Goal: Communication & Community: Answer question/provide support

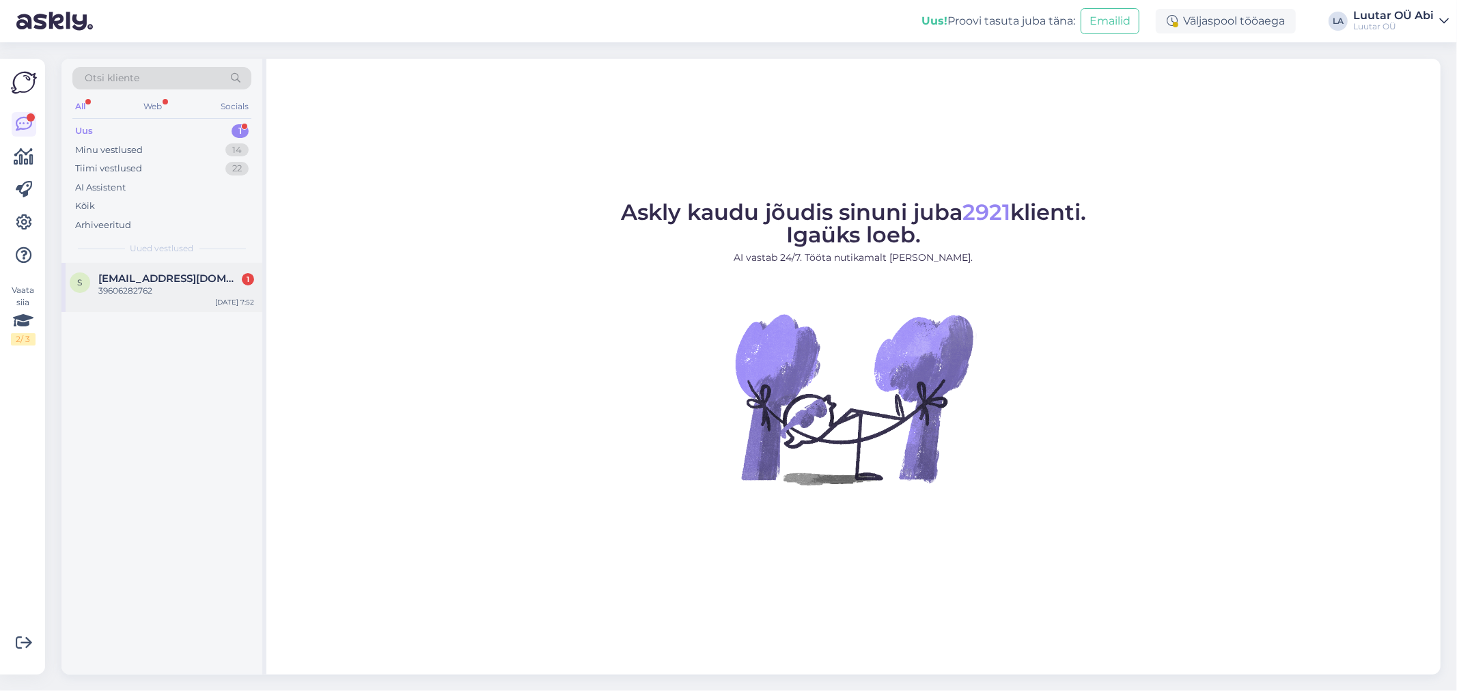
click at [183, 285] on div "39606282762" at bounding box center [176, 291] width 156 height 12
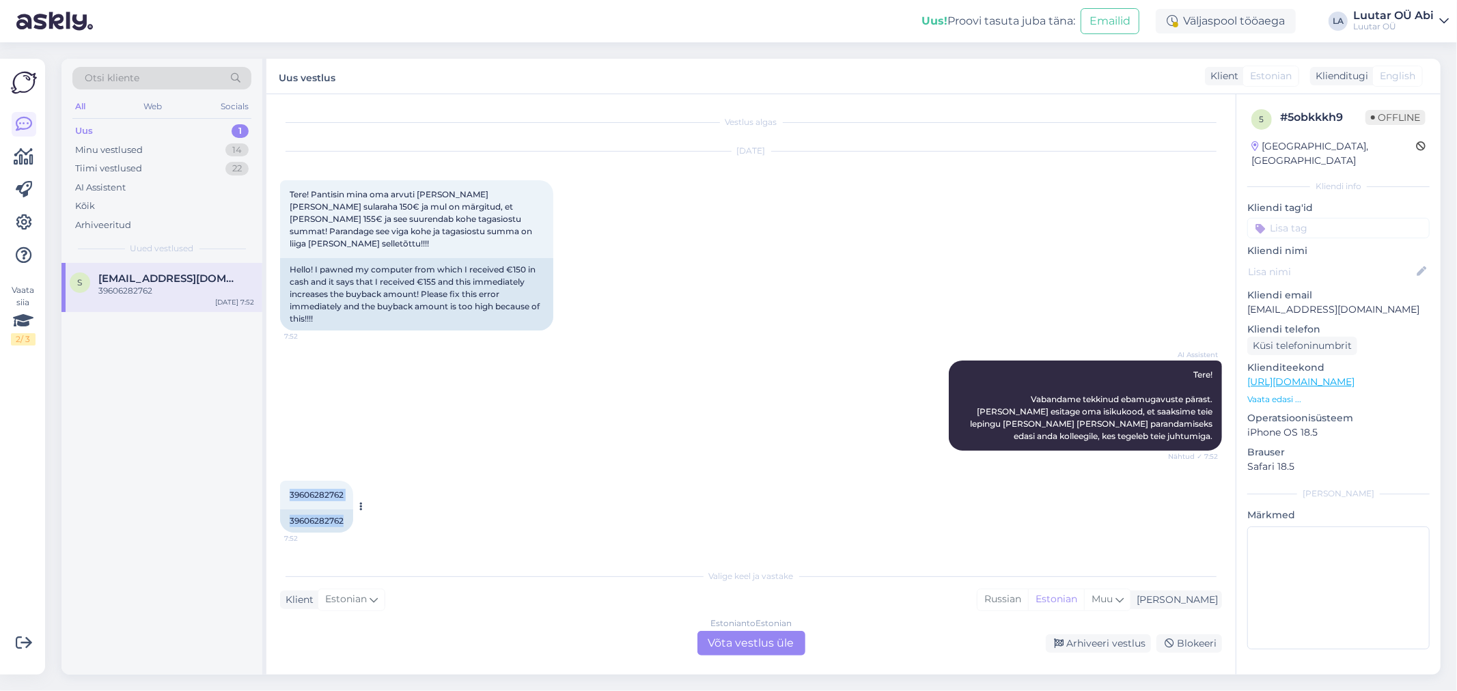
drag, startPoint x: 289, startPoint y: 482, endPoint x: 353, endPoint y: 484, distance: 64.2
click at [353, 484] on div "39606282762 7:52 39606282762" at bounding box center [316, 507] width 73 height 52
drag, startPoint x: 313, startPoint y: 476, endPoint x: 419, endPoint y: 381, distance: 142.2
click at [419, 381] on div "AI Assistent Tere! Vabandame tekkinud ebamugavuste pärast. [PERSON_NAME] esitag…" at bounding box center [751, 406] width 942 height 120
click at [299, 490] on span "39606282762" at bounding box center [317, 495] width 54 height 10
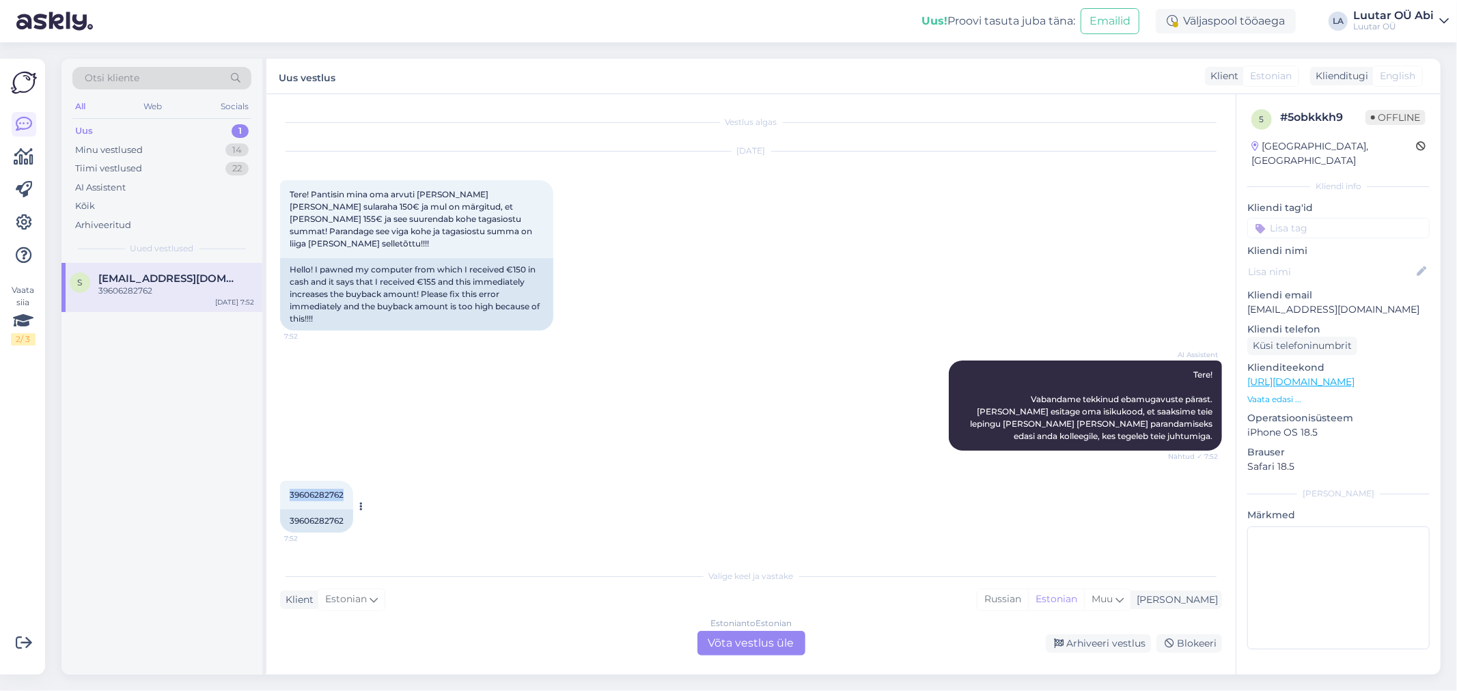
drag, startPoint x: 285, startPoint y: 479, endPoint x: 343, endPoint y: 481, distance: 58.1
click at [343, 481] on div "39606282762 7:52" at bounding box center [316, 495] width 73 height 29
copy span "39606282762"
click at [731, 645] on div "Estonian to Estonian Võta vestlus üle" at bounding box center [751, 643] width 108 height 25
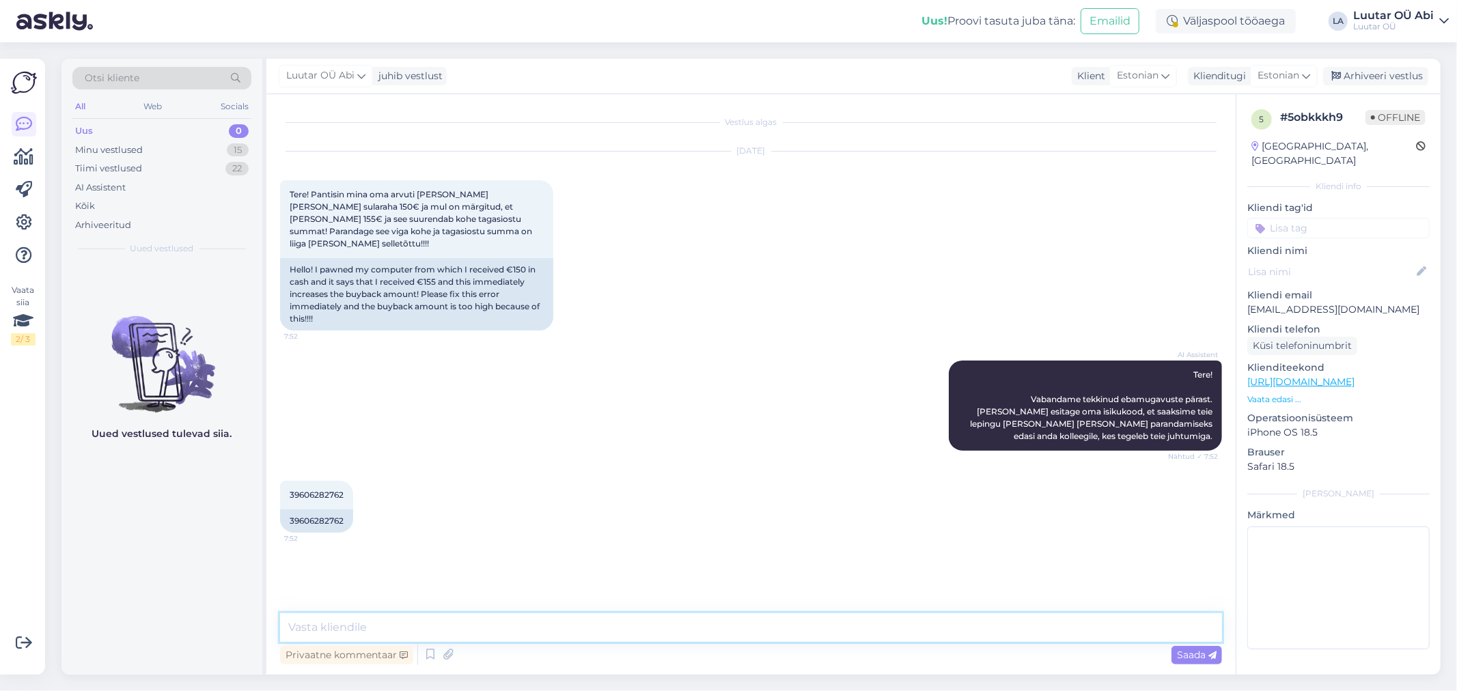
click at [653, 623] on textarea at bounding box center [751, 627] width 942 height 29
type textarea "Tere!"
type textarea "lepingus ei ole viga"
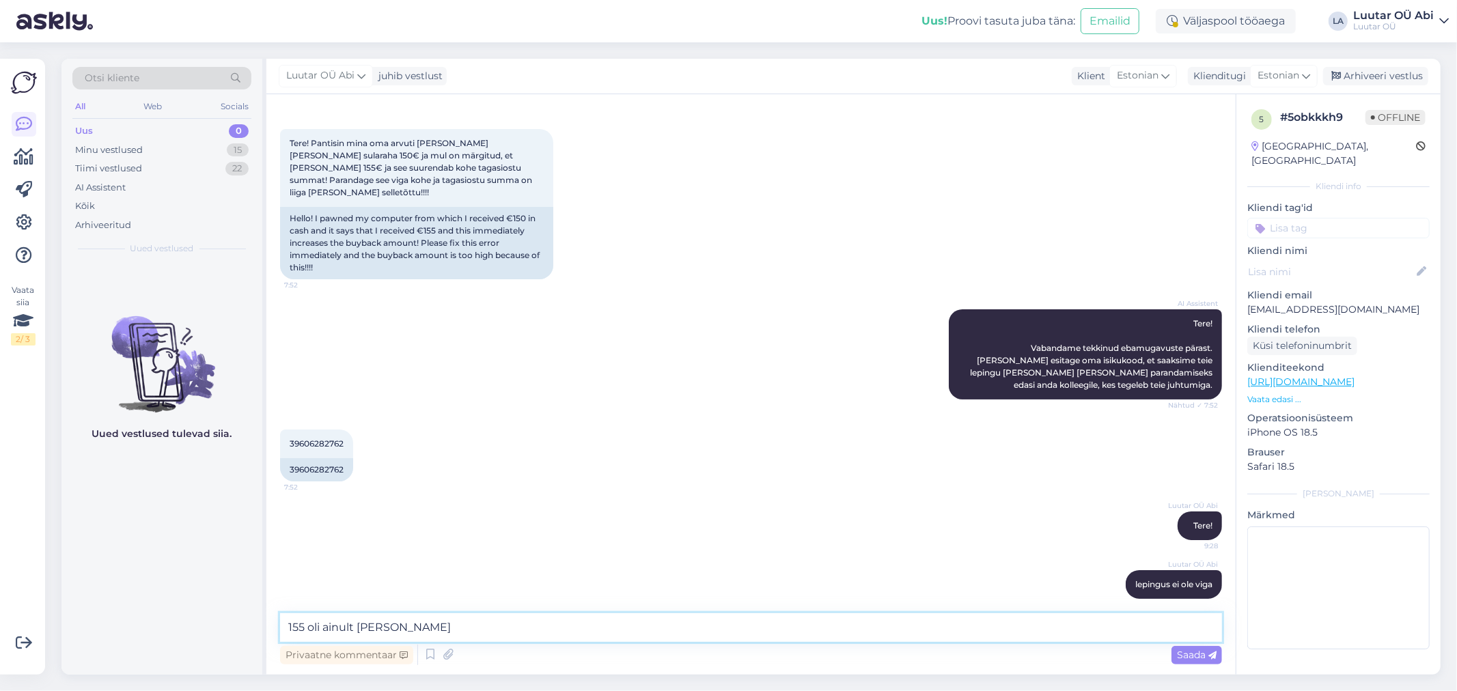
type textarea "155 oli ainult [PERSON_NAME]"
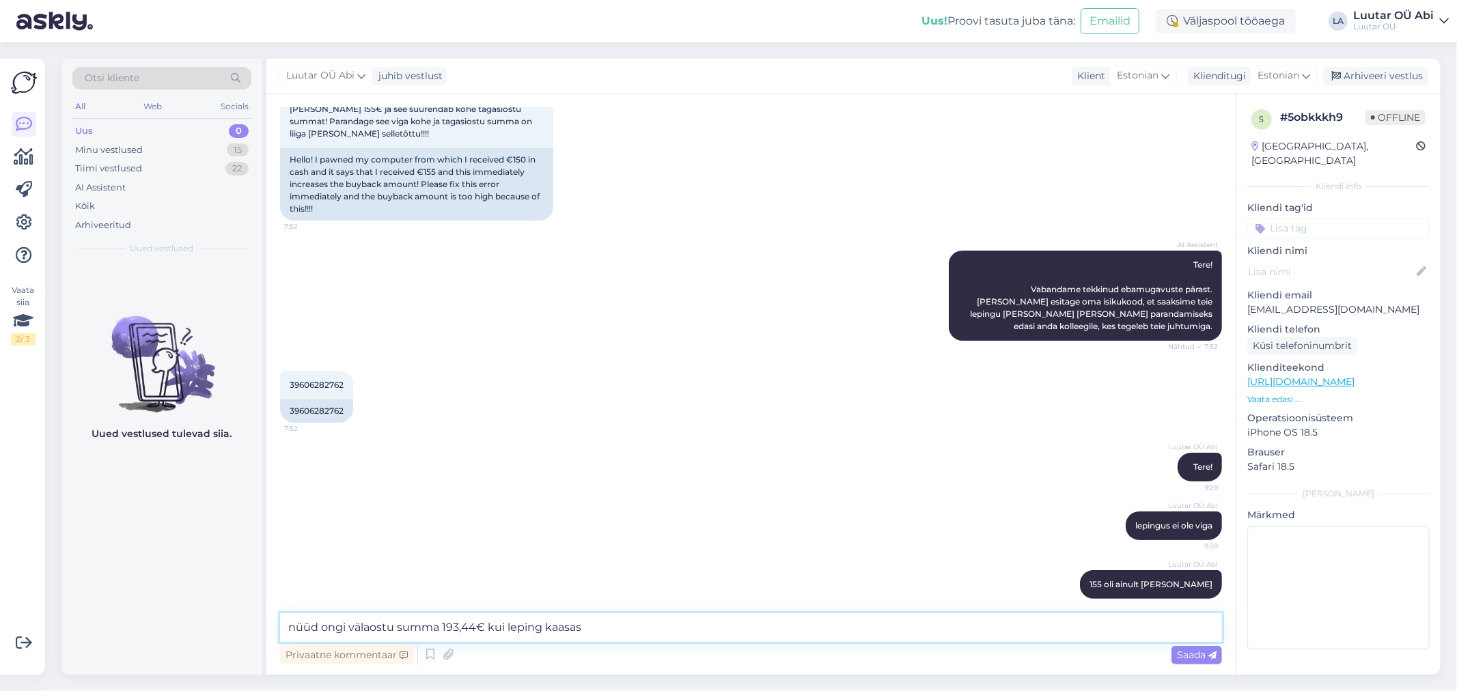
type textarea "nüüd ongi välaostu summa 193,44€ kui leping kaasas"
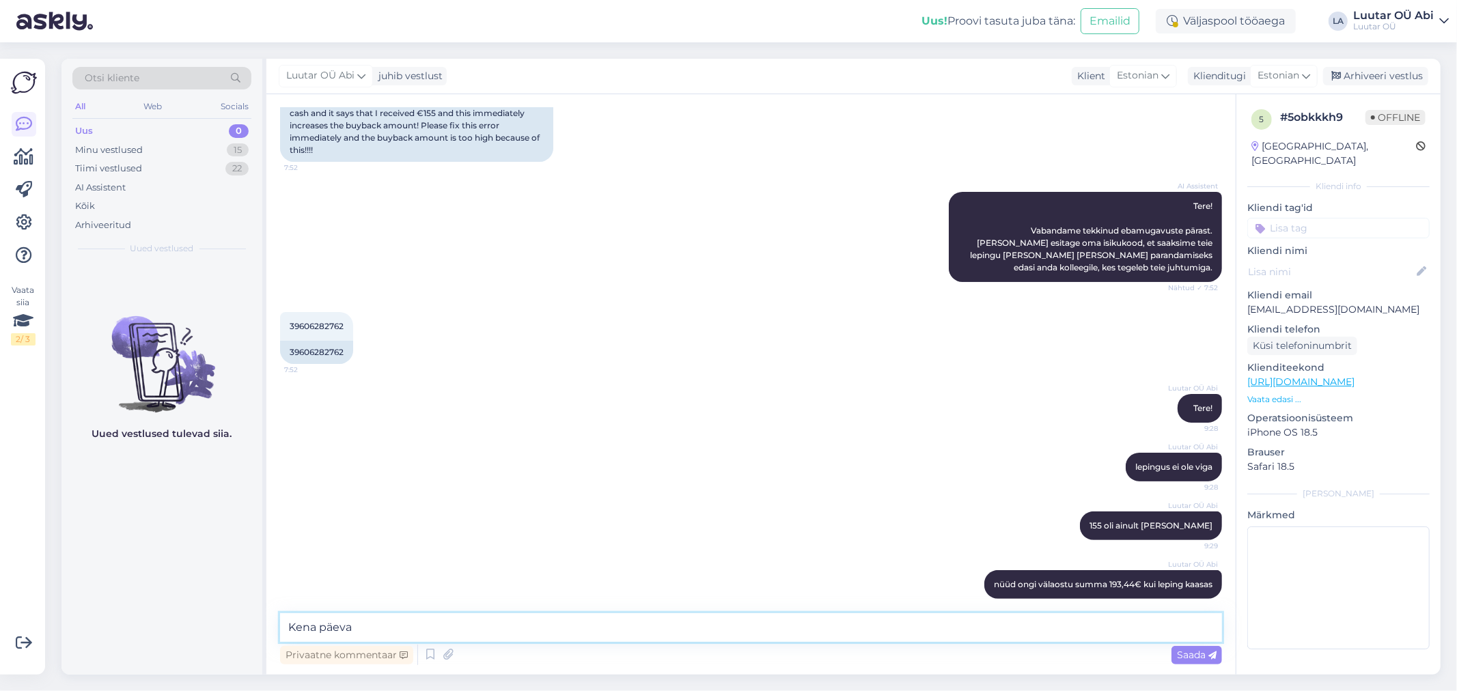
type textarea "Kena päeva!"
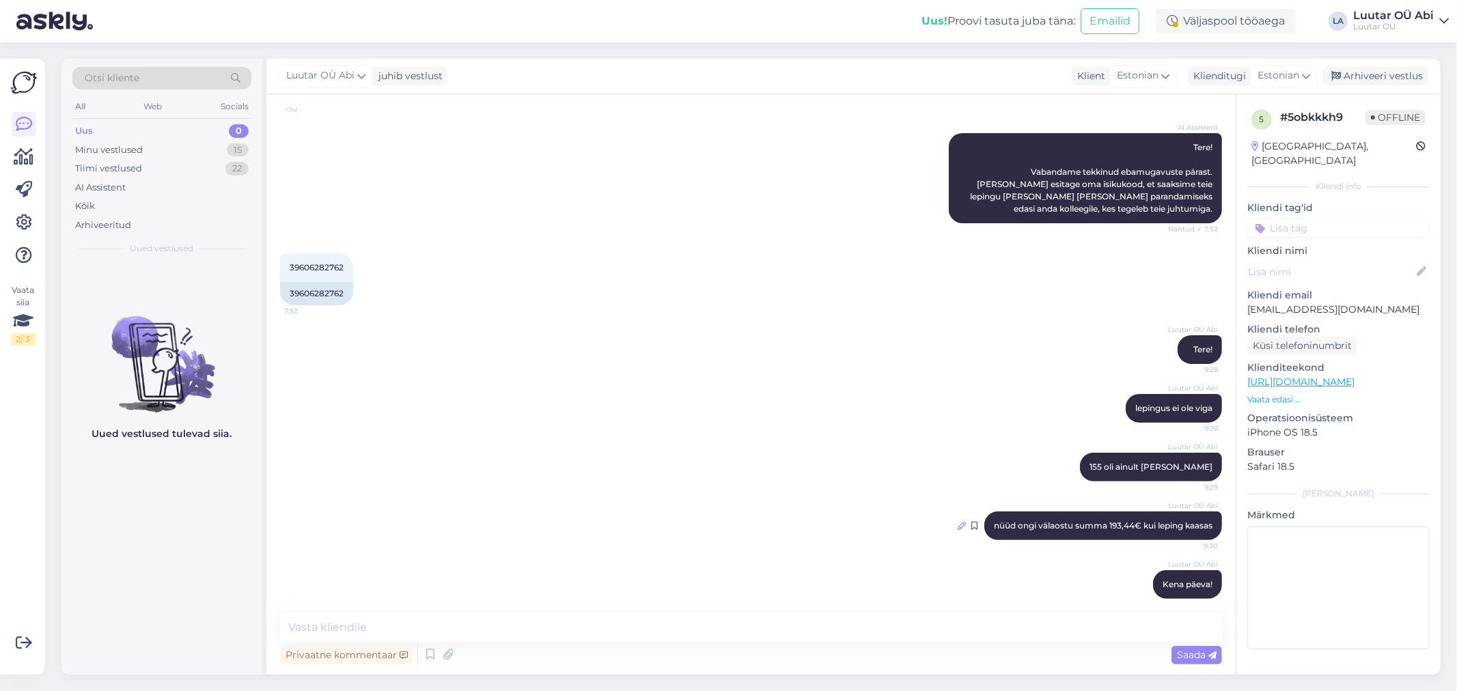
click at [958, 522] on icon at bounding box center [962, 526] width 8 height 8
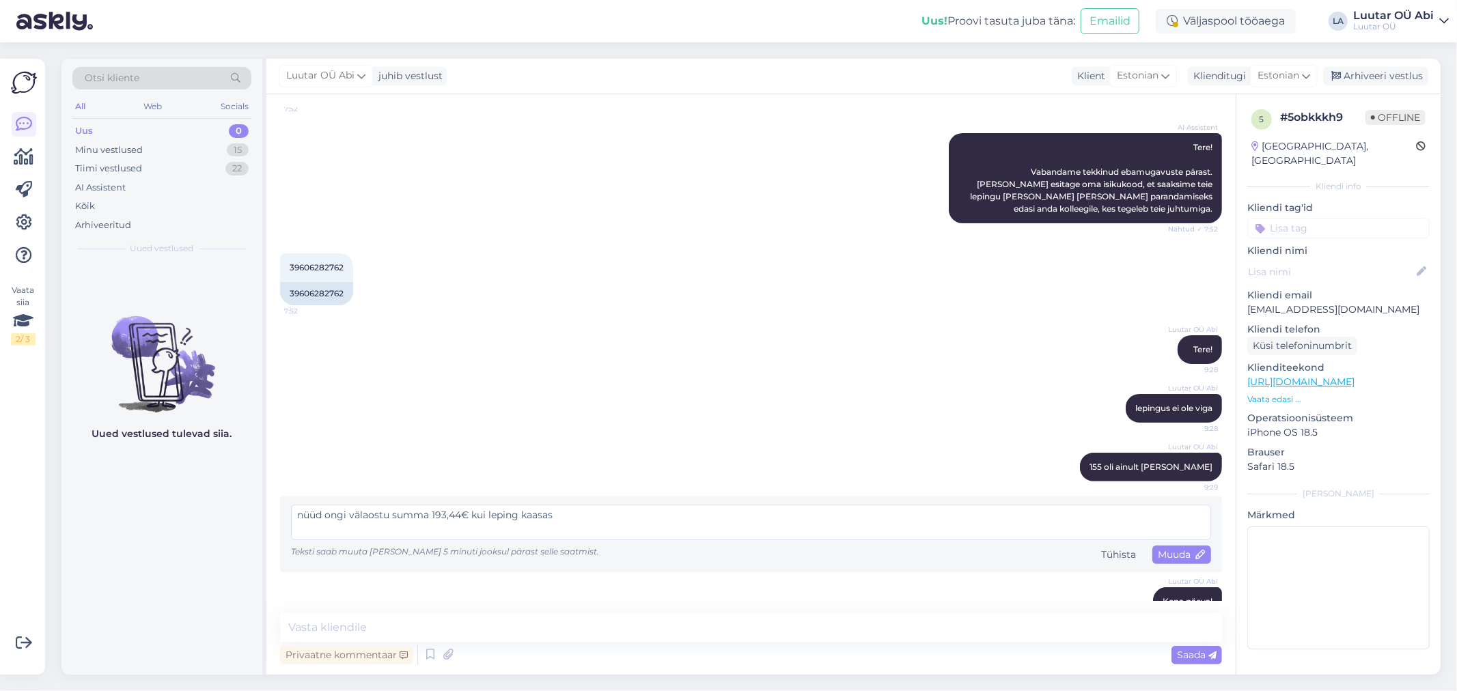
click at [362, 505] on textarea "nüüd ongi välaostu summa 193,44€ kui leping kaasas" at bounding box center [751, 523] width 920 height 36
type textarea "nüüd ongi väljaostu summa 193,44€ kui leping kaasas"
click at [1177, 548] on span "Muuda" at bounding box center [1182, 554] width 48 height 12
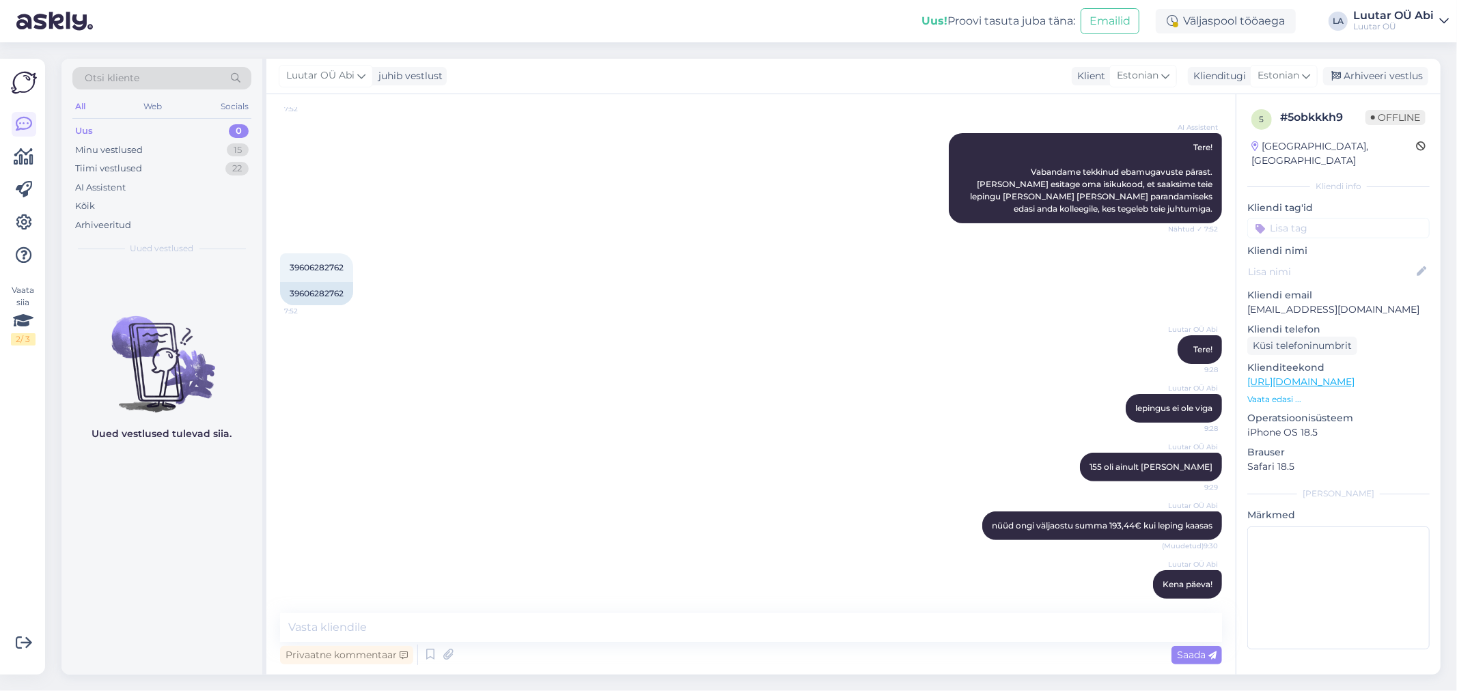
drag, startPoint x: 1167, startPoint y: 391, endPoint x: 989, endPoint y: 459, distance: 190.3
click at [989, 459] on div "Luutar OÜ Abi 155 oli ainult [PERSON_NAME] 9:29" at bounding box center [751, 467] width 942 height 59
click at [1099, 404] on icon at bounding box center [1103, 408] width 8 height 8
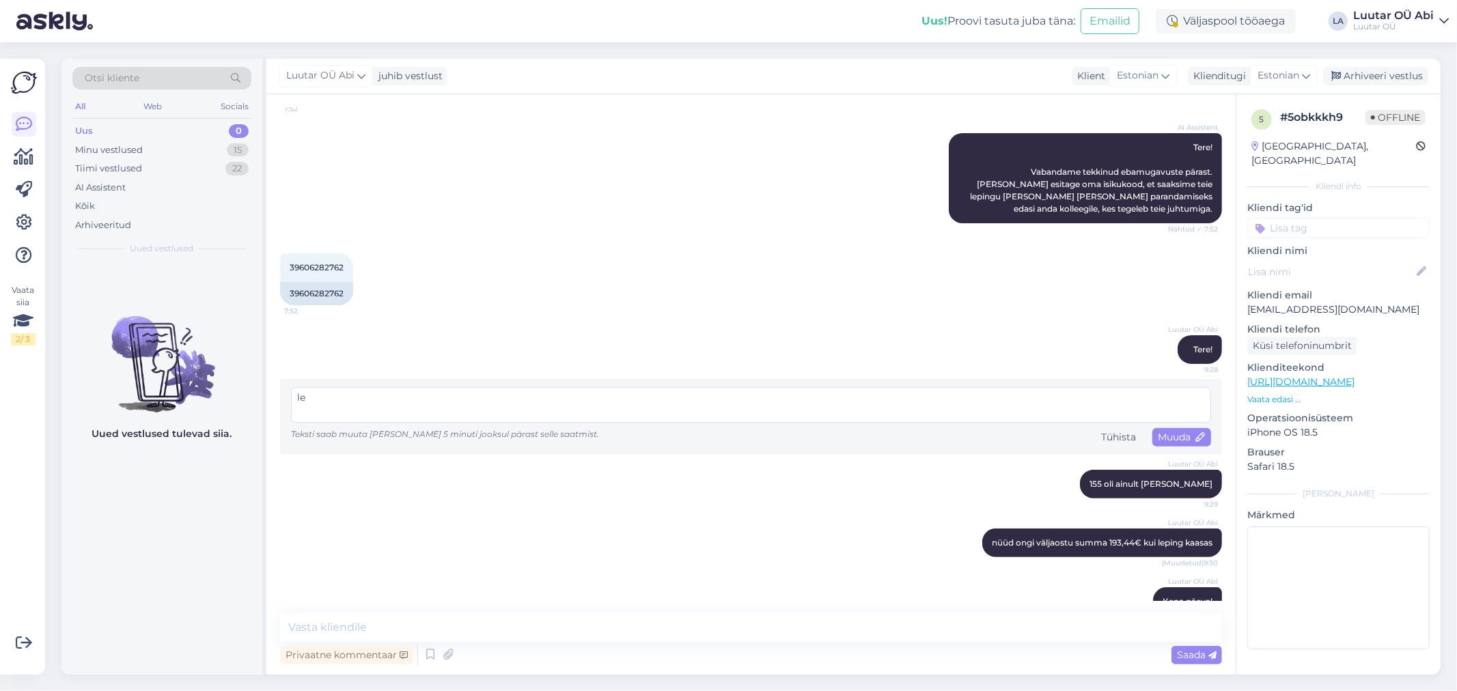
type textarea "l"
type textarea "uurime seda"
click at [1180, 431] on span "Muuda" at bounding box center [1182, 437] width 48 height 12
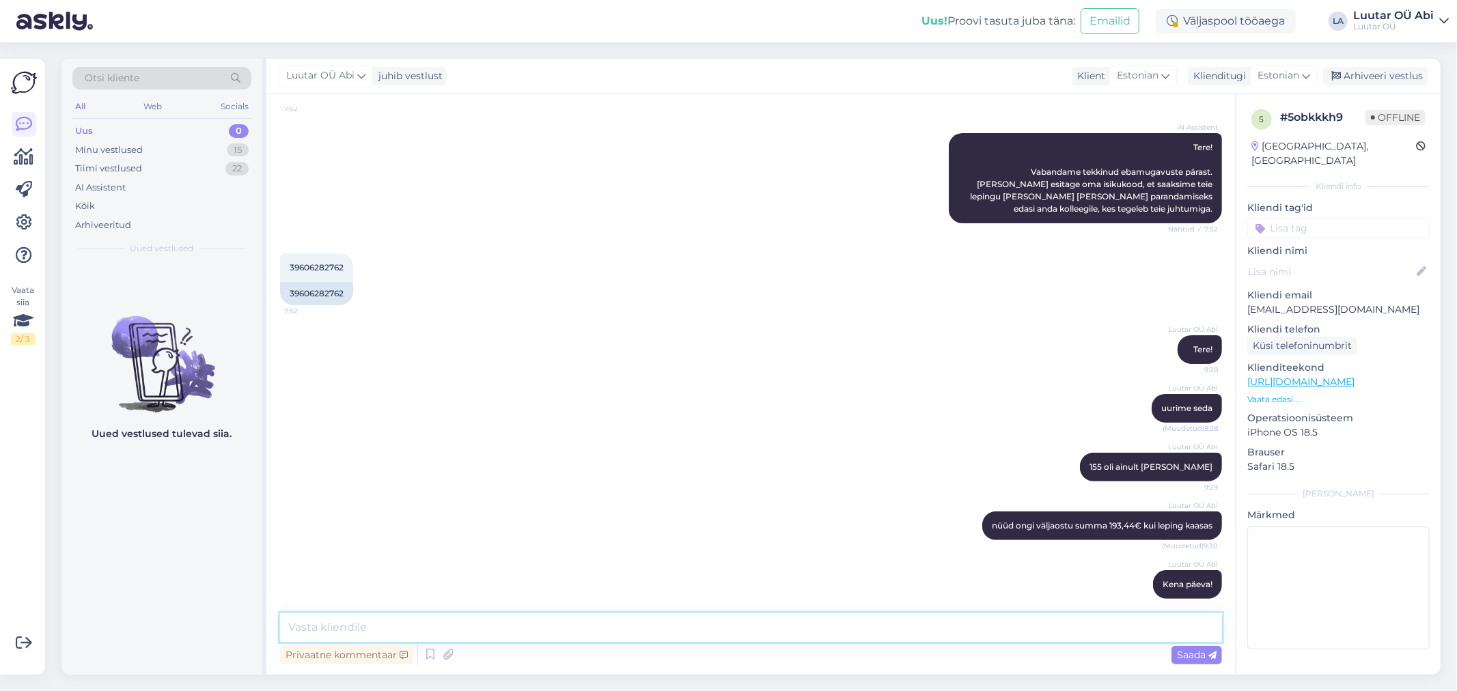
drag, startPoint x: 1177, startPoint y: 514, endPoint x: 990, endPoint y: 600, distance: 205.4
click at [1001, 630] on textarea at bounding box center [751, 627] width 942 height 29
click at [956, 522] on icon at bounding box center [960, 526] width 8 height 8
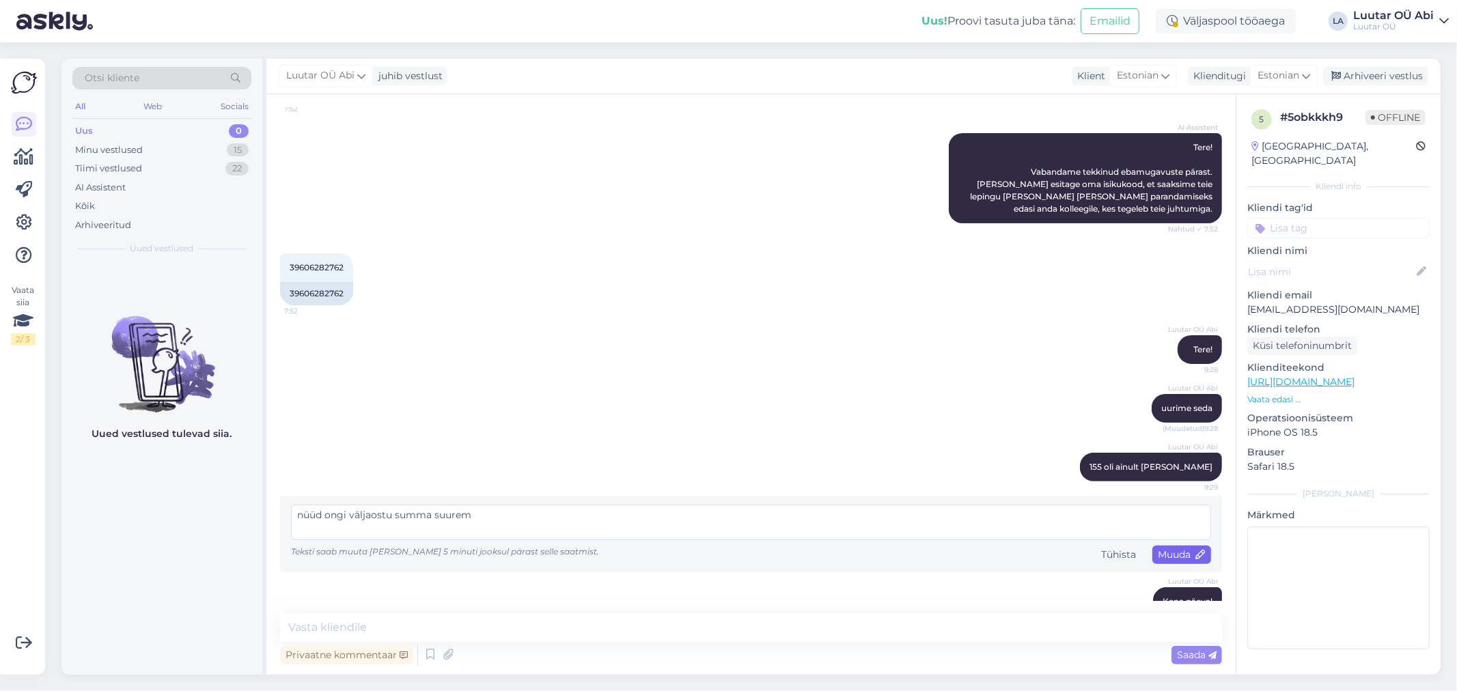
type textarea "nüüd ongi väljaostu summa suurem"
click at [1182, 548] on span "Muuda" at bounding box center [1182, 554] width 48 height 12
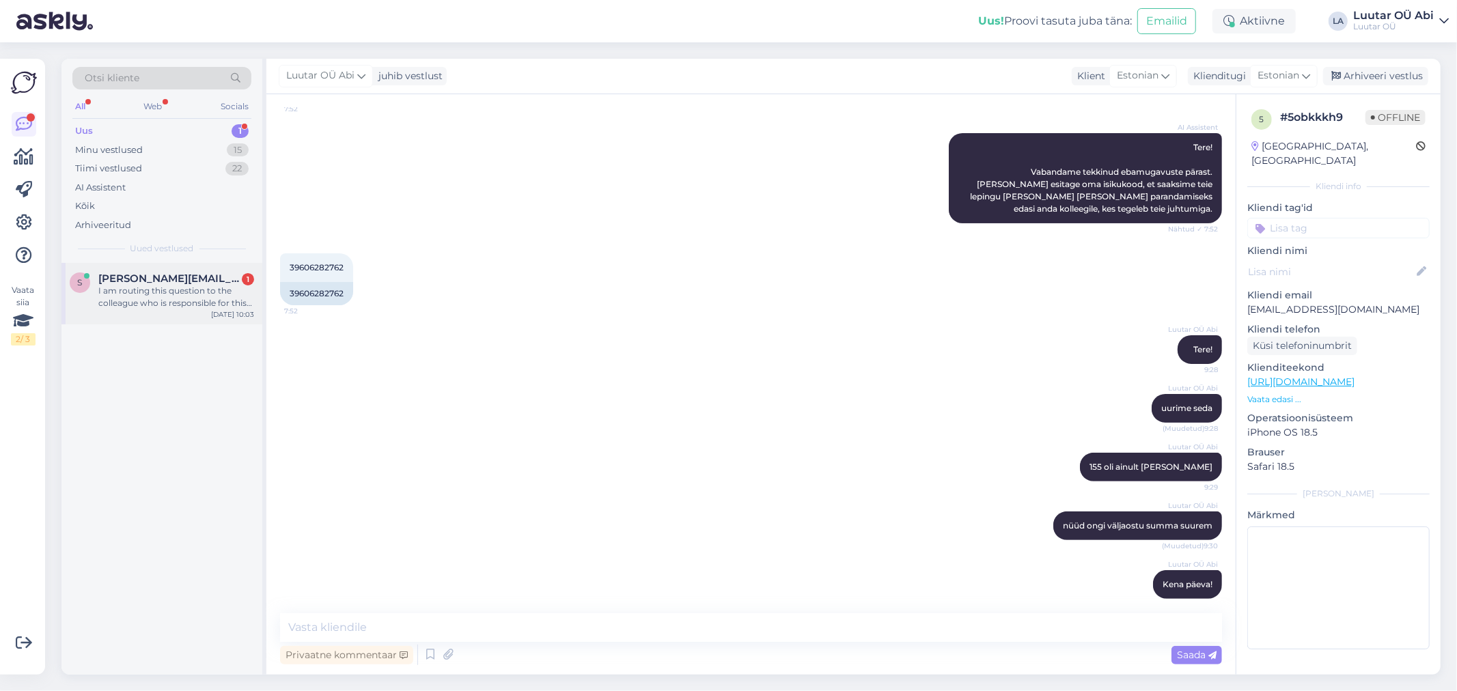
click at [152, 304] on div "I am routing this question to the colleague who is responsible for this topic. …" at bounding box center [176, 297] width 156 height 25
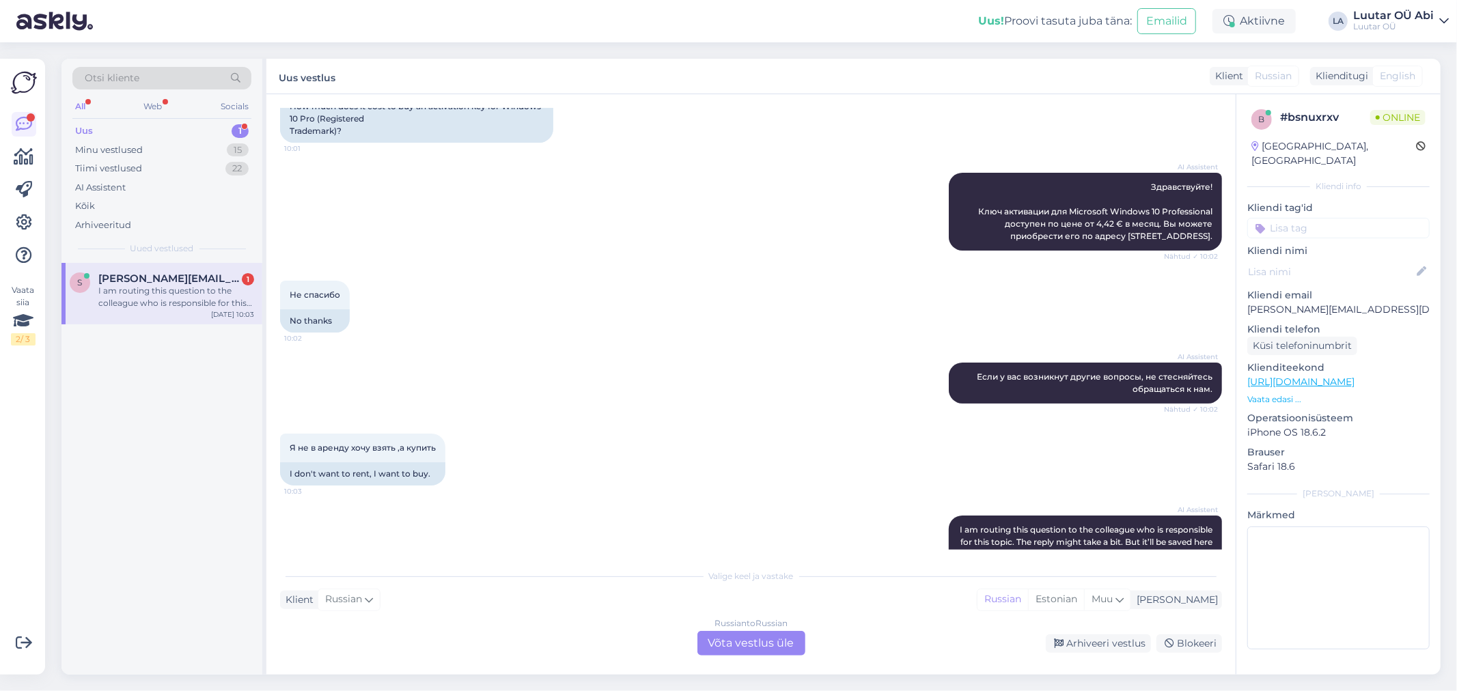
scroll to position [68, 0]
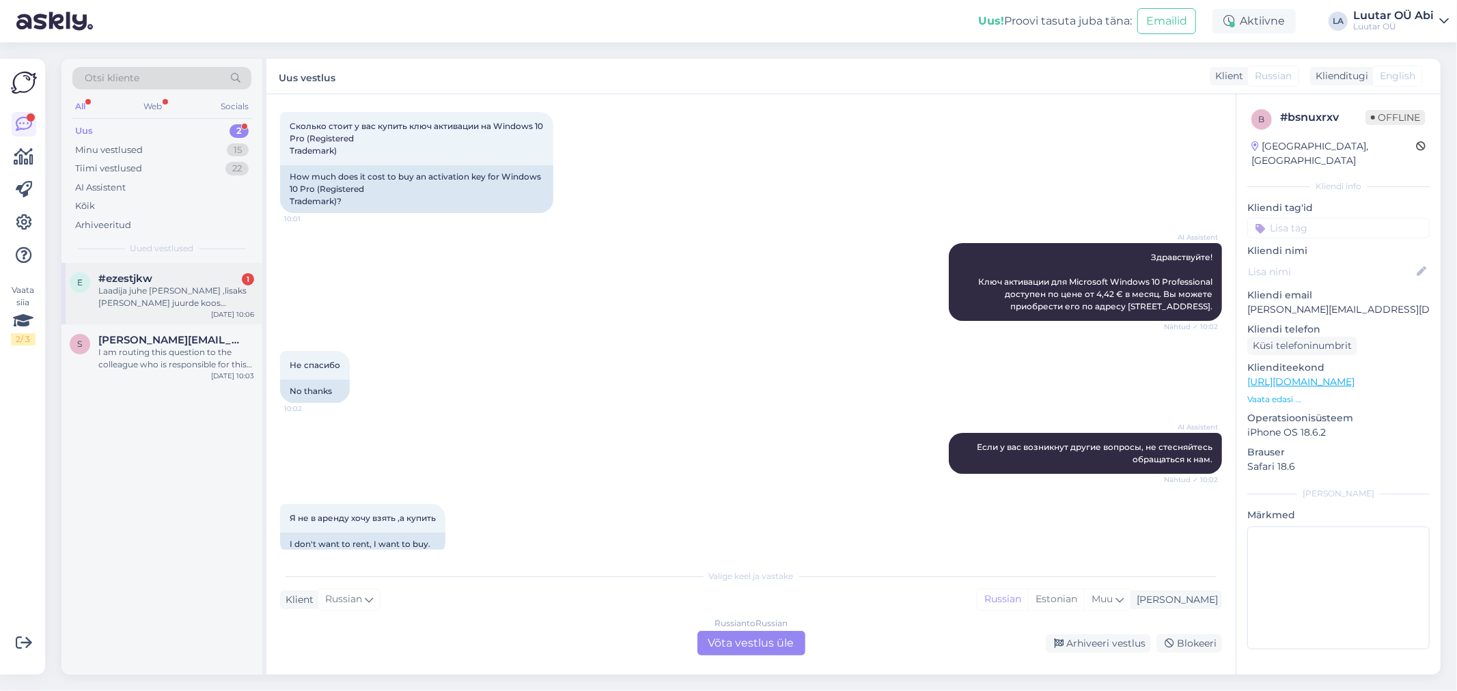
click at [212, 299] on div "Laadija juhe [PERSON_NAME] ,lisaks [PERSON_NAME] juurde koos ostetud juhtmevaba…" at bounding box center [176, 297] width 156 height 25
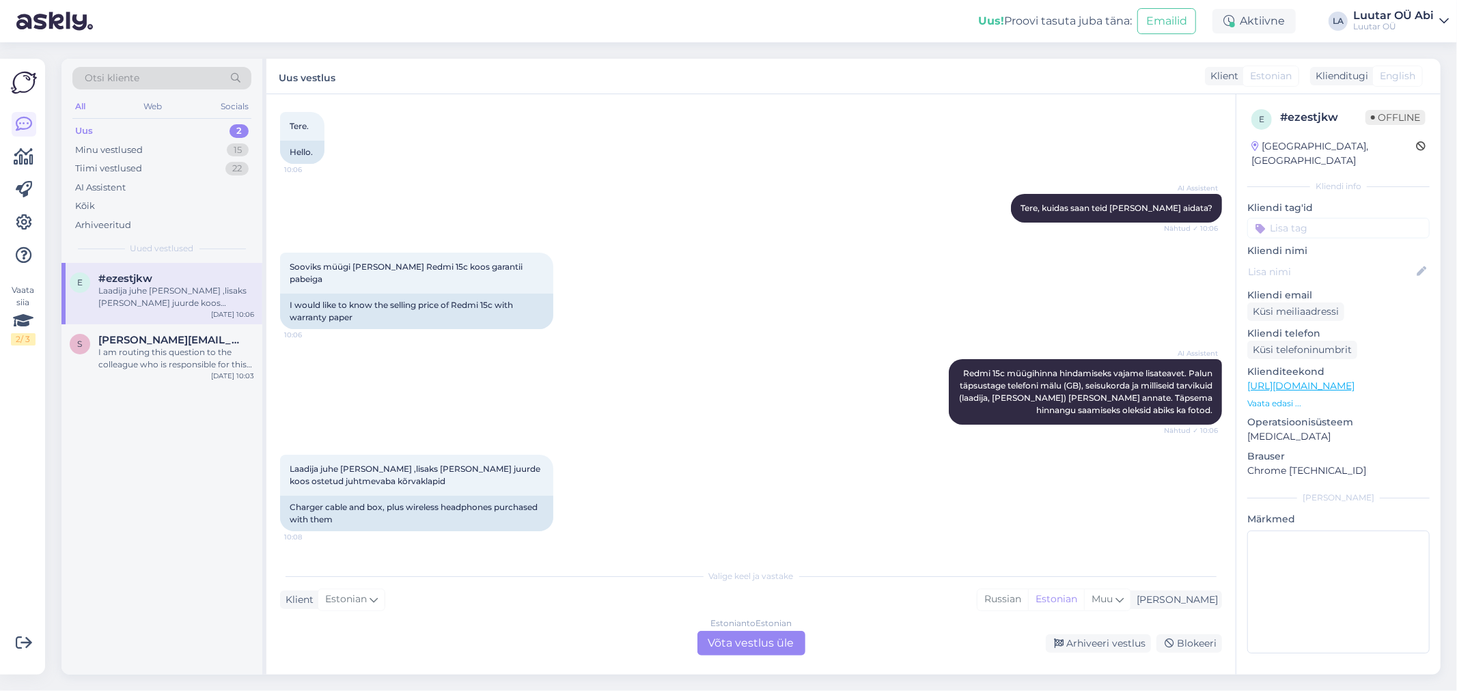
scroll to position [138, 0]
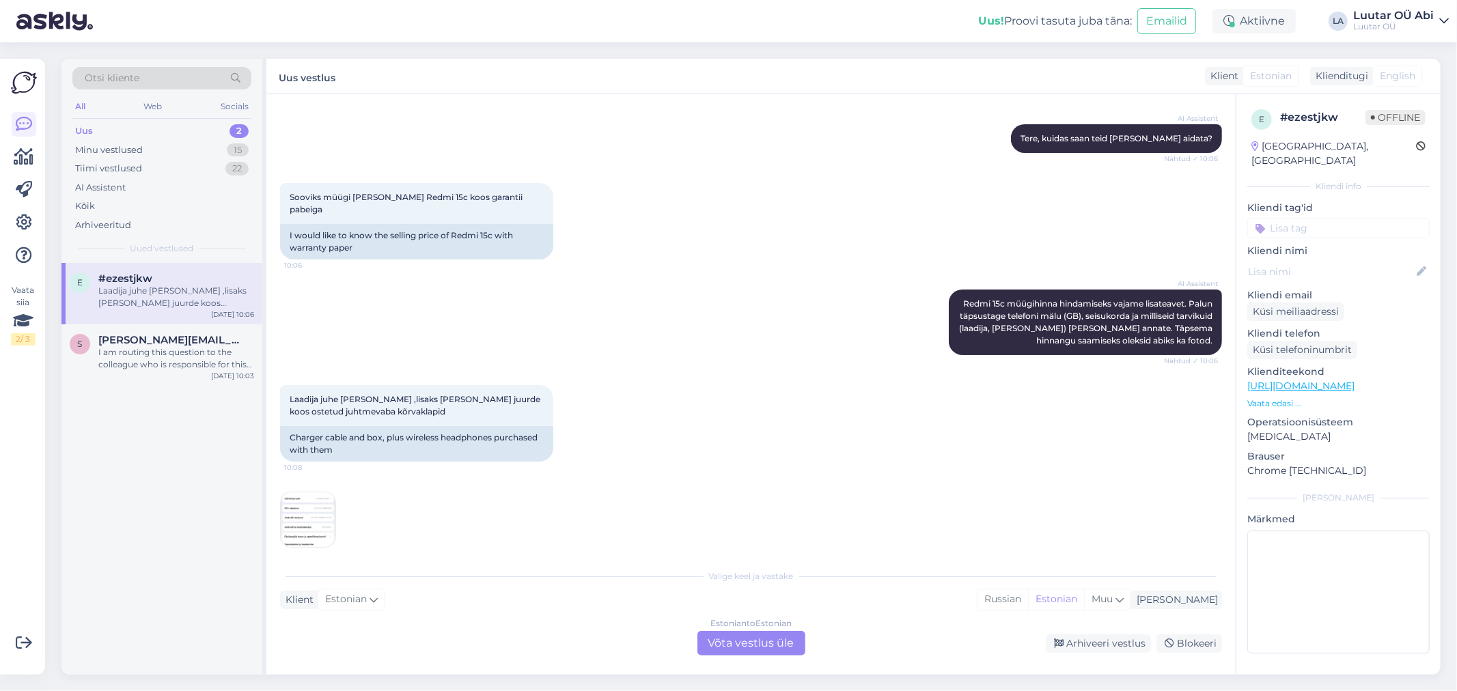
click at [180, 135] on div "Uus 2" at bounding box center [161, 131] width 179 height 19
click at [180, 138] on div "Uus 2" at bounding box center [161, 131] width 179 height 19
click at [182, 151] on div "Minu vestlused 15" at bounding box center [161, 150] width 179 height 19
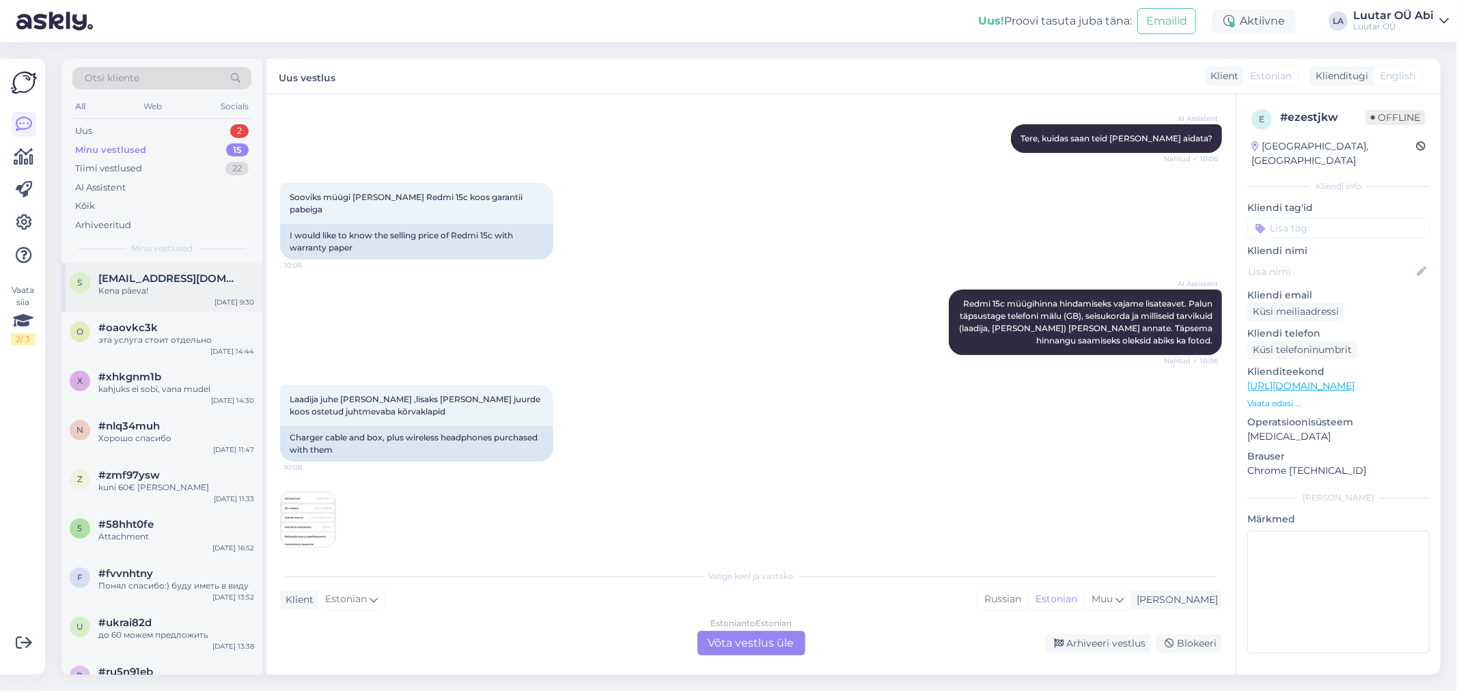
click at [196, 294] on div "Kena päeva!" at bounding box center [176, 291] width 156 height 12
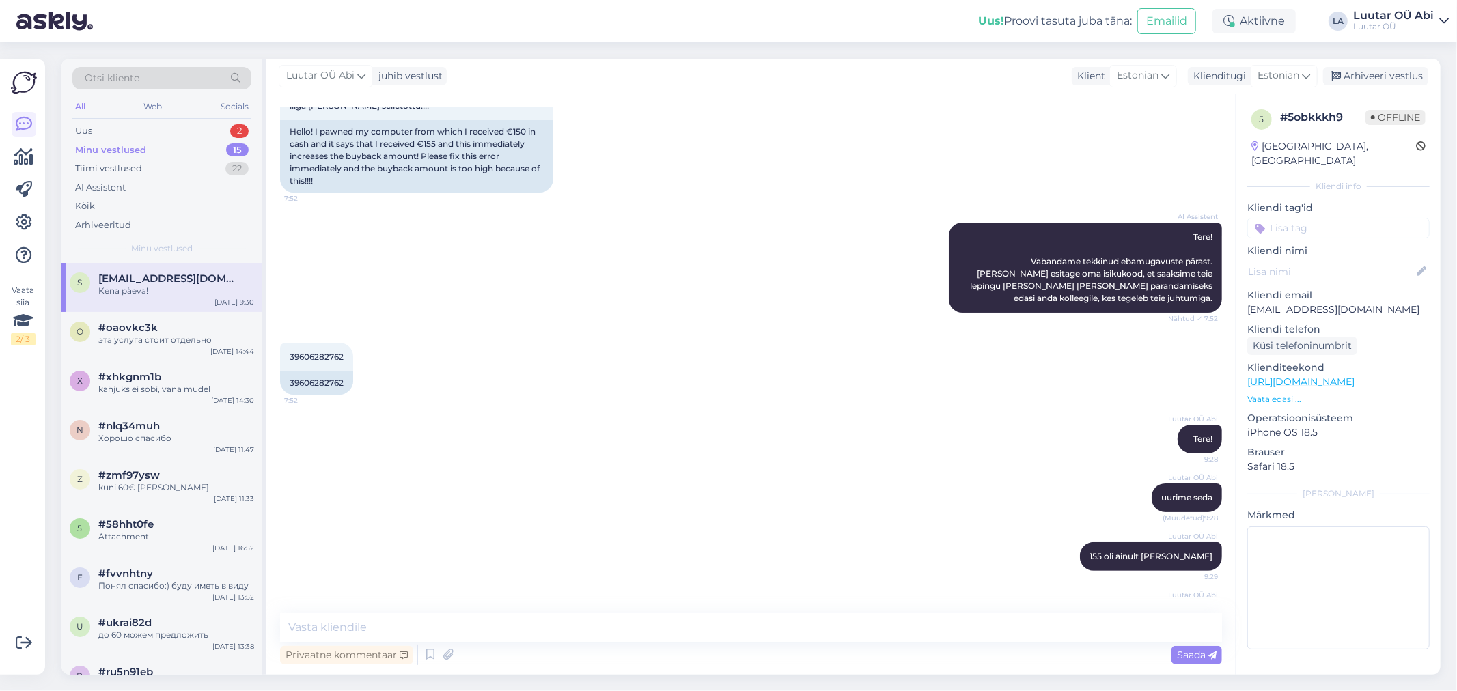
scroll to position [227, 0]
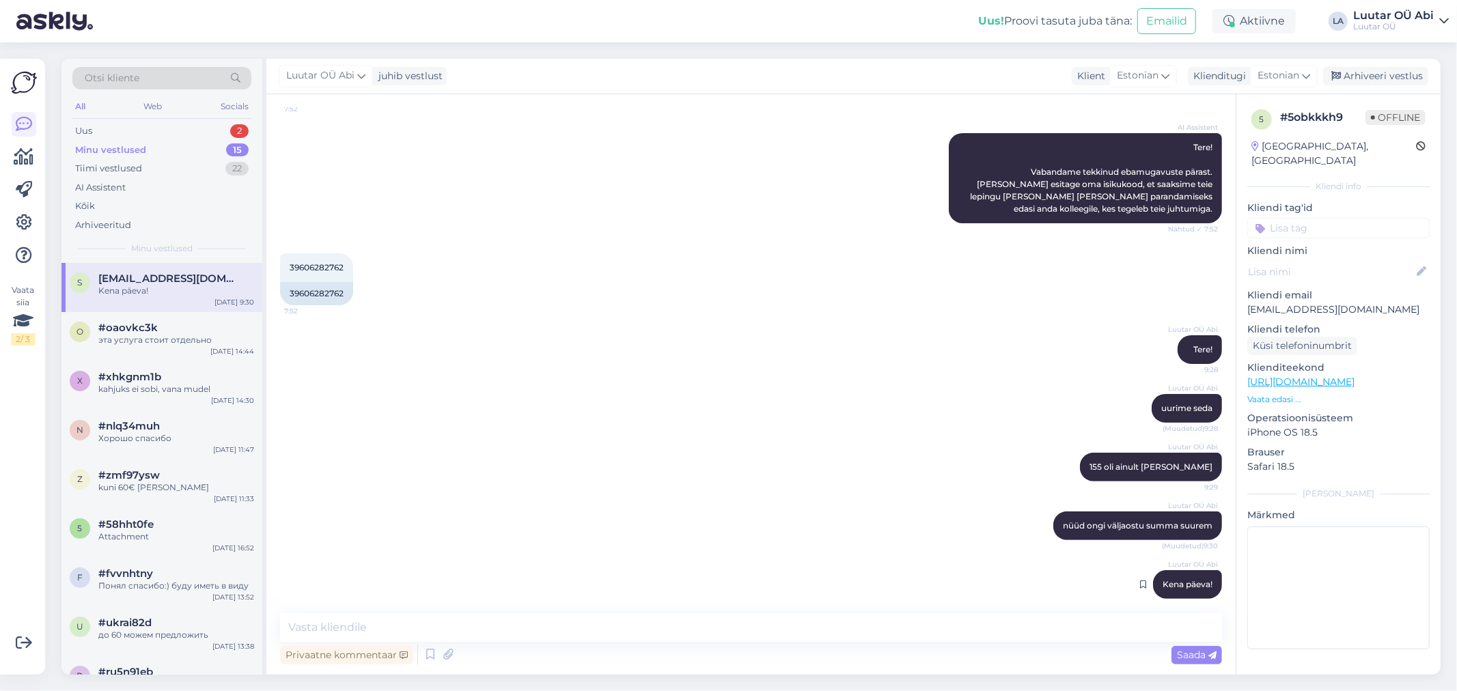
click at [1166, 579] on span "Kena päeva!" at bounding box center [1187, 584] width 50 height 10
click at [794, 626] on textarea at bounding box center [751, 627] width 942 height 29
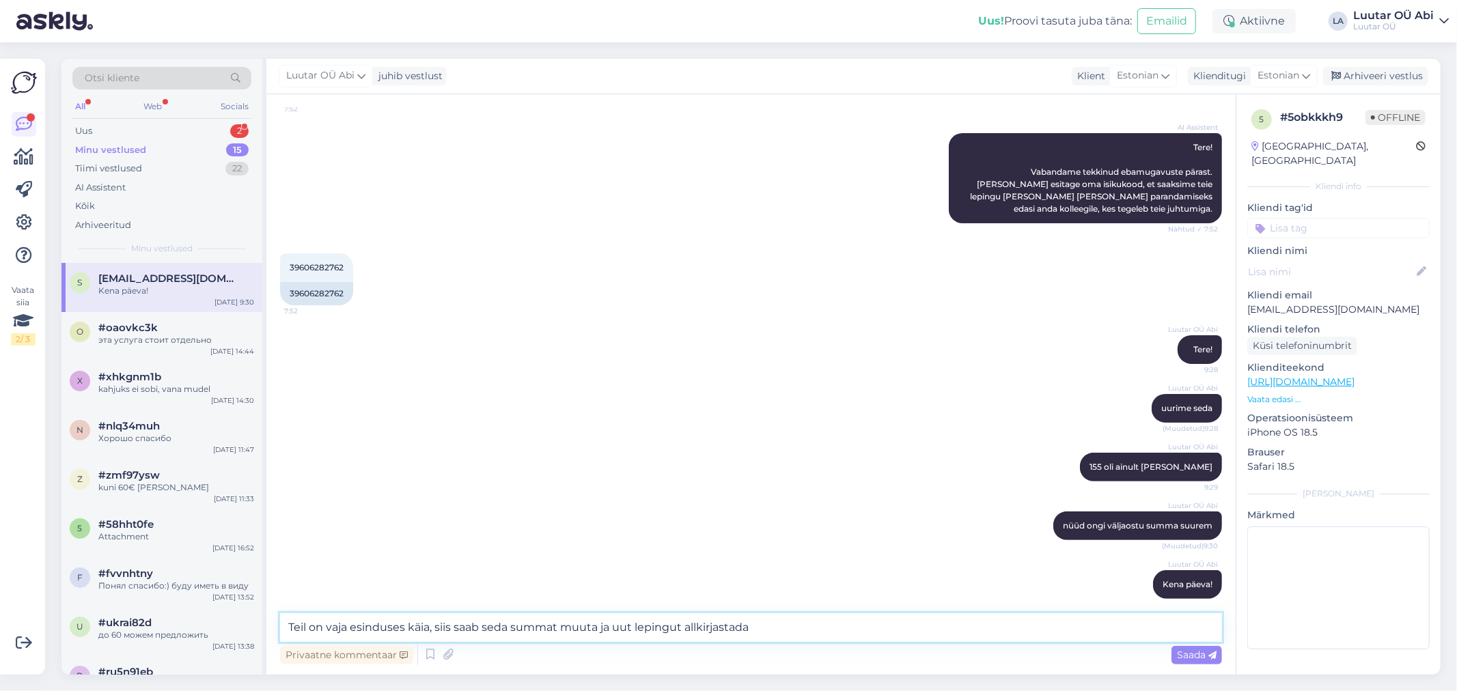
type textarea "Teil on vaja esinduses käia, siis saab seda summat muuta ja uut lepingut allkir…"
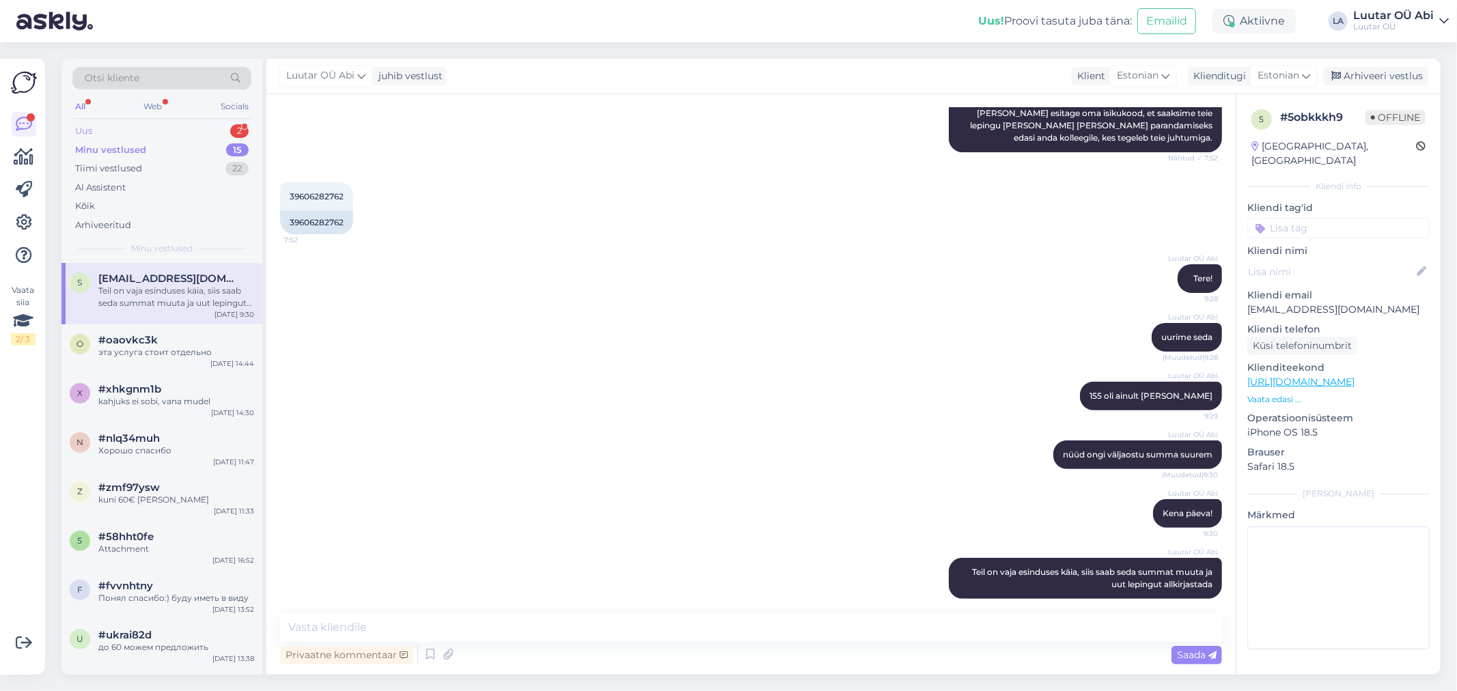
click at [166, 126] on div "Uus 2" at bounding box center [161, 131] width 179 height 19
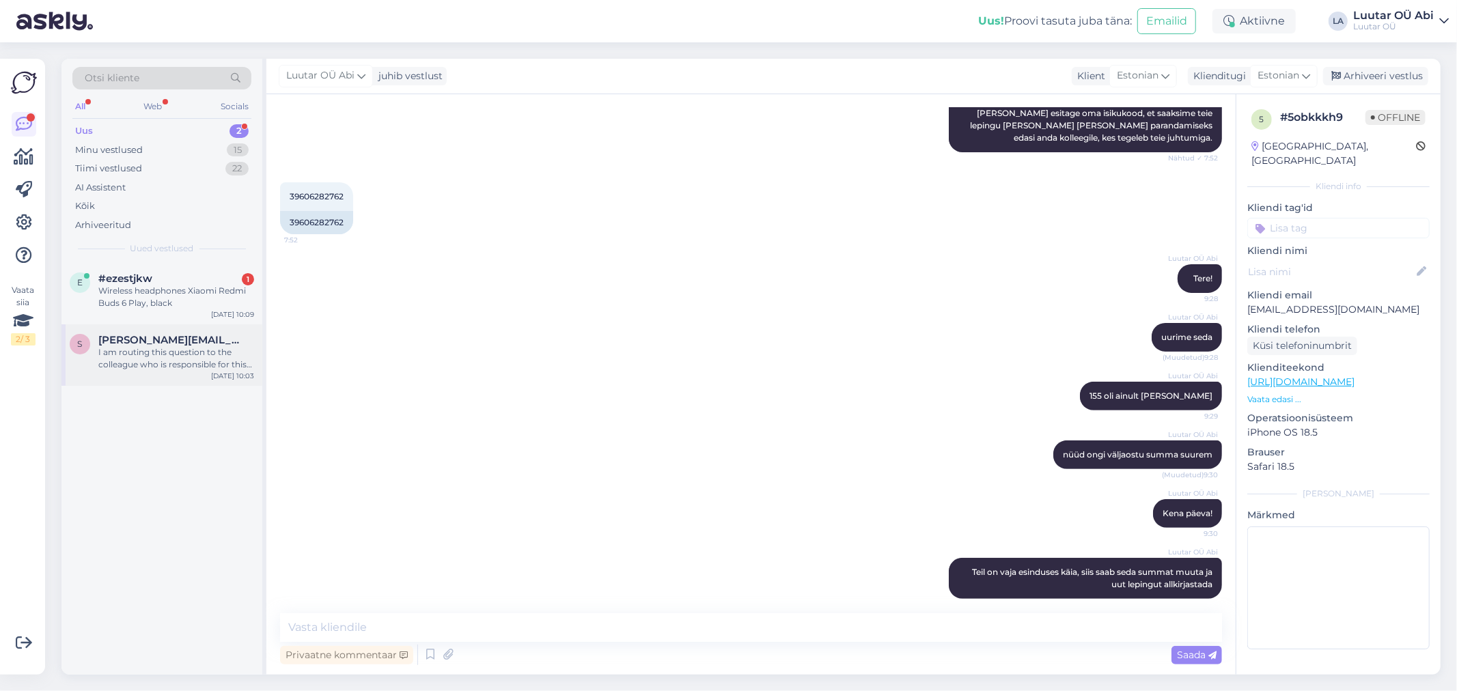
click at [199, 331] on div "S [PERSON_NAME][EMAIL_ADDRESS][DOMAIN_NAME] I am routing this question to the c…" at bounding box center [161, 354] width 201 height 61
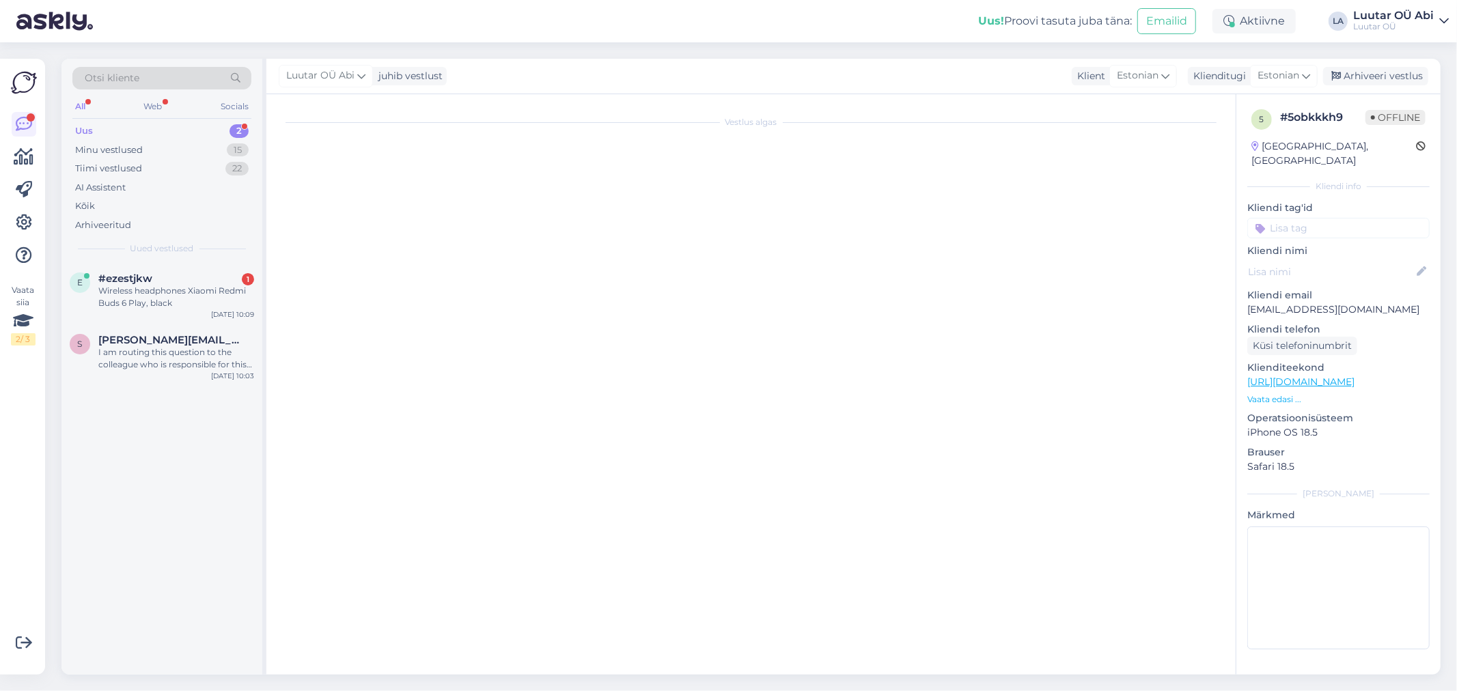
scroll to position [232, 0]
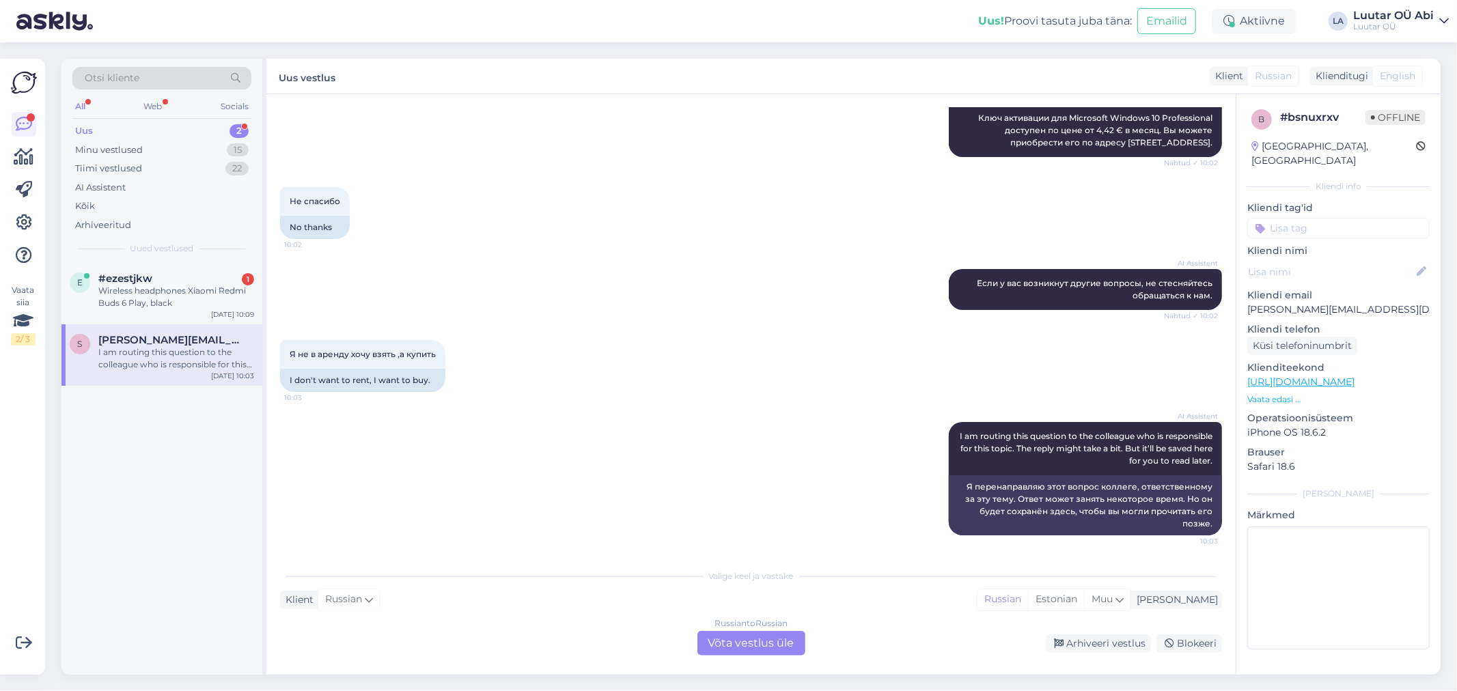
click at [781, 647] on div "Russian to Russian Võta vestlus üle" at bounding box center [751, 643] width 108 height 25
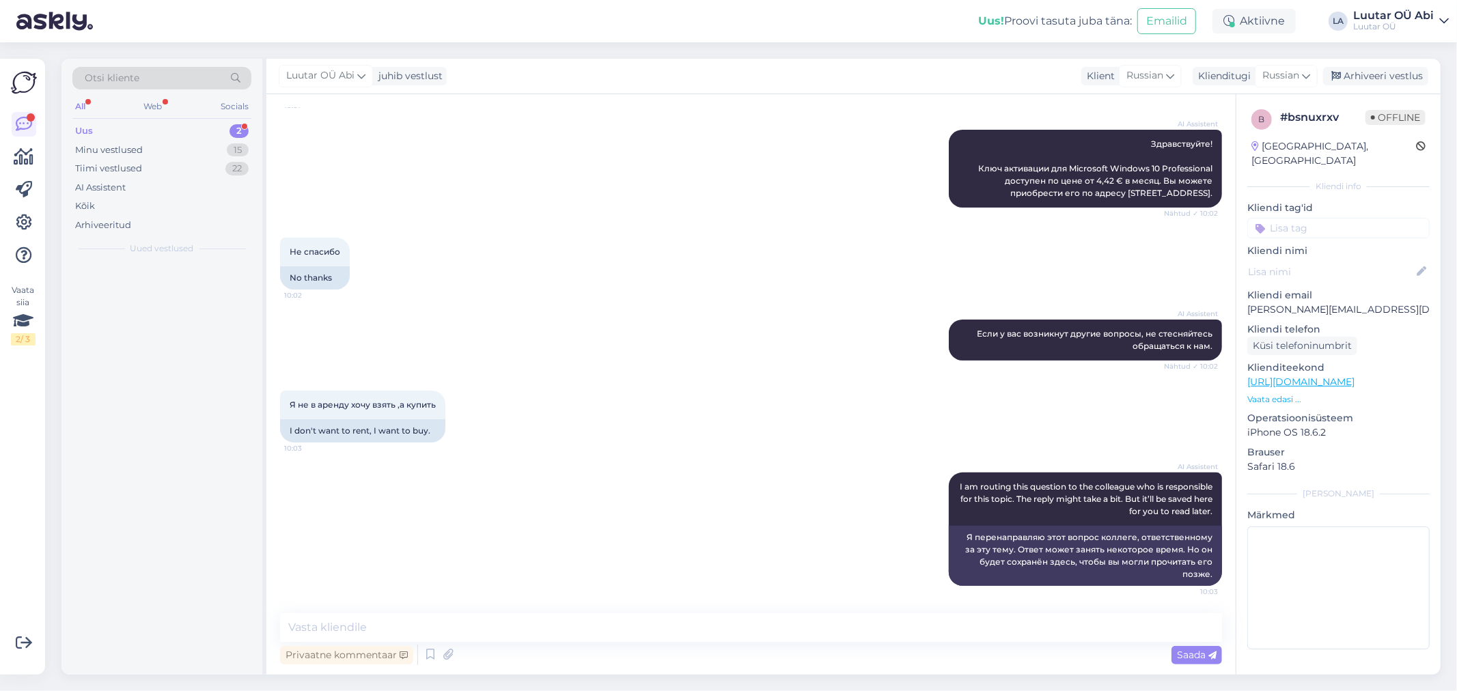
scroll to position [181, 0]
click at [759, 627] on textarea at bounding box center [751, 627] width 942 height 29
type textarea "15€ будет стоить дигитальный ключ"
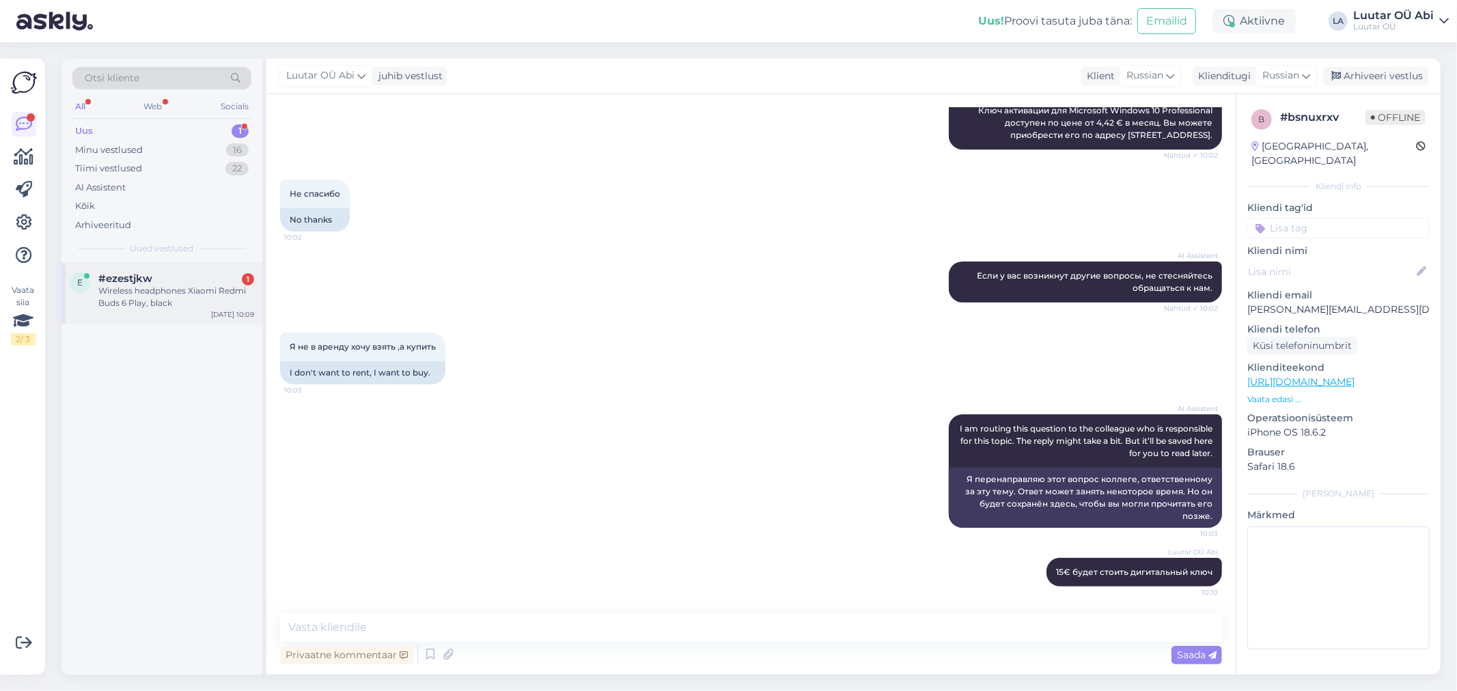
click at [219, 266] on div "e #ezestjkw 1 Wireless headphones Xiaomi Redmi Buds 6 Play, black [DATE] 10:09" at bounding box center [161, 293] width 201 height 61
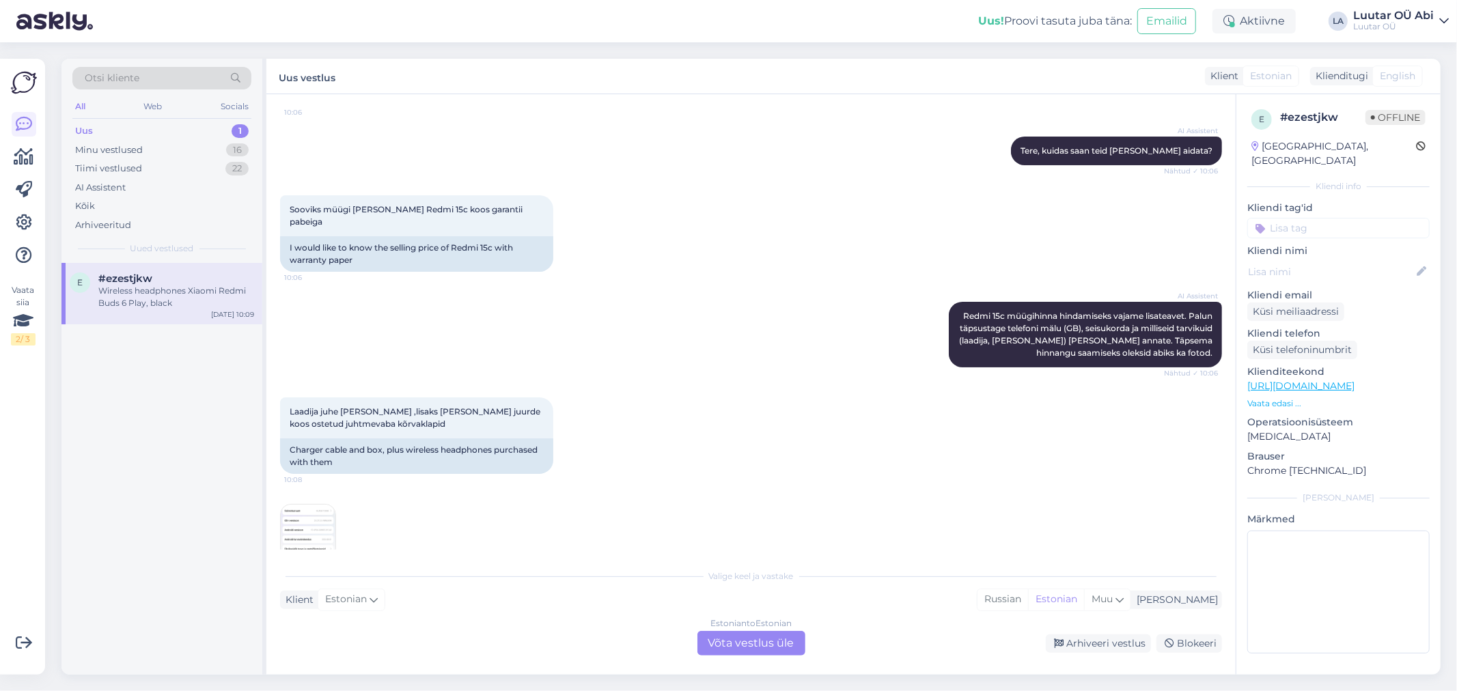
scroll to position [0, 0]
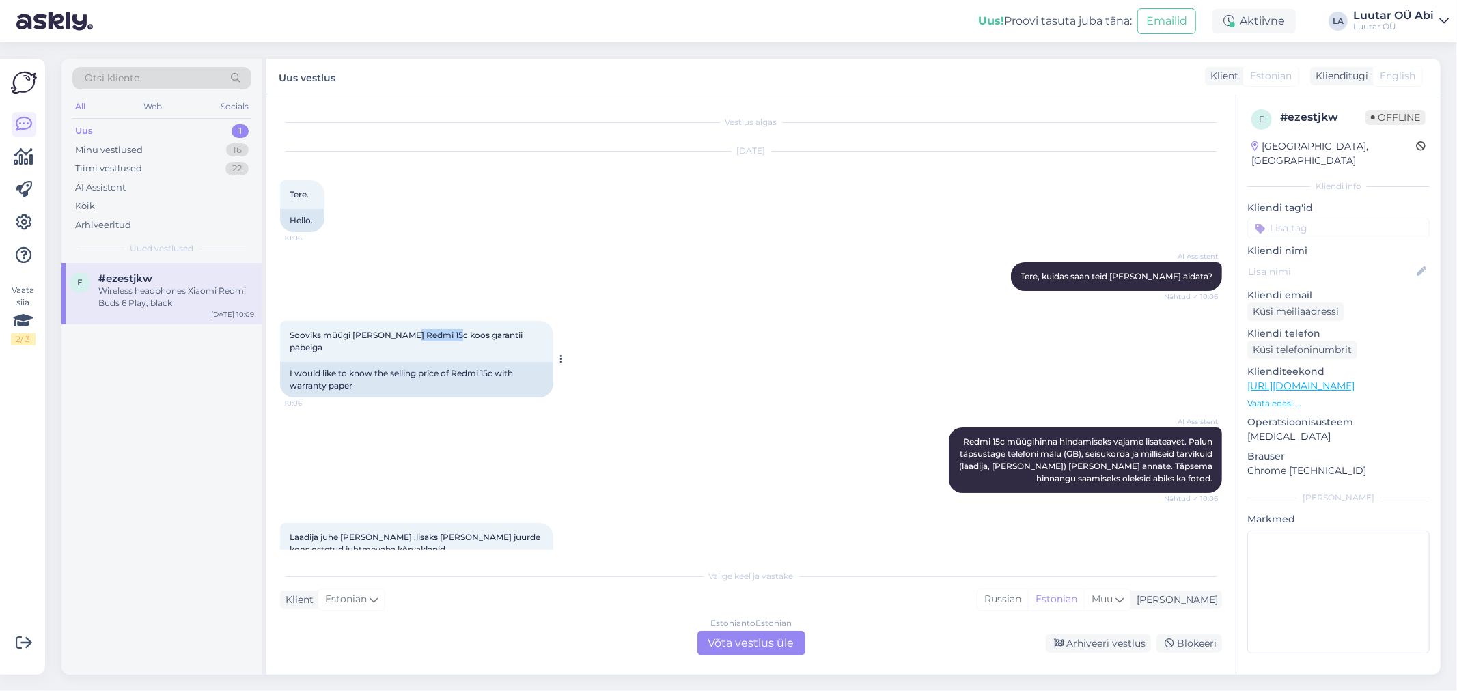
drag, startPoint x: 404, startPoint y: 335, endPoint x: 449, endPoint y: 333, distance: 44.4
click at [449, 333] on span "Sooviks müügi [PERSON_NAME] Redmi 15c koos garantii pabeiga" at bounding box center [407, 341] width 235 height 23
copy span "Redmi 15c"
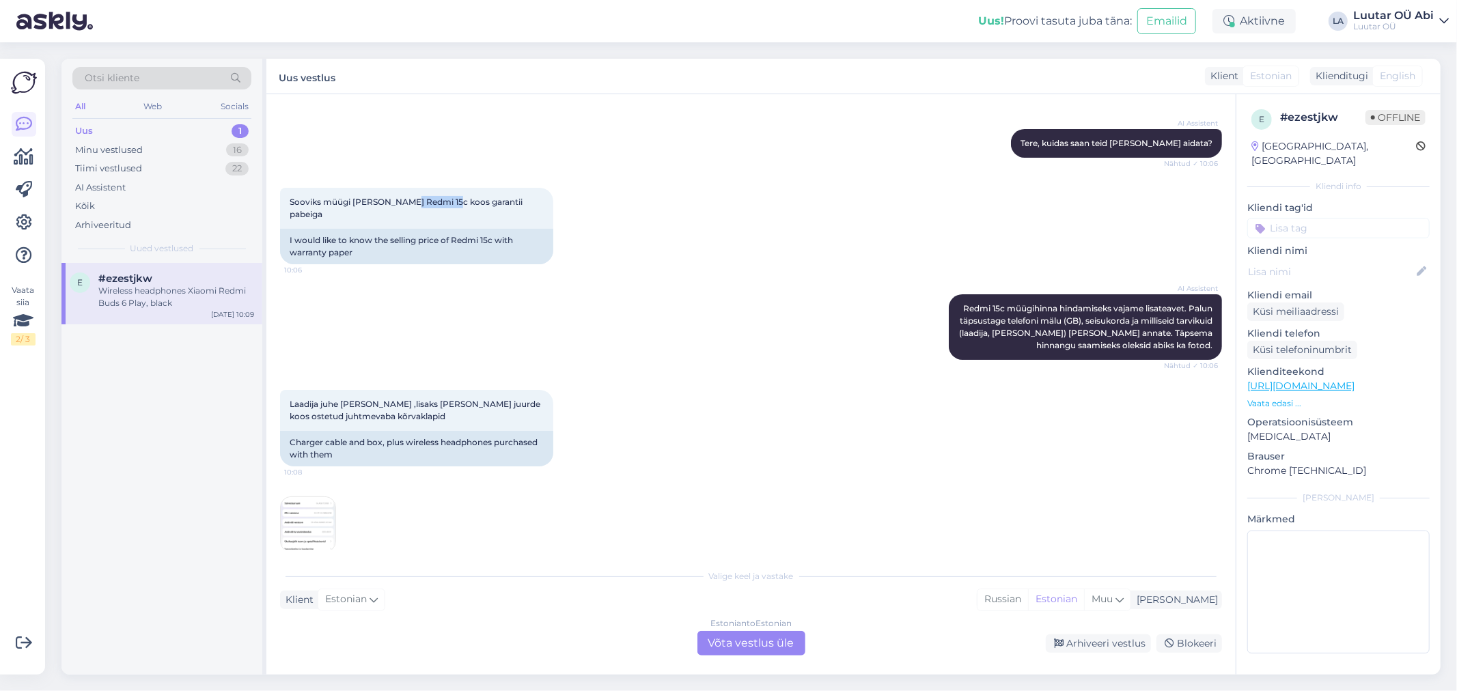
scroll to position [244, 0]
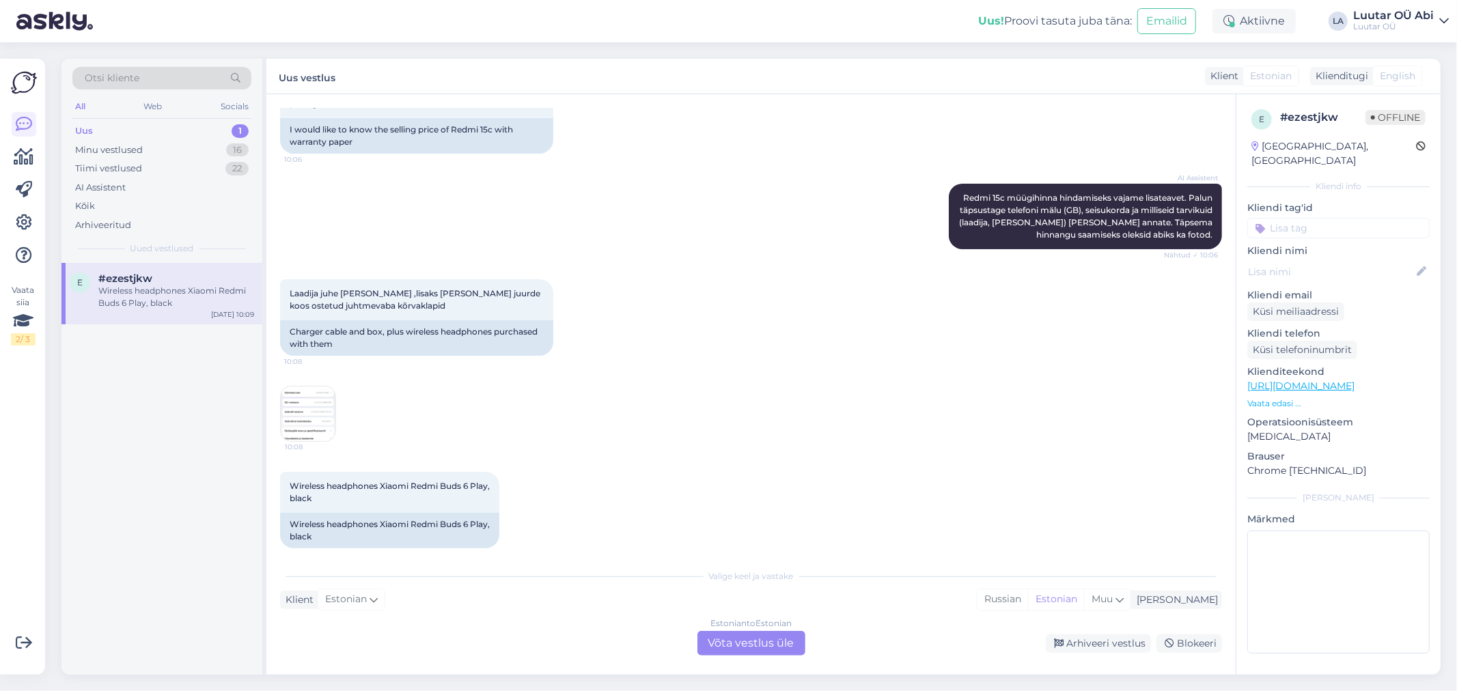
click at [320, 394] on img at bounding box center [308, 414] width 55 height 55
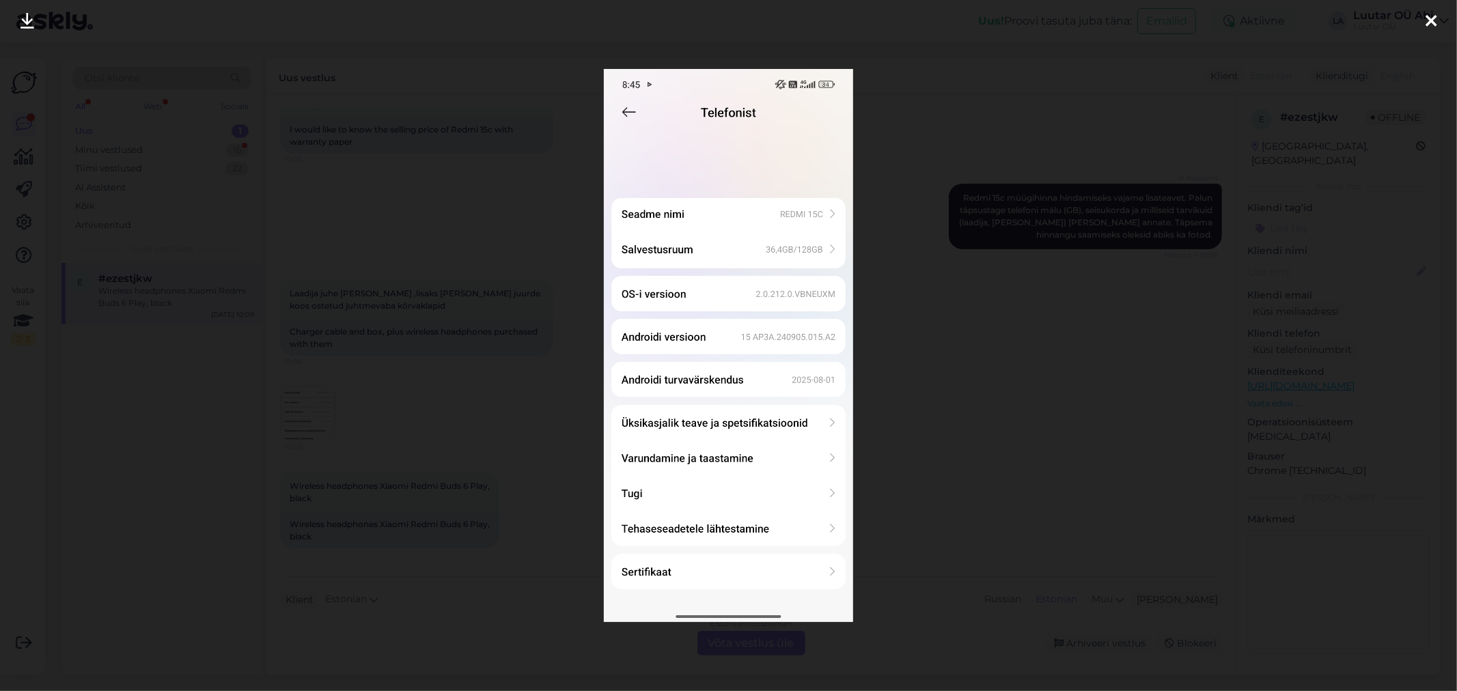
click at [479, 407] on div at bounding box center [728, 345] width 1457 height 691
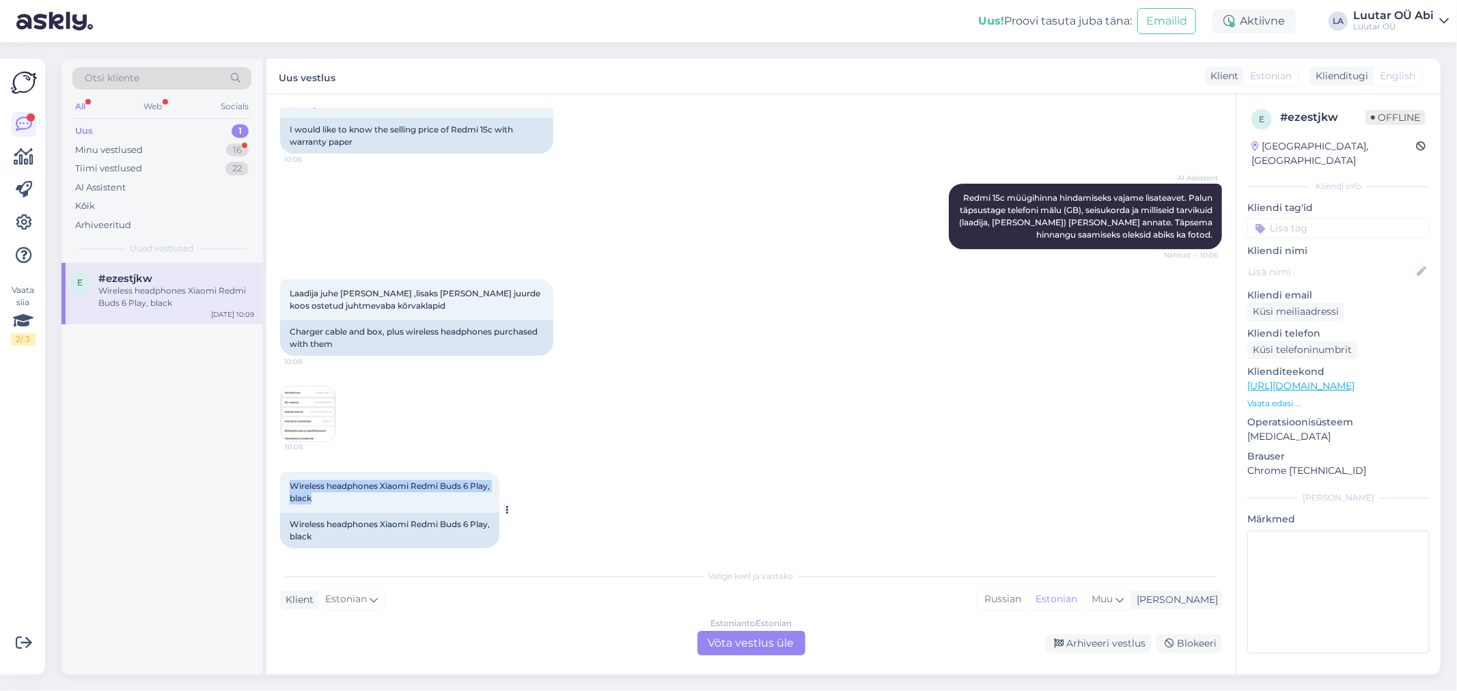
drag, startPoint x: 290, startPoint y: 468, endPoint x: 359, endPoint y: 490, distance: 72.4
click at [359, 490] on div "Wireless headphones Xiaomi Redmi Buds 6 Play, black 10:09" at bounding box center [389, 492] width 219 height 41
copy span "Wireless headphones Xiaomi Redmi Buds 6 Play, black"
click at [726, 486] on div "Wireless headphones Xiaomi Redmi Buds 6 Play, black 10:09 Wireless headphones X…" at bounding box center [751, 510] width 942 height 107
click at [747, 635] on div "Estonian to Estonian Võta vestlus üle" at bounding box center [751, 643] width 108 height 25
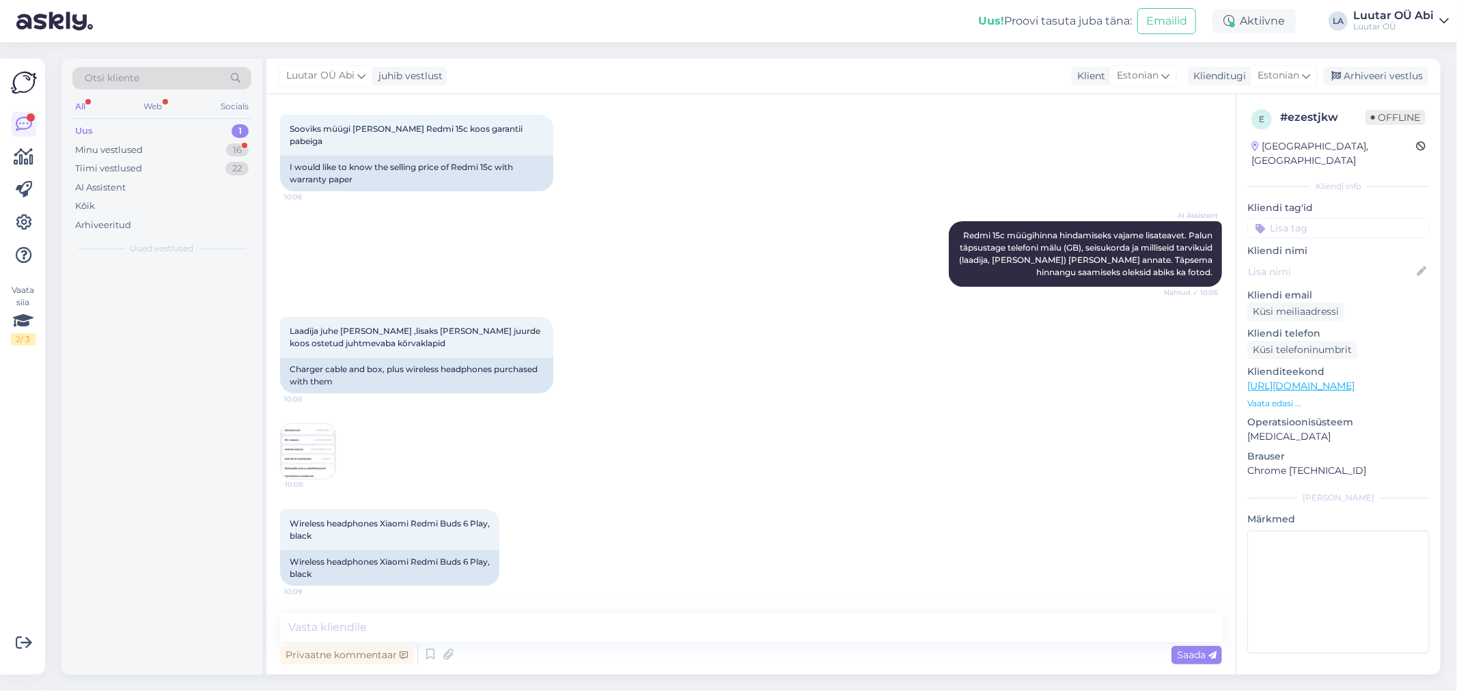
scroll to position [193, 0]
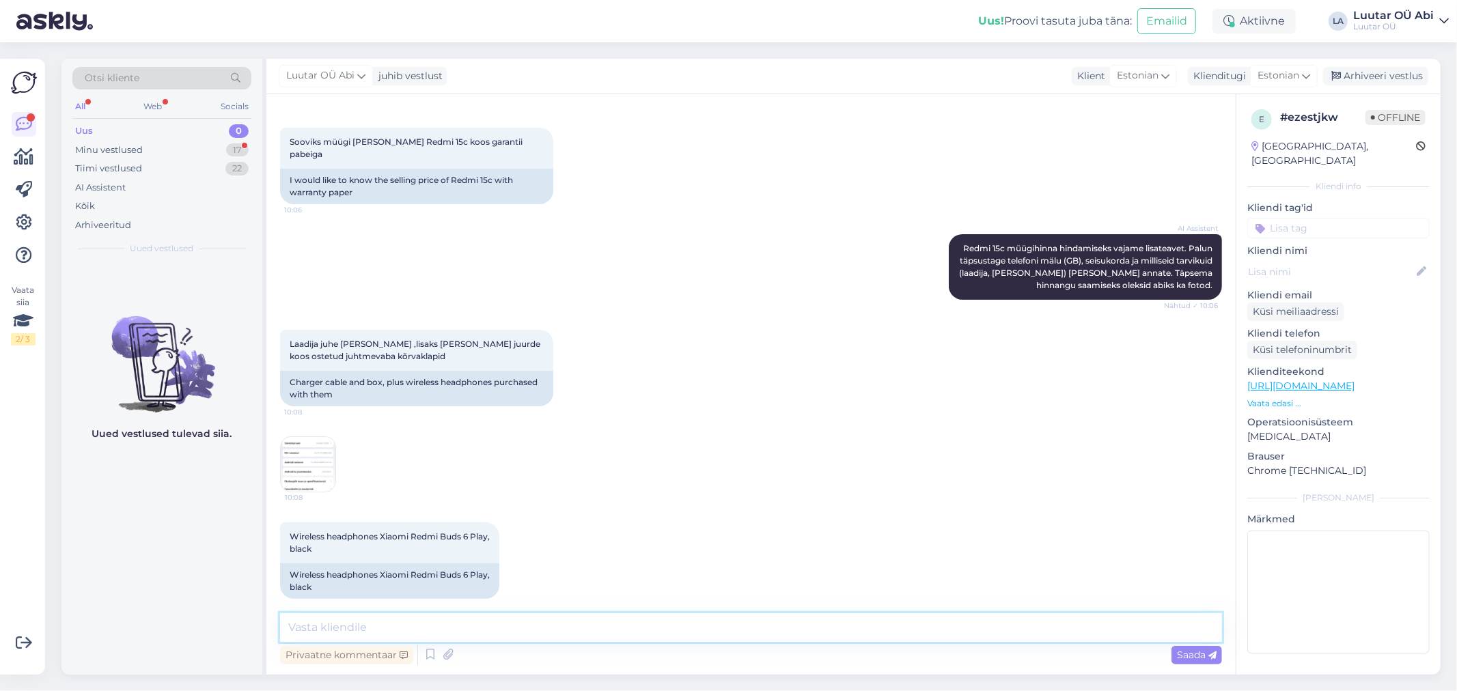
click at [721, 630] on textarea at bounding box center [751, 627] width 942 height 29
type textarea "405€ [PERSON_NAME]"
click at [124, 145] on div "Minu vestlused" at bounding box center [109, 150] width 68 height 14
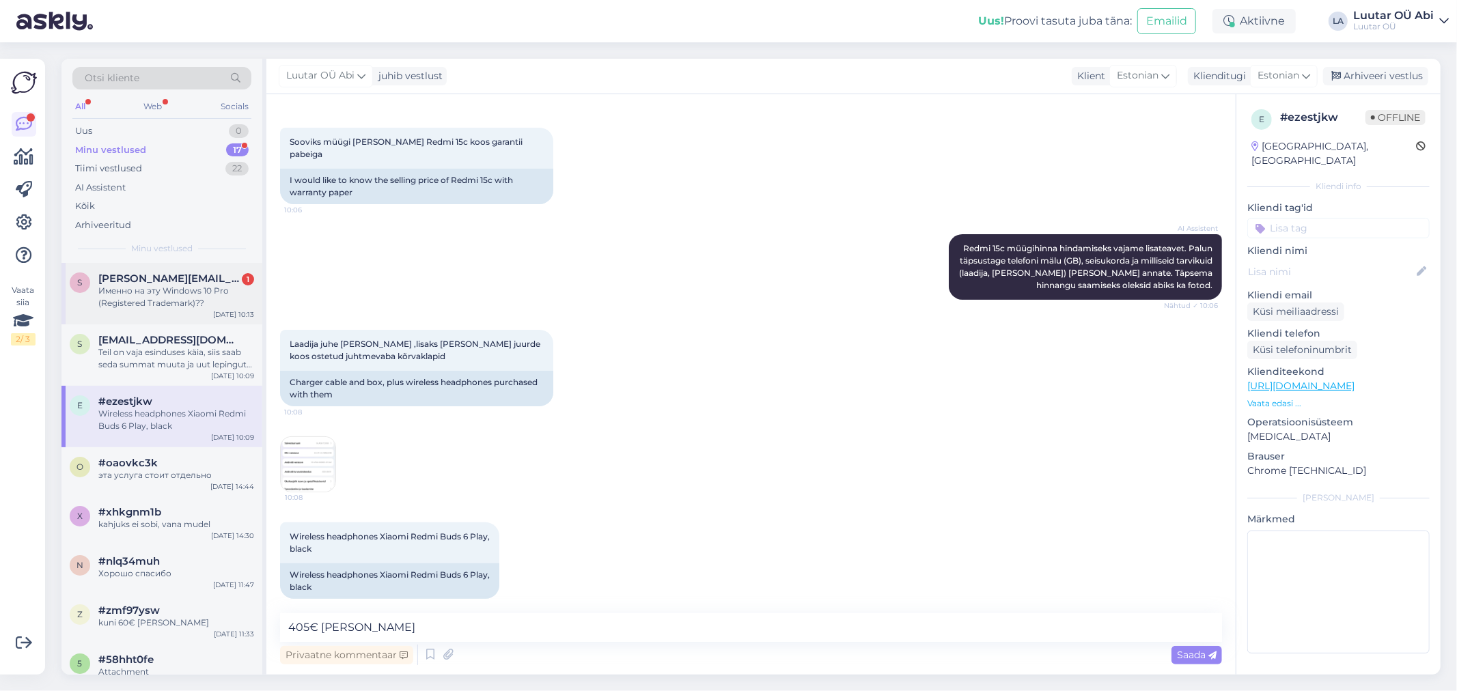
drag, startPoint x: 184, startPoint y: 285, endPoint x: 207, endPoint y: 304, distance: 29.6
click at [184, 285] on div "Именно на эту Windows 10 Pro (Registered Trademark)??" at bounding box center [176, 297] width 156 height 25
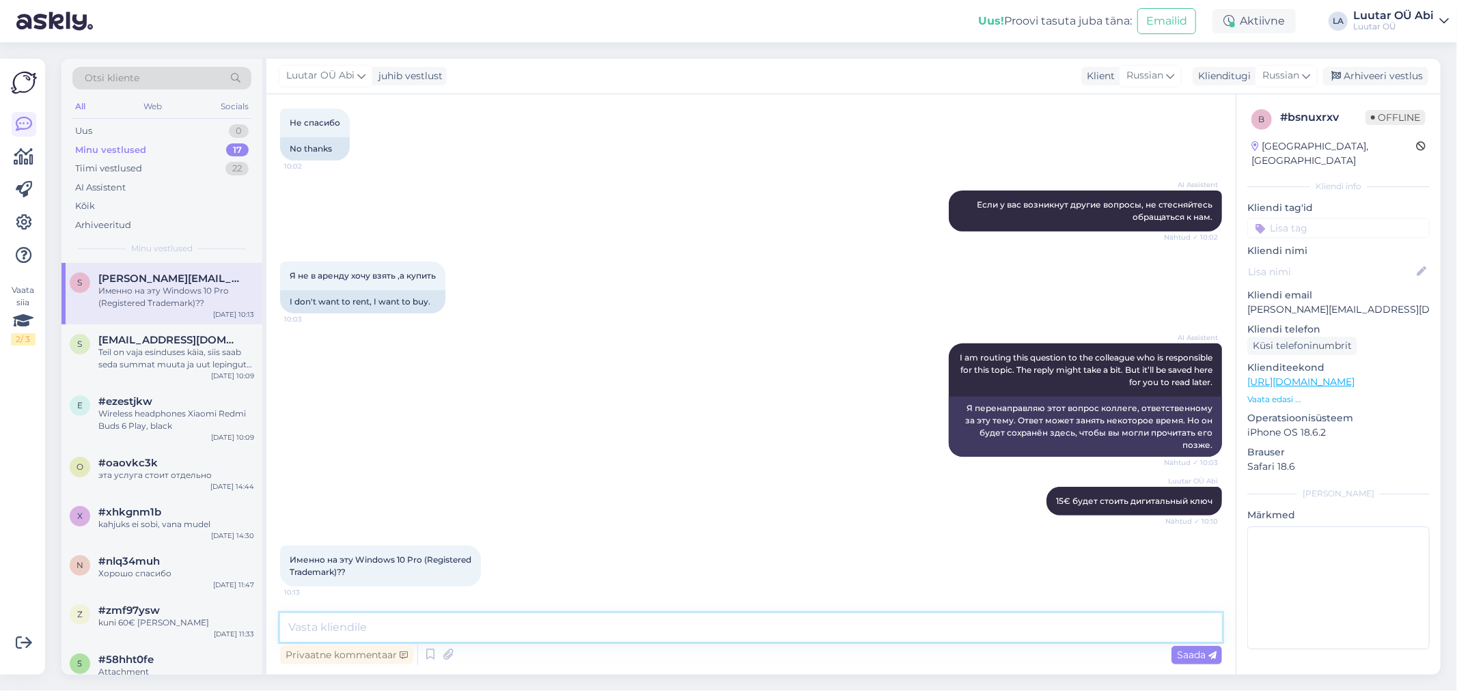
click at [365, 624] on textarea at bounding box center [751, 627] width 942 height 29
type textarea "минутку"
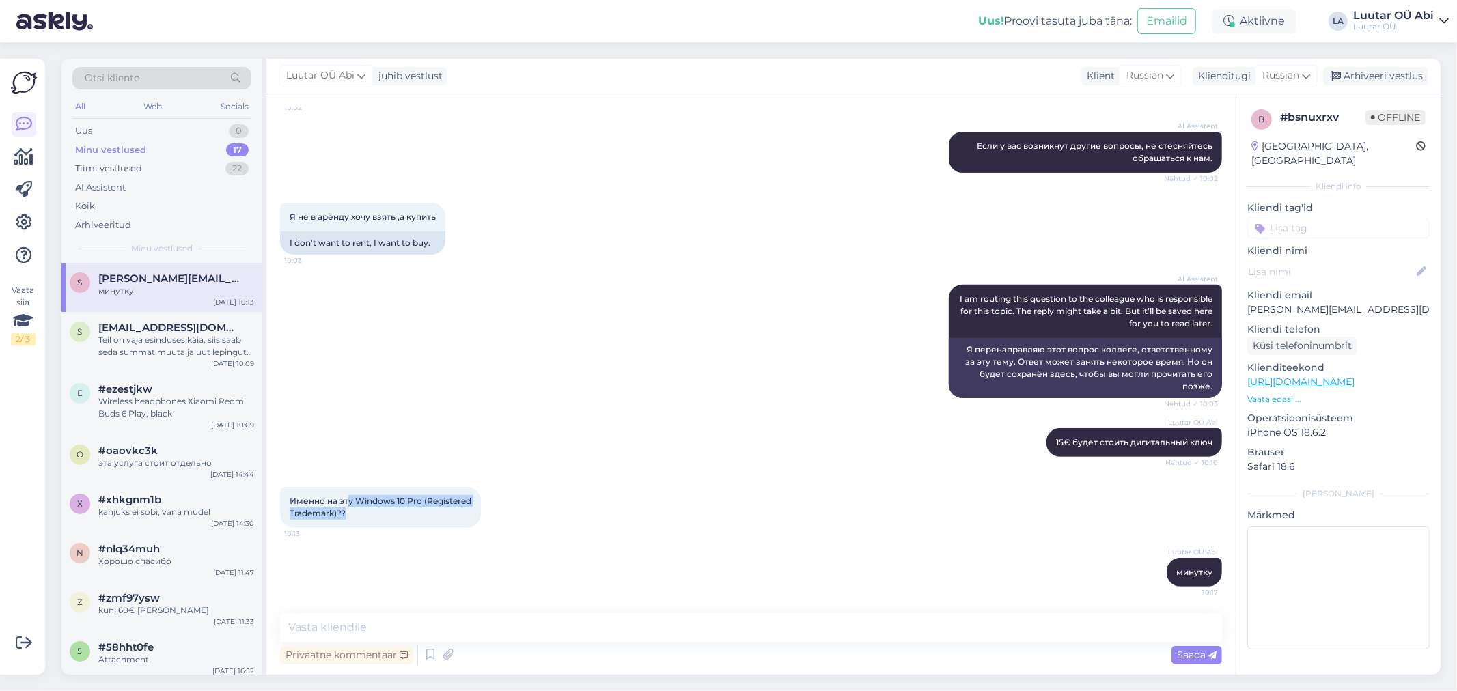
drag, startPoint x: 349, startPoint y: 496, endPoint x: 443, endPoint y: 523, distance: 97.5
click at [443, 523] on div "Именно на эту Windows 10 Pro (Registered Trademark)?? 10:13" at bounding box center [380, 507] width 201 height 41
copy span "у Windows 10 Pro (Registered Trademark)??"
drag, startPoint x: 219, startPoint y: 273, endPoint x: 219, endPoint y: 262, distance: 11.6
click at [219, 273] on span "[PERSON_NAME][EMAIL_ADDRESS][DOMAIN_NAME]" at bounding box center [169, 279] width 142 height 12
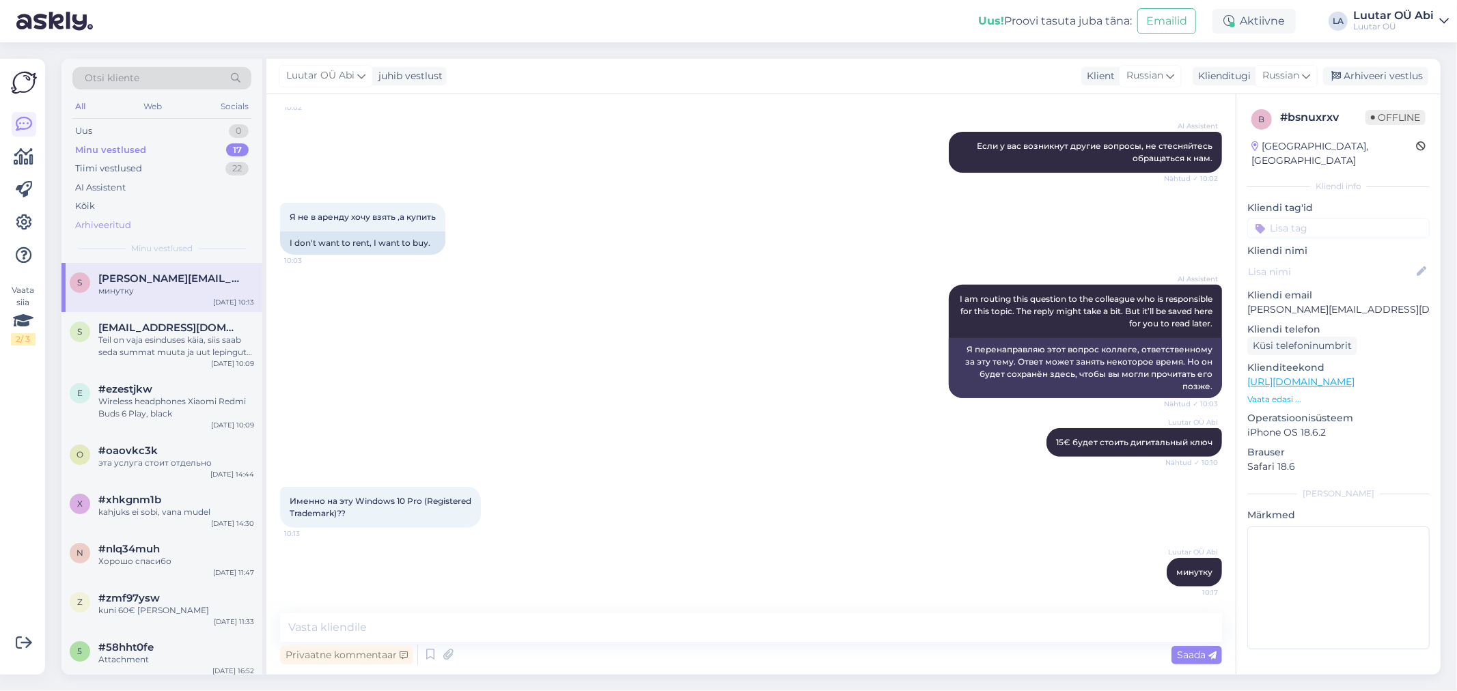
scroll to position [0, 0]
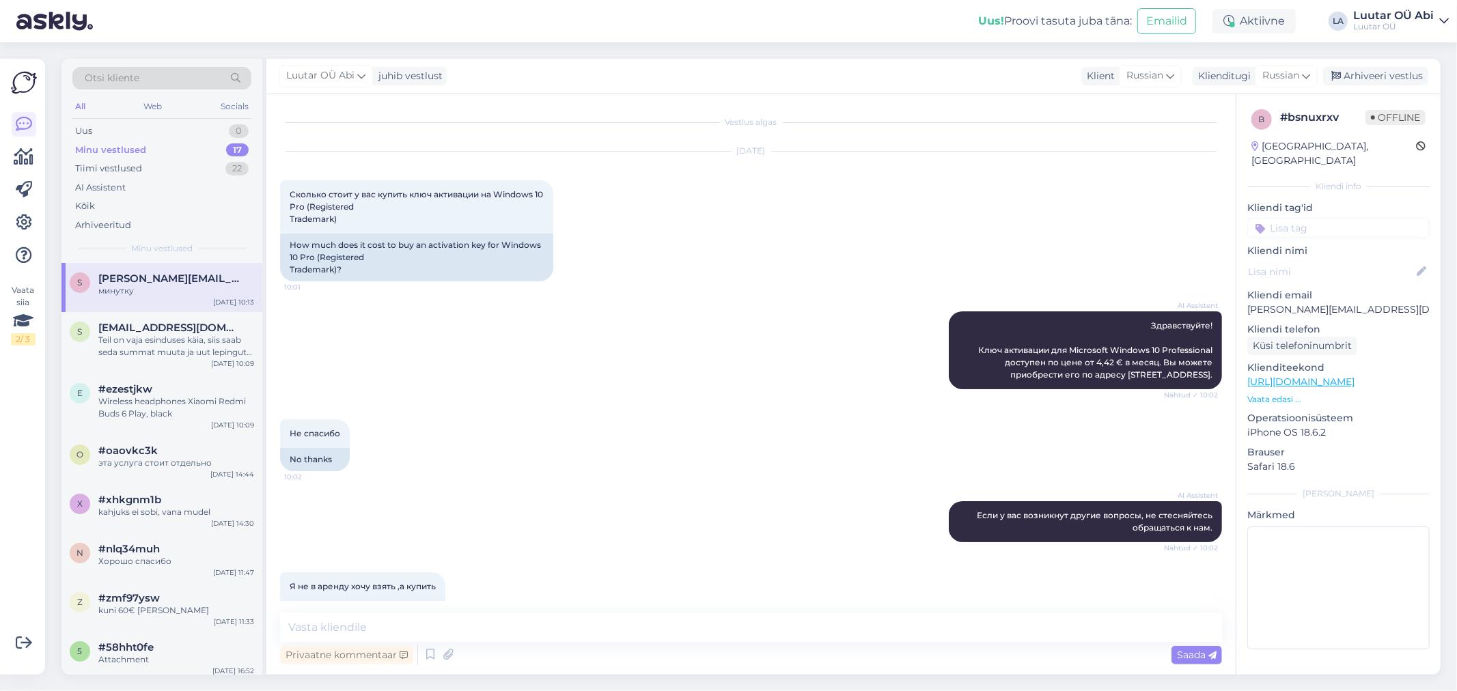
click at [178, 153] on div "Minu vestlused 17" at bounding box center [161, 150] width 179 height 19
click at [182, 139] on div "Uus 0" at bounding box center [161, 131] width 179 height 19
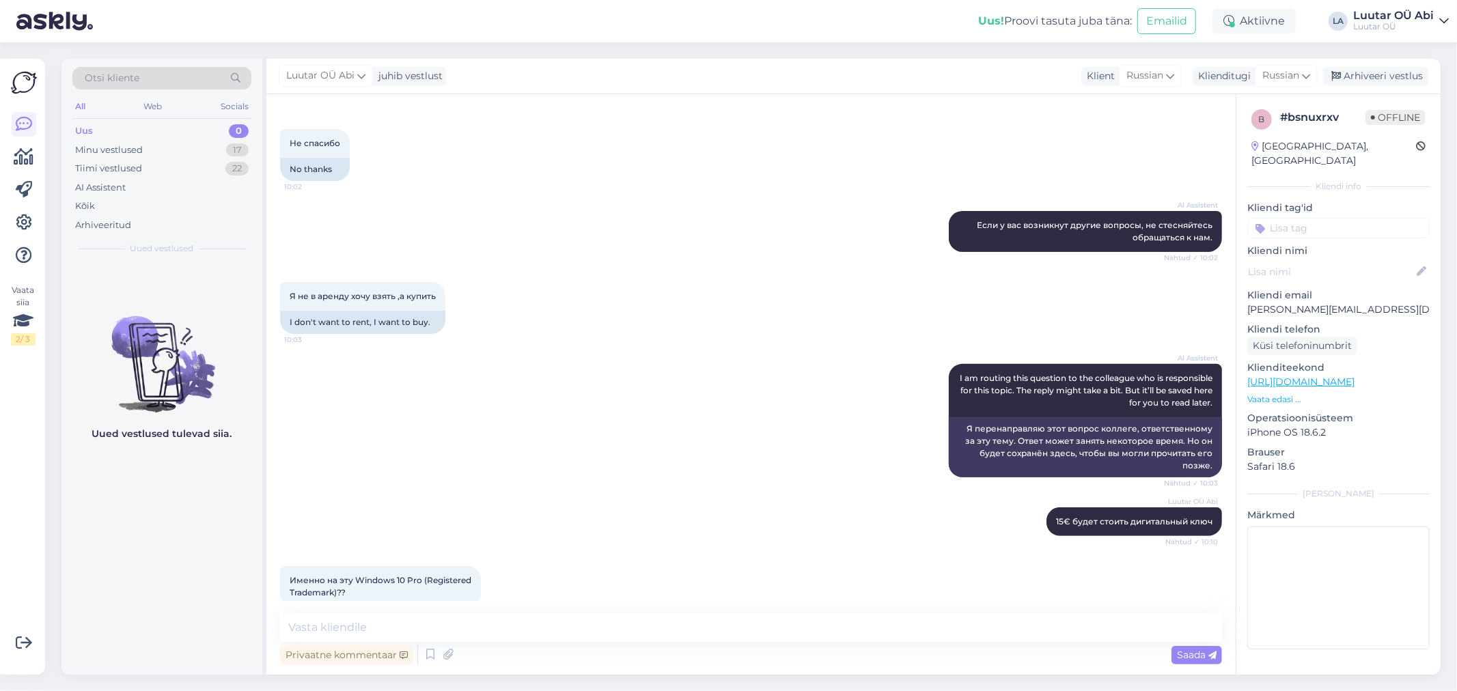
scroll to position [370, 0]
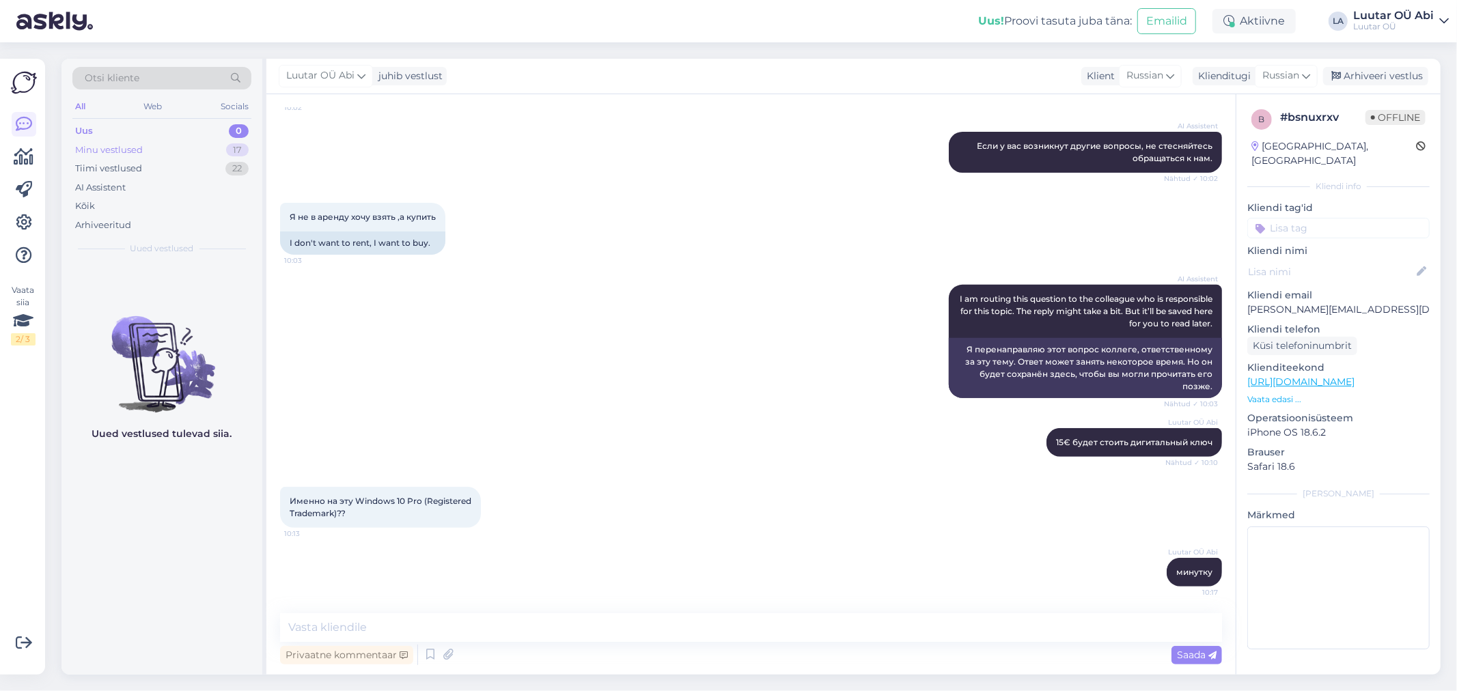
click at [86, 143] on div "Minu vestlused" at bounding box center [109, 150] width 68 height 14
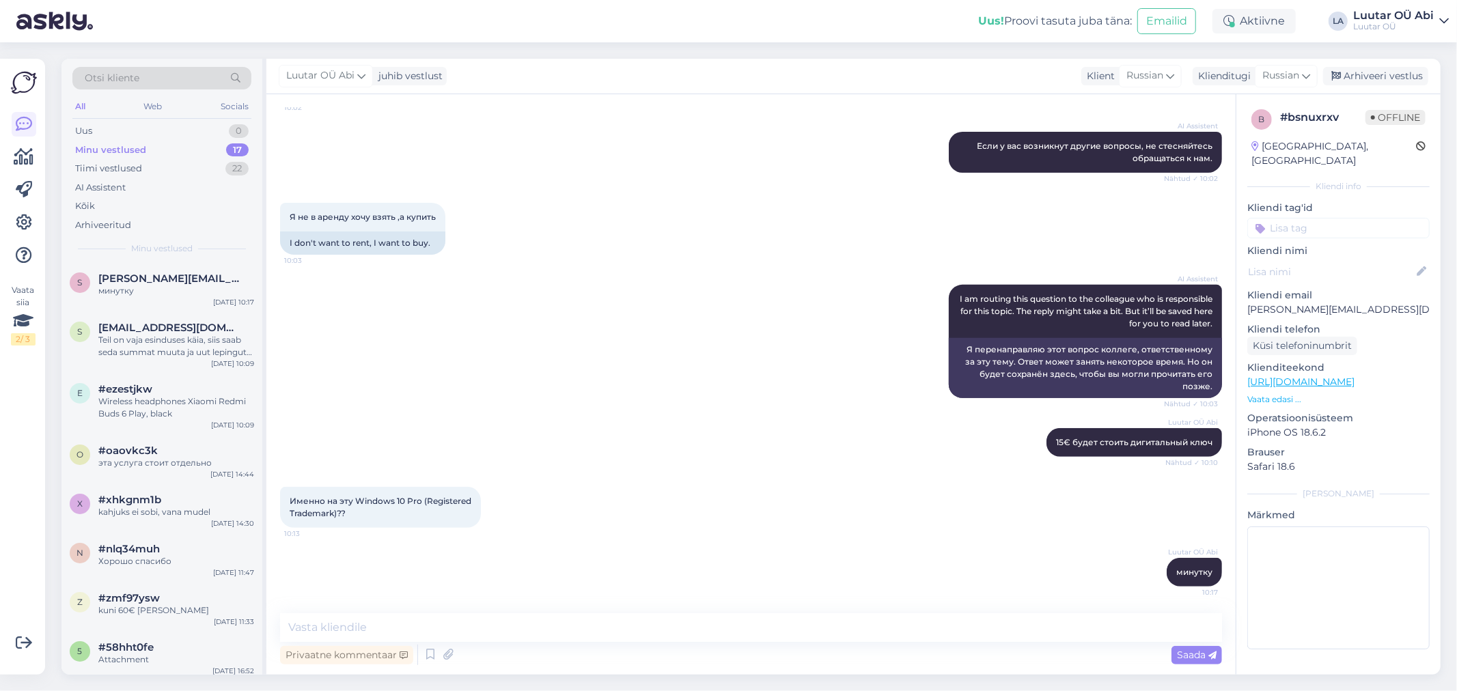
click at [159, 147] on div "Minu vestlused 17" at bounding box center [161, 150] width 179 height 19
drag, startPoint x: 205, startPoint y: 404, endPoint x: 225, endPoint y: 419, distance: 25.4
click at [205, 404] on div "Wireless headphones Xiaomi Redmi Buds 6 Play, black" at bounding box center [176, 407] width 156 height 25
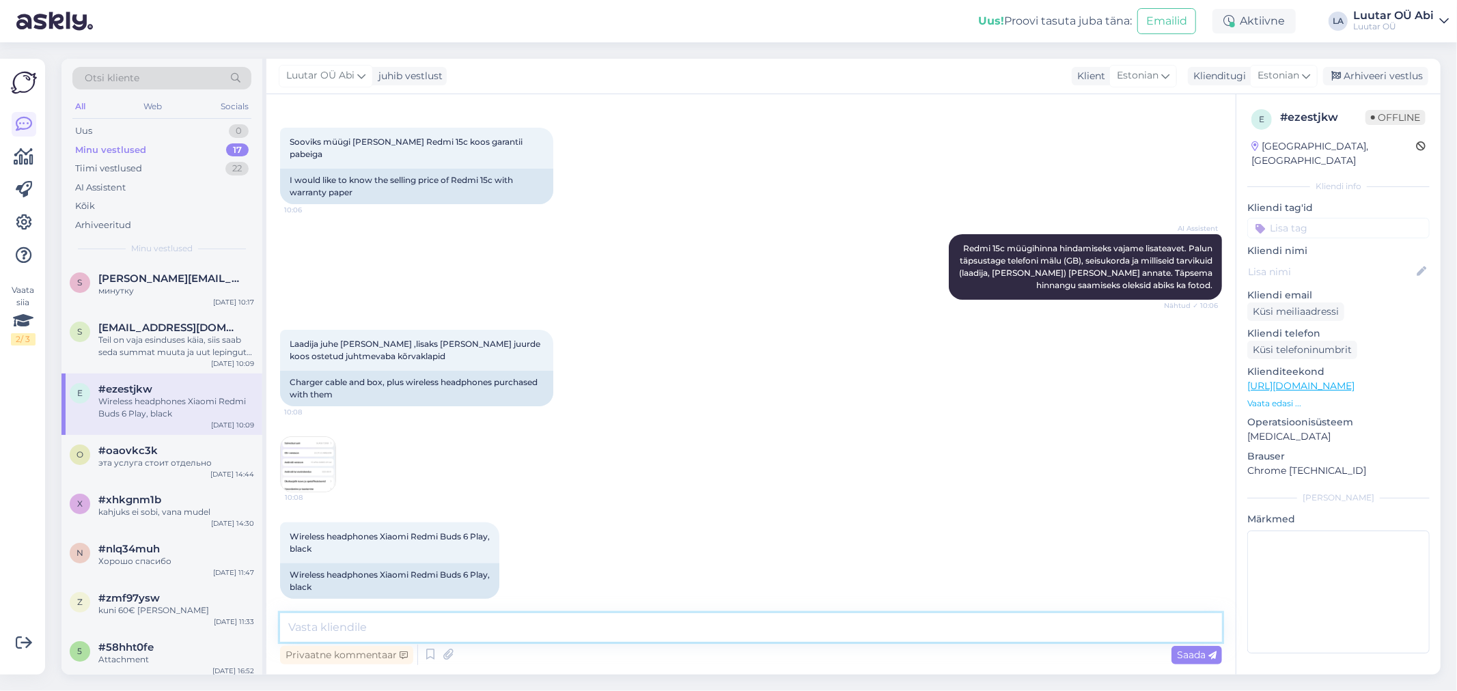
click at [740, 617] on textarea at bounding box center [751, 627] width 942 height 29
click at [310, 631] on textarea "40" at bounding box center [751, 627] width 942 height 29
type textarea "40€ [PERSON_NAME]"
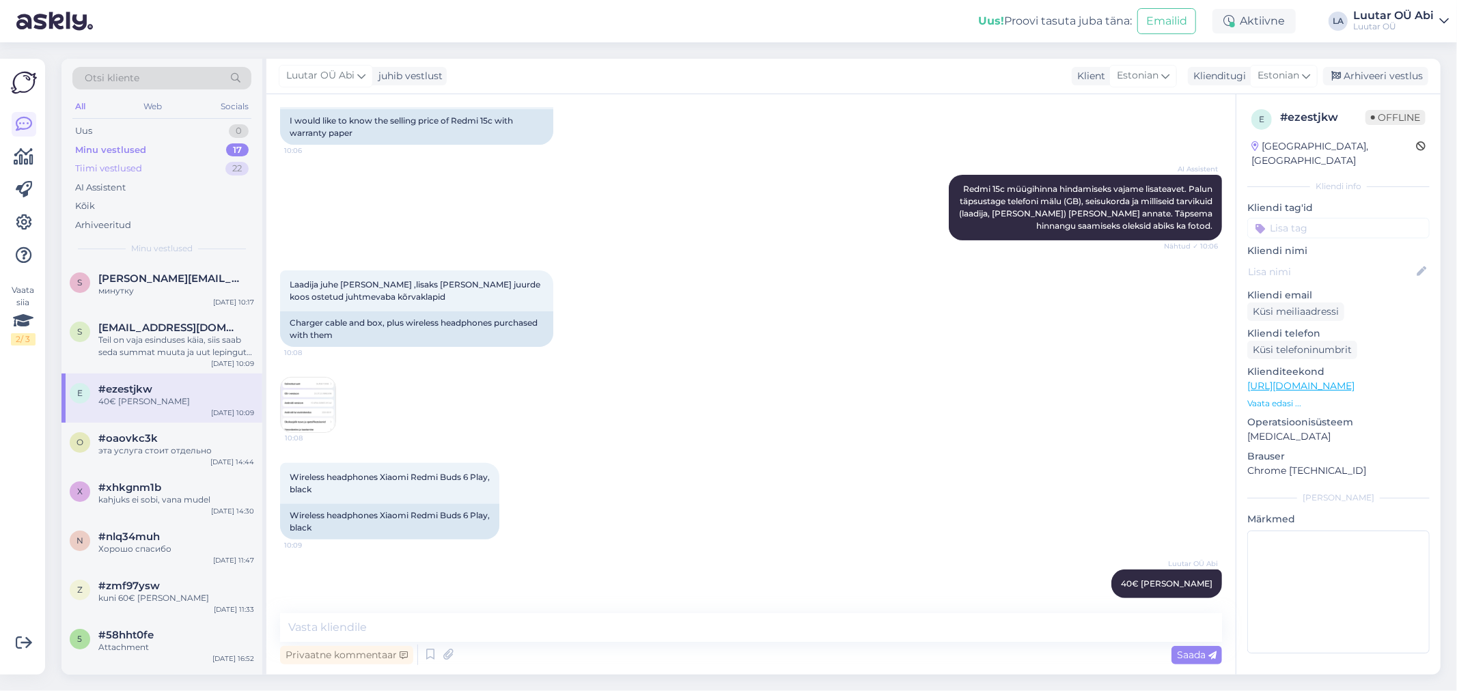
click at [199, 161] on div "Tiimi vestlused 22" at bounding box center [161, 168] width 179 height 19
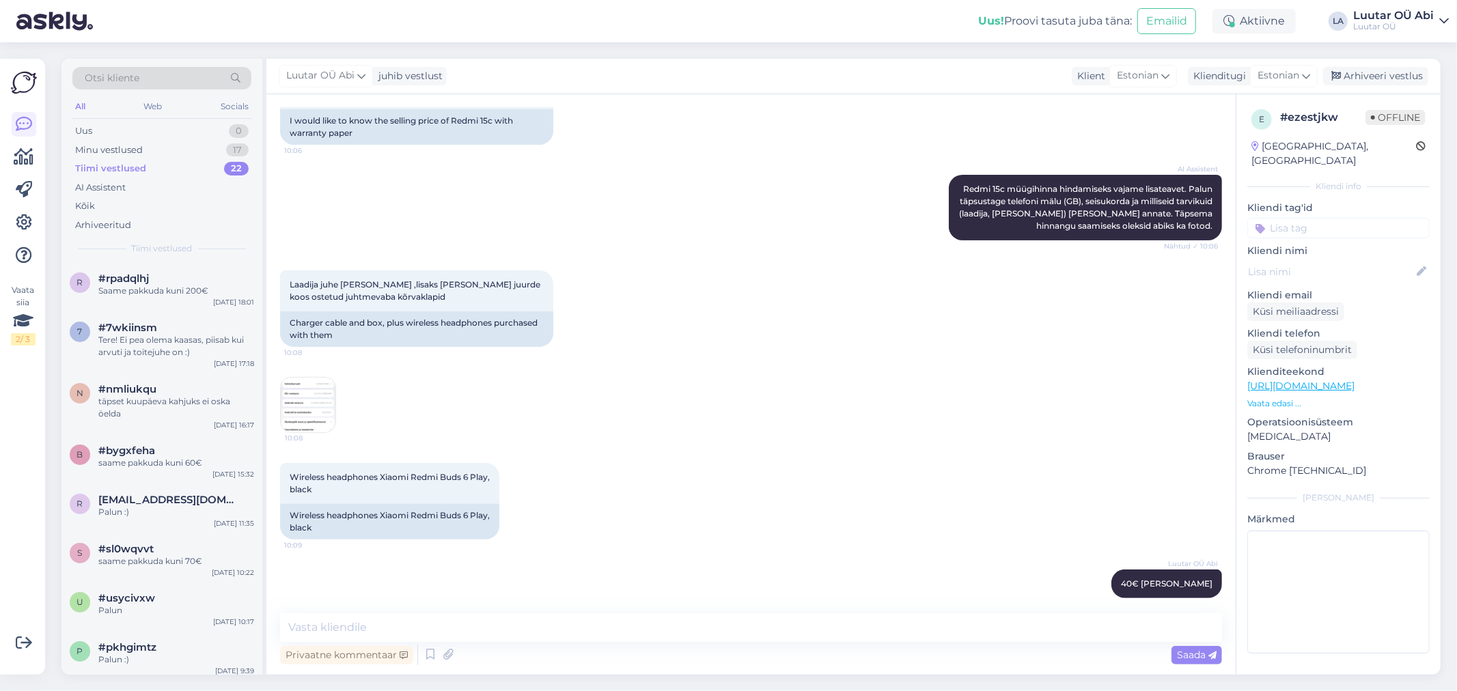
click at [779, 485] on div "Wireless headphones Xiaomi Redmi Buds 6 Play, black 10:09 Wireless headphones X…" at bounding box center [751, 501] width 942 height 107
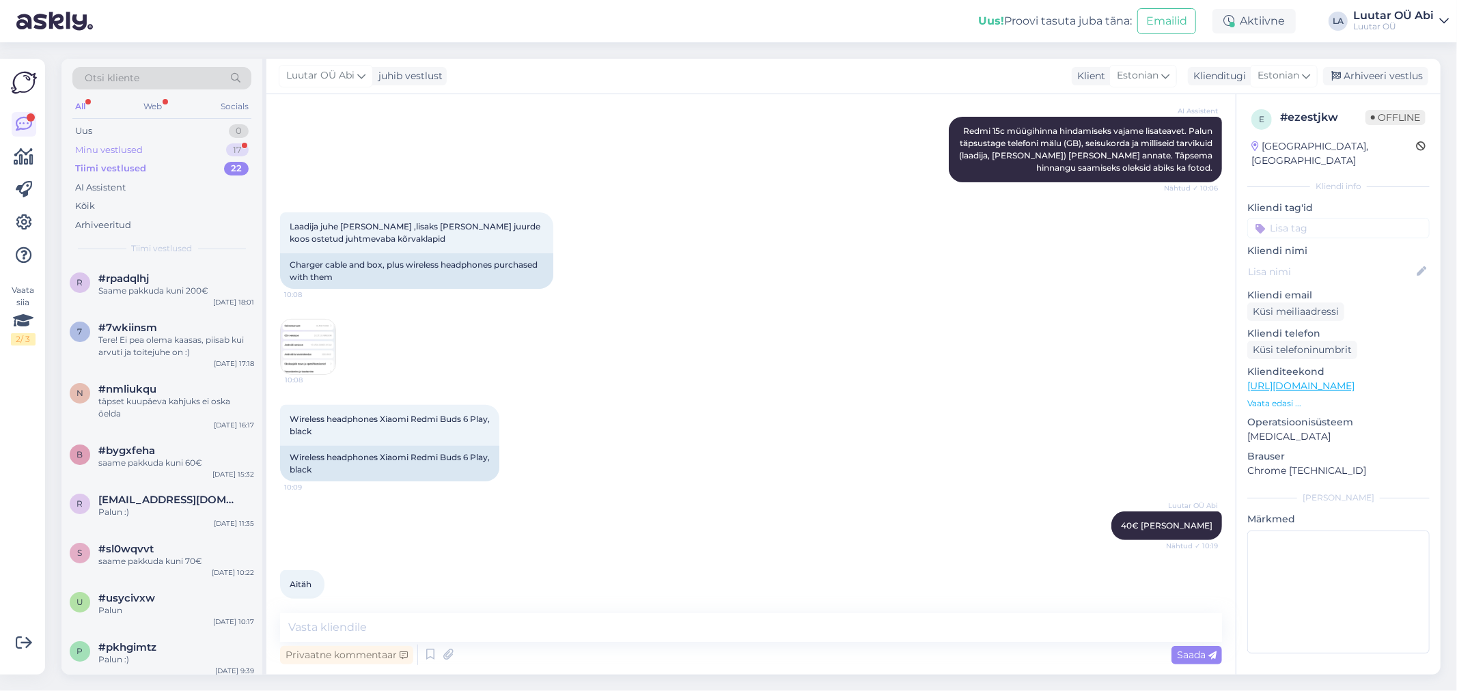
click at [210, 147] on div "Minu vestlused 17" at bounding box center [161, 150] width 179 height 19
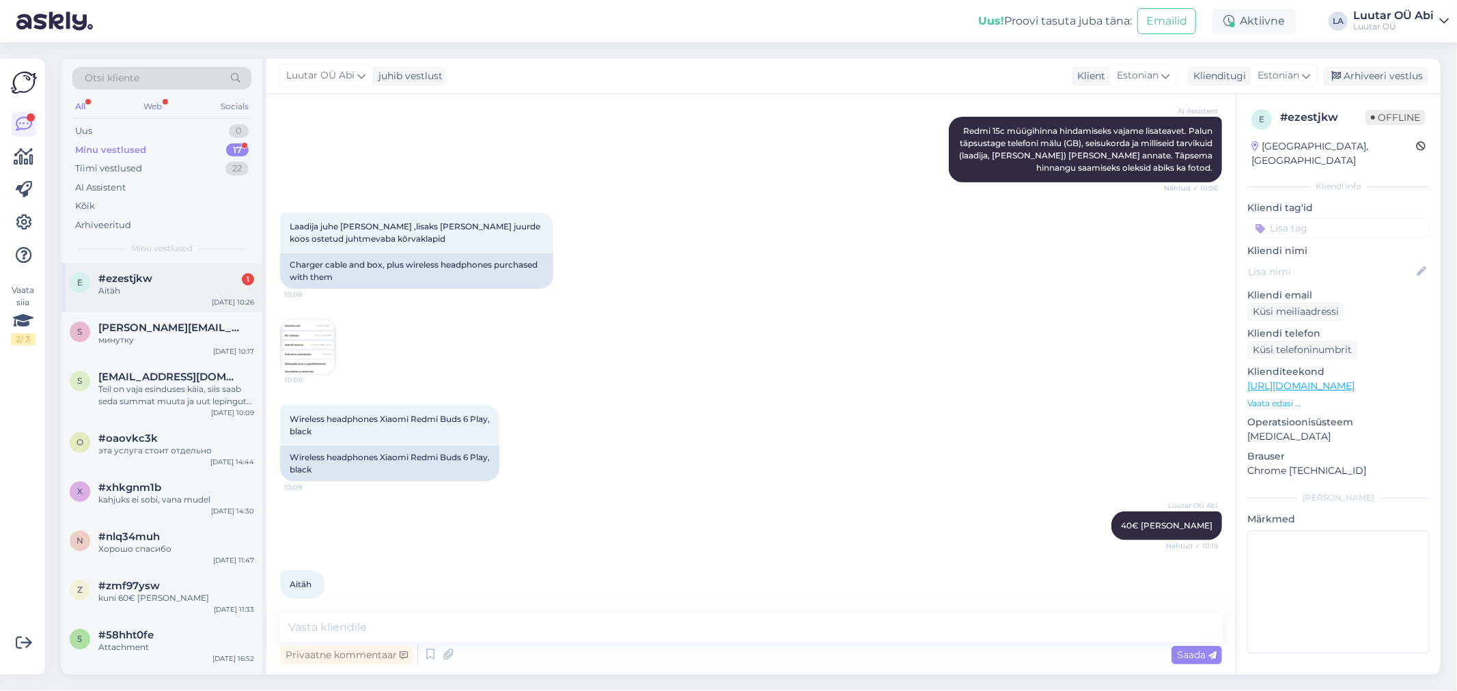
click at [222, 280] on div "#ezestjkw 1" at bounding box center [176, 279] width 156 height 12
click at [106, 133] on div "Uus 1" at bounding box center [161, 131] width 179 height 19
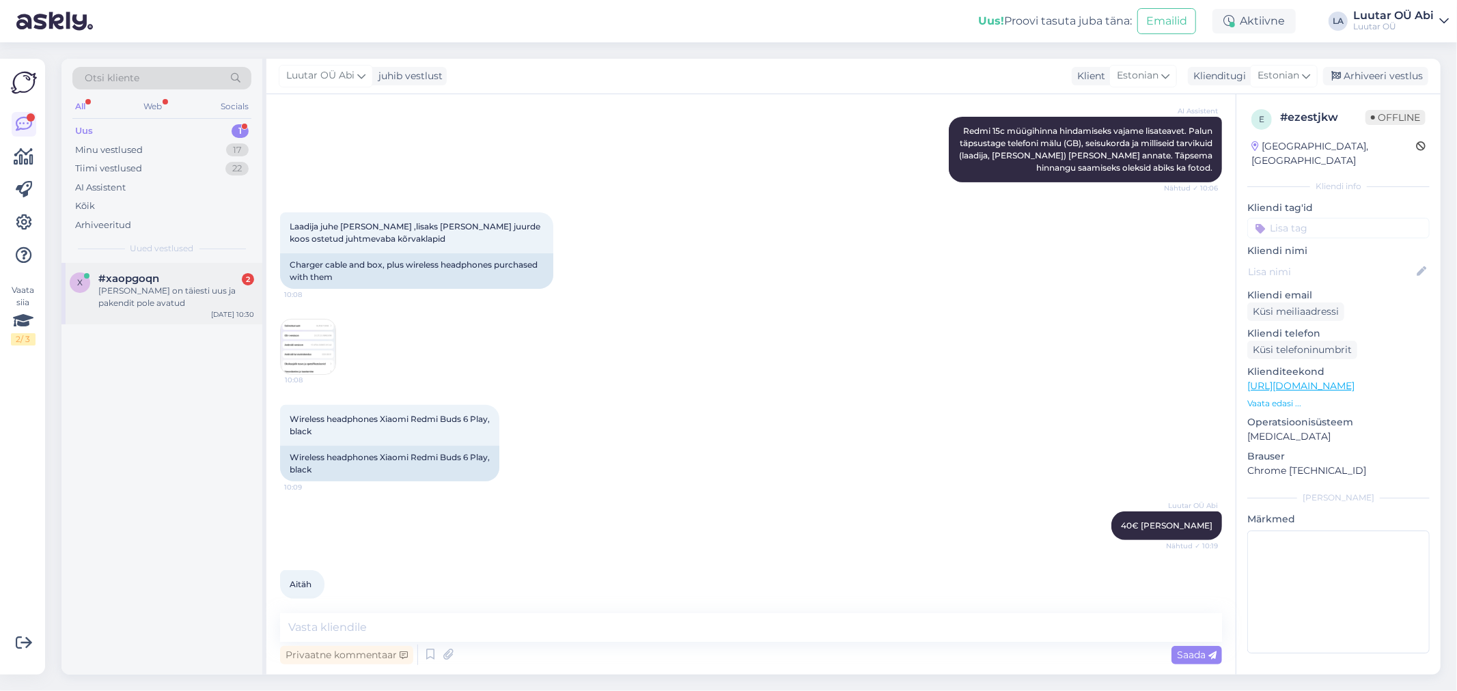
click at [198, 274] on div "#xaopgoqn 2" at bounding box center [176, 279] width 156 height 12
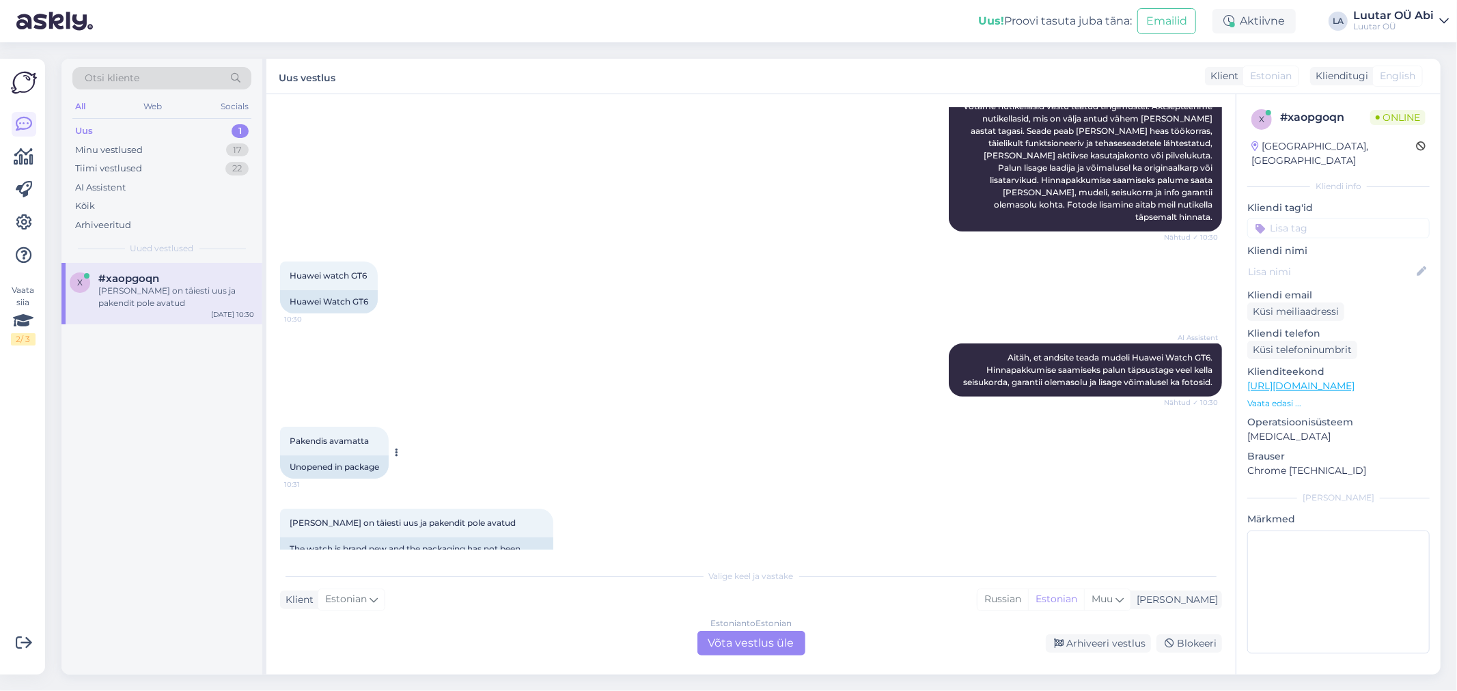
scroll to position [421, 0]
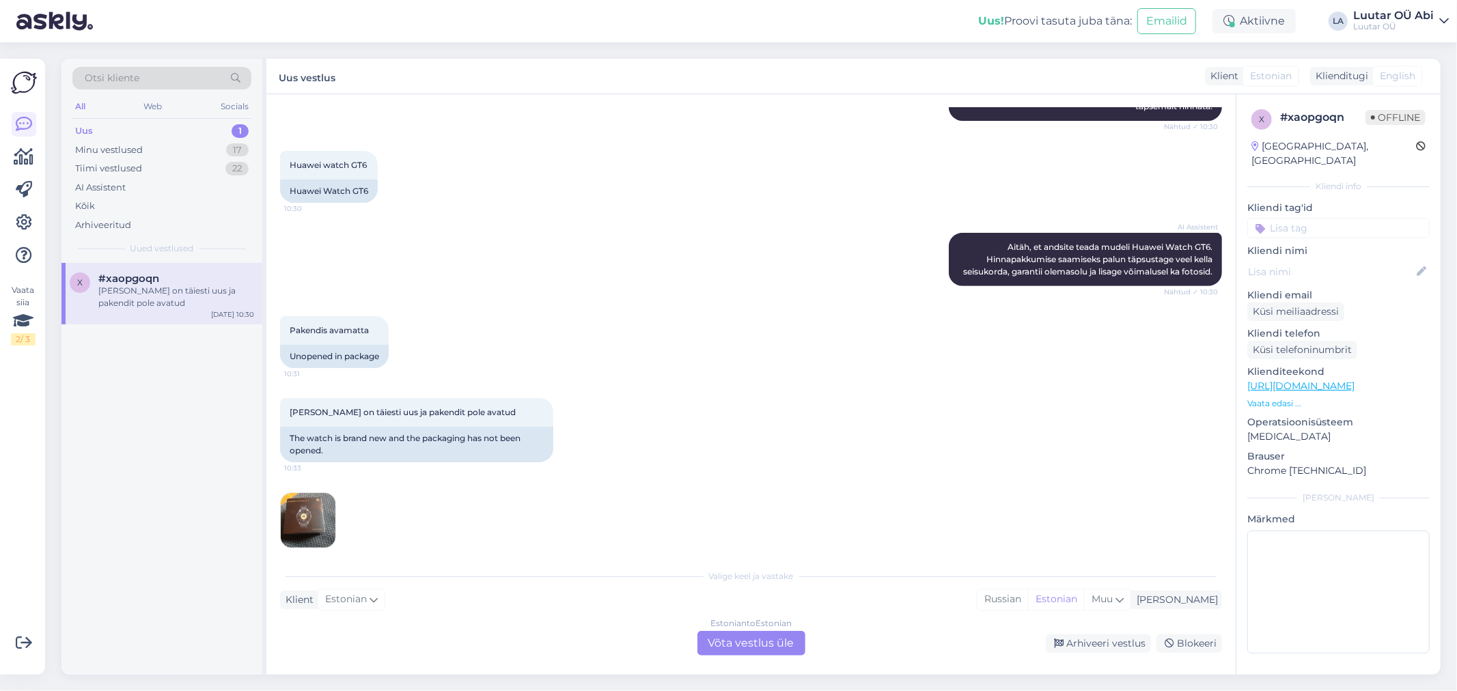
click at [316, 511] on img at bounding box center [308, 520] width 55 height 55
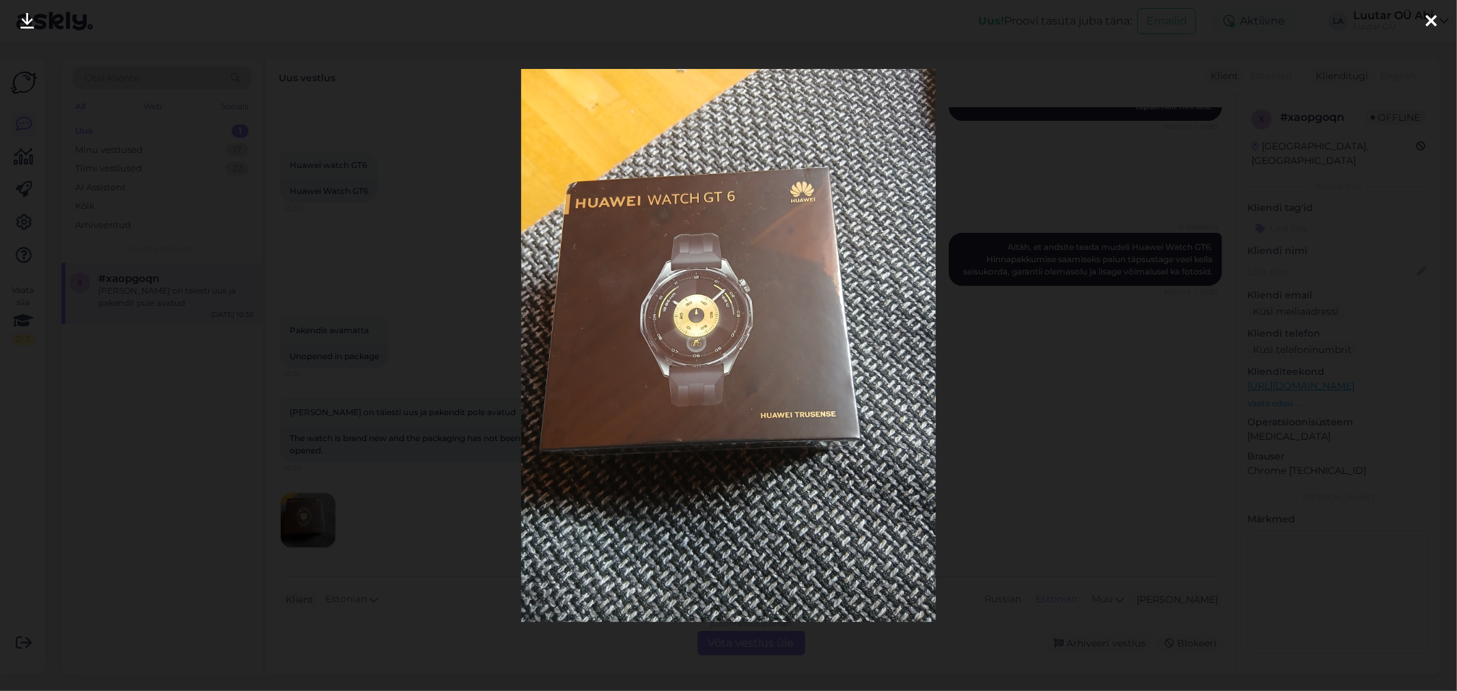
click at [27, 18] on icon at bounding box center [27, 22] width 14 height 18
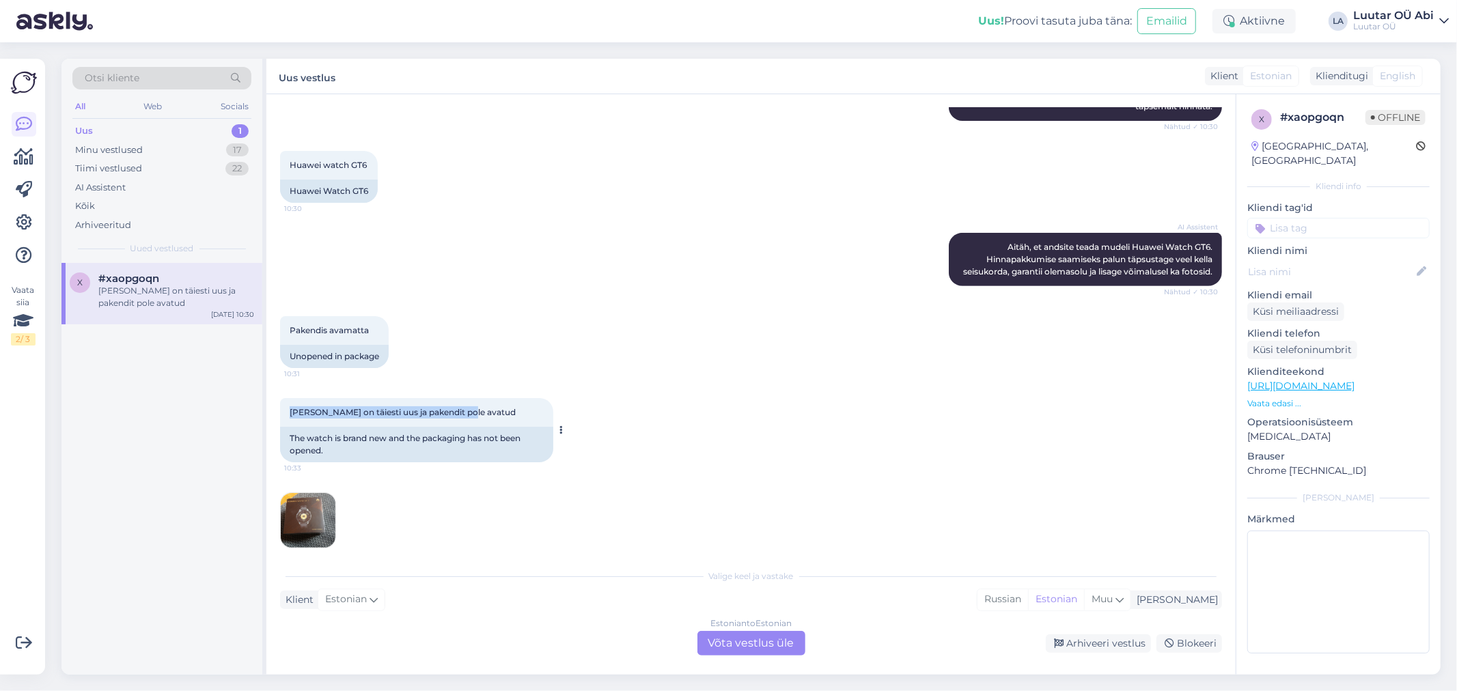
drag, startPoint x: 277, startPoint y: 402, endPoint x: 482, endPoint y: 386, distance: 205.5
click at [482, 386] on div "Vestlus algas [DATE] Tere 10:29 Hello AI Assistent [PERSON_NAME], kuidas saan t…" at bounding box center [750, 384] width 969 height 581
copy span "[PERSON_NAME] on täiesti uus ja pakendit pole avatud"
click at [380, 218] on div "AI Assistent [PERSON_NAME], et andsite teada mudeli Huawei Watch GT6. Hinnapakk…" at bounding box center [751, 259] width 942 height 83
drag, startPoint x: 283, startPoint y: 152, endPoint x: 372, endPoint y: 151, distance: 89.5
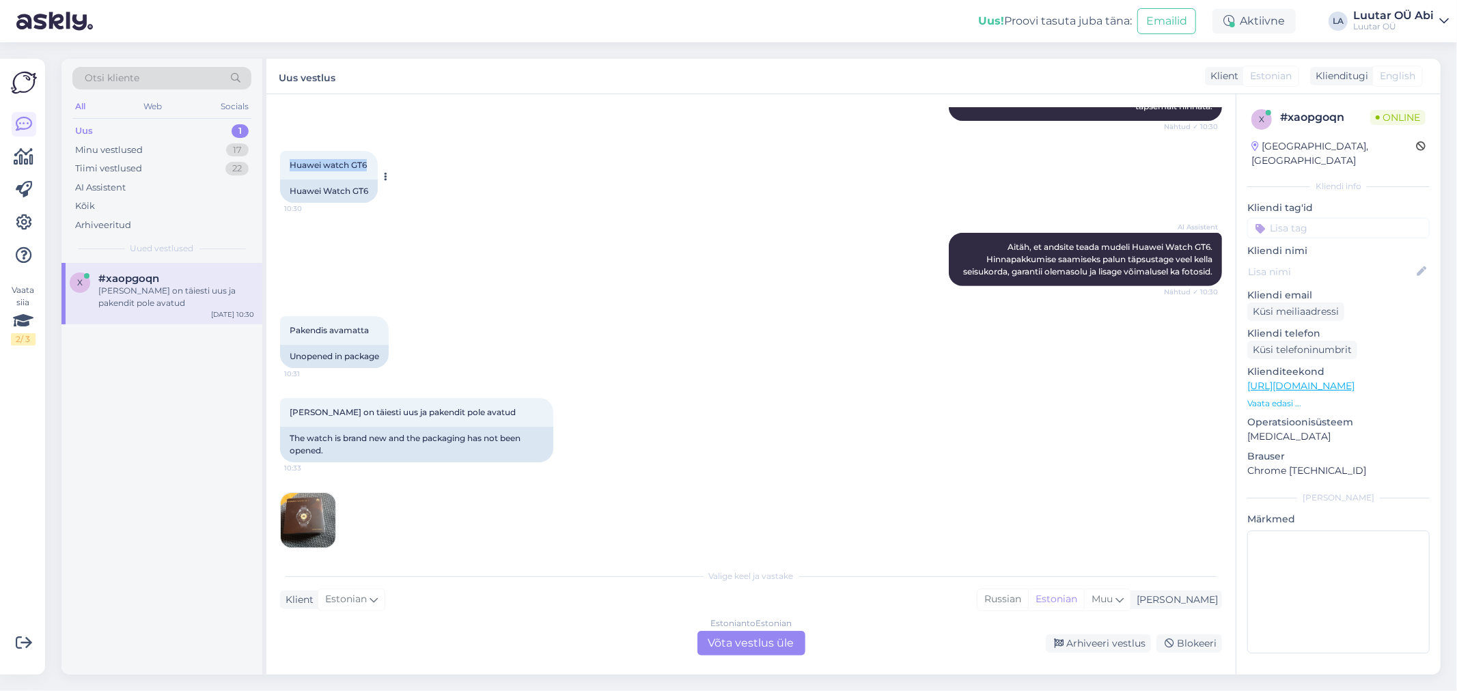
click at [372, 151] on div "Huawei watch GT6 10:30" at bounding box center [329, 165] width 98 height 29
copy span "Huawei watch GT6"
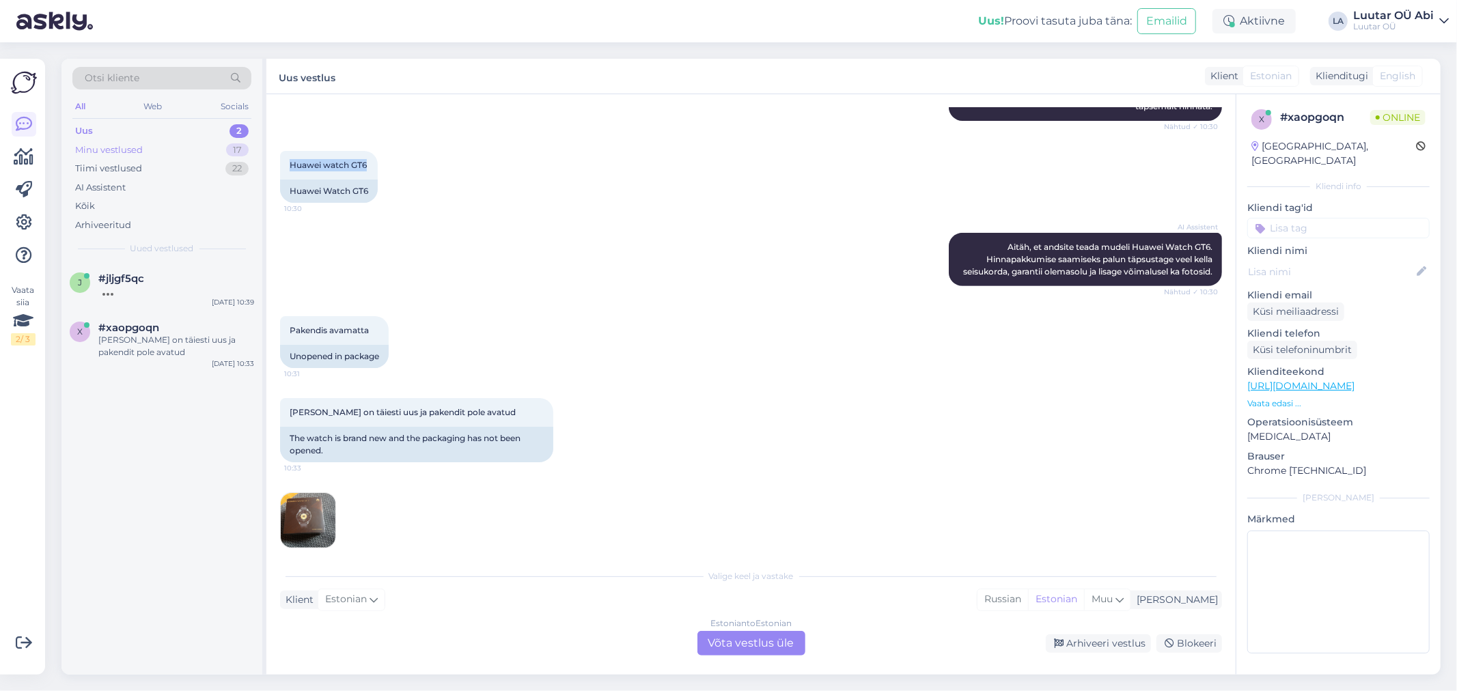
click at [168, 141] on div "Minu vestlused 17" at bounding box center [161, 150] width 179 height 19
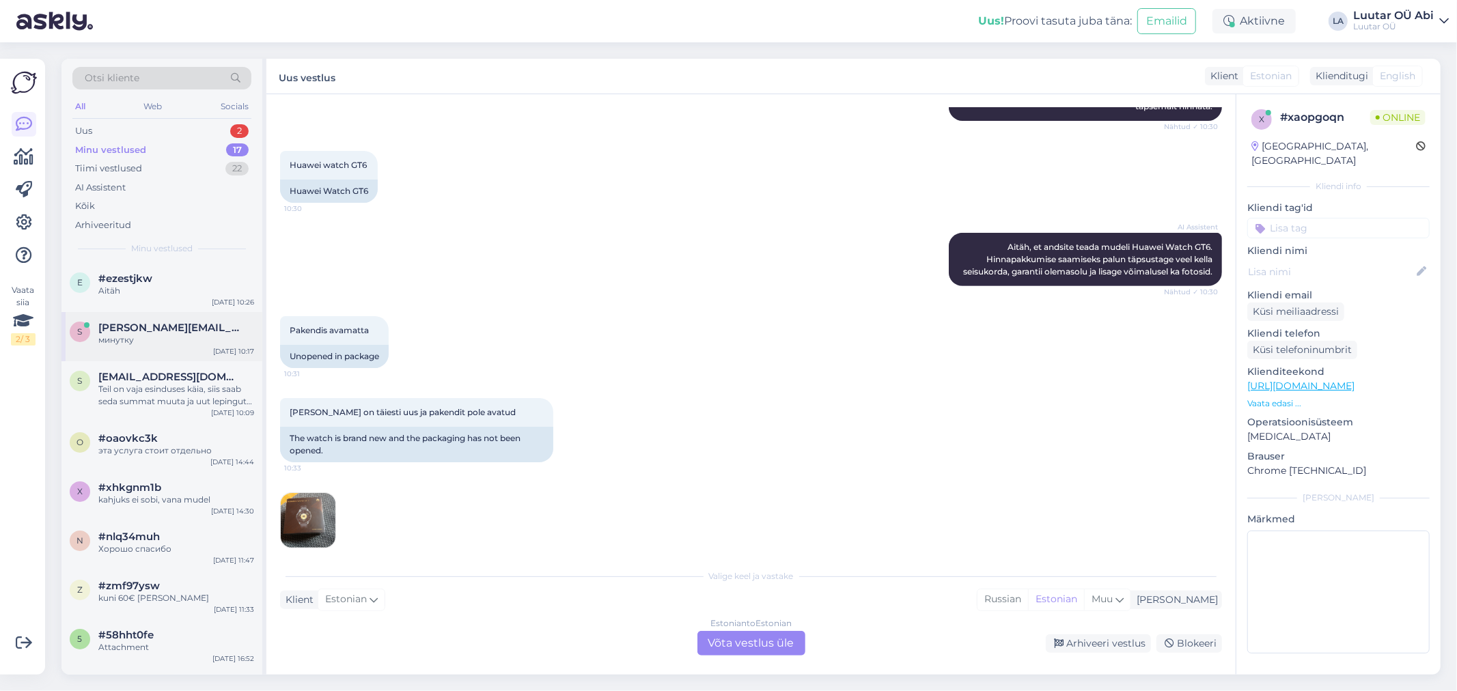
click at [193, 336] on div "минутку" at bounding box center [176, 340] width 156 height 12
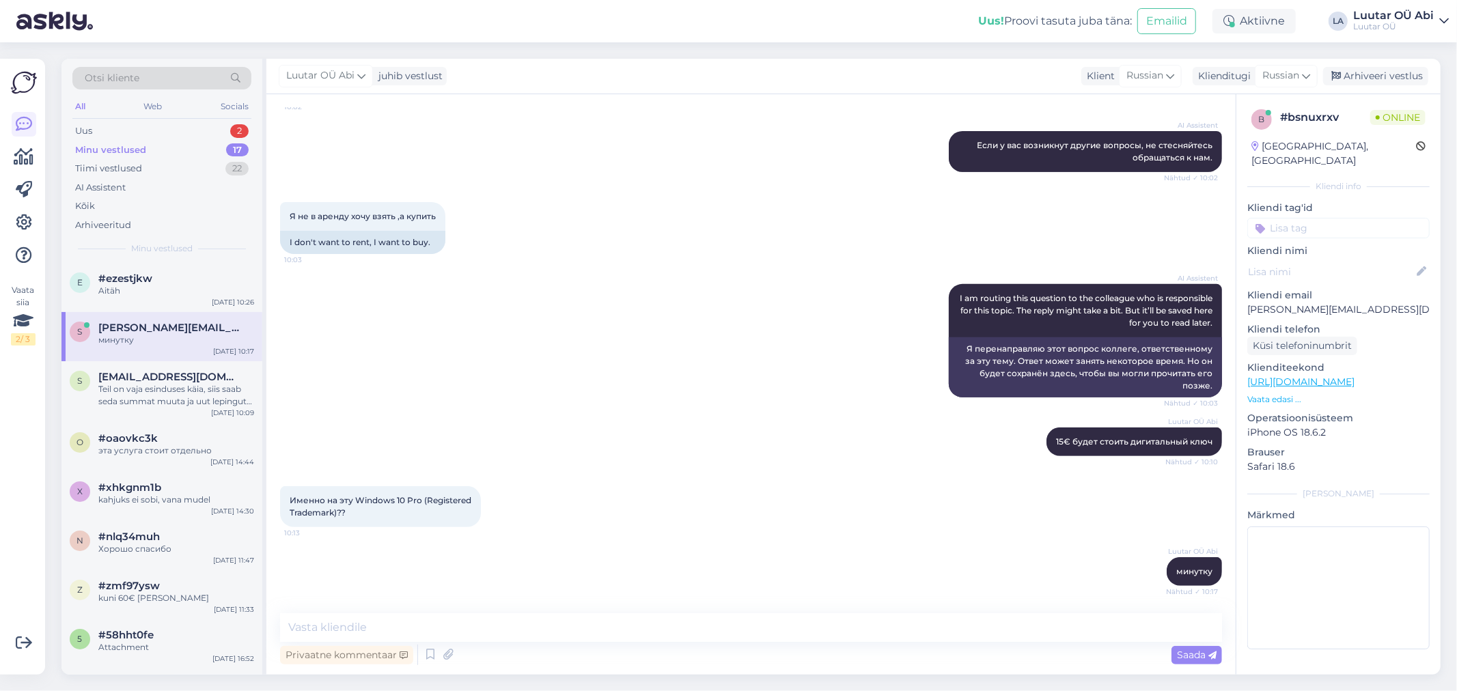
scroll to position [370, 0]
click at [624, 615] on textarea at bounding box center [751, 627] width 942 height 29
type textarea "13€"
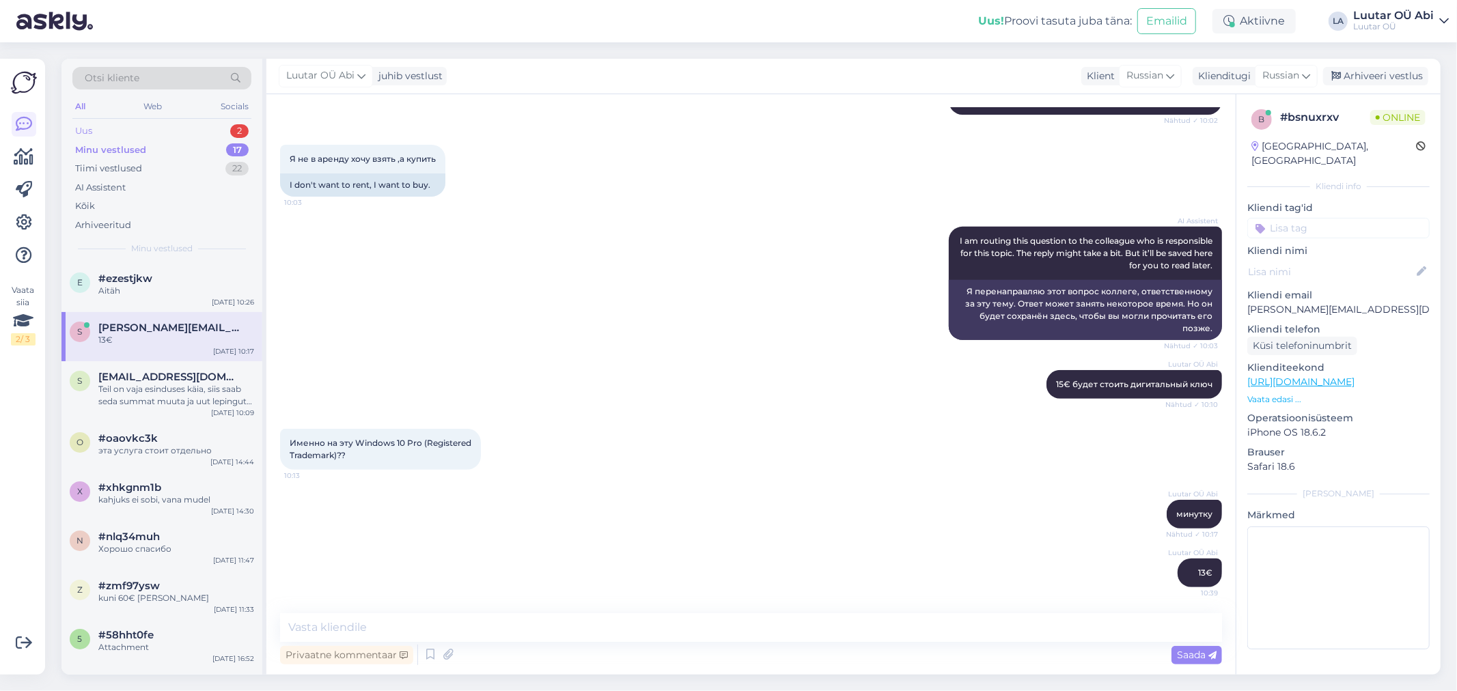
click at [179, 128] on div "Uus 2" at bounding box center [161, 131] width 179 height 19
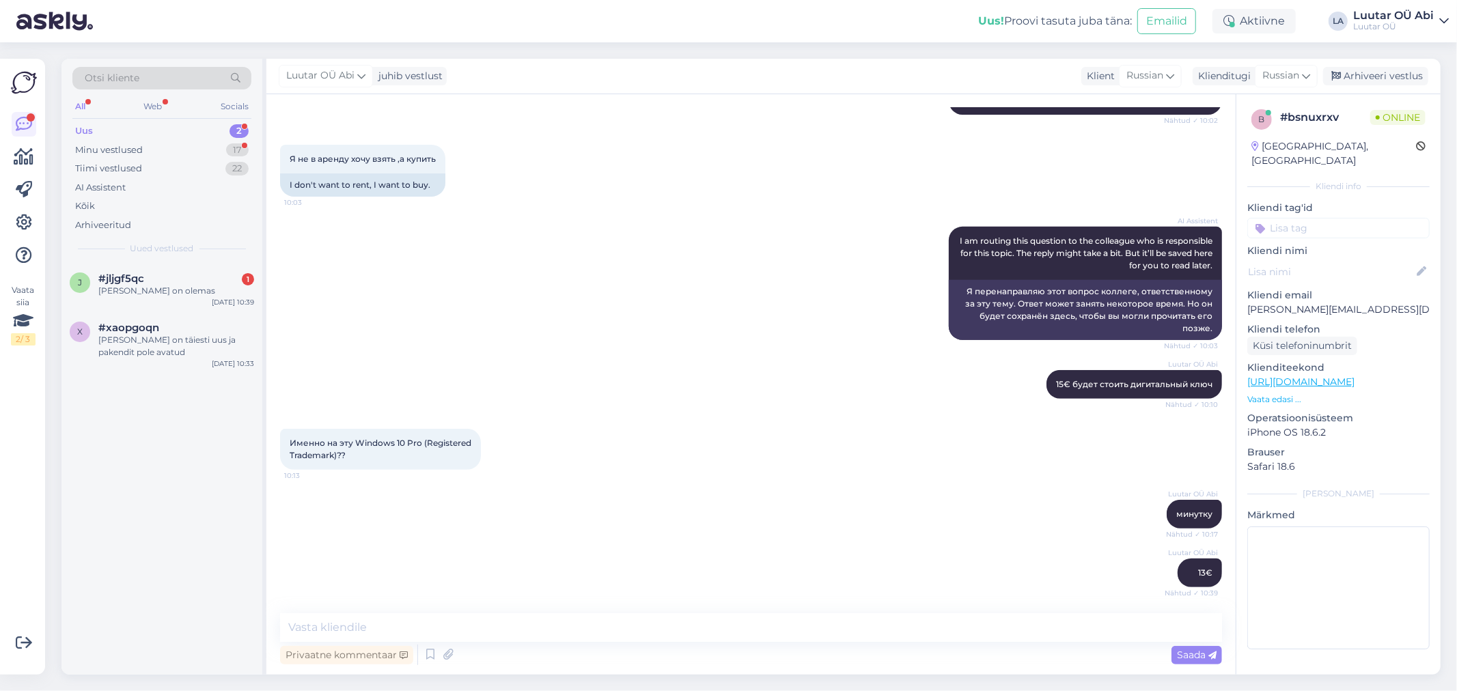
scroll to position [545, 0]
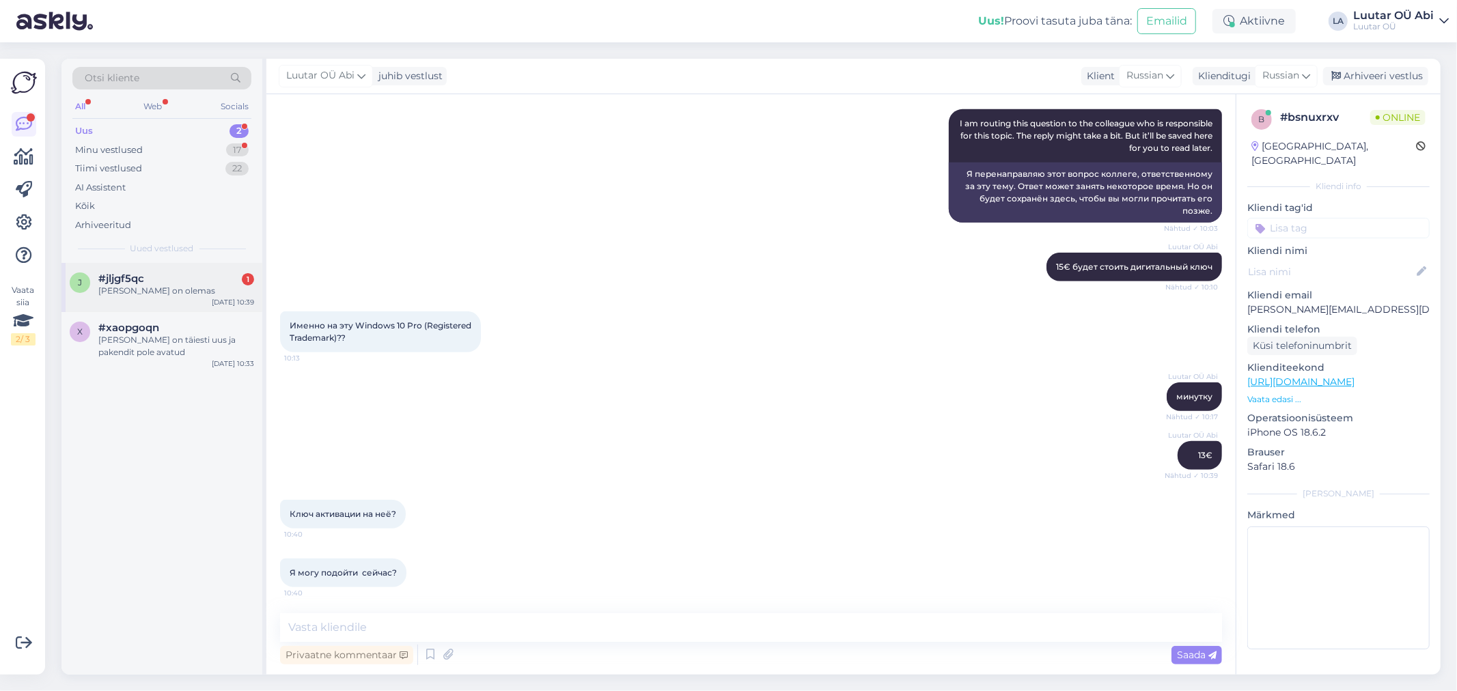
click at [185, 277] on div "#jljgf5qc 1" at bounding box center [176, 279] width 156 height 12
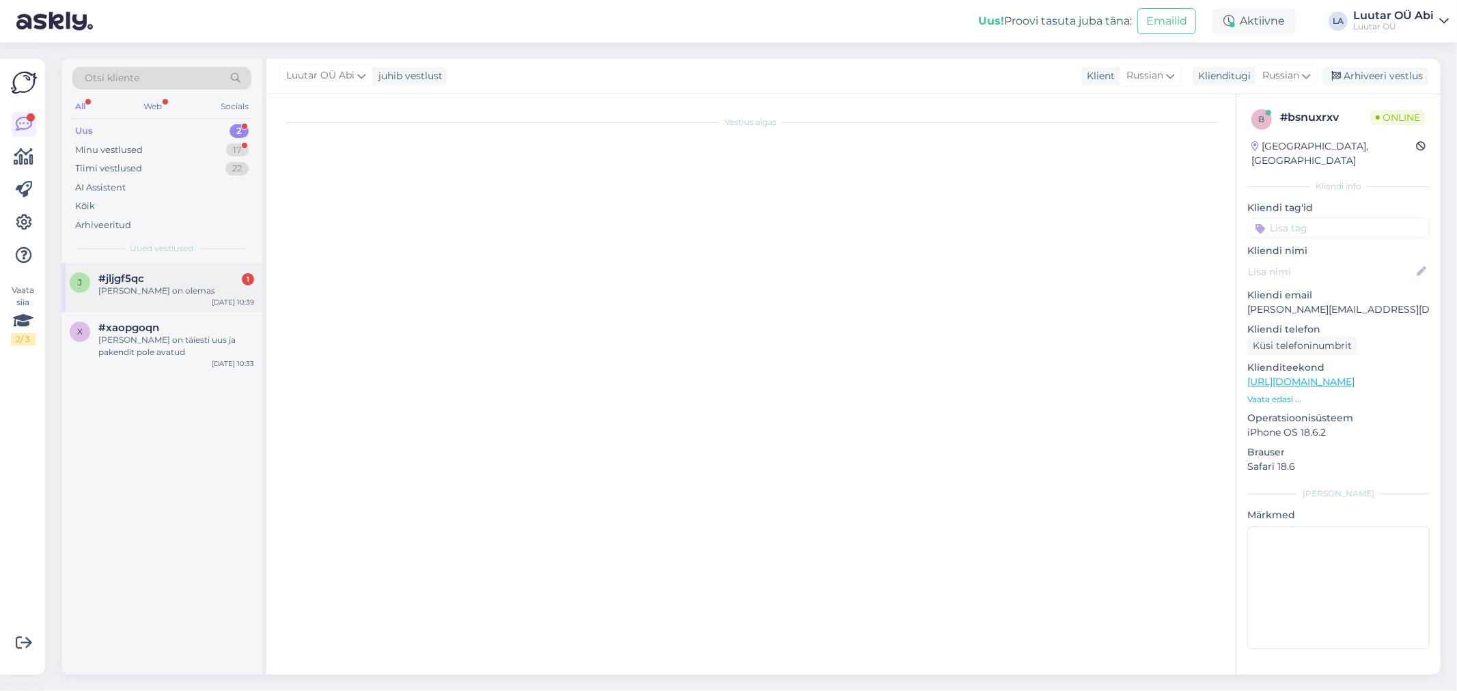
scroll to position [0, 0]
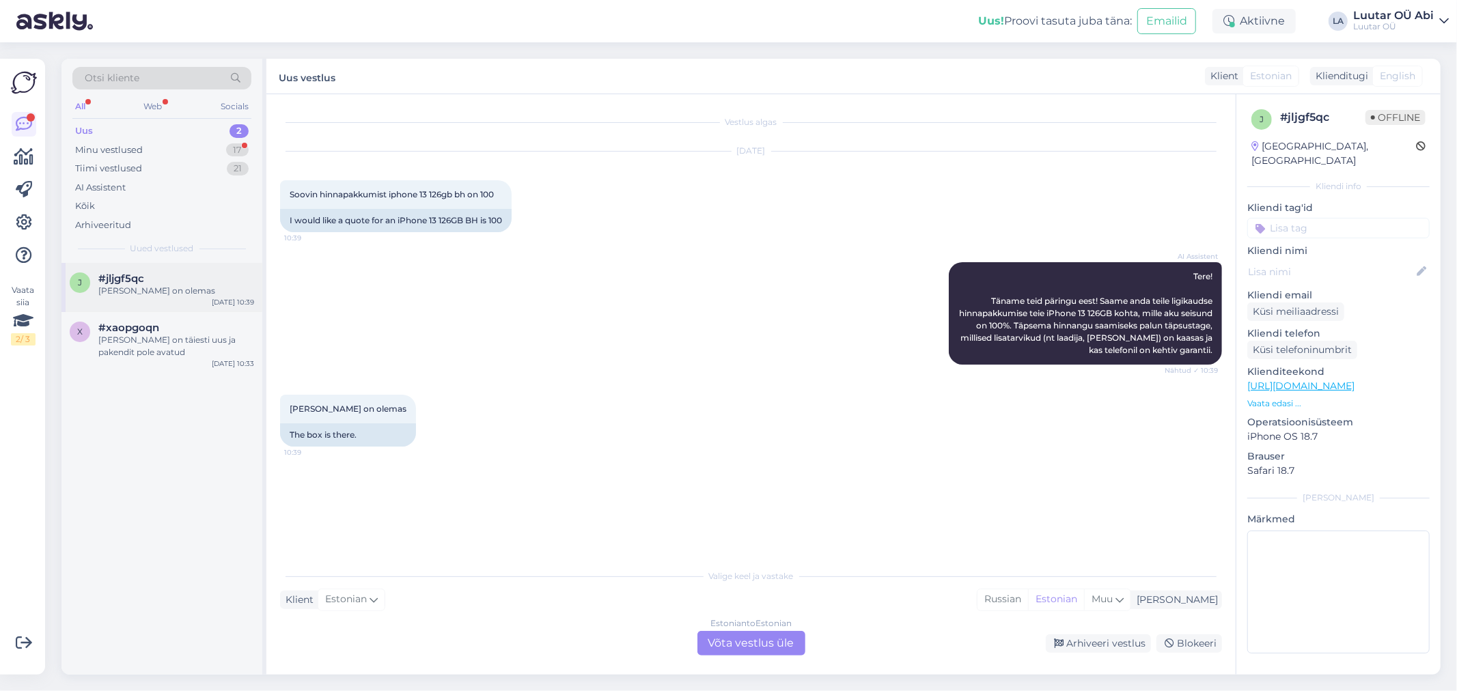
click at [199, 271] on div "j #jljgf5qc [PERSON_NAME] on olemas [DATE] 10:39" at bounding box center [161, 287] width 201 height 49
click at [192, 339] on div "[PERSON_NAME] on täiesti uus ja pakendit pole avatud" at bounding box center [176, 346] width 156 height 25
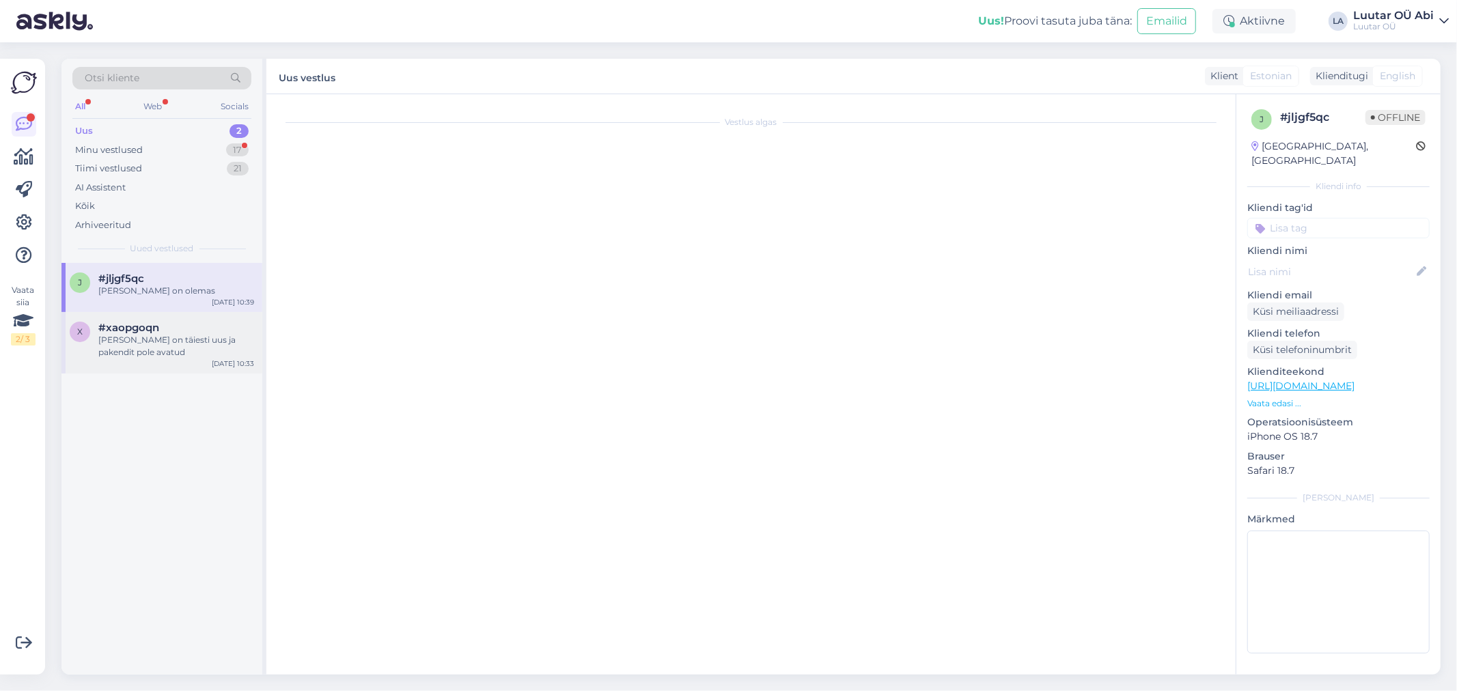
scroll to position [421, 0]
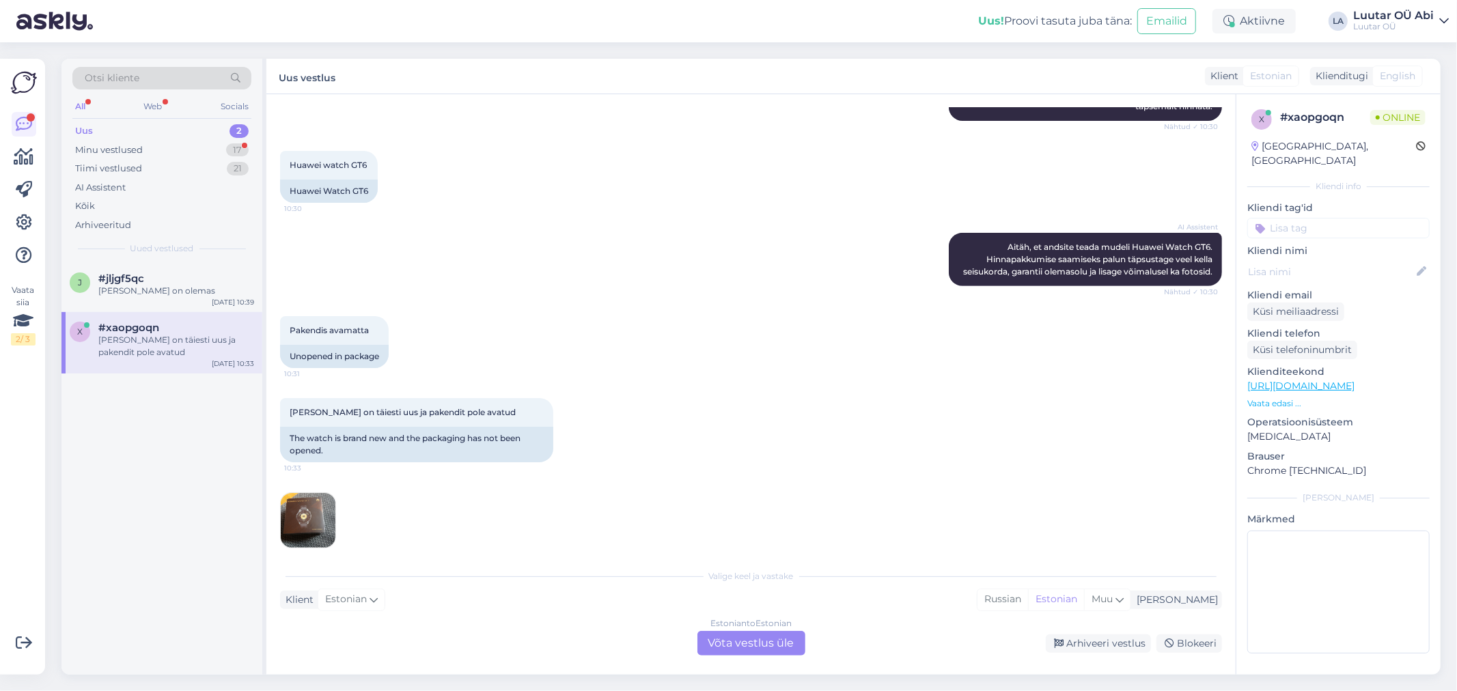
click at [742, 644] on div "Estonian to Estonian Võta vestlus üle" at bounding box center [751, 643] width 108 height 25
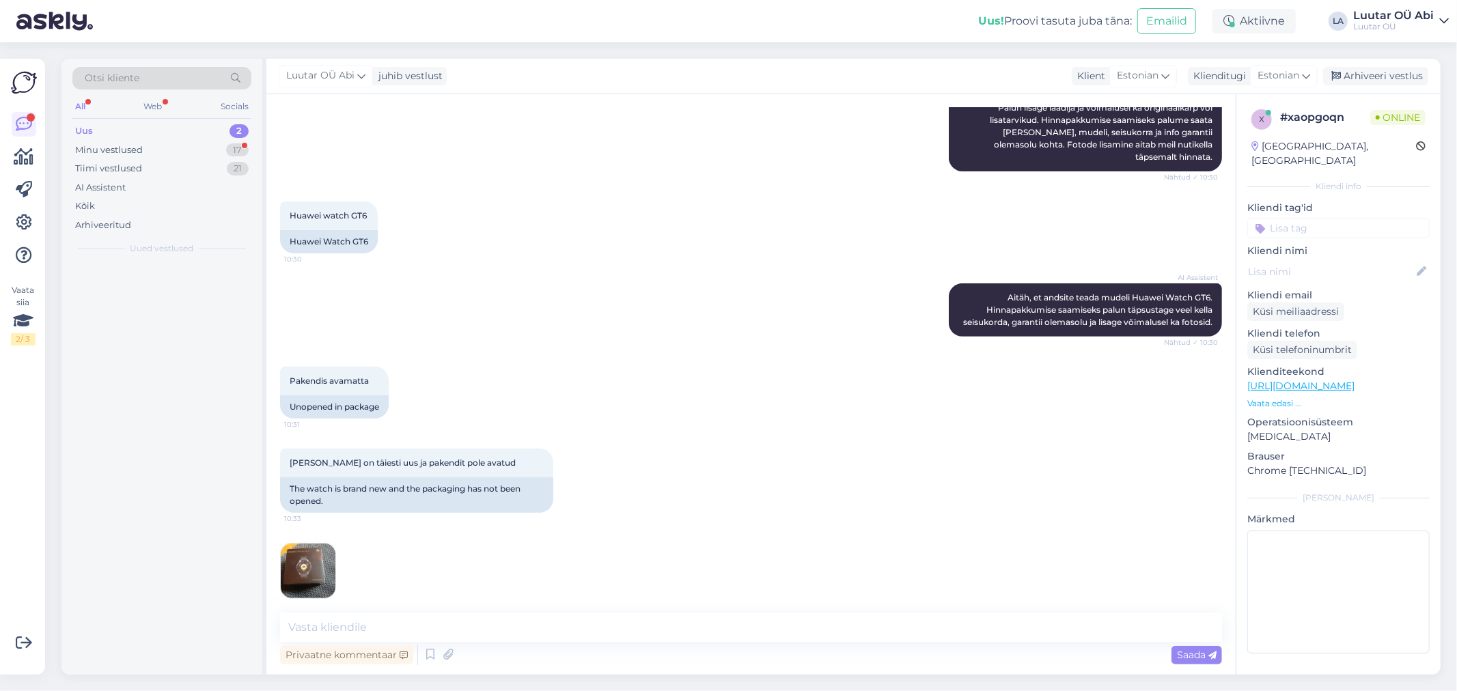
click at [742, 644] on div "Privaatne kommentaar Saada" at bounding box center [751, 655] width 942 height 26
click at [643, 641] on textarea at bounding box center [751, 627] width 942 height 29
type textarea "kuni 80€ saame pakkuda"
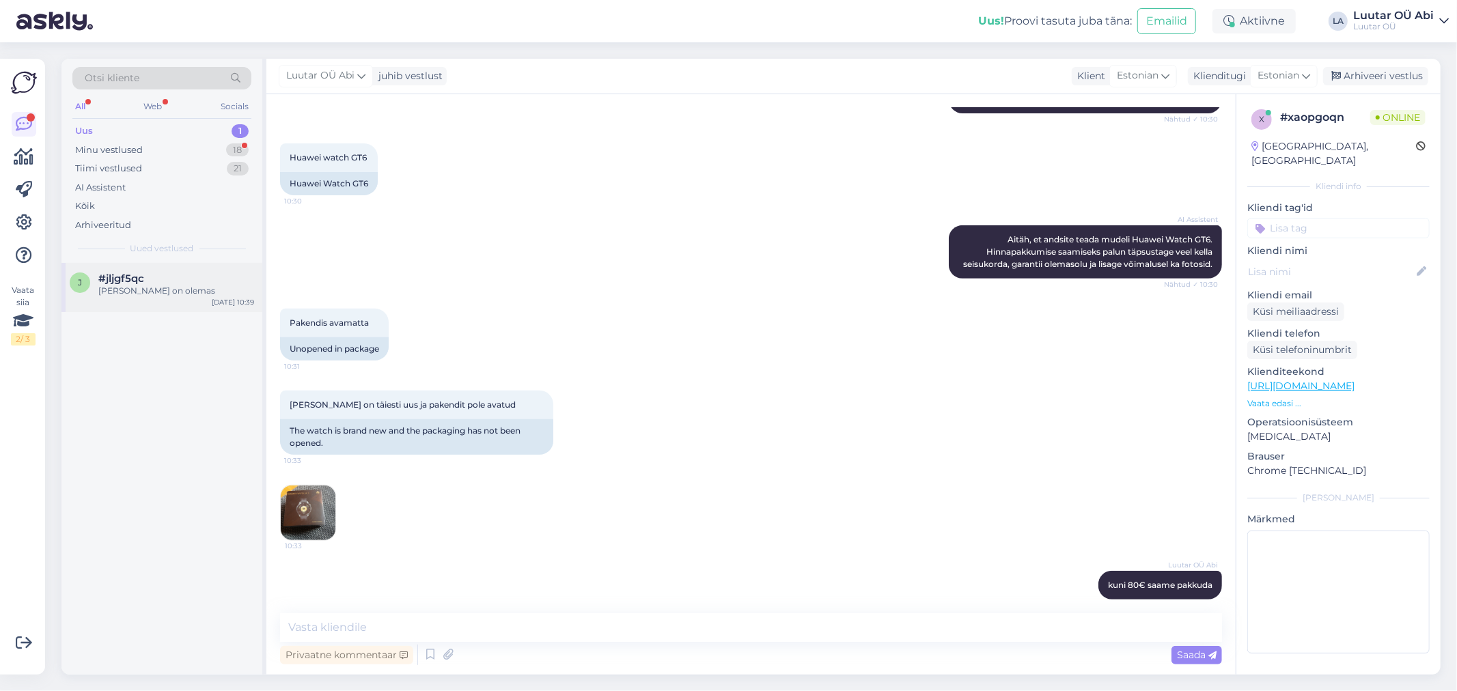
click at [139, 289] on div "[PERSON_NAME] on olemas" at bounding box center [176, 291] width 156 height 12
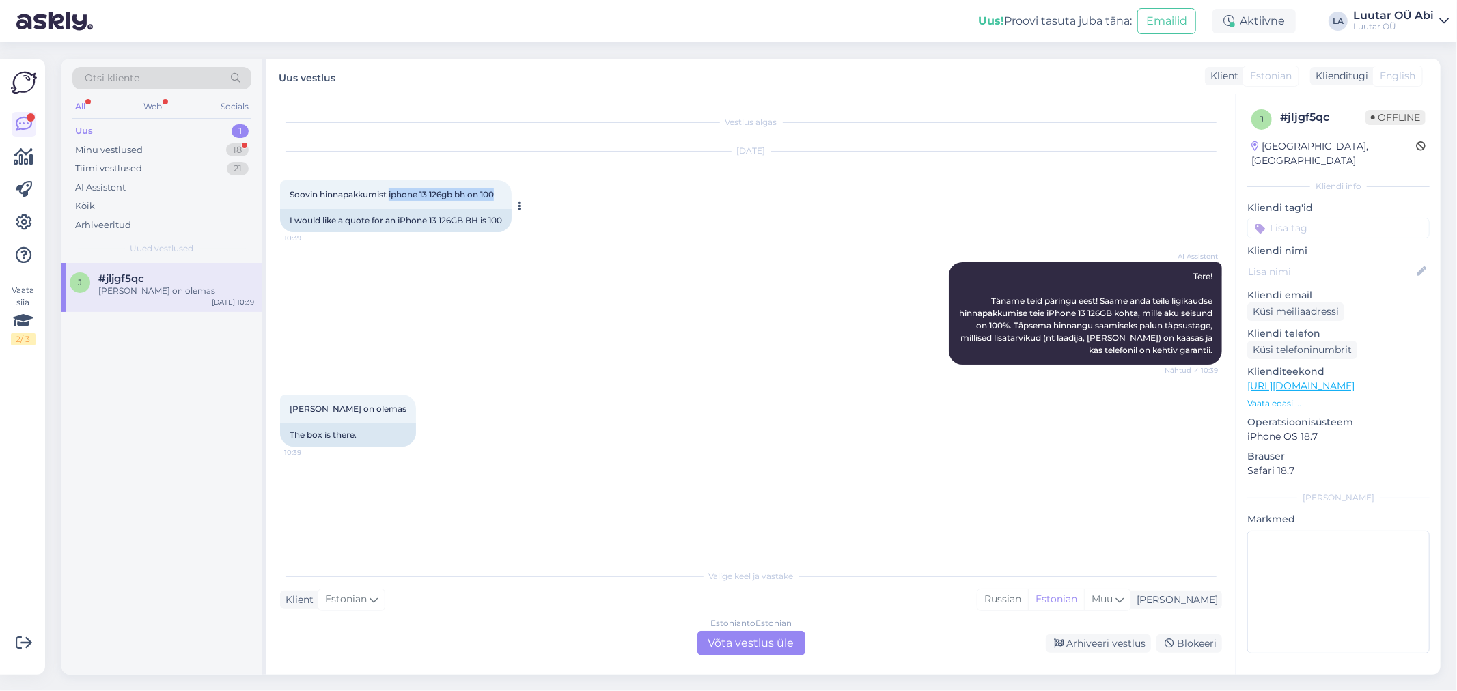
drag, startPoint x: 389, startPoint y: 195, endPoint x: 503, endPoint y: 184, distance: 113.8
click at [503, 184] on div "Soovin hinnapakkumist iphone 13 126gb bh on 100 10:39" at bounding box center [396, 194] width 232 height 29
copy span "iphone 13 126gb bh on 100"
click at [758, 657] on div "Vestlus algas [DATE] Soovin hinnapakkumist iphone 13 126gb bh on 100 10:39 I wo…" at bounding box center [750, 384] width 969 height 581
click at [714, 645] on div "Estonian to Estonian Võta vestlus üle" at bounding box center [751, 643] width 108 height 25
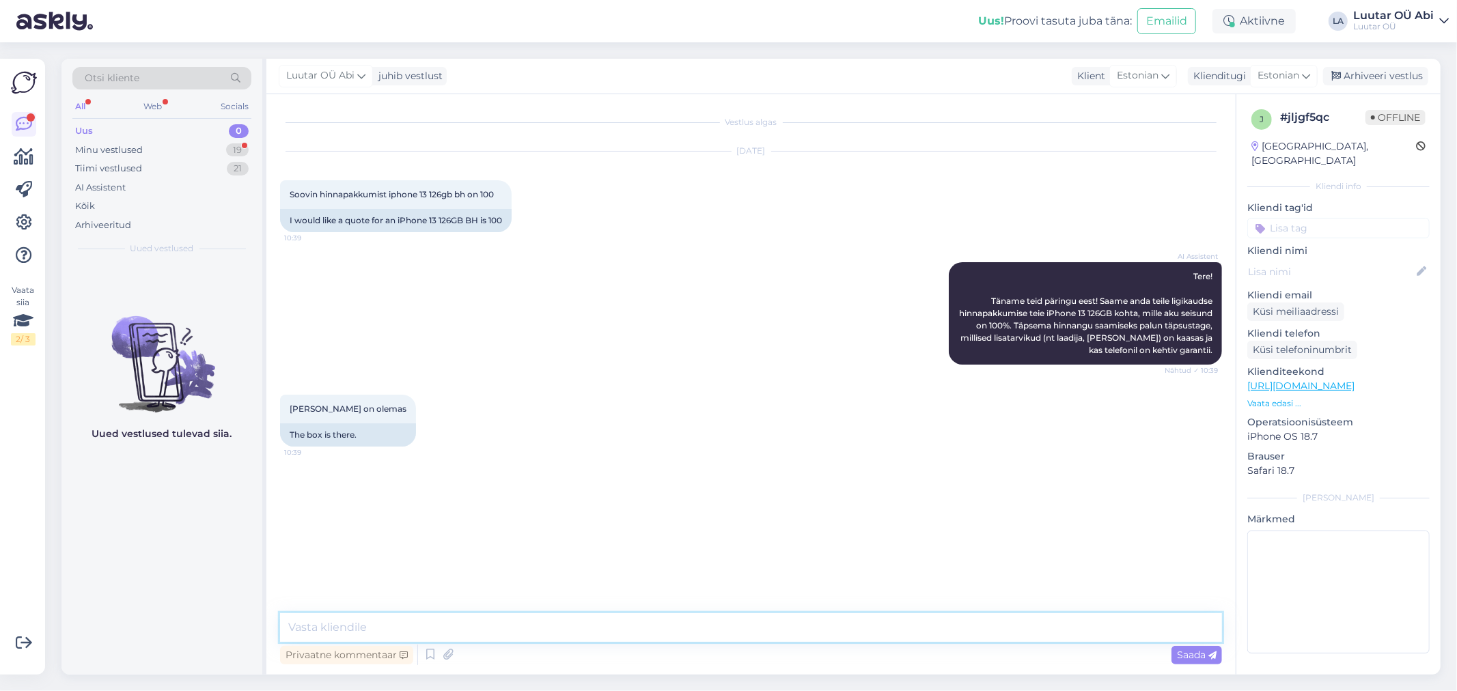
click at [654, 630] on textarea at bounding box center [751, 627] width 942 height 29
type textarea "kuni 120€ saame pakkuda"
click at [167, 145] on div "Minu vestlused 19" at bounding box center [161, 150] width 179 height 19
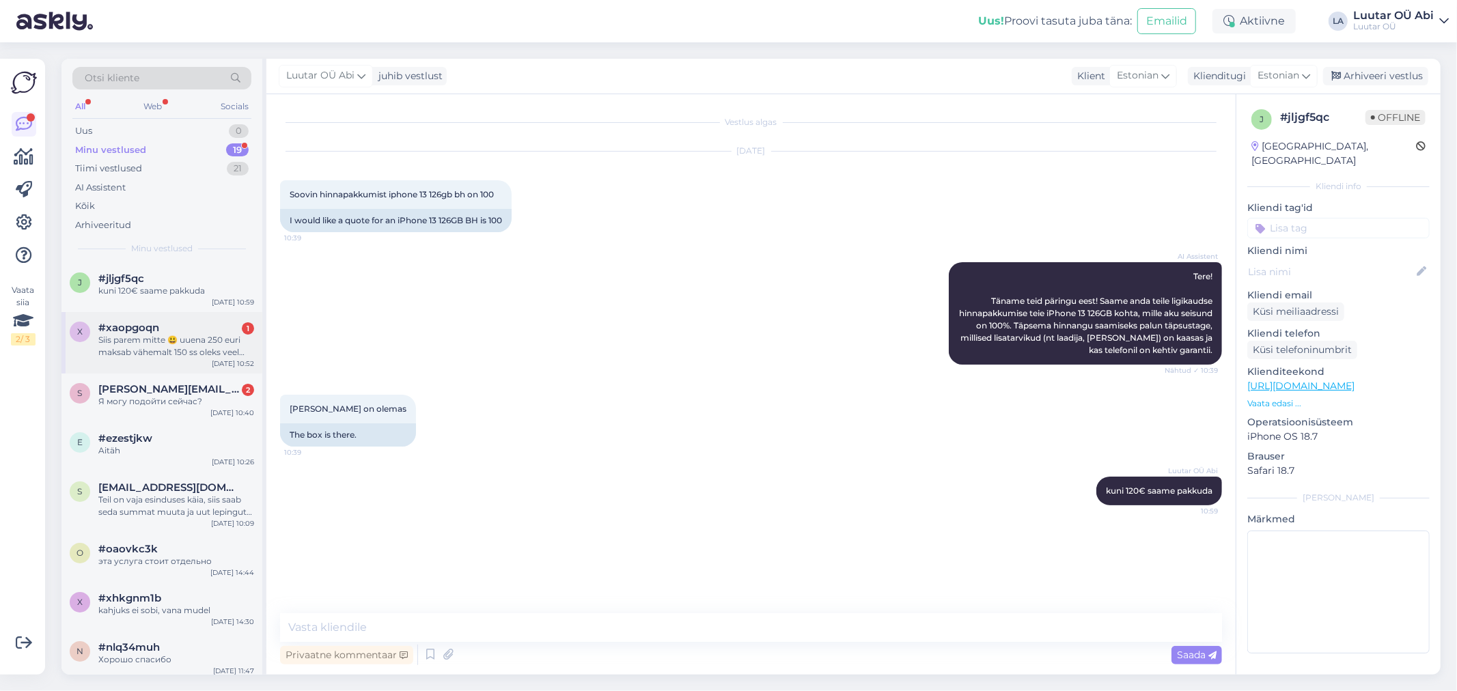
click at [201, 350] on div "Siis parem mitte 😃 uuena 250 euri maksab vähemalt 150 ss oleks veel mõeldav aga…" at bounding box center [176, 346] width 156 height 25
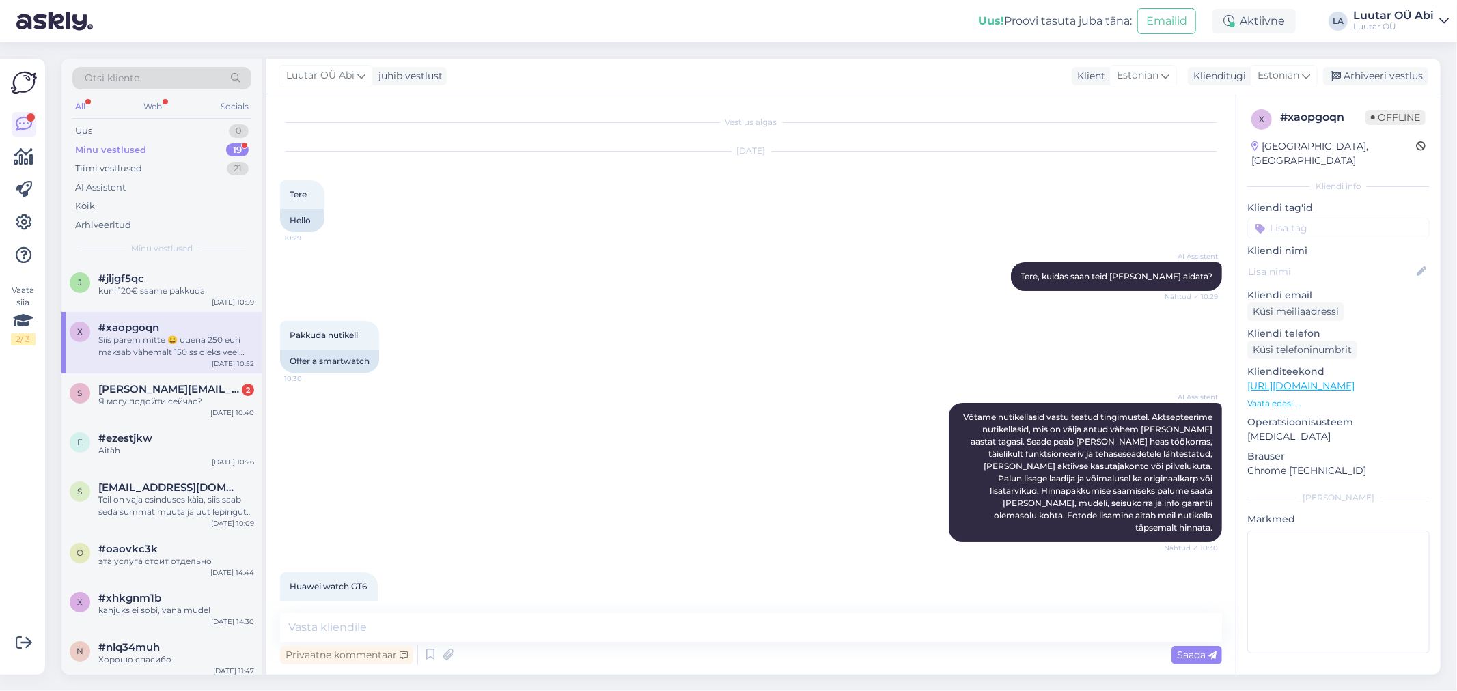
scroll to position [501, 0]
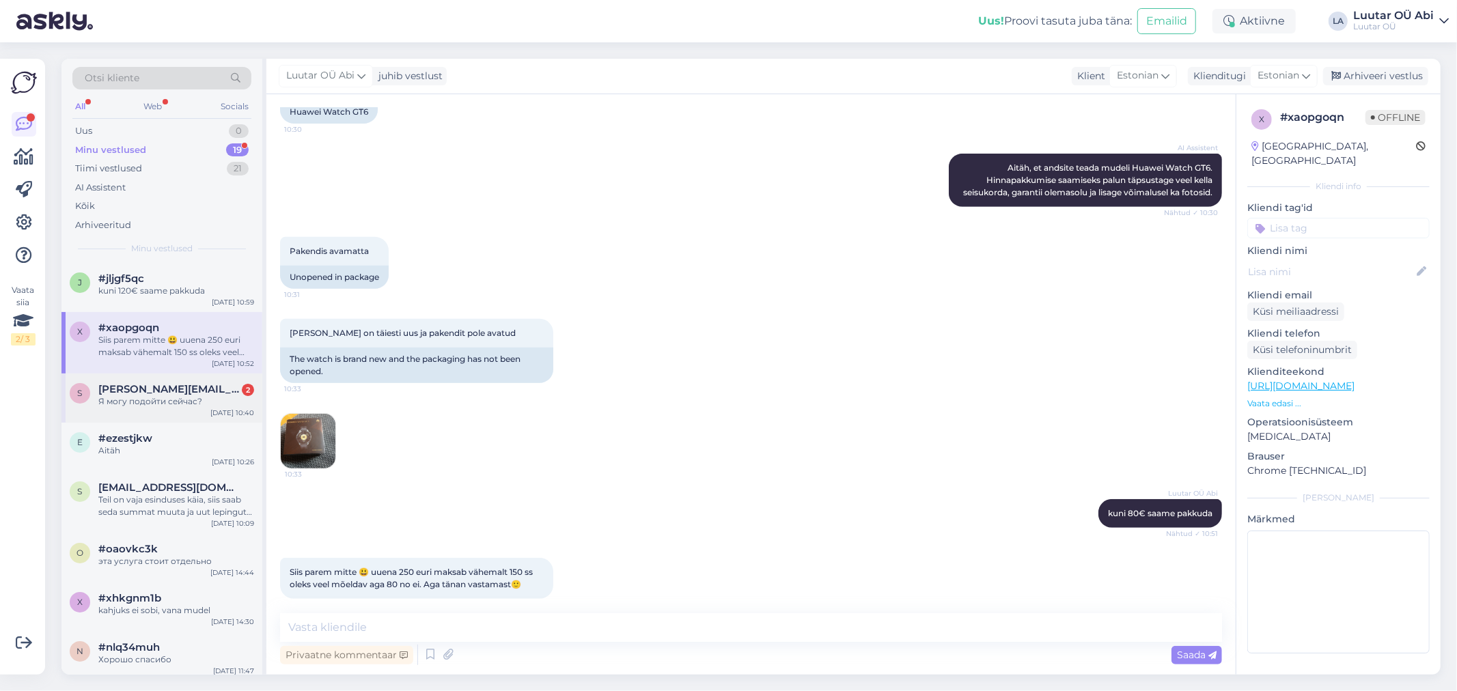
click at [205, 387] on span "[PERSON_NAME][EMAIL_ADDRESS][DOMAIN_NAME]" at bounding box center [169, 389] width 142 height 12
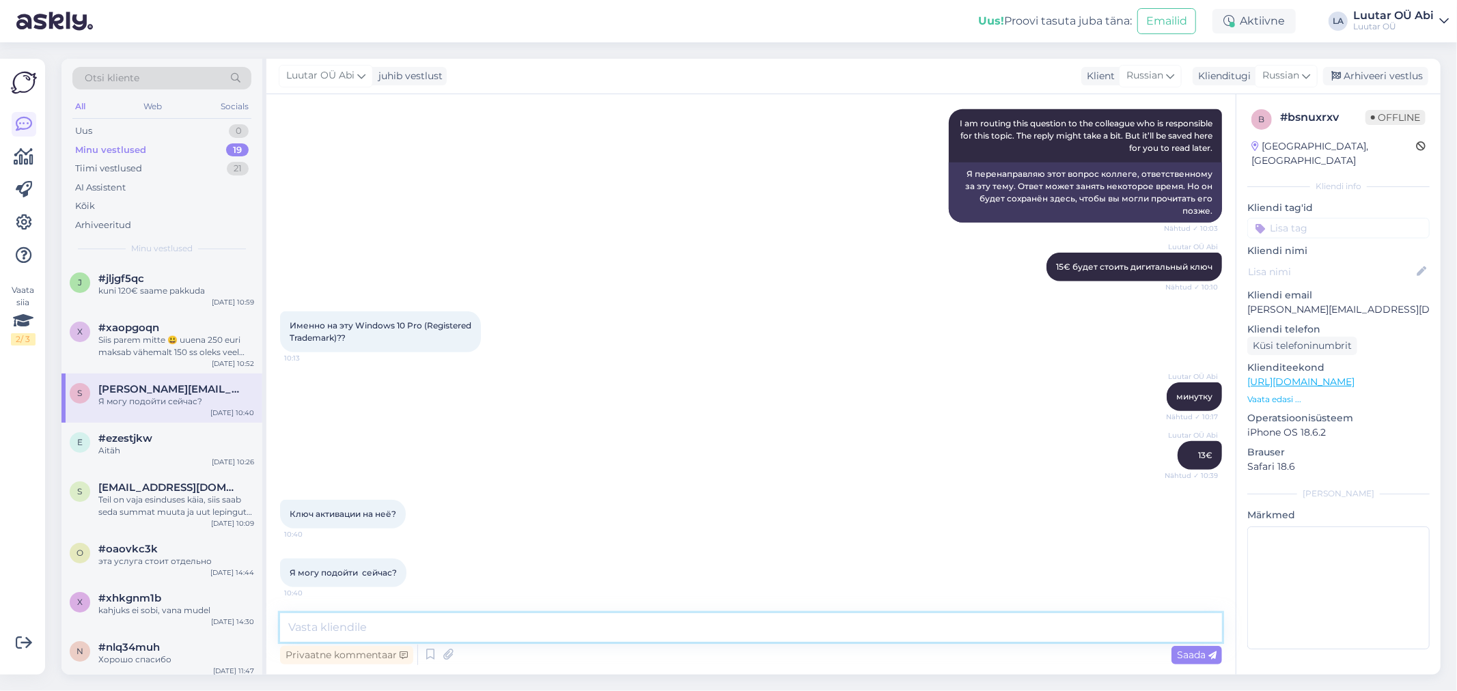
click at [571, 631] on textarea at bounding box center [751, 627] width 942 height 29
type textarea "да конечно"
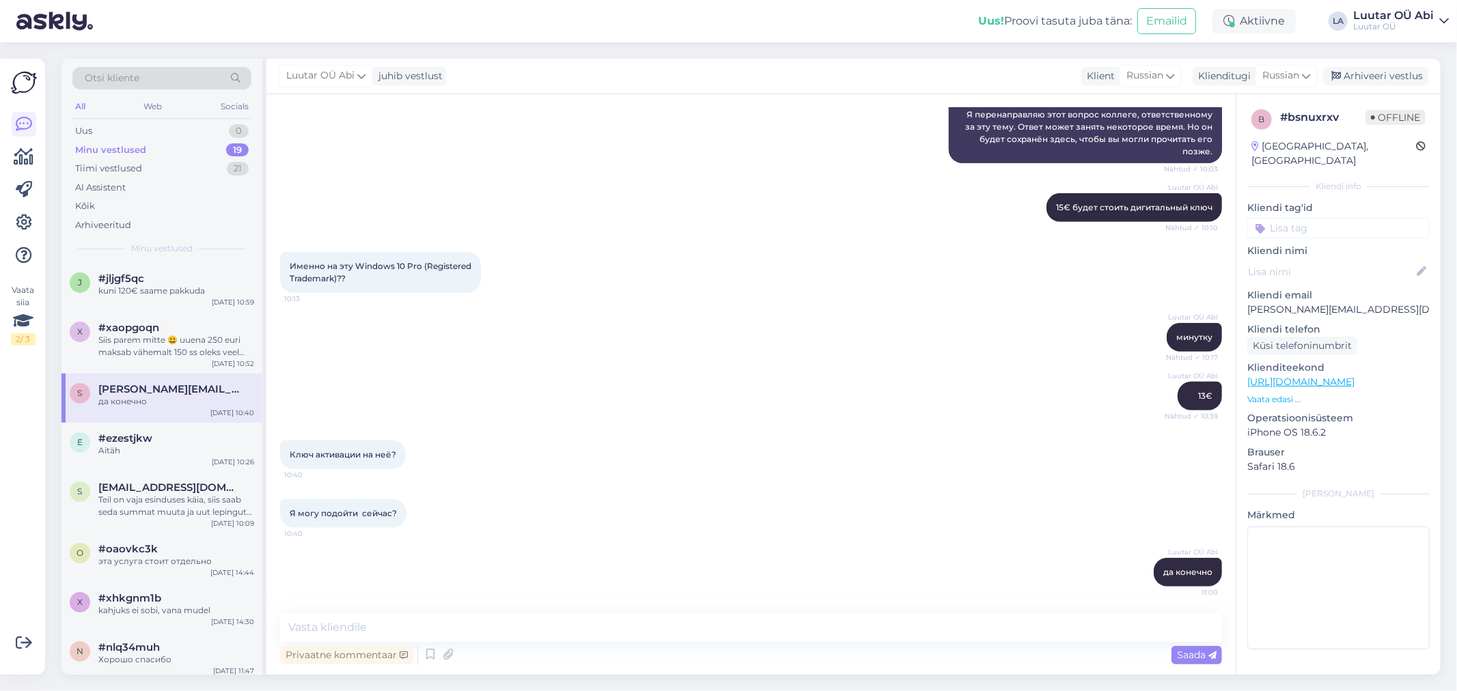
click at [583, 246] on div "Именно на эту Windows 10 Pro (Registered Trademark)?? 10:13" at bounding box center [751, 272] width 942 height 71
click at [489, 446] on div "Ключ активации на неё? 10:40" at bounding box center [751, 455] width 942 height 59
click at [206, 148] on div "Minu vestlused 19" at bounding box center [161, 150] width 179 height 19
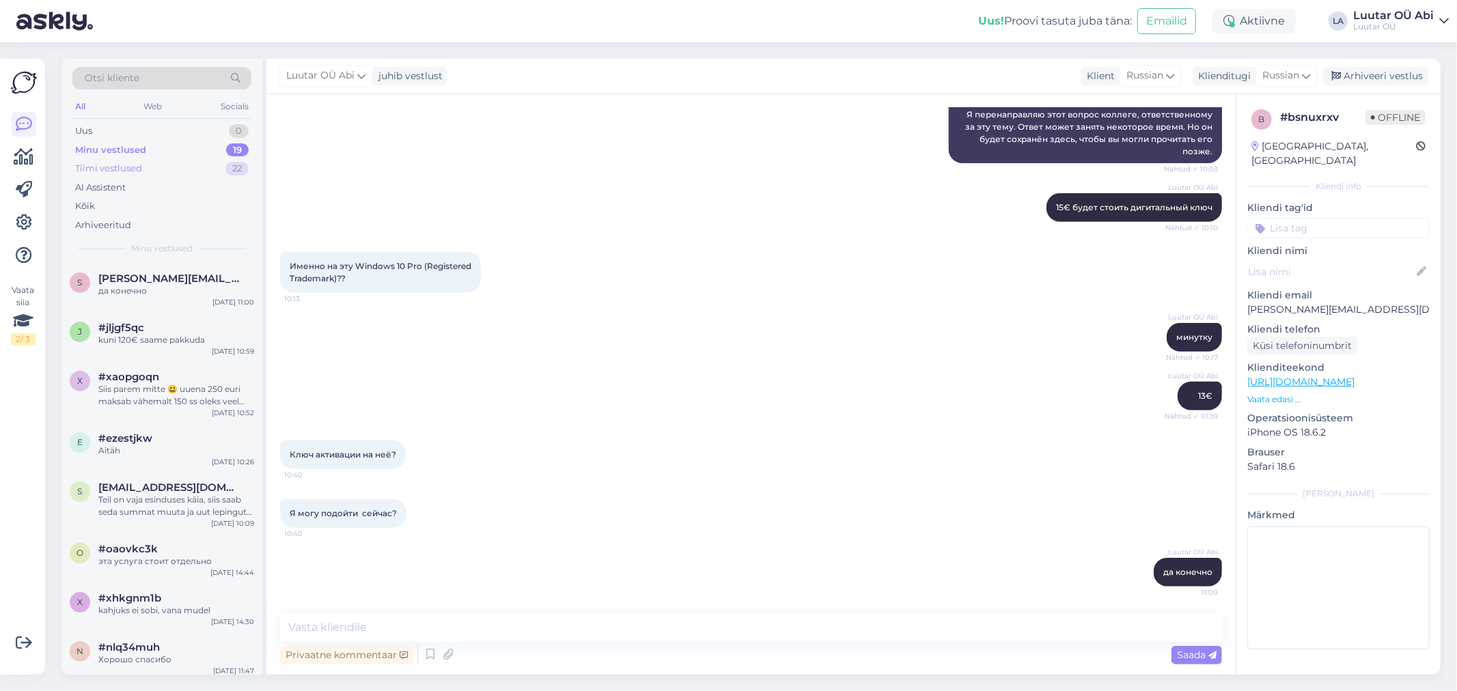
click at [173, 161] on div "Tiimi vestlused 22" at bounding box center [161, 168] width 179 height 19
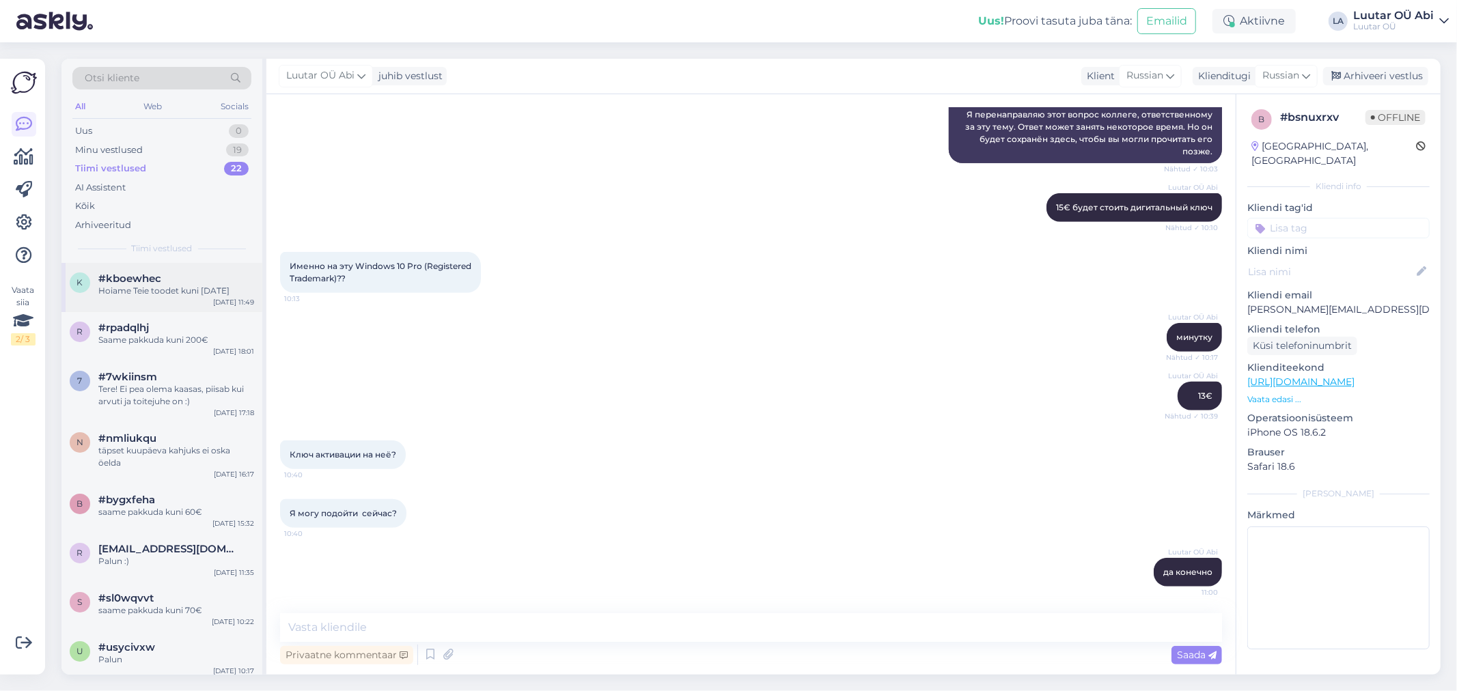
click at [184, 265] on div "k #kboewhec Hoiame Teie toodet kuni 01.10.[DATE] 11:49" at bounding box center [161, 287] width 201 height 49
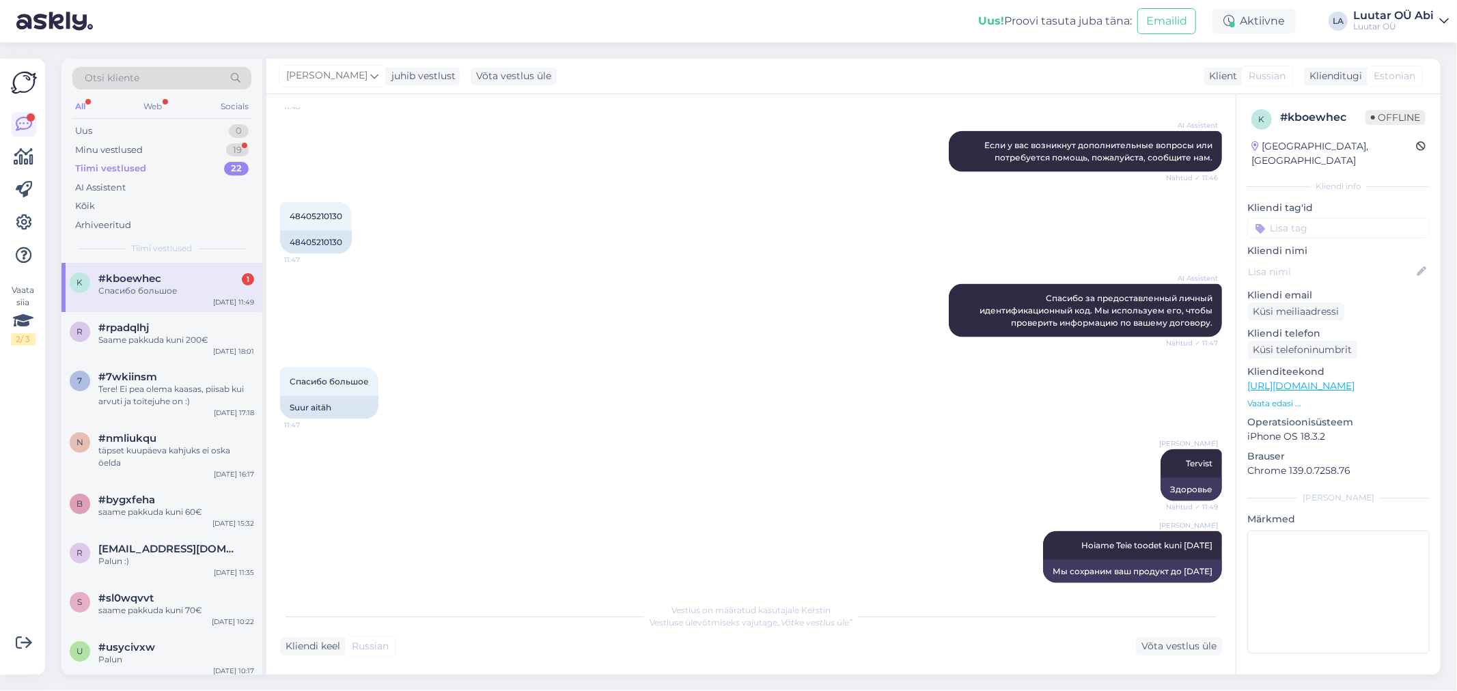
scroll to position [1686, 0]
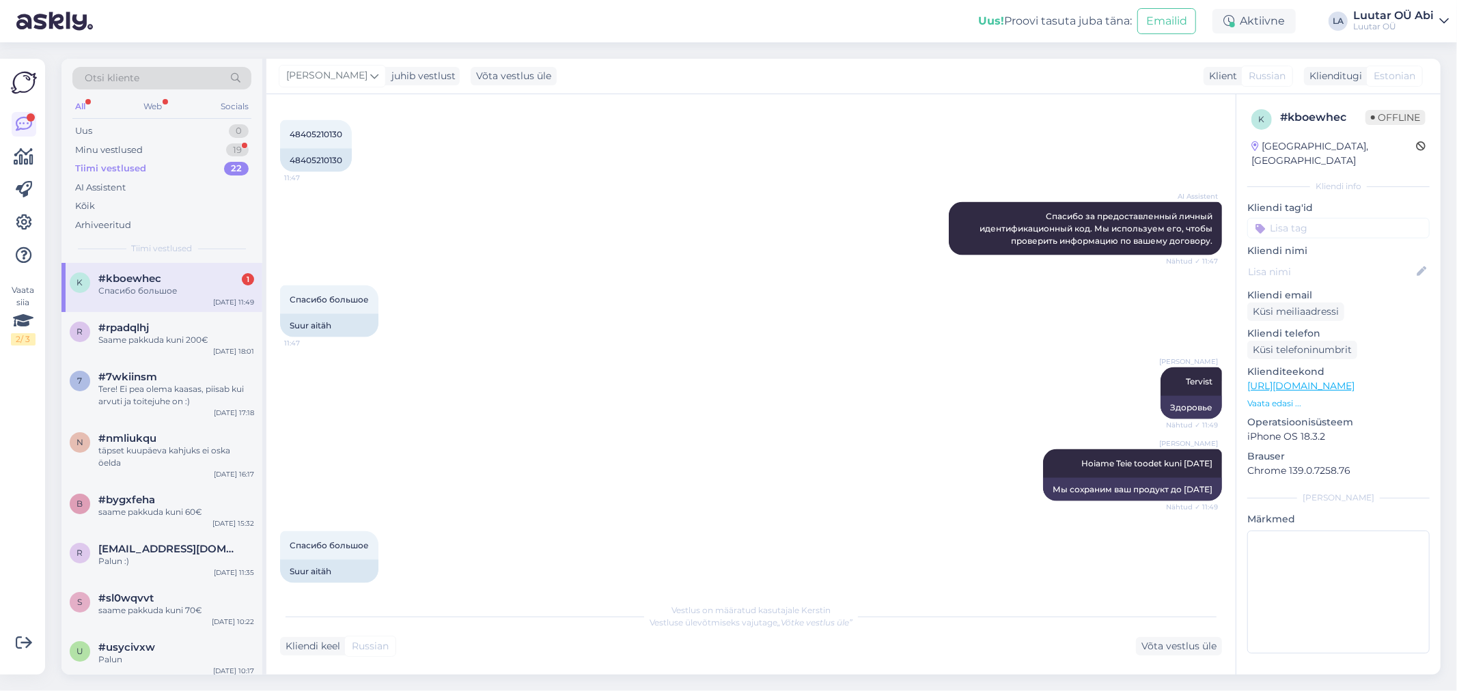
click at [201, 283] on div "#kboewhec 1" at bounding box center [176, 279] width 156 height 12
click at [714, 405] on div "[PERSON_NAME] Nähtud ✓ 11:49 Здоровье" at bounding box center [751, 393] width 942 height 82
click at [193, 130] on div "Uus 1" at bounding box center [161, 131] width 179 height 19
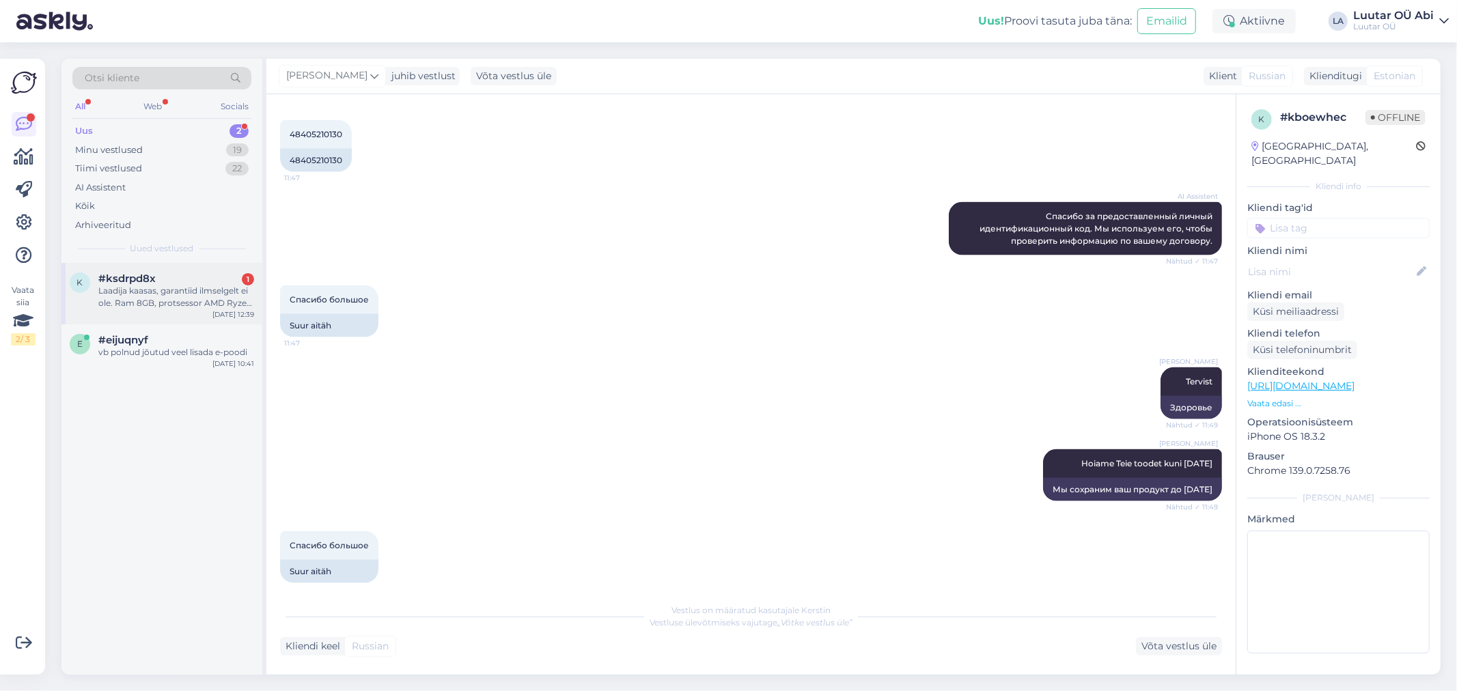
click at [206, 285] on div "Laadija kaasas, garantiid ilmselgelt ei ole. Ram 8GB, protsessor AMD Ryzen 5 PR…" at bounding box center [176, 297] width 156 height 25
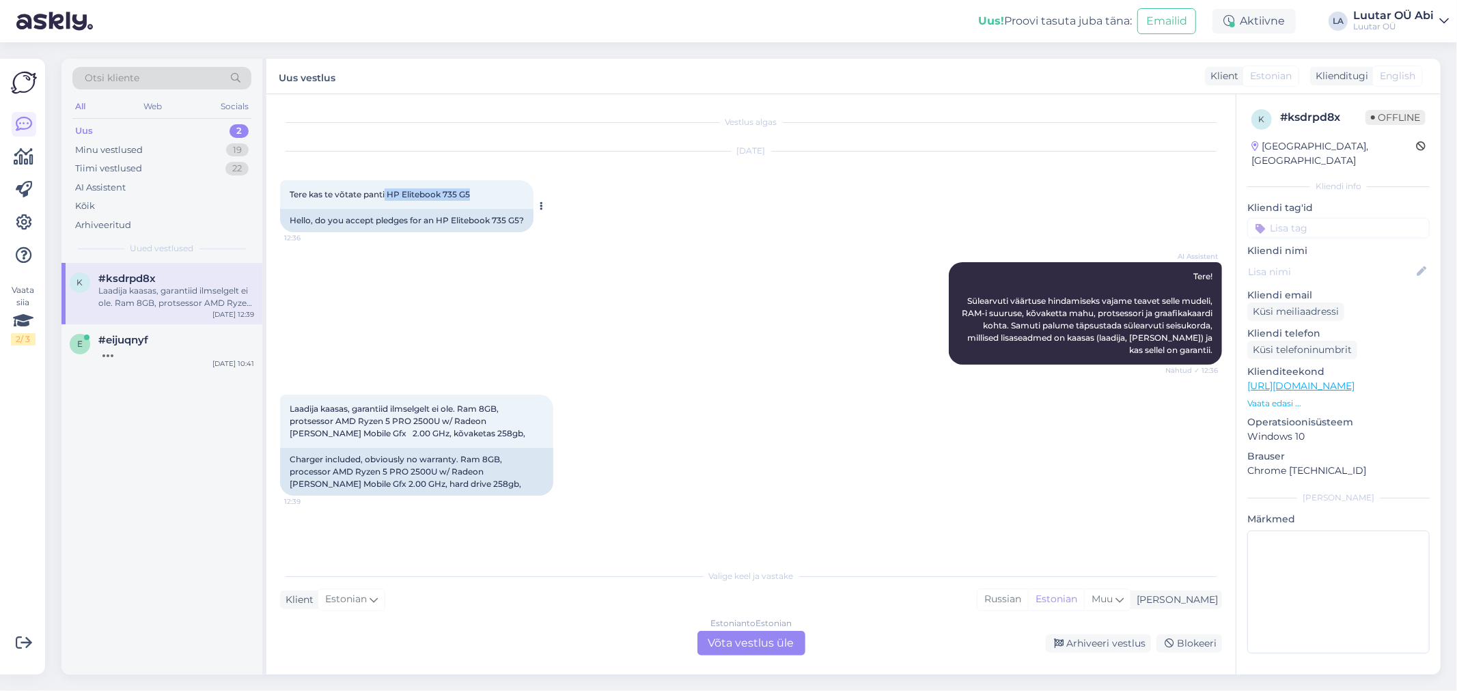
drag, startPoint x: 385, startPoint y: 193, endPoint x: 473, endPoint y: 192, distance: 88.1
click at [473, 192] on div "Tere kas te võtate panti HP Elitebook 735 G5 12:36" at bounding box center [406, 194] width 253 height 29
copy span "HP Elitebook 735 G5"
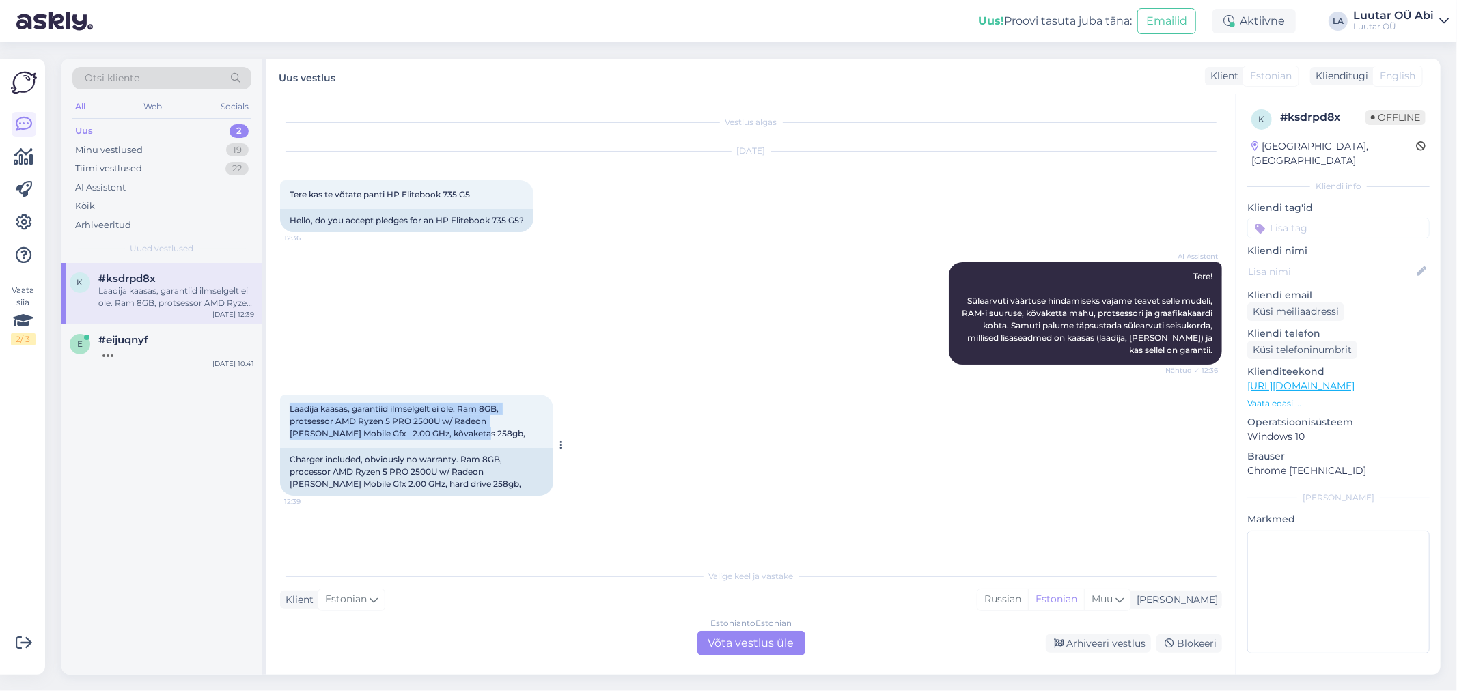
drag, startPoint x: 287, startPoint y: 408, endPoint x: 462, endPoint y: 432, distance: 177.2
click at [462, 432] on div "Laadija kaasas, garantiid ilmselgelt ei ole. Ram 8GB, protsessor AMD Ryzen 5 PR…" at bounding box center [416, 421] width 273 height 53
copy span "Laadija kaasas, garantiid ilmselgelt ei ole. Ram 8GB, protsessor AMD Ryzen 5 PR…"
click at [372, 380] on div "Laadija kaasas, garantiid ilmselgelt ei ole. Ram 8GB, protsessor AMD Ryzen 5 PR…" at bounding box center [751, 445] width 942 height 131
click at [728, 652] on div "Estonian to Estonian Võta vestlus üle" at bounding box center [751, 643] width 108 height 25
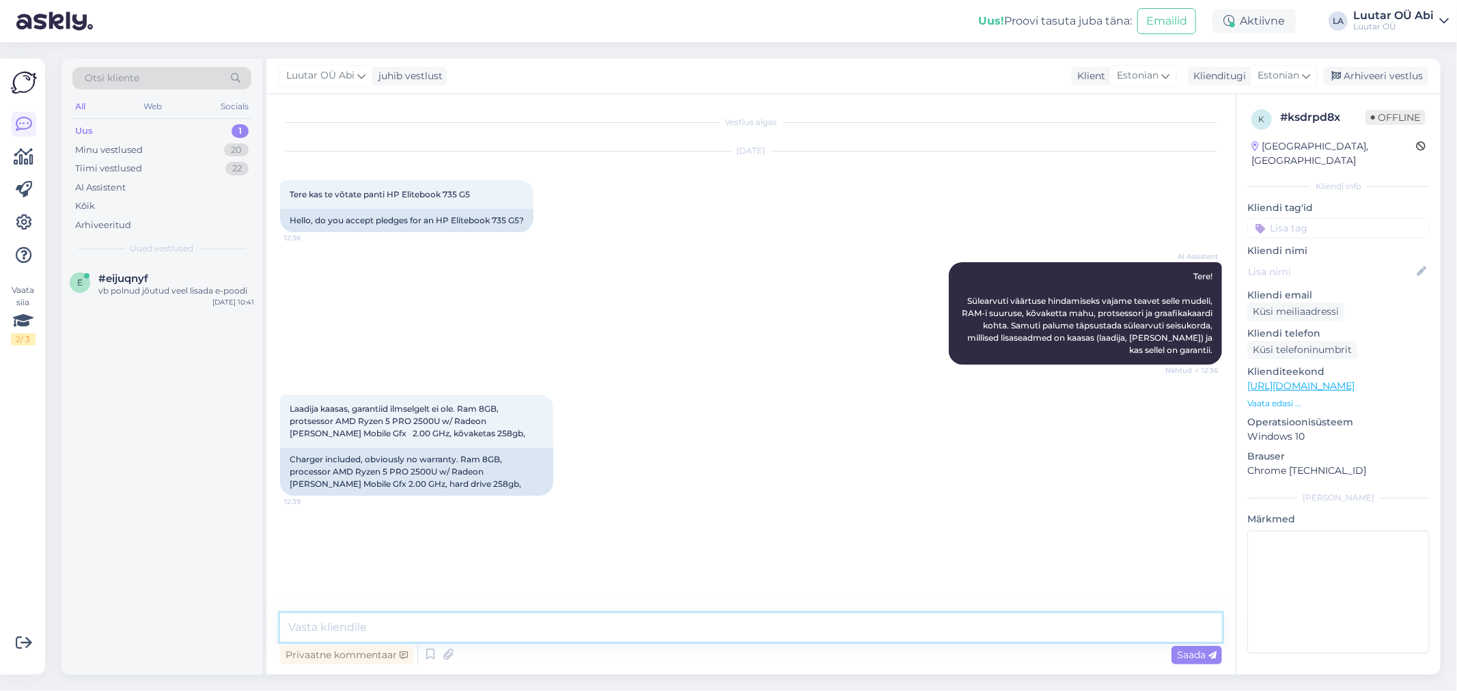
click at [663, 613] on textarea at bounding box center [751, 627] width 942 height 29
type textarea "kohe"
click at [124, 280] on span "#eijuqnyf" at bounding box center [123, 279] width 50 height 12
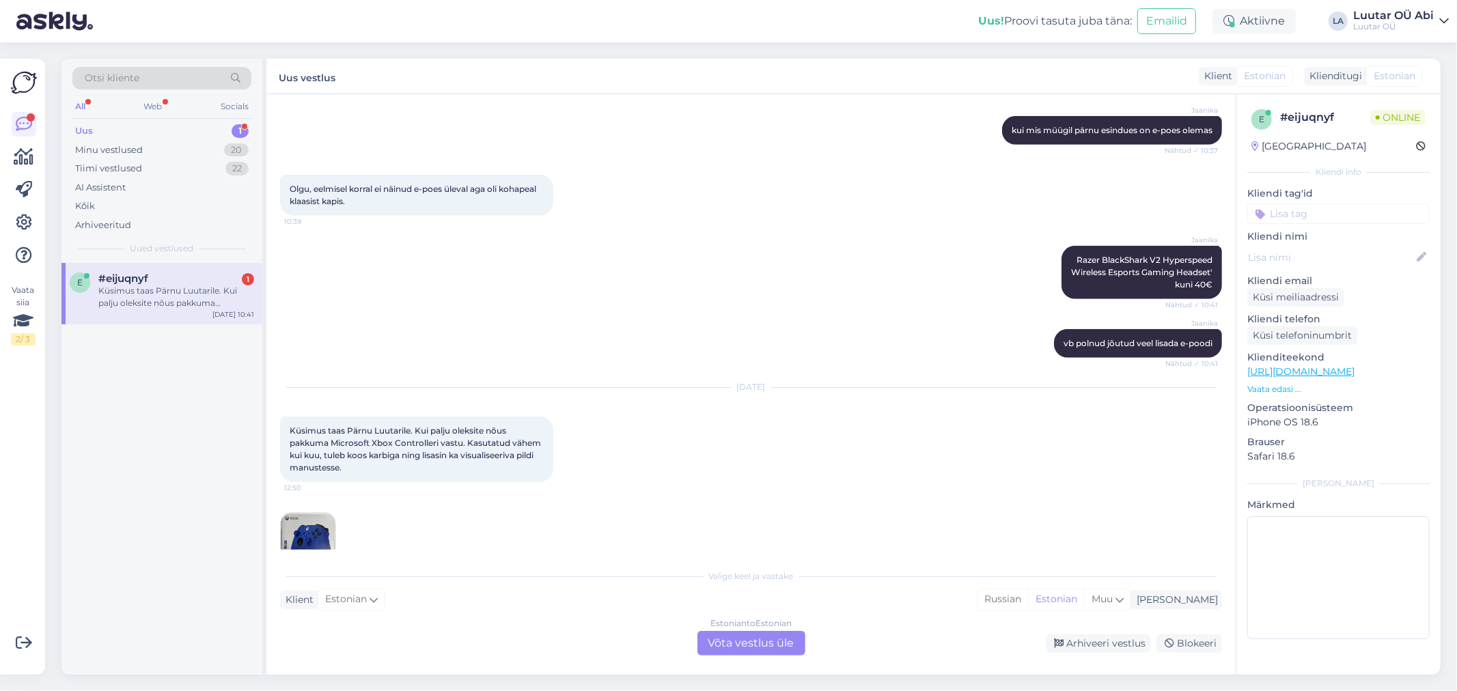
scroll to position [740, 0]
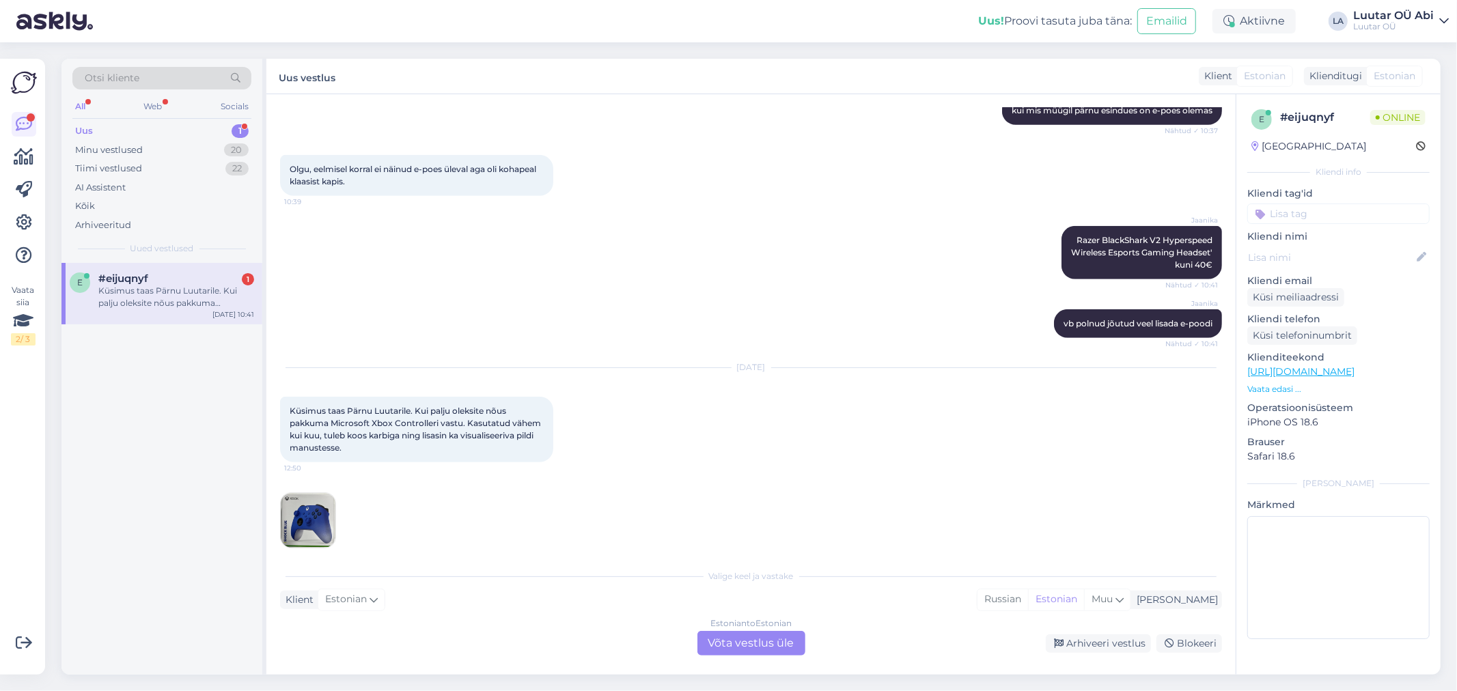
click at [314, 501] on img at bounding box center [308, 520] width 55 height 55
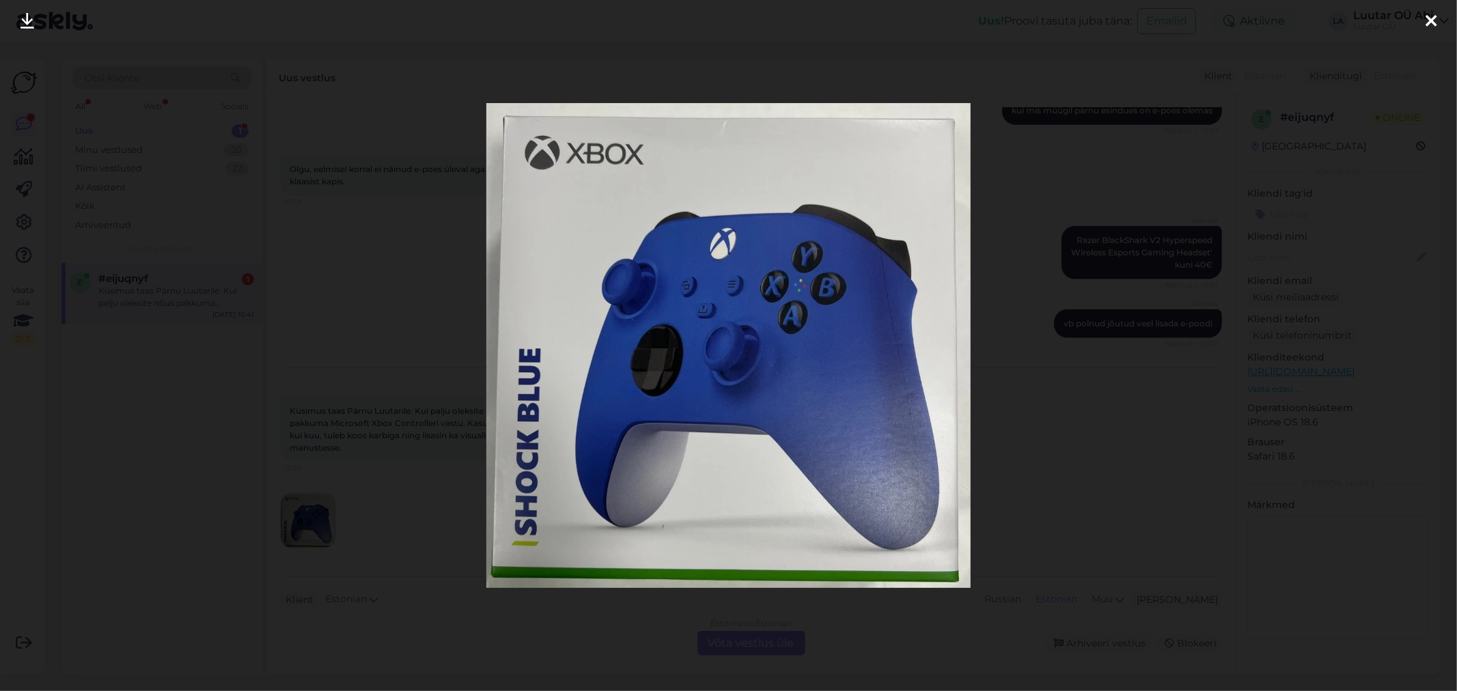
click at [31, 25] on icon at bounding box center [27, 22] width 14 height 18
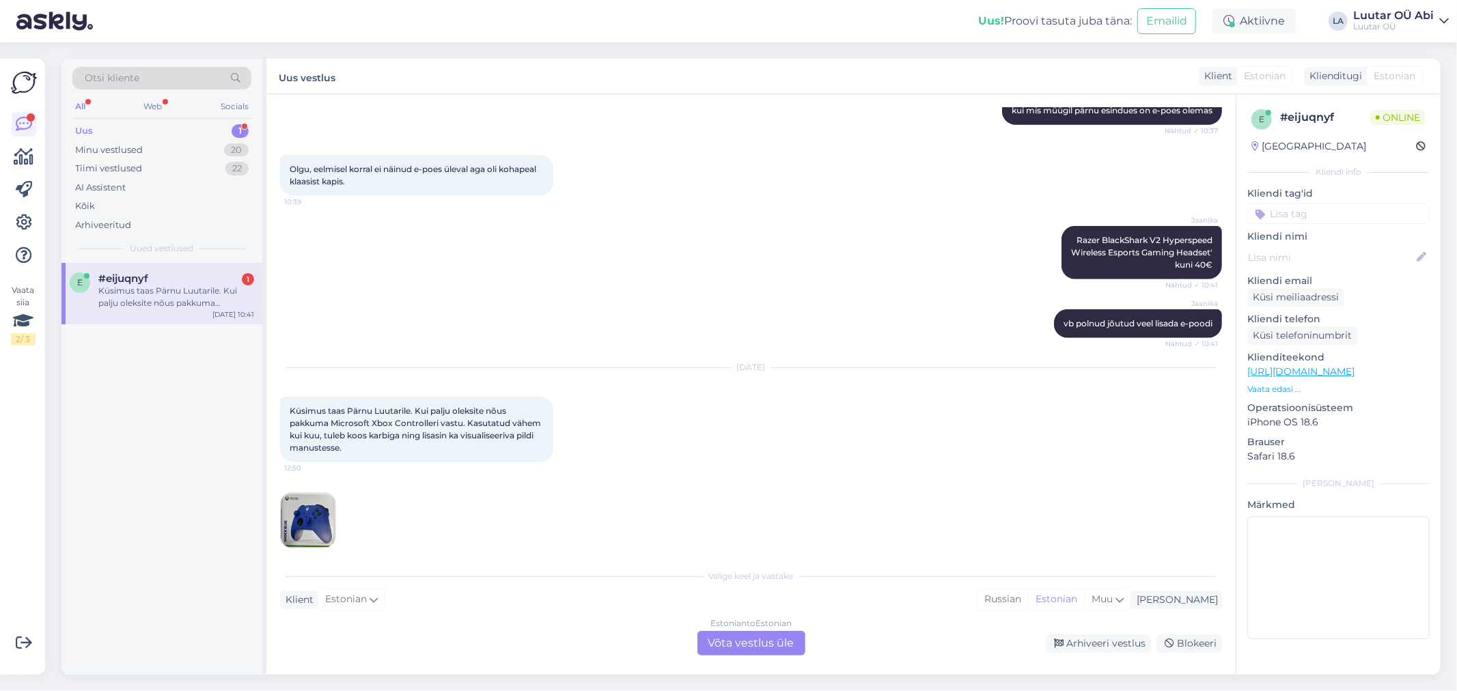
click at [727, 646] on div "Estonian to Estonian Võta vestlus üle" at bounding box center [751, 643] width 108 height 25
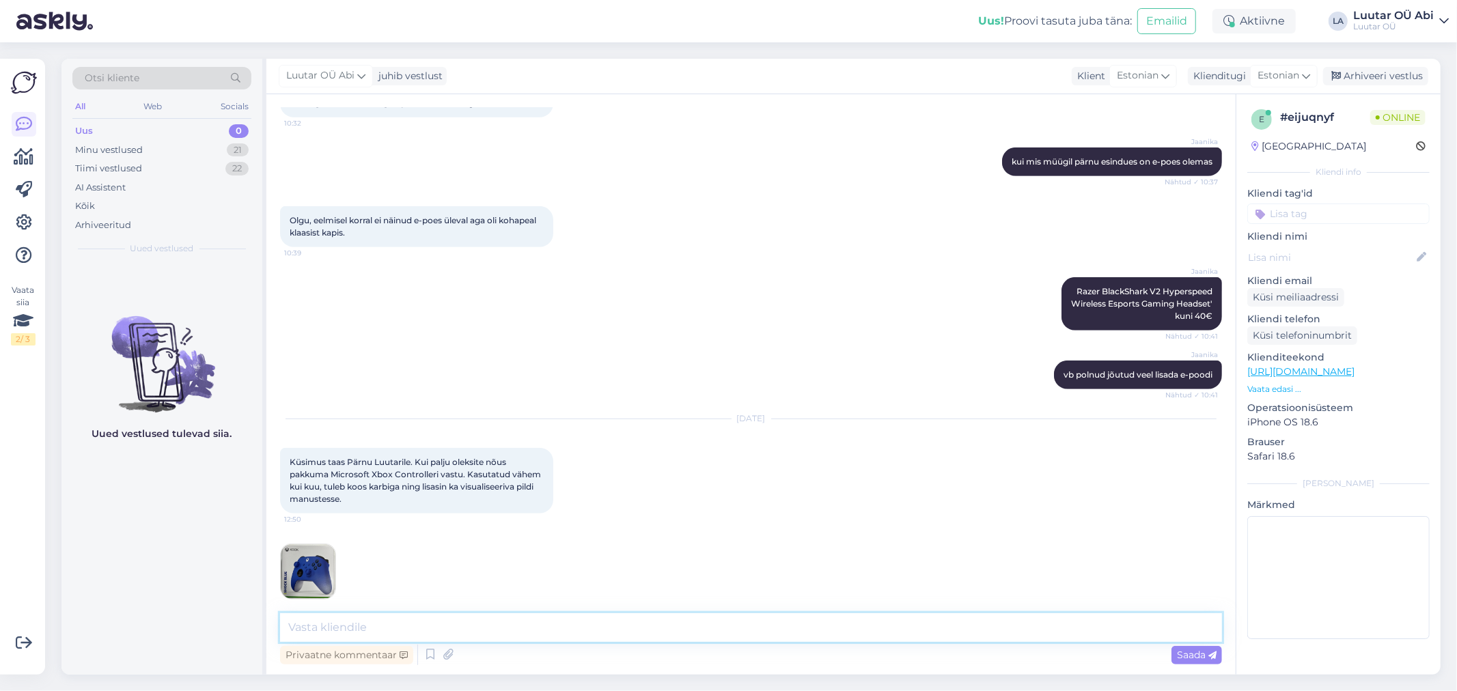
click at [704, 627] on textarea at bounding box center [751, 627] width 942 height 29
type textarea "Tere!"
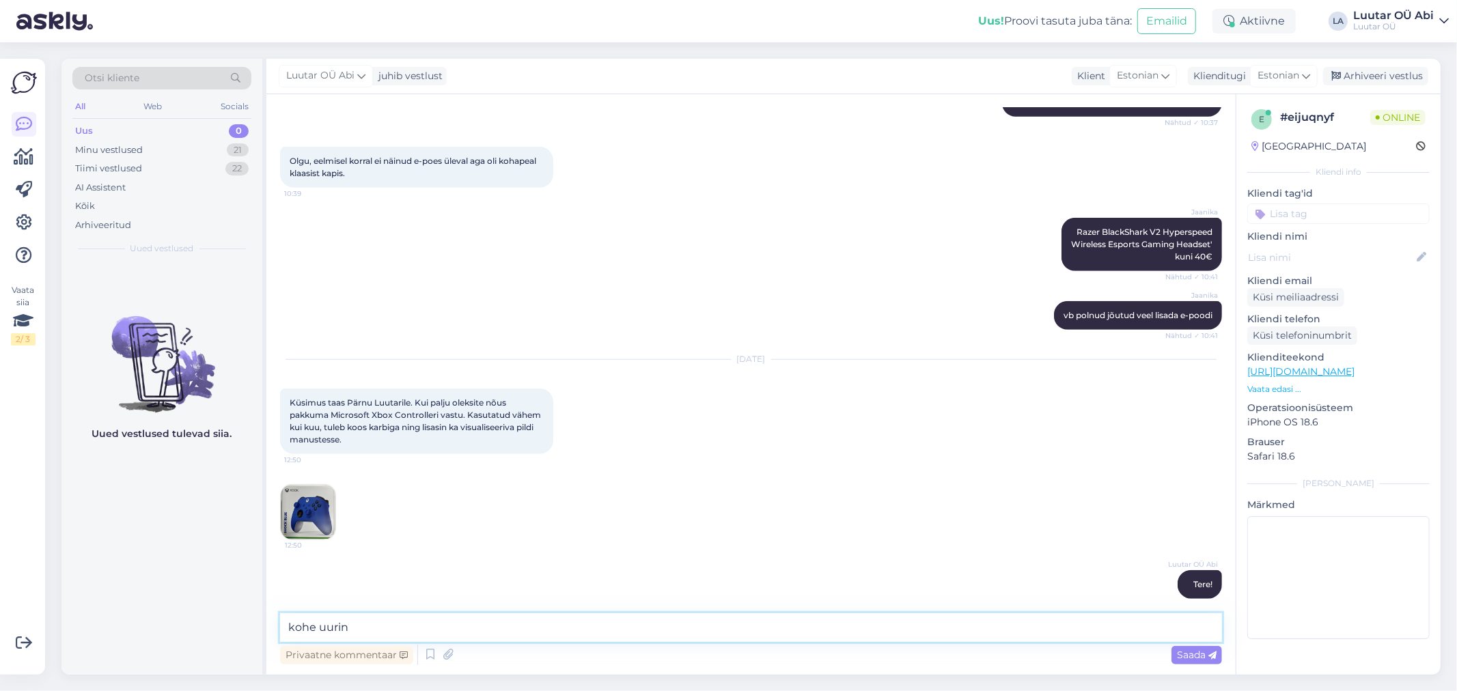
type textarea "kohe uurin"
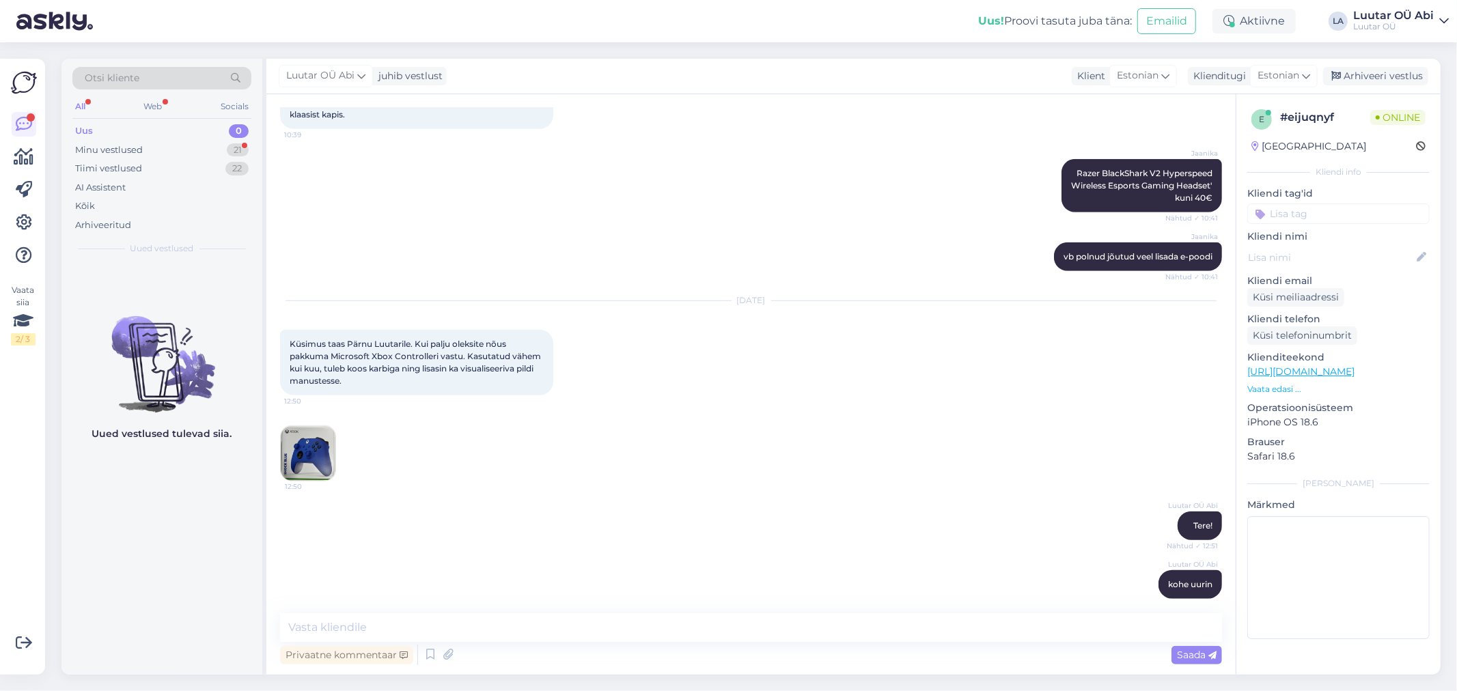
scroll to position [865, 0]
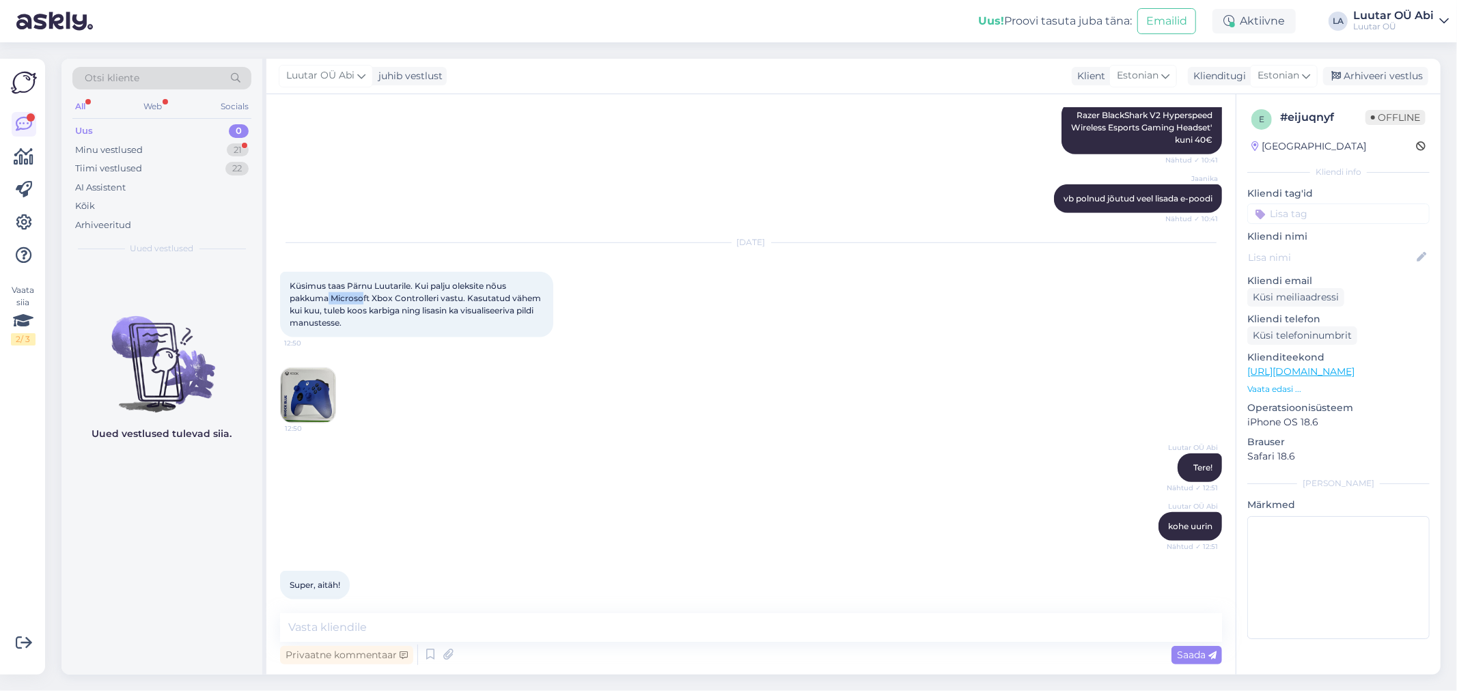
drag, startPoint x: 328, startPoint y: 285, endPoint x: 362, endPoint y: 283, distance: 34.2
click at [362, 283] on span "Küsimus taas Pärnu Luutarile. Kui palju oleksite nõus pakkuma Microsoft Xbox Co…" at bounding box center [416, 304] width 253 height 47
click at [195, 145] on div "Minu vestlused 21" at bounding box center [161, 150] width 179 height 19
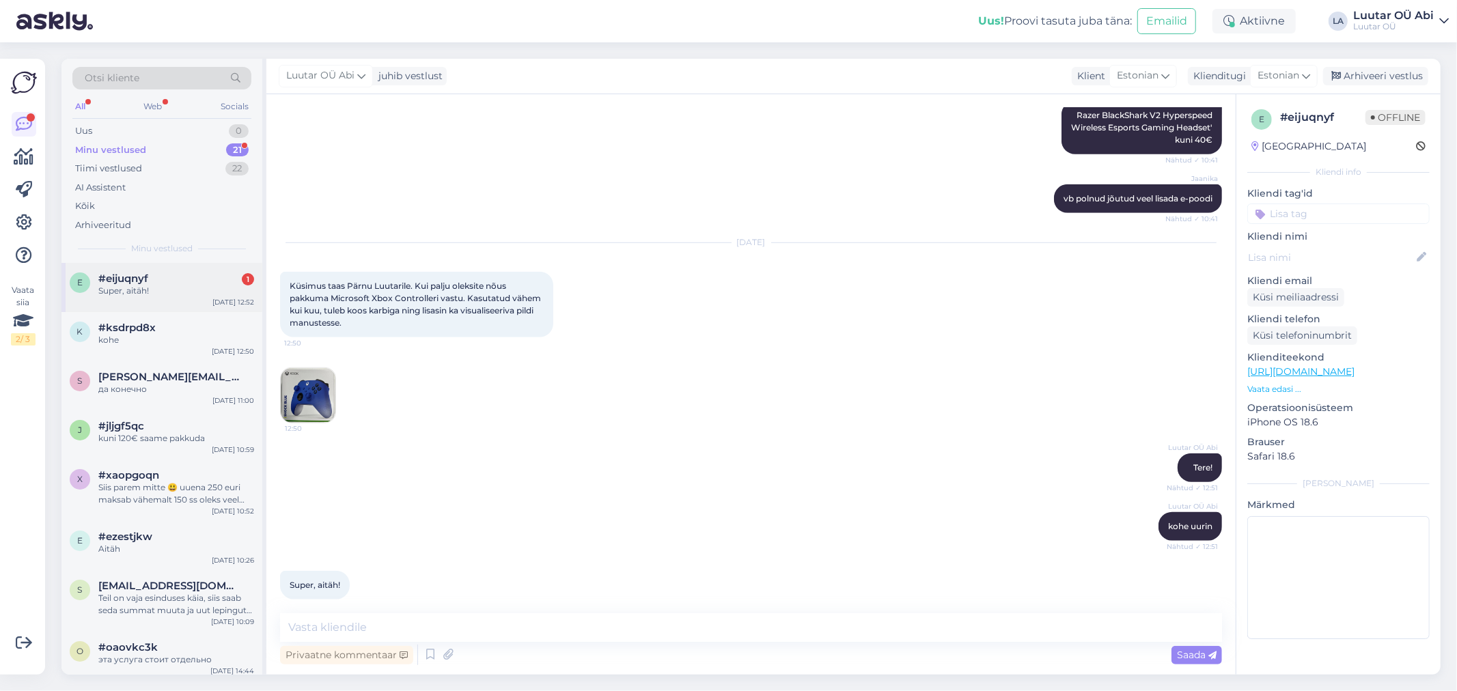
click at [199, 298] on div "e #eijuqnyf 1 Super, aitäh! [DATE] 12:52" at bounding box center [161, 287] width 201 height 49
click at [173, 348] on div "k #ksdrpd8x kohe [DATE] 12:50" at bounding box center [161, 336] width 201 height 49
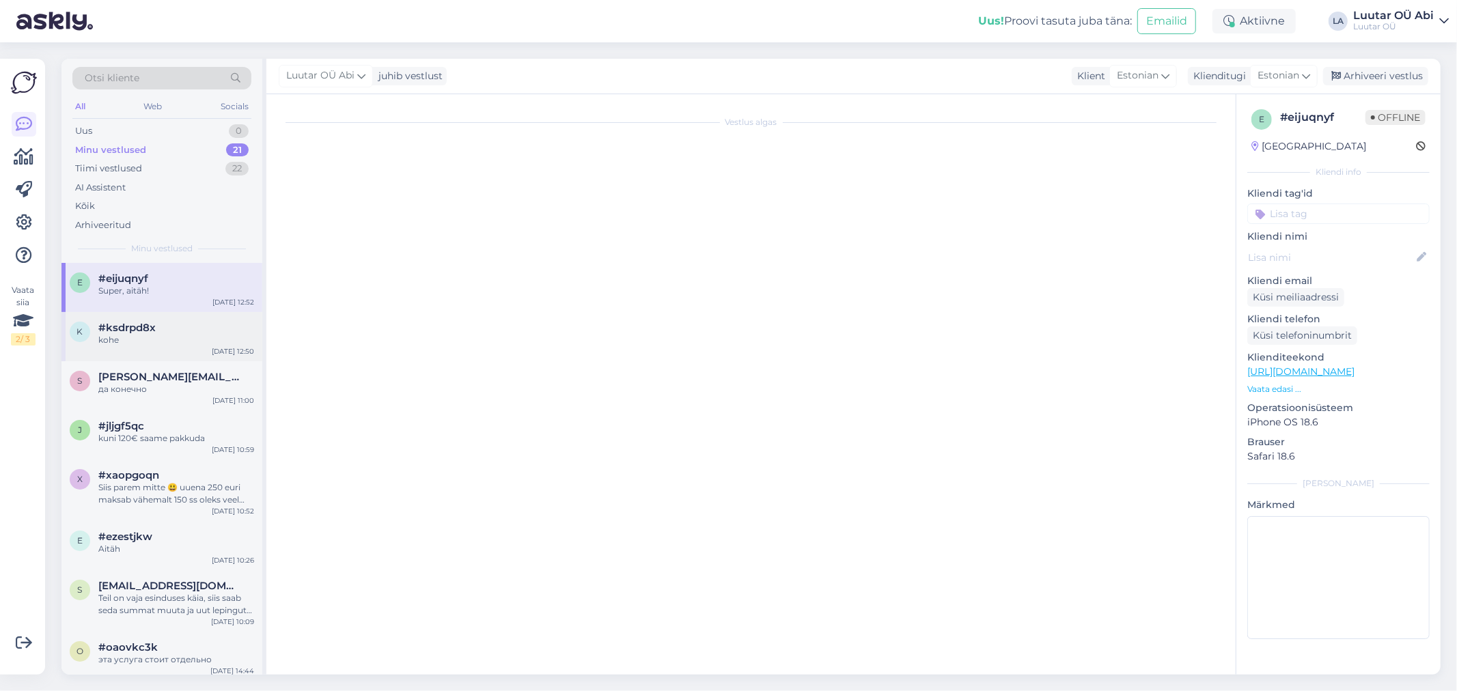
scroll to position [0, 0]
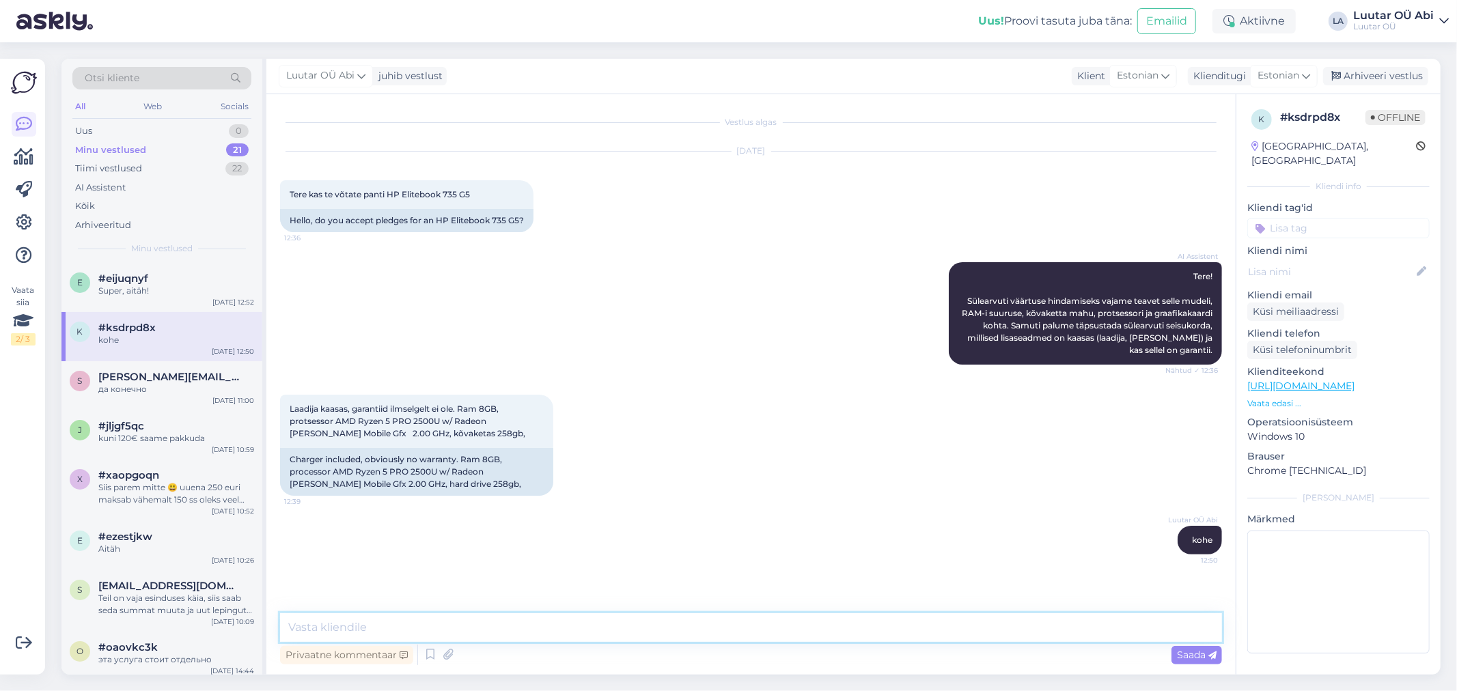
click at [408, 632] on textarea at bounding box center [751, 627] width 942 height 29
type textarea "kuni 50€ [PERSON_NAME]"
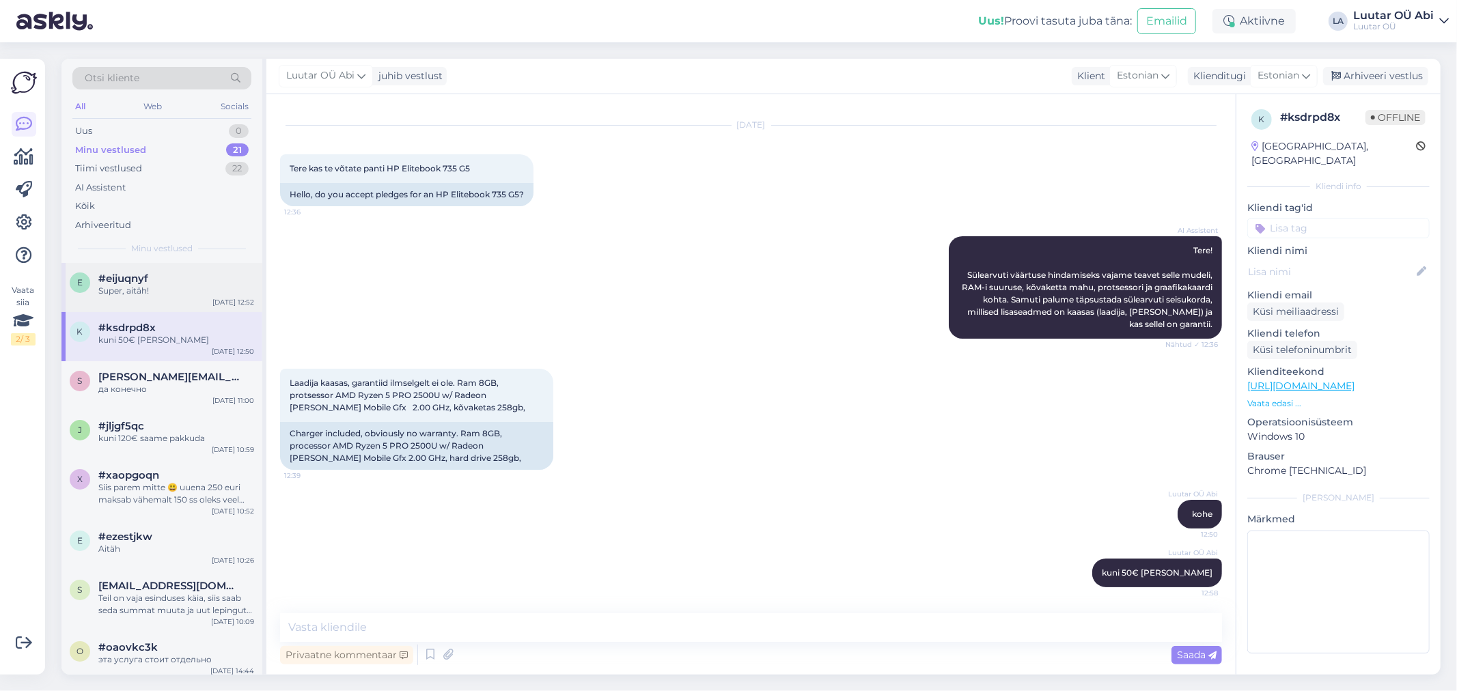
click at [182, 303] on div "e #eijuqnyf Super, aitäh! [DATE] 12:52" at bounding box center [161, 287] width 201 height 49
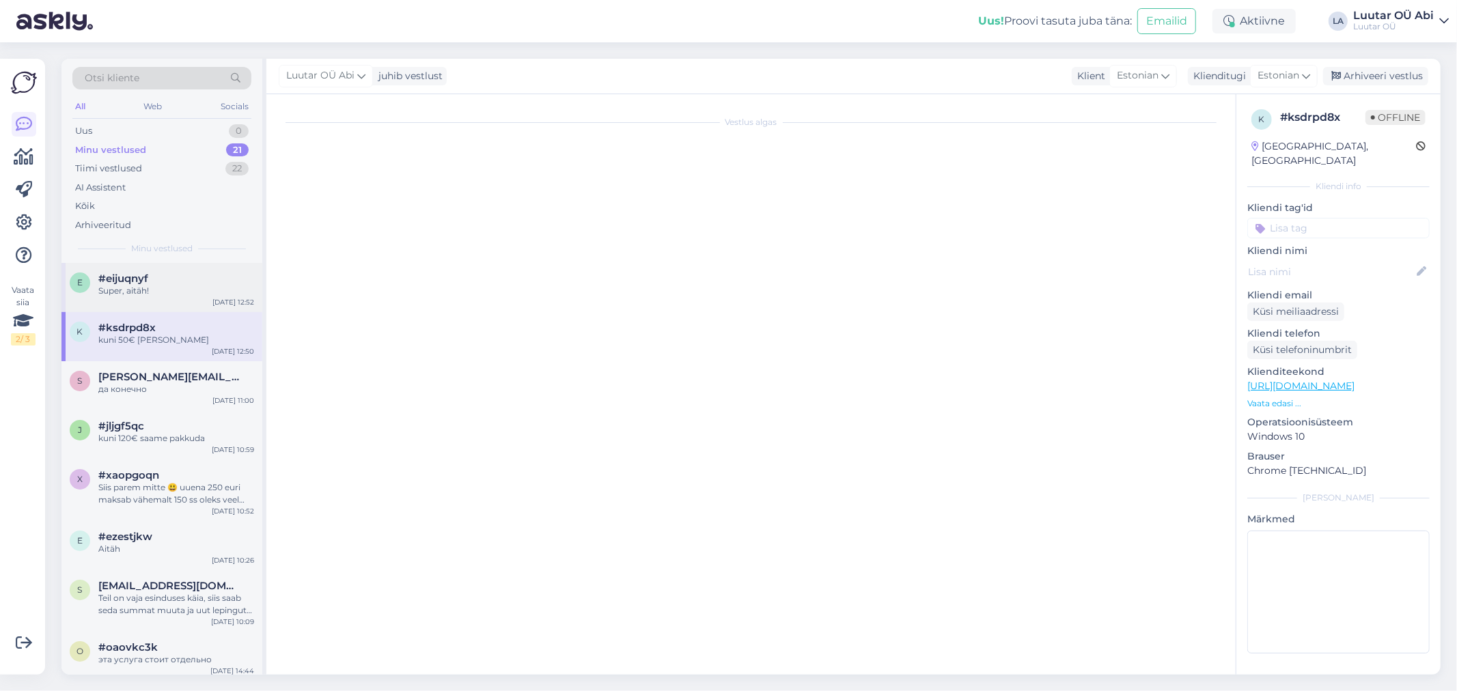
scroll to position [865, 0]
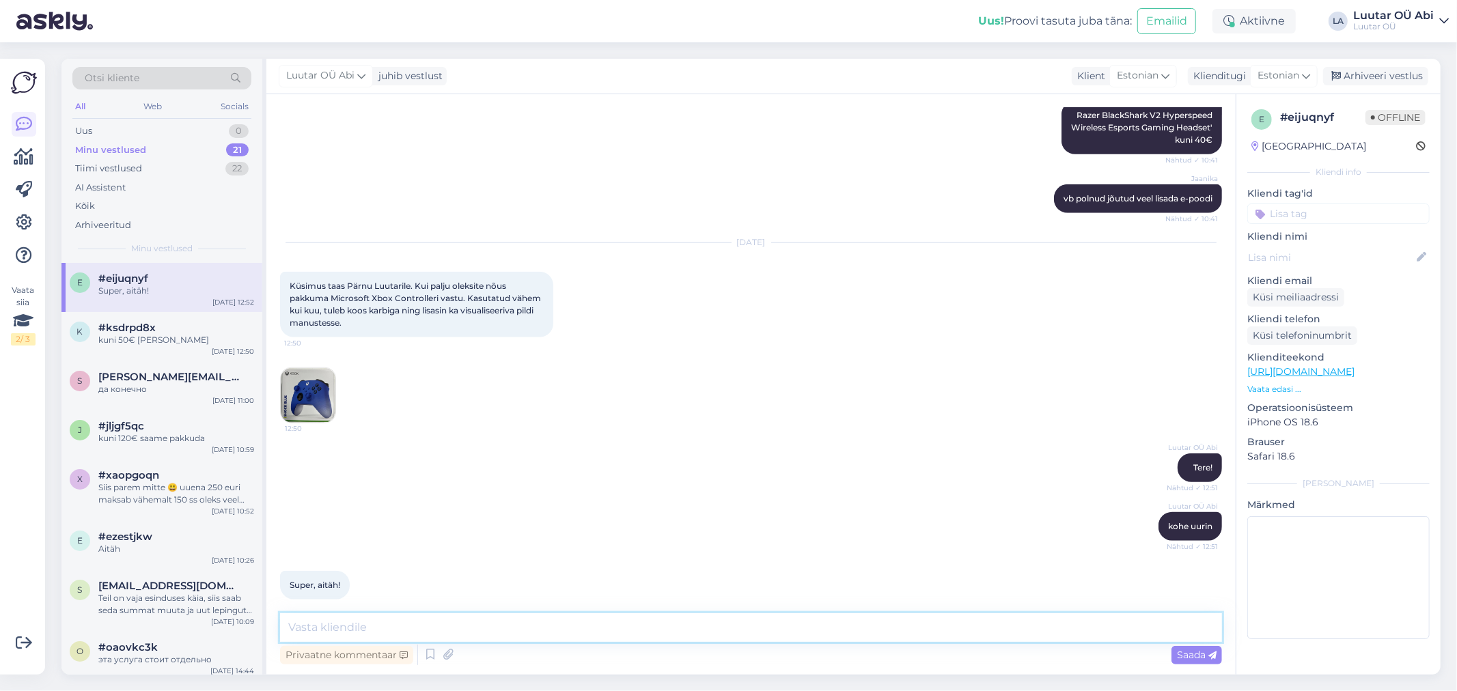
click at [397, 613] on textarea at bounding box center [751, 627] width 942 height 29
type textarea "15€ [PERSON_NAME]"
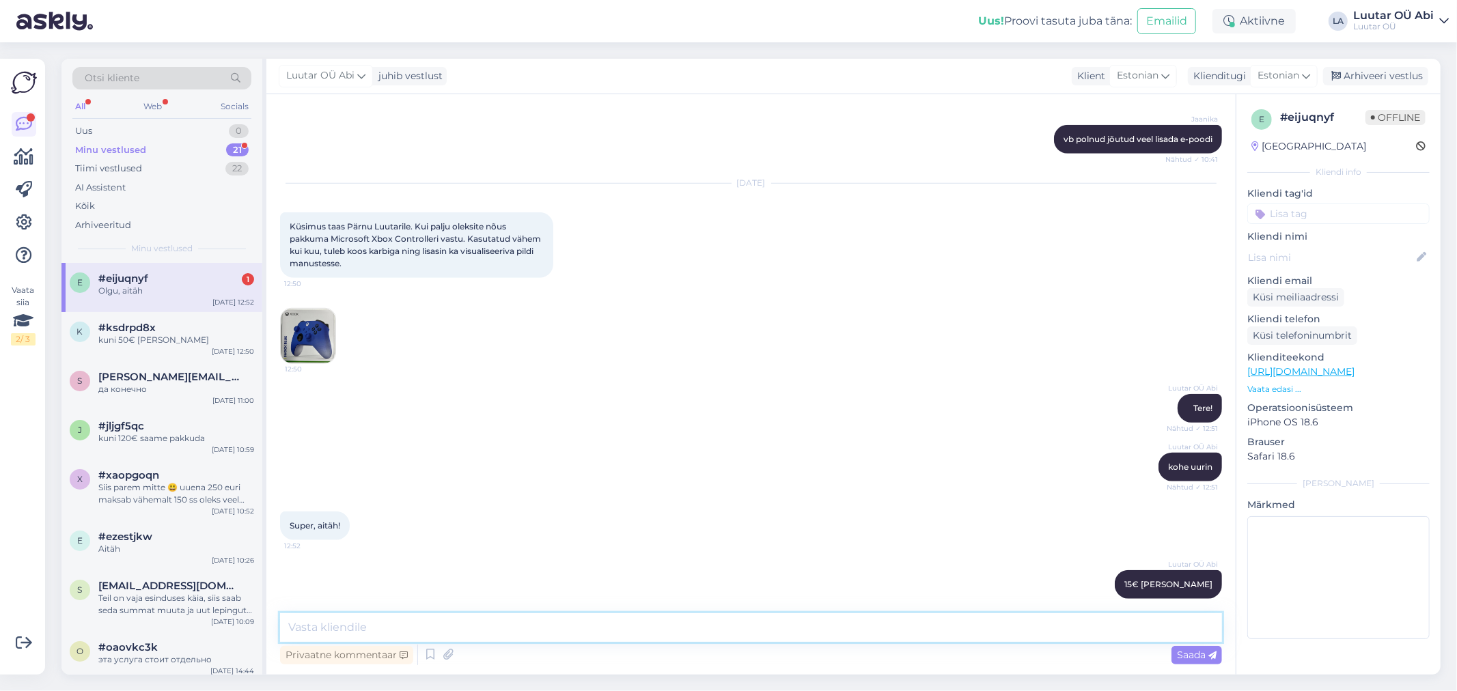
scroll to position [982, 0]
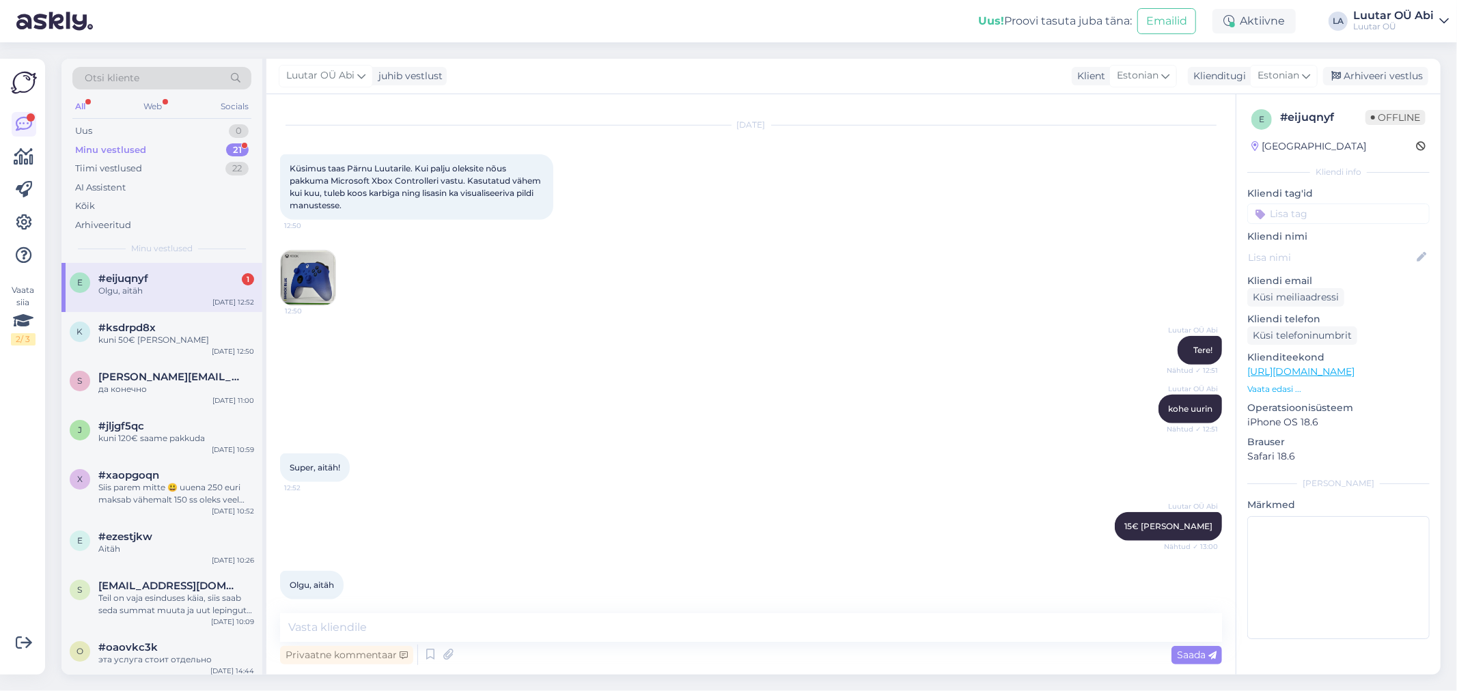
drag, startPoint x: 590, startPoint y: 328, endPoint x: 600, endPoint y: 348, distance: 22.6
click at [590, 326] on div "Luutar OÜ Abi Tere! Nähtud ✓ 12:51" at bounding box center [751, 350] width 942 height 59
click at [735, 277] on div "[DATE] Küsimus taas [GEOGRAPHIC_DATA] Luutarile. Kui palju oleksite nõus pakkum…" at bounding box center [751, 216] width 942 height 210
click at [429, 623] on textarea at bounding box center [751, 627] width 942 height 29
type textarea "Palun"
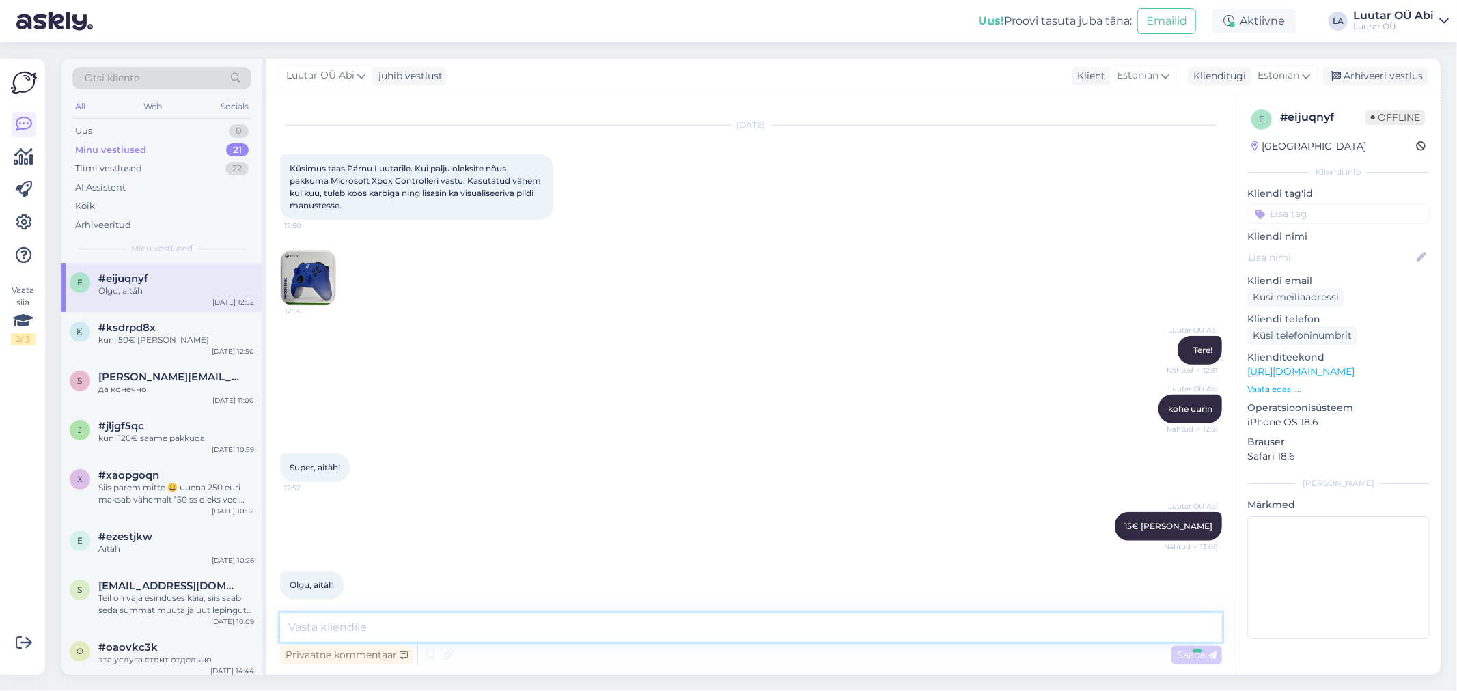
scroll to position [1042, 0]
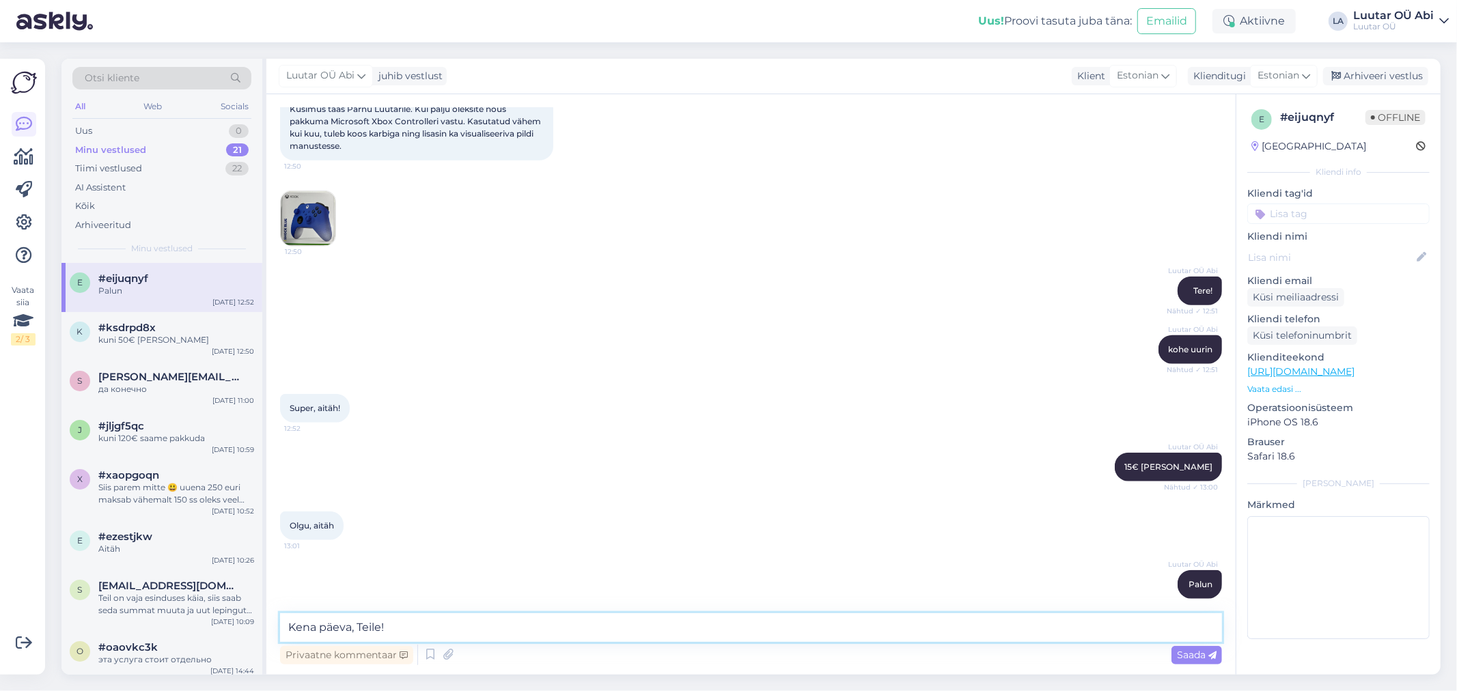
type textarea "Kena päeva, Teile!"
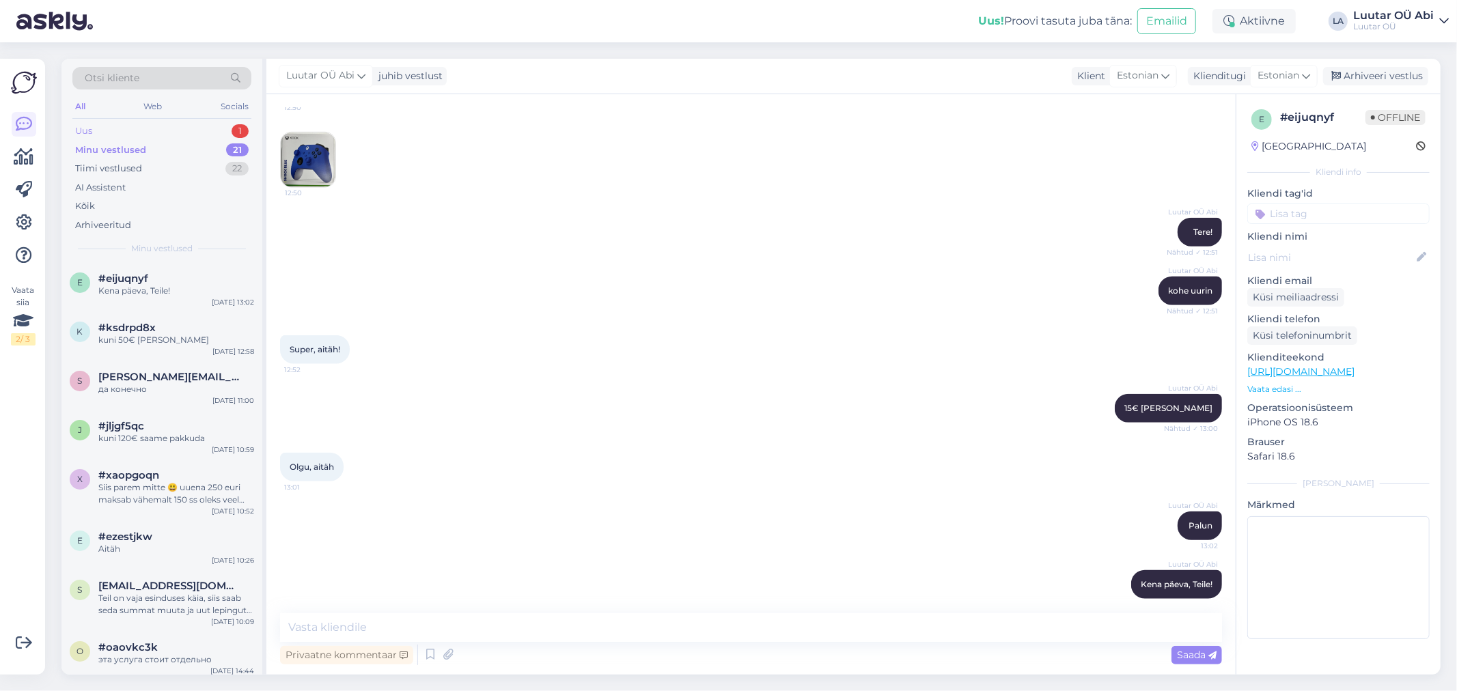
click at [181, 126] on div "Uus 1" at bounding box center [161, 131] width 179 height 19
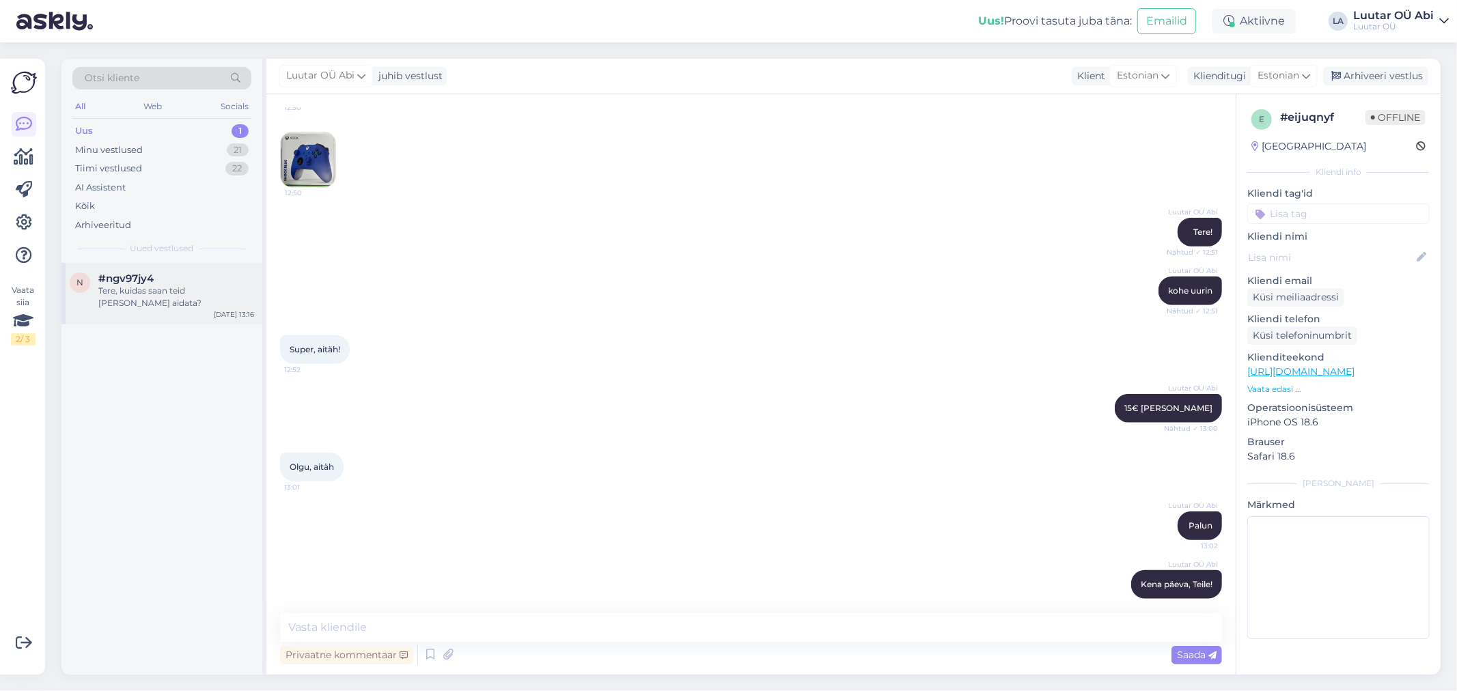
click at [213, 268] on div "n #ngv97jy4 Tere, kuidas saan teid [PERSON_NAME] aidata? [DATE] 13:16" at bounding box center [161, 293] width 201 height 61
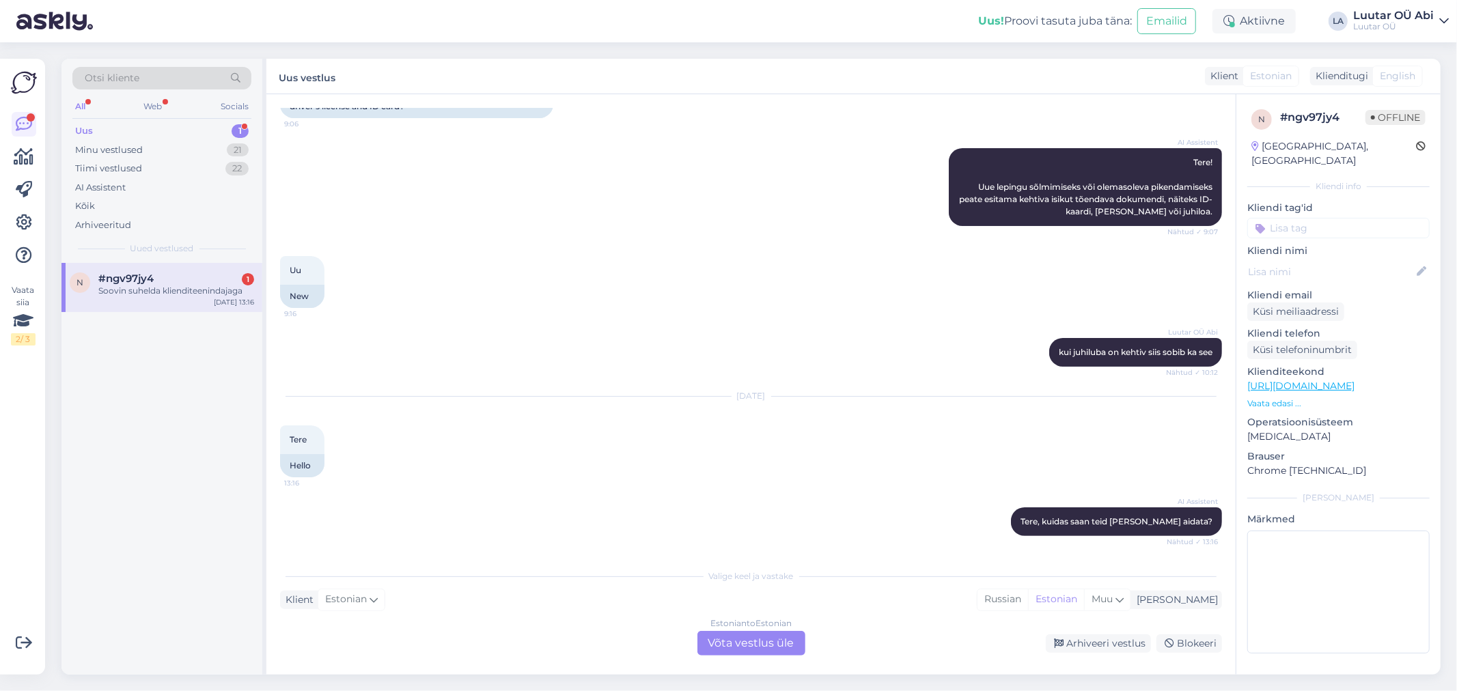
scroll to position [221, 0]
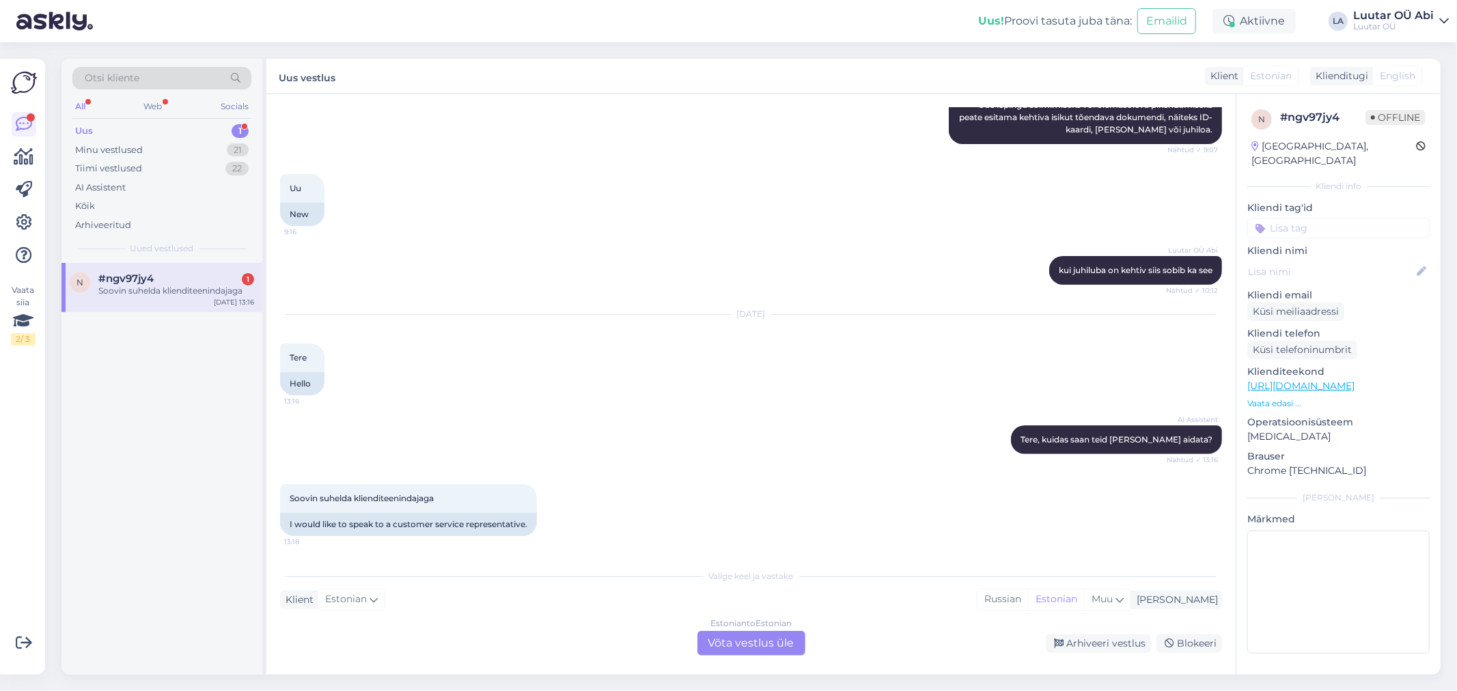
click at [667, 257] on div "Luutar OÜ [PERSON_NAME] kui juhiluba on kehtiv siis sobib ka see Nähtud ✓ 10:12" at bounding box center [751, 270] width 942 height 59
click at [741, 643] on div "Estonian to Estonian Võta vestlus üle" at bounding box center [751, 643] width 108 height 25
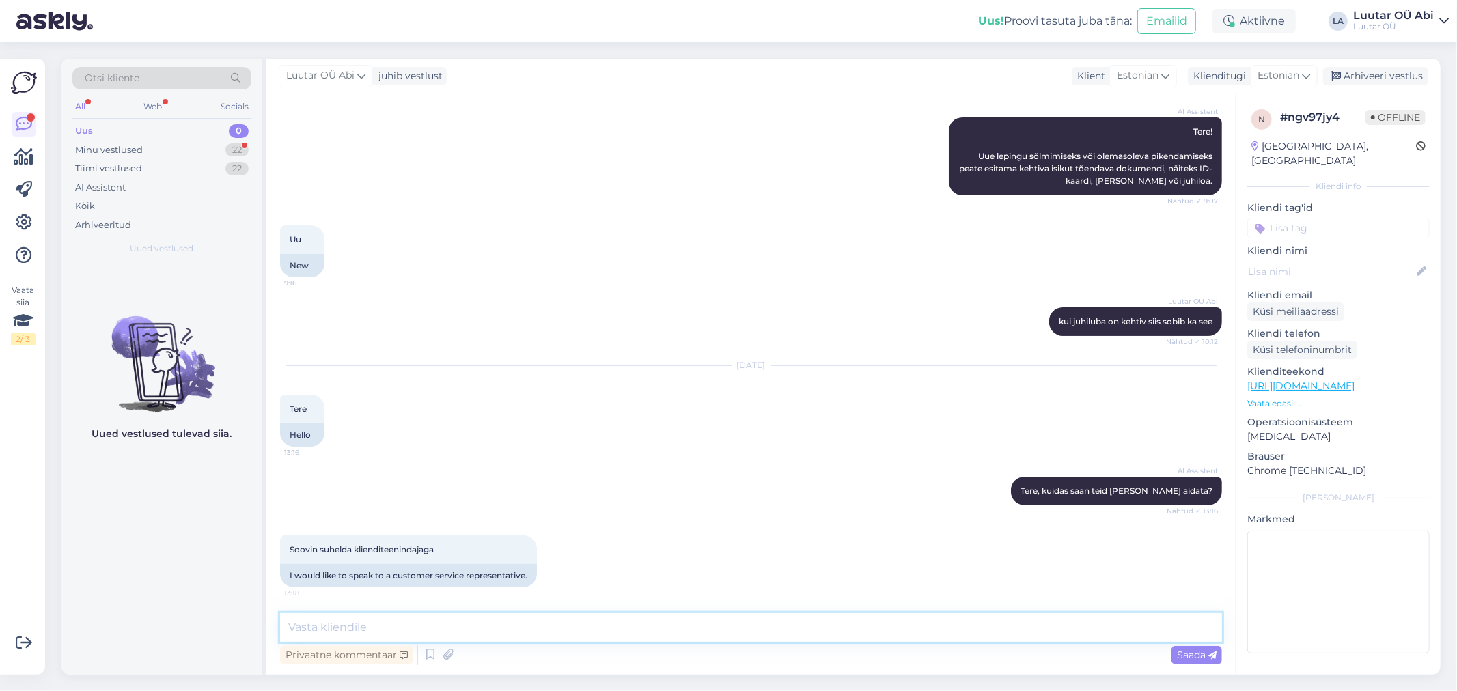
click at [709, 626] on textarea at bounding box center [751, 627] width 942 height 29
type textarea "mis küsimus Teil on ?"
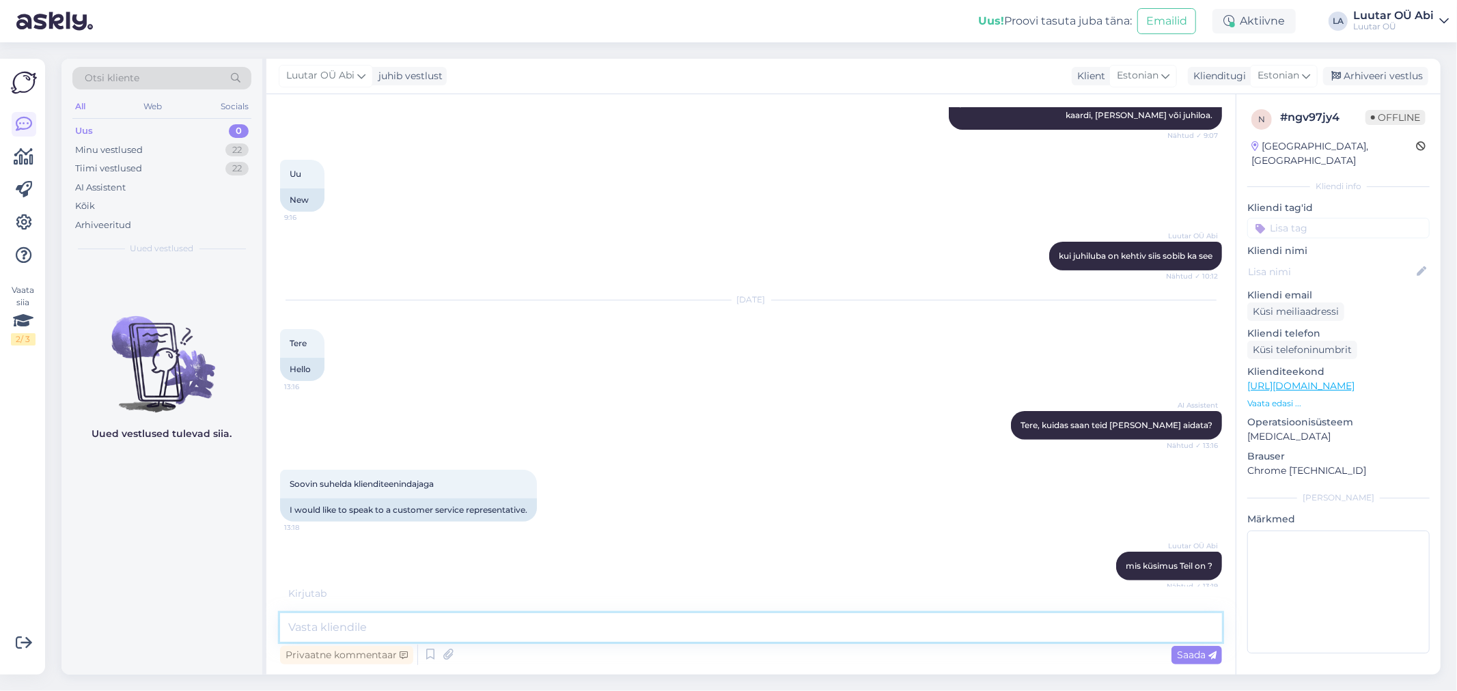
scroll to position [288, 0]
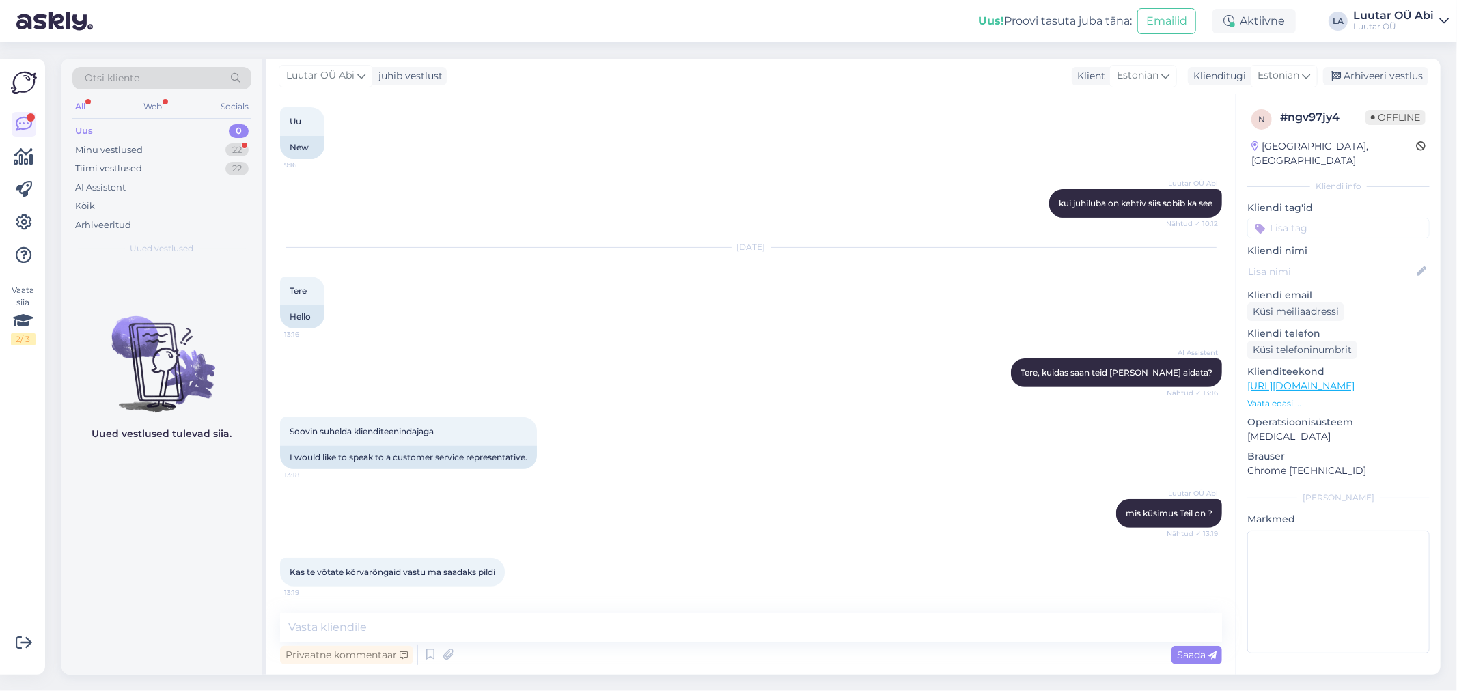
click at [745, 410] on div "[PERSON_NAME] suhelda klienditeenindajaga 13:18 I would like to speak to a cust…" at bounding box center [751, 443] width 942 height 82
click at [748, 412] on div "[PERSON_NAME] suhelda klienditeenindajaga 13:18 I would like to speak to a cust…" at bounding box center [751, 443] width 942 height 82
click at [680, 619] on textarea at bounding box center [751, 627] width 942 height 29
type textarea "kas nad on kullast ?"
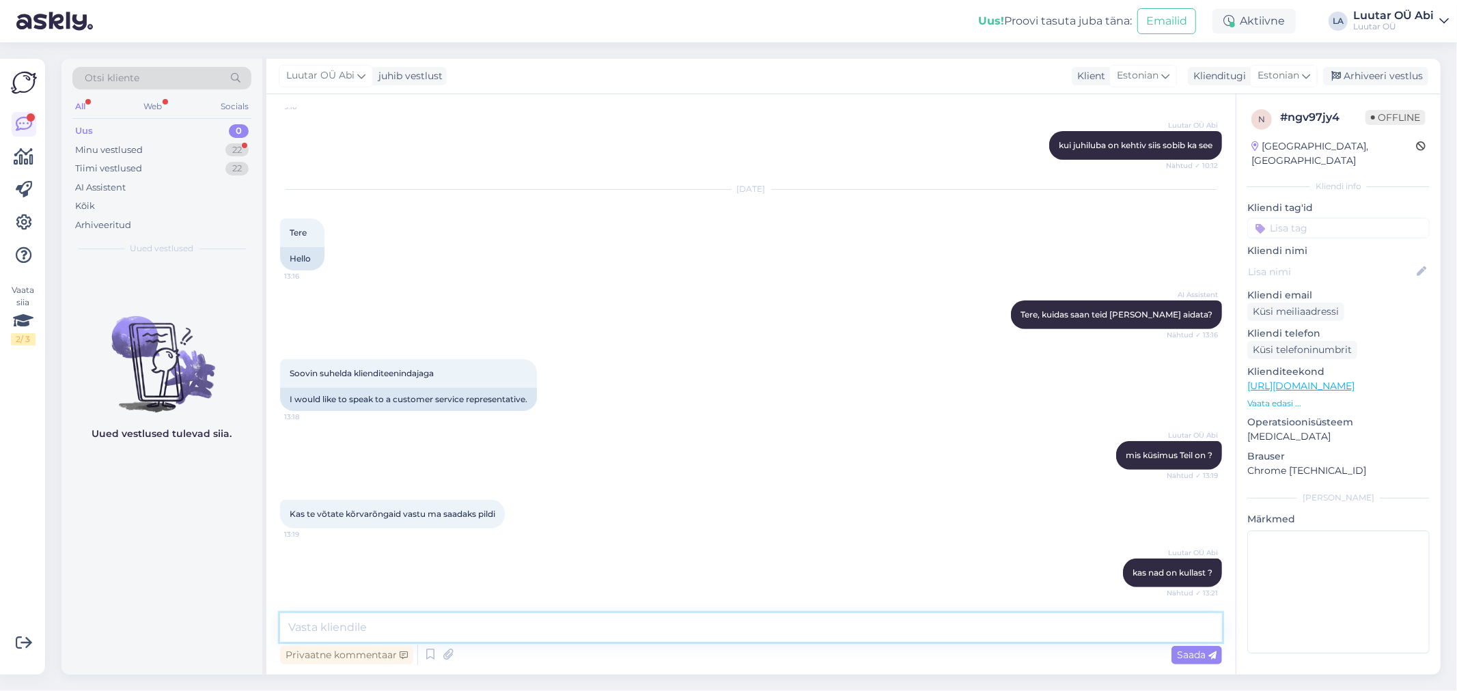
scroll to position [405, 0]
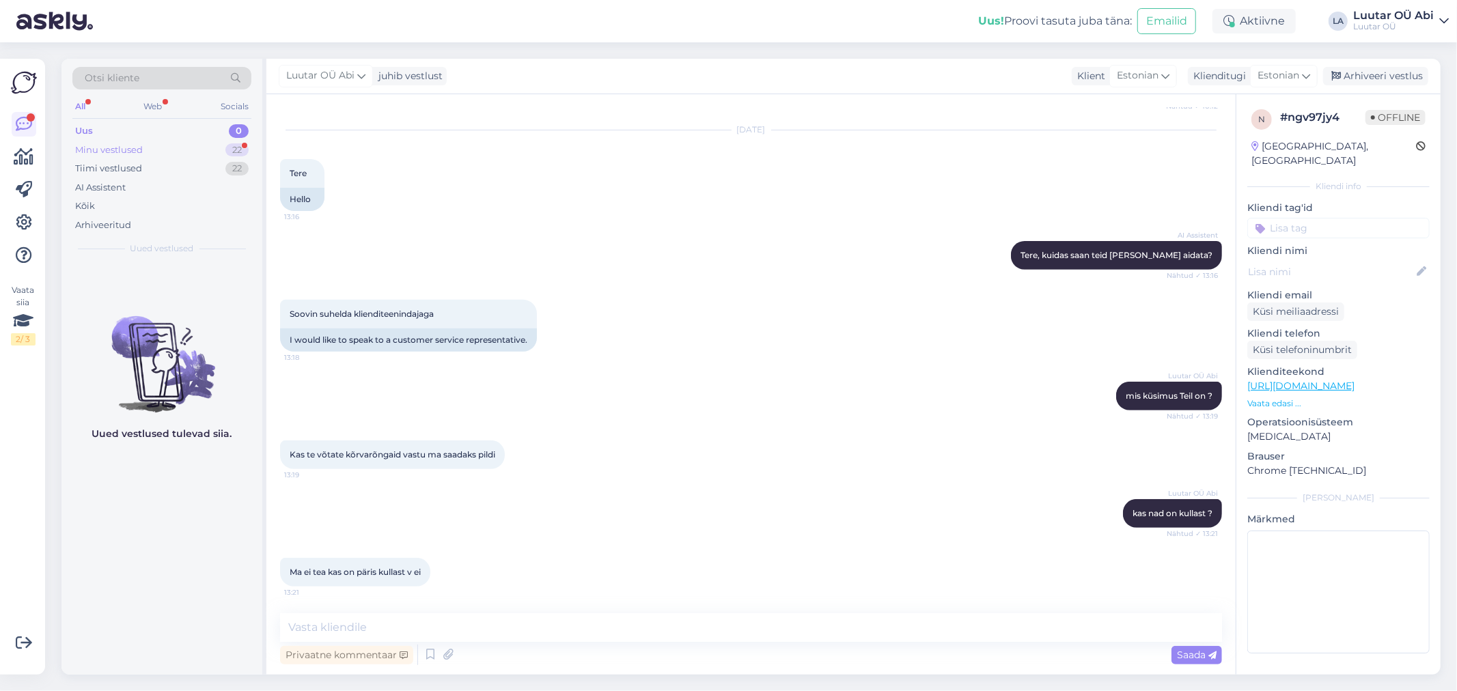
click at [151, 148] on div "Minu vestlused 22" at bounding box center [161, 150] width 179 height 19
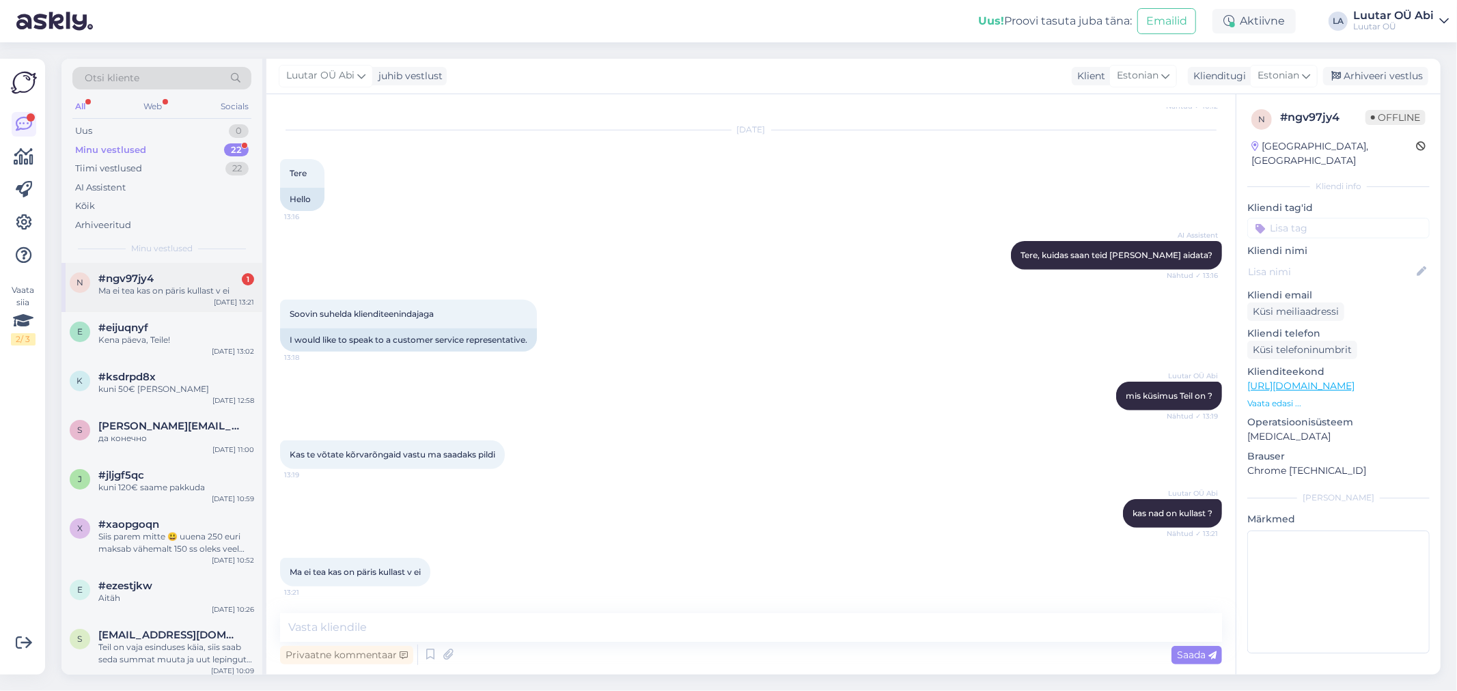
click at [167, 288] on div "Ma ei tea kas on päris kullast v ei" at bounding box center [176, 291] width 156 height 12
click at [596, 619] on textarea at bounding box center [751, 627] width 942 height 29
type textarea "tulge siis esindusse, saame kontrollida"
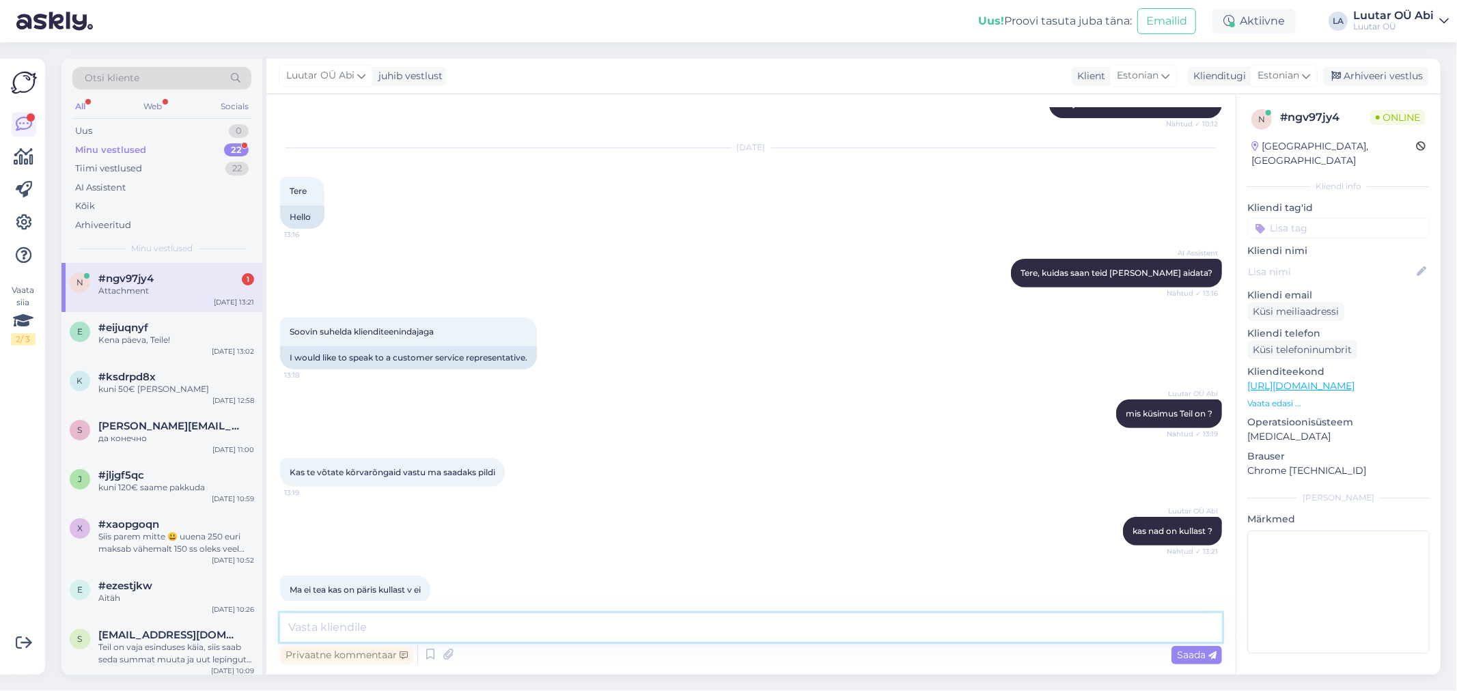
scroll to position [550, 0]
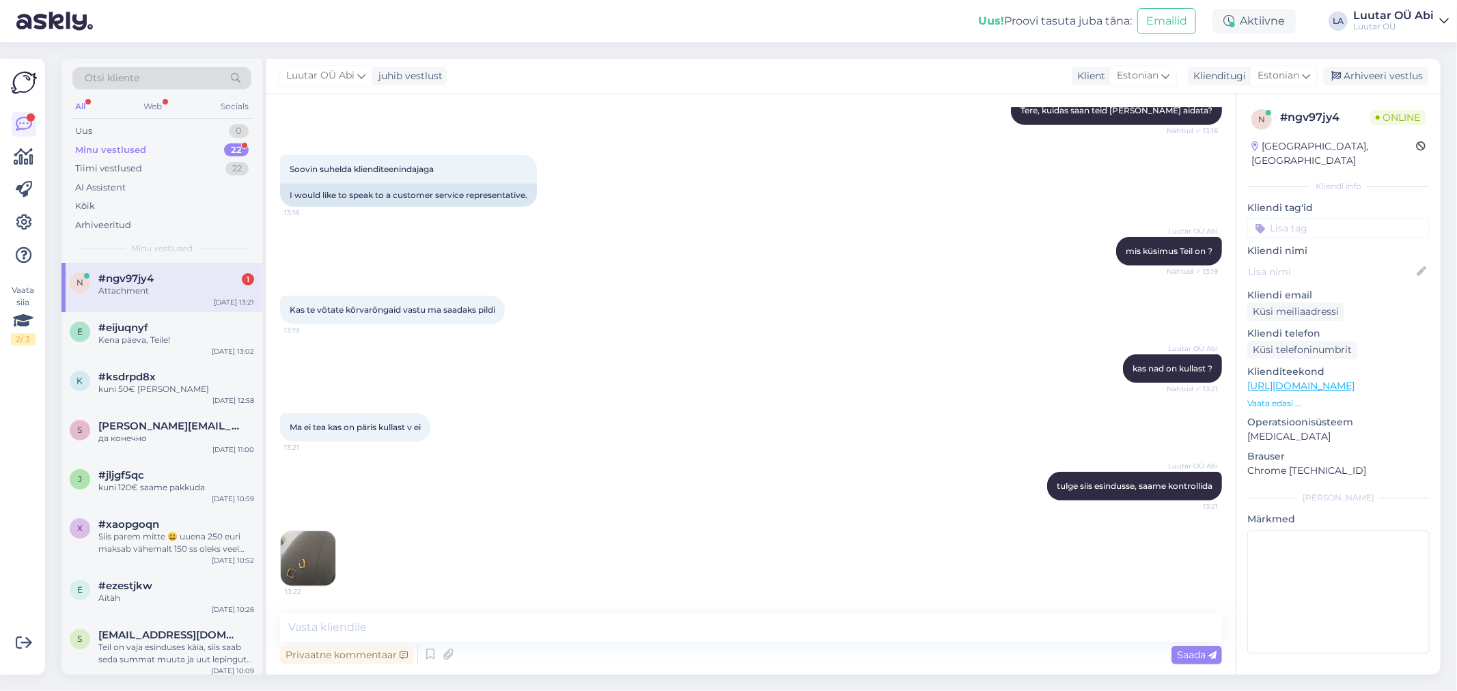
click at [857, 369] on div "Luutar OÜ Abi kas nad on kullast ? Nähtud ✓ 13:21" at bounding box center [751, 368] width 942 height 59
click at [311, 551] on img at bounding box center [308, 558] width 55 height 55
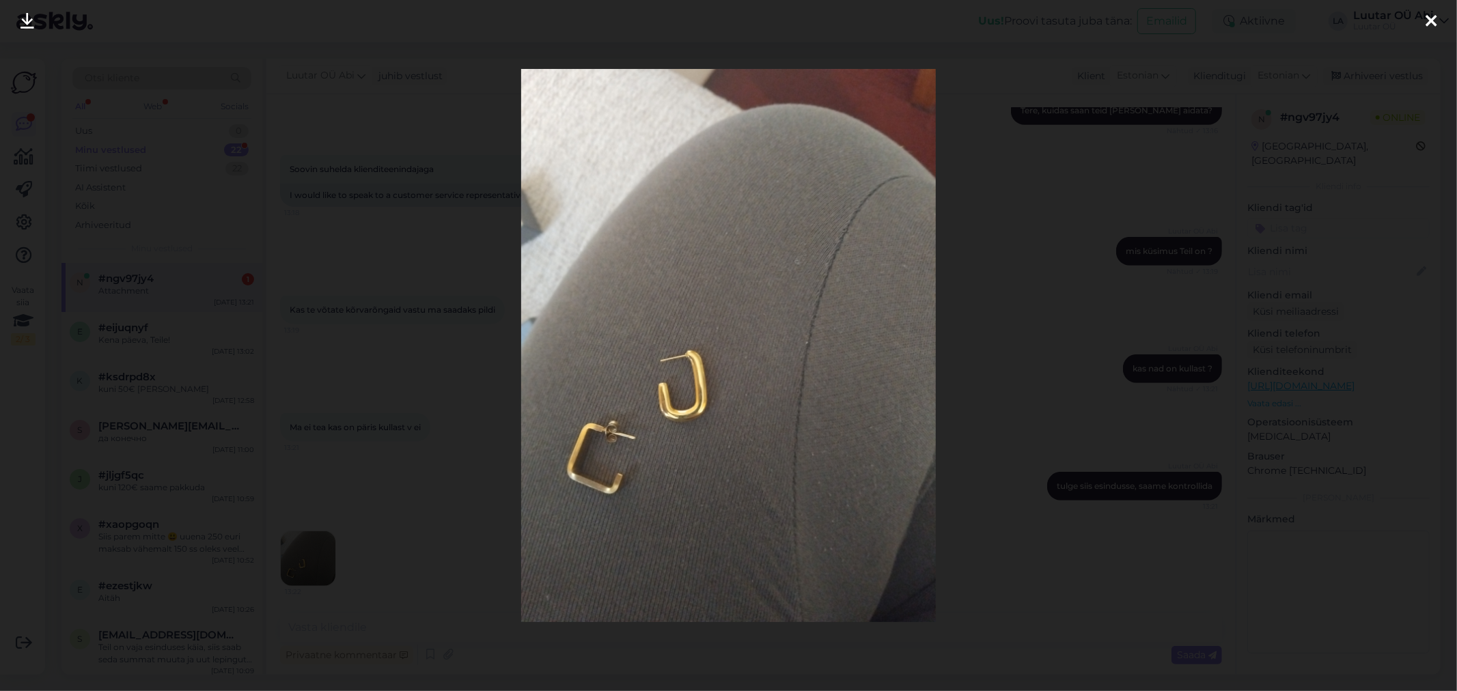
click at [476, 335] on div at bounding box center [728, 345] width 1457 height 691
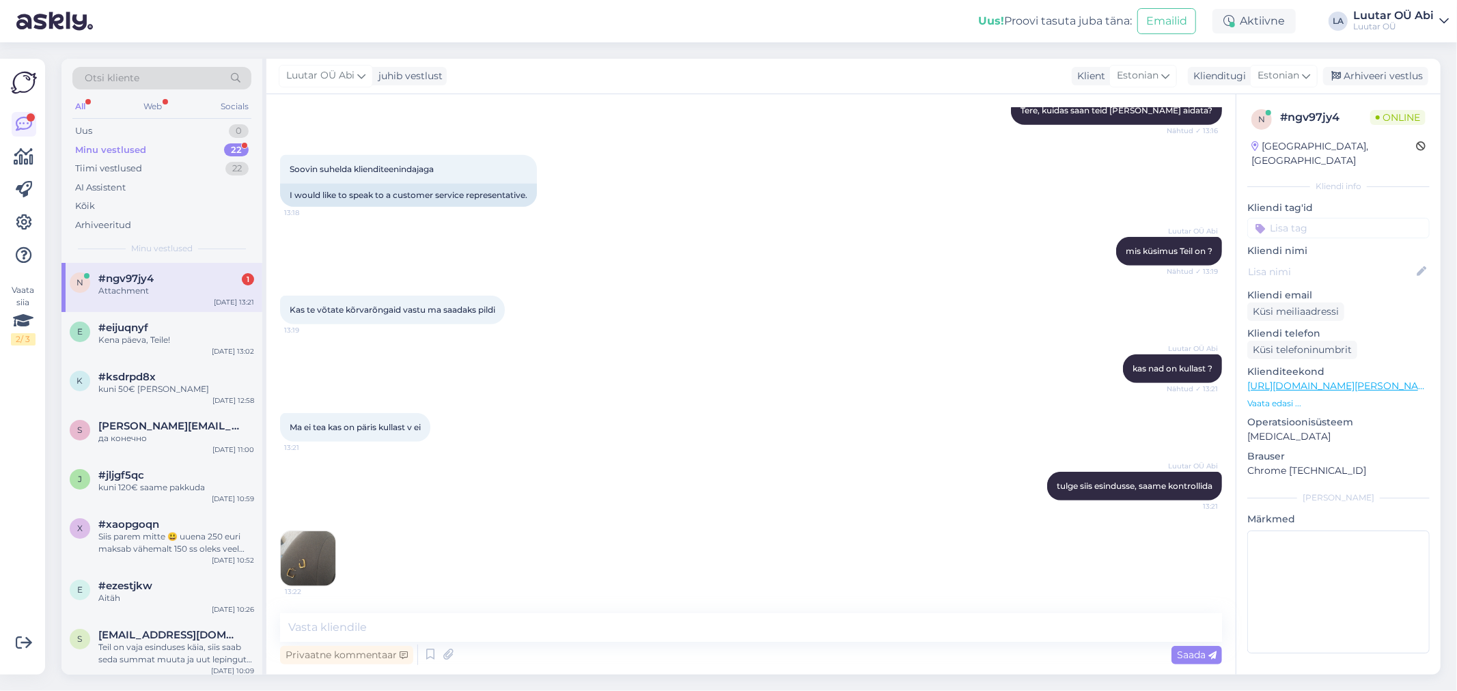
click at [160, 141] on div "Minu vestlused 22" at bounding box center [161, 150] width 179 height 19
click at [208, 290] on div "Attachment" at bounding box center [176, 291] width 156 height 12
click at [818, 367] on div "Luutar OÜ Abi kas nad on kullast ? Nähtud ✓ 13:21" at bounding box center [751, 368] width 942 height 59
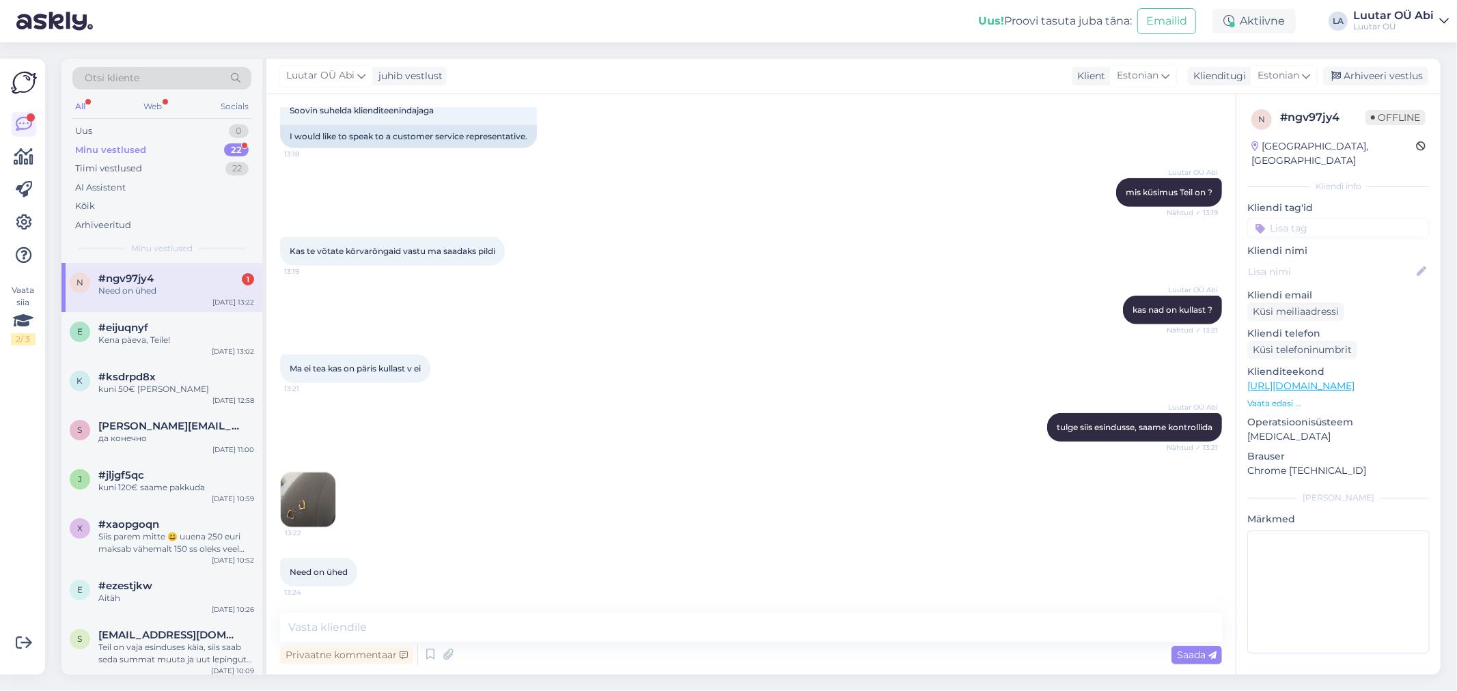
click at [588, 345] on div "Ma ei tea kas on päris kullast v ei 13:21" at bounding box center [751, 368] width 942 height 59
click at [145, 283] on span "#ngv97jy4" at bounding box center [125, 279] width 55 height 12
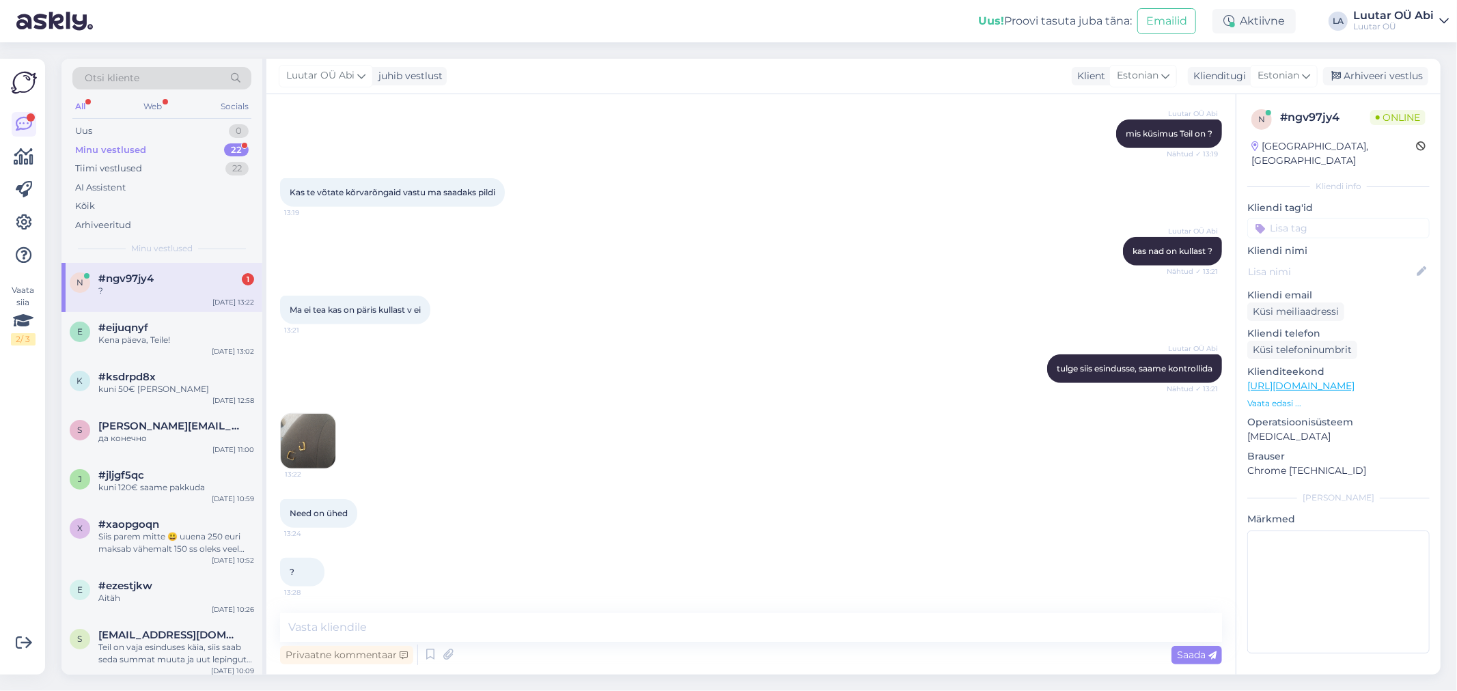
click at [541, 422] on div "13:22" at bounding box center [751, 441] width 942 height 86
click at [563, 620] on textarea at bounding box center [751, 627] width 942 height 29
type textarea "seda peab ikka kohapeal vaata"
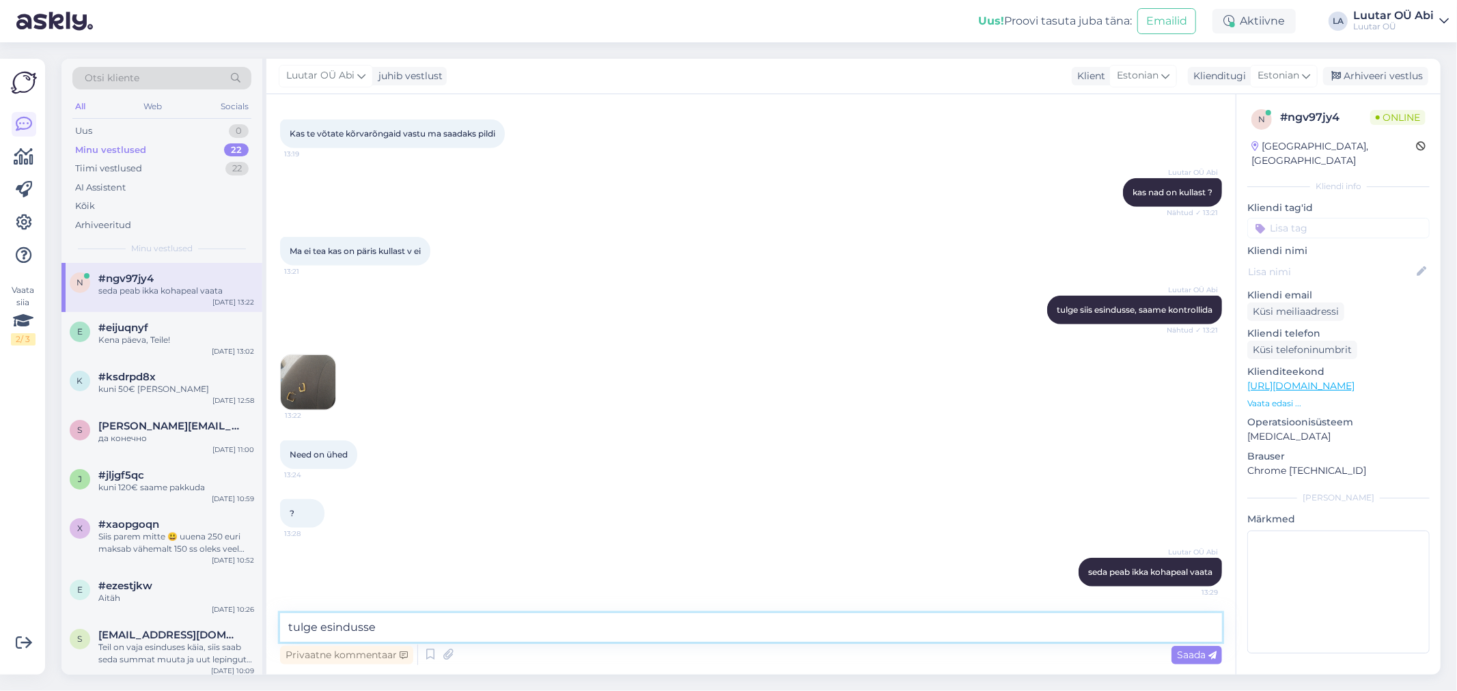
type textarea "tulge esindusse"
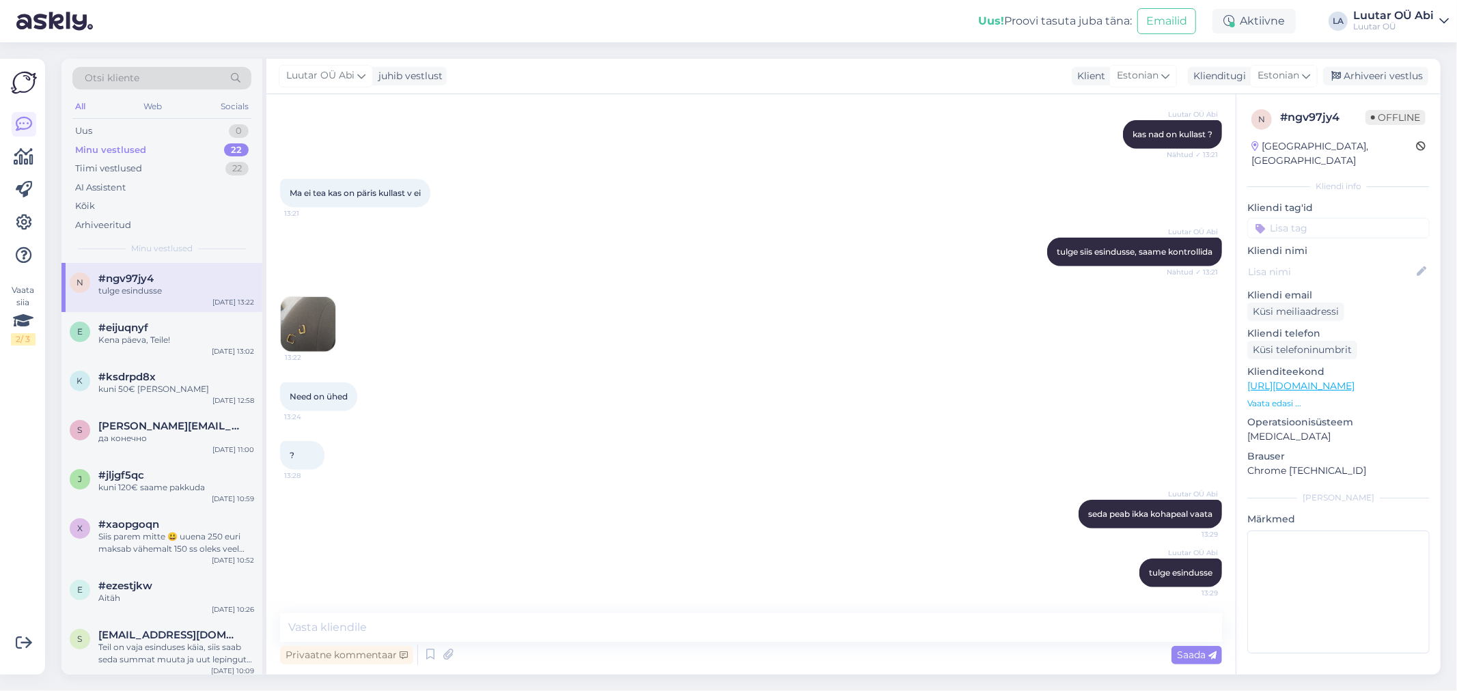
click at [419, 346] on div "13:22" at bounding box center [751, 324] width 942 height 86
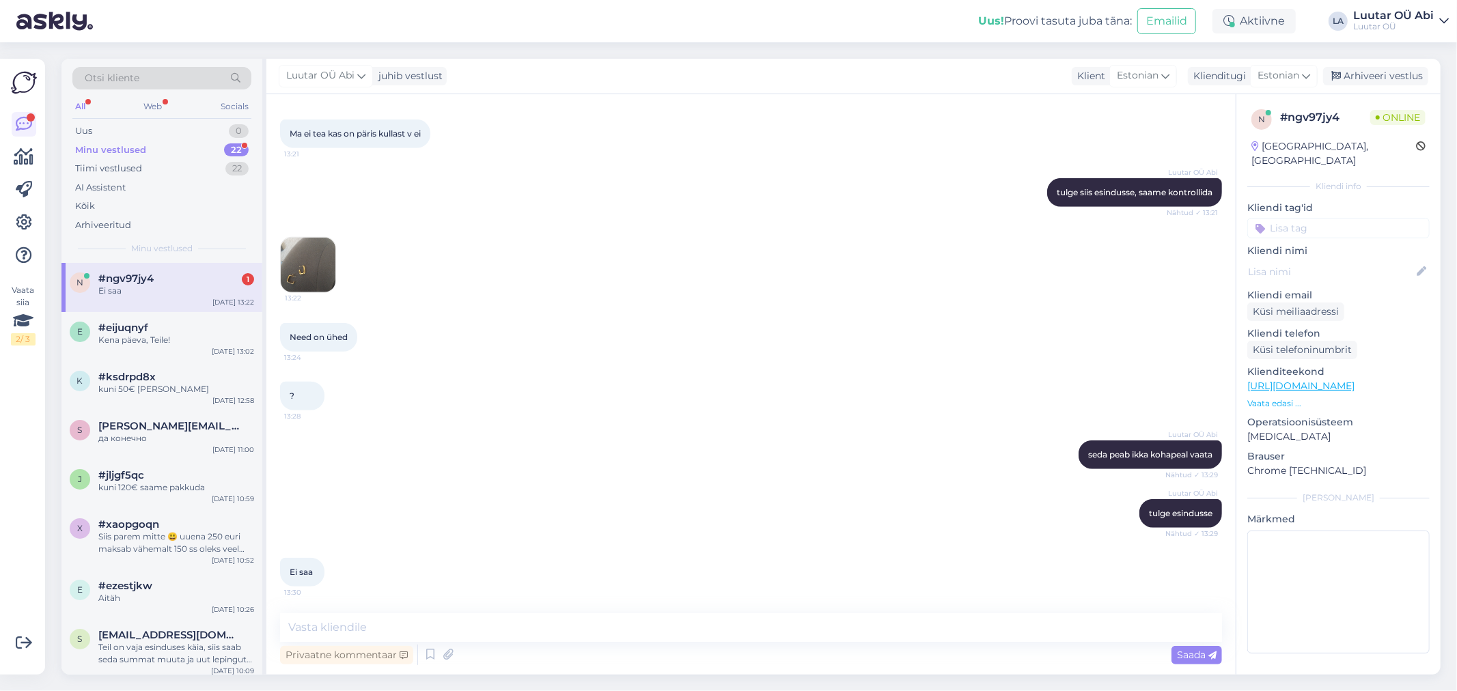
click at [486, 371] on div "? 13:28" at bounding box center [751, 396] width 942 height 59
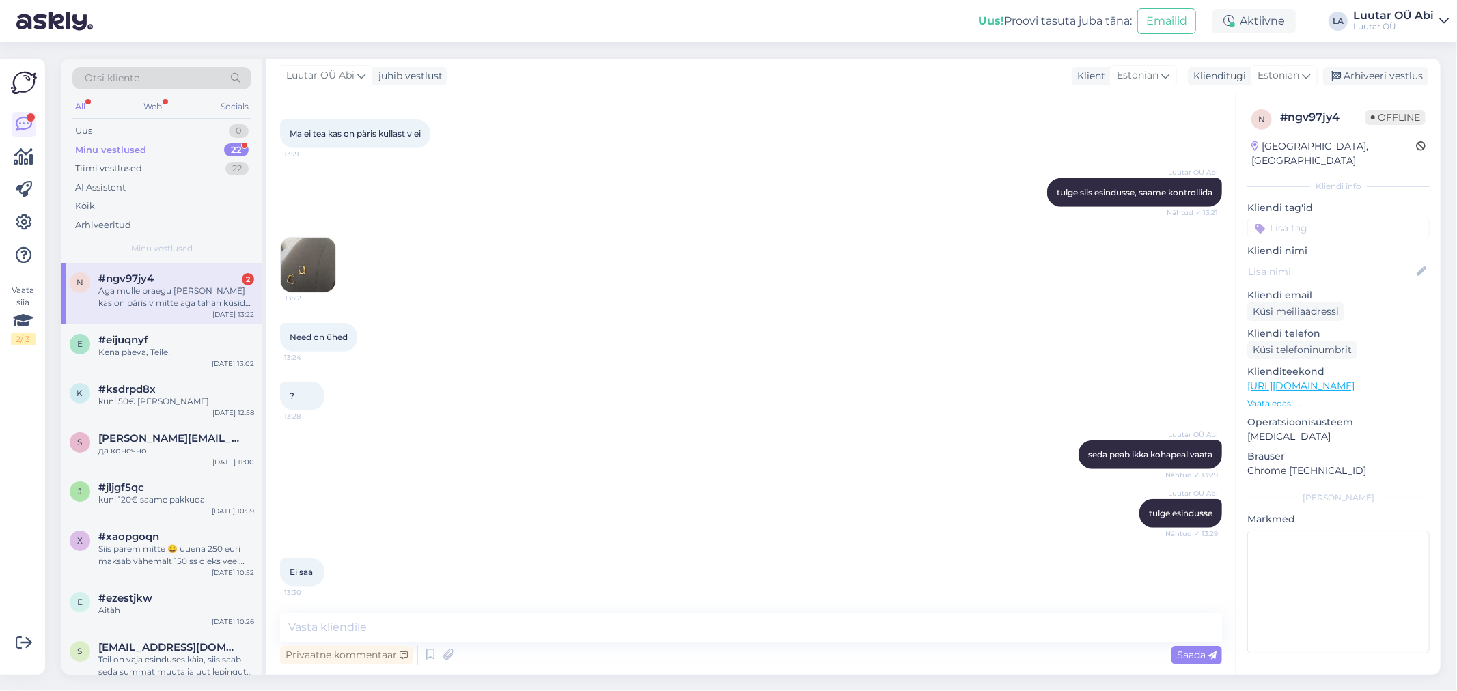
scroll to position [914, 0]
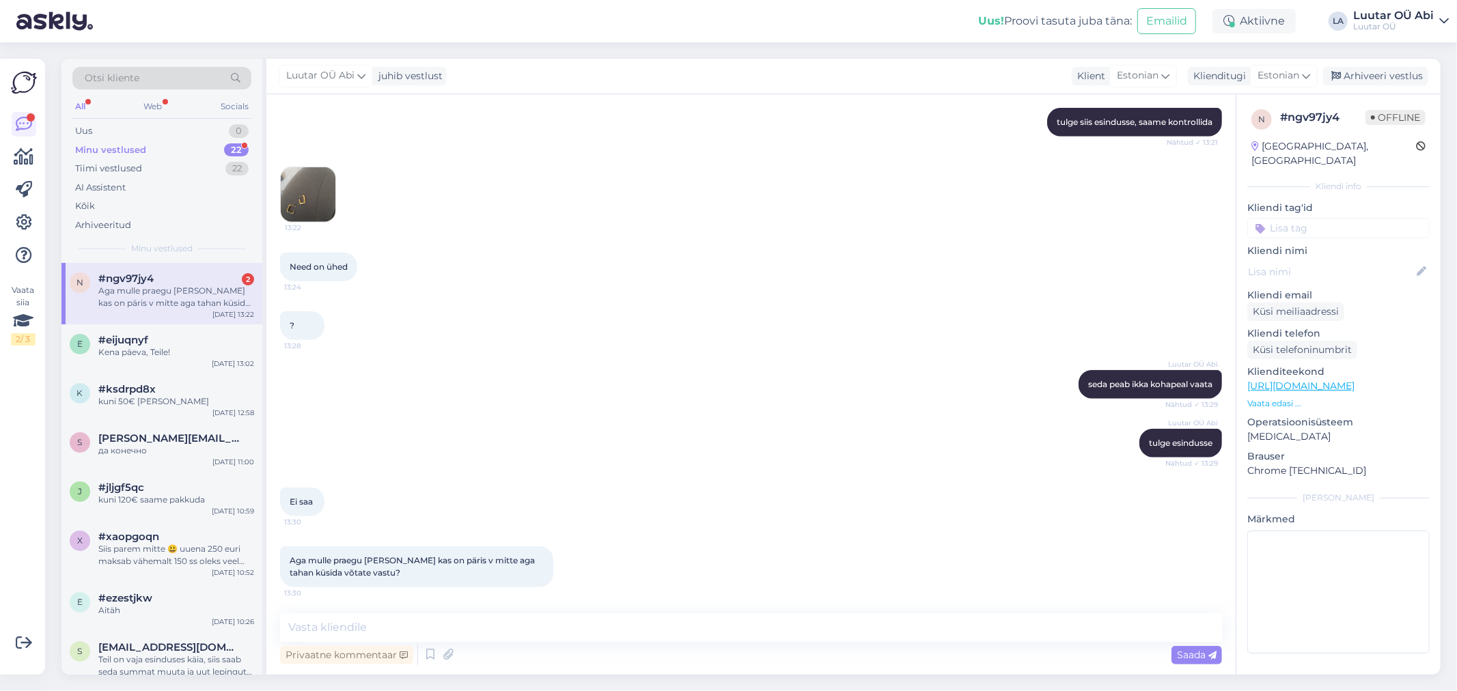
click at [389, 298] on div "? 13:28" at bounding box center [751, 325] width 942 height 59
click at [374, 626] on textarea at bounding box center [751, 627] width 942 height 29
type textarea "see oleneb sellest kas tegu on kullaga või ei"
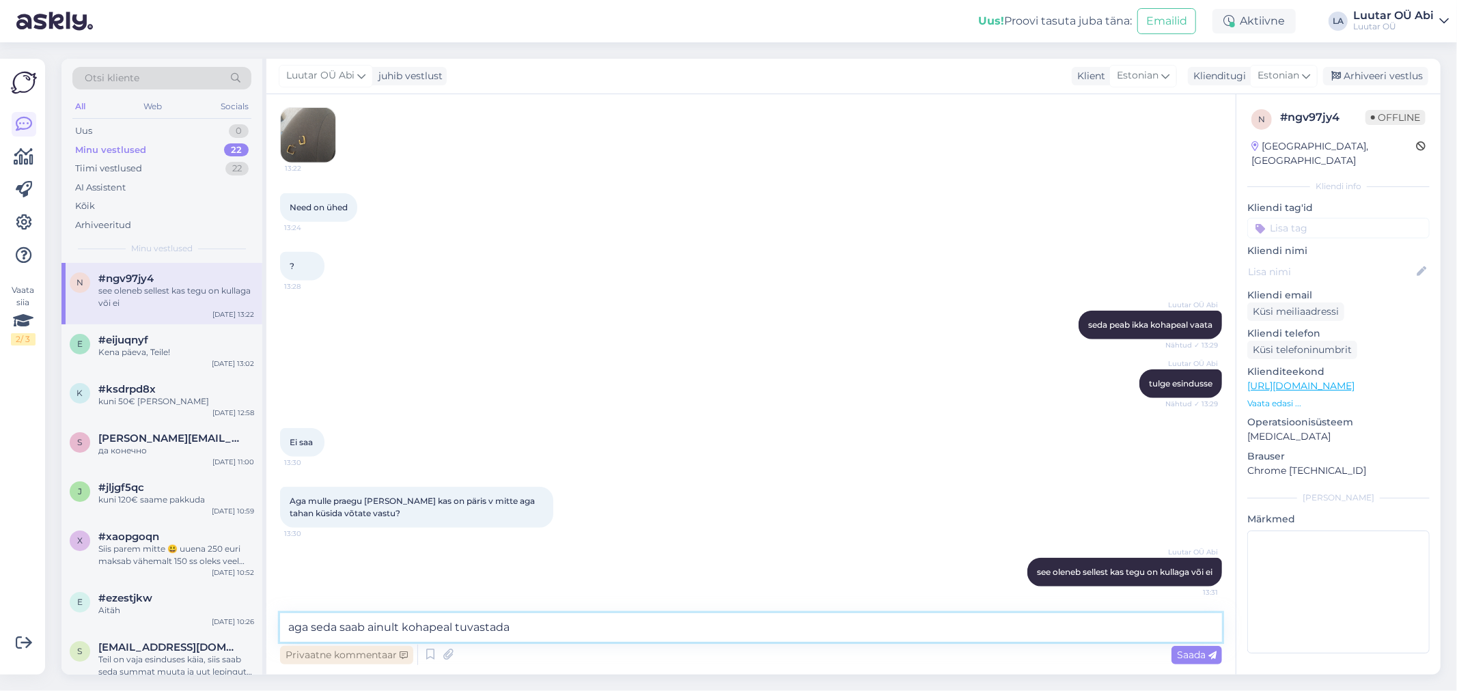
type textarea "aga seda saab ainult kohapeal tuvastada"
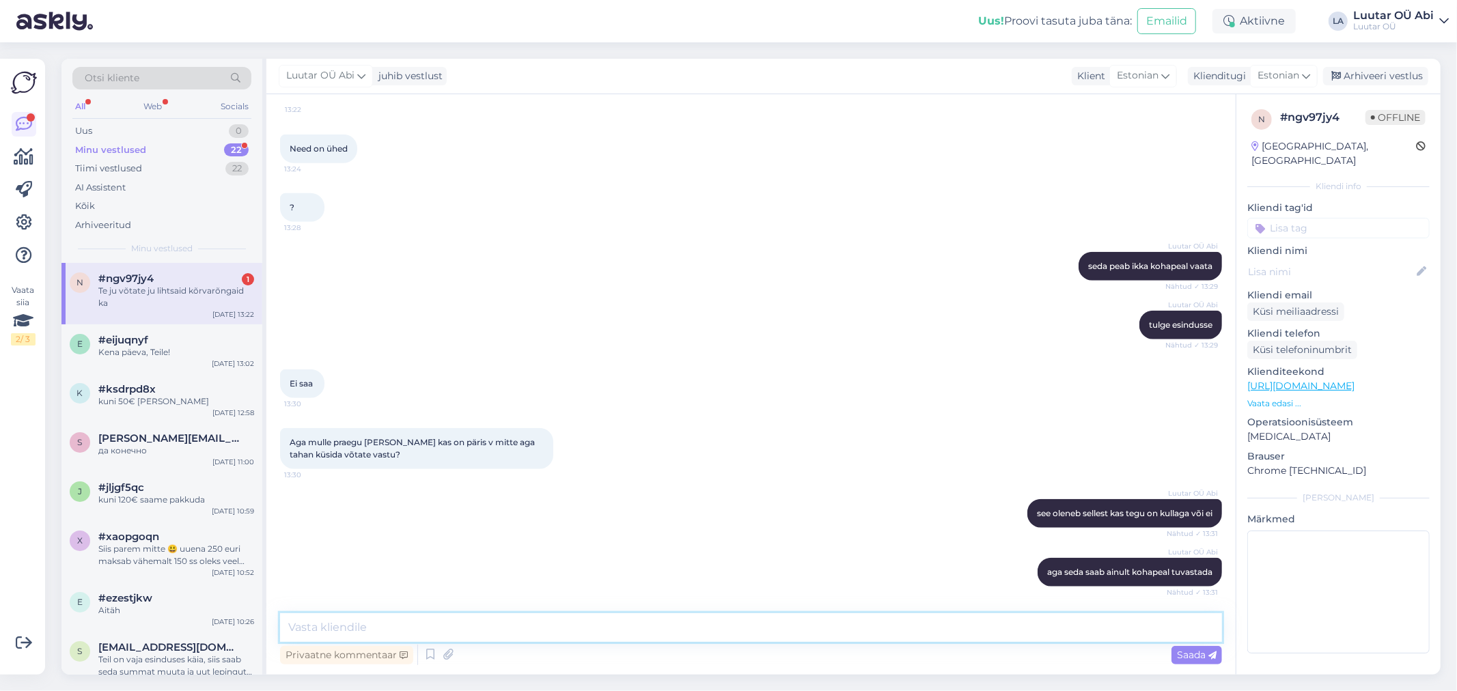
scroll to position [1090, 0]
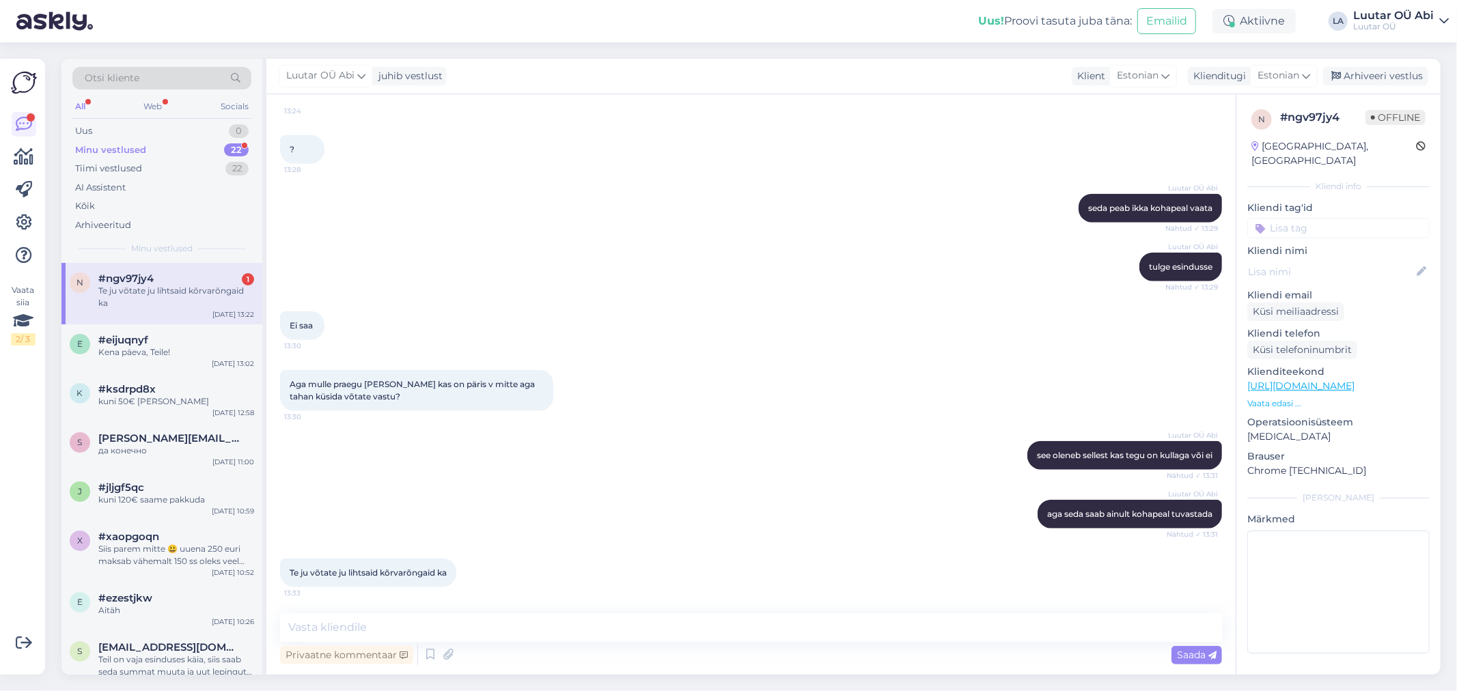
click at [534, 279] on div "Luutar OÜ Abi tulge esindusse Nähtud ✓ 13:29" at bounding box center [751, 267] width 942 height 59
click at [455, 639] on textarea at bounding box center [751, 627] width 942 height 29
type textarea "ainult kuld või hõbe"
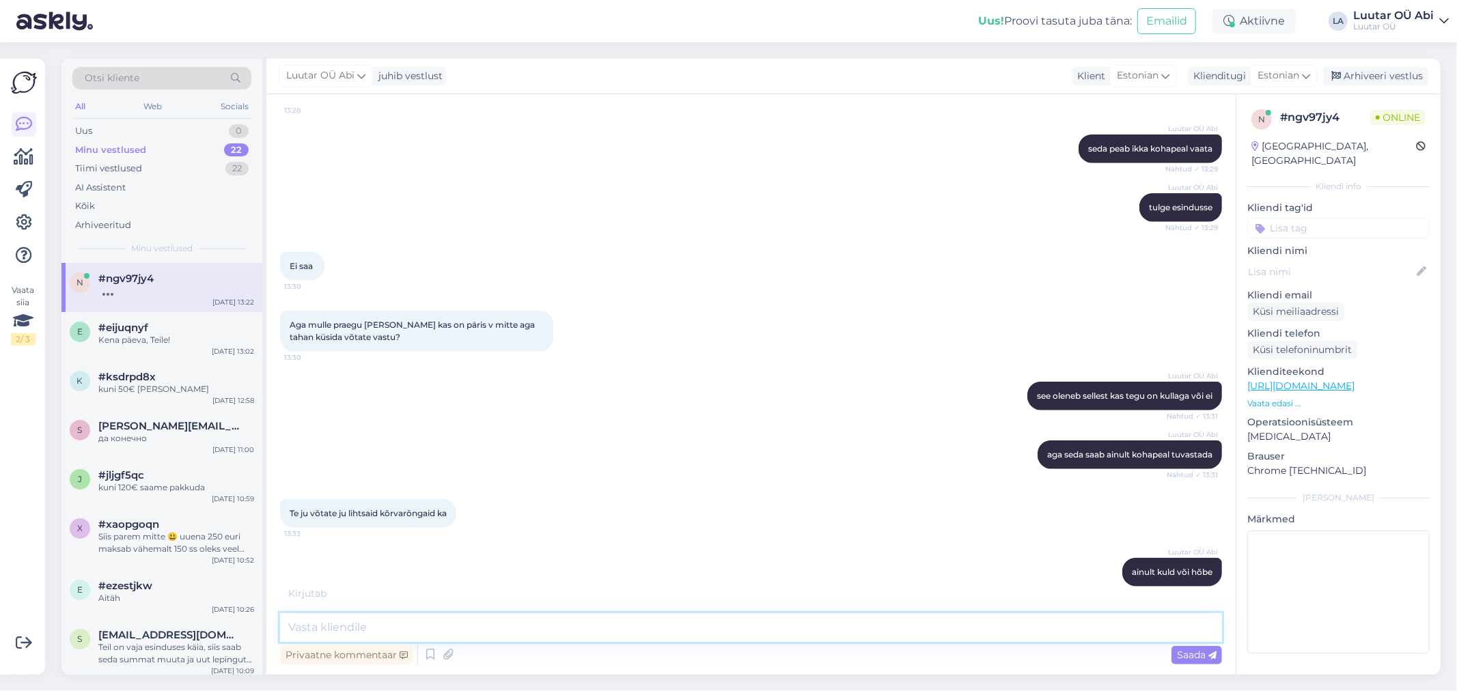
scroll to position [1208, 0]
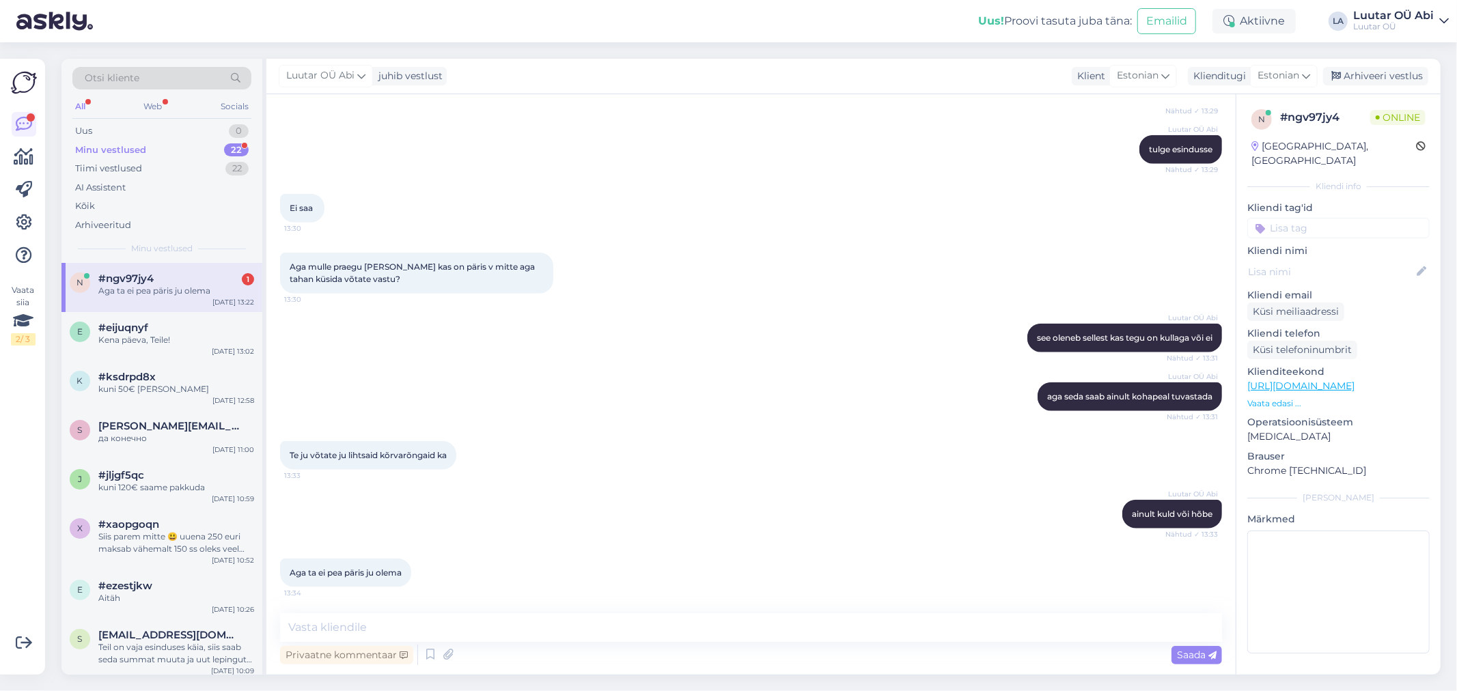
click at [746, 258] on div "Aga mulle praegu [PERSON_NAME] kas on päris v mitte aga tahan küsida võtate vas…" at bounding box center [751, 273] width 942 height 71
click at [459, 626] on textarea at bounding box center [751, 627] width 942 height 29
type textarea "ikka peab päris olema"
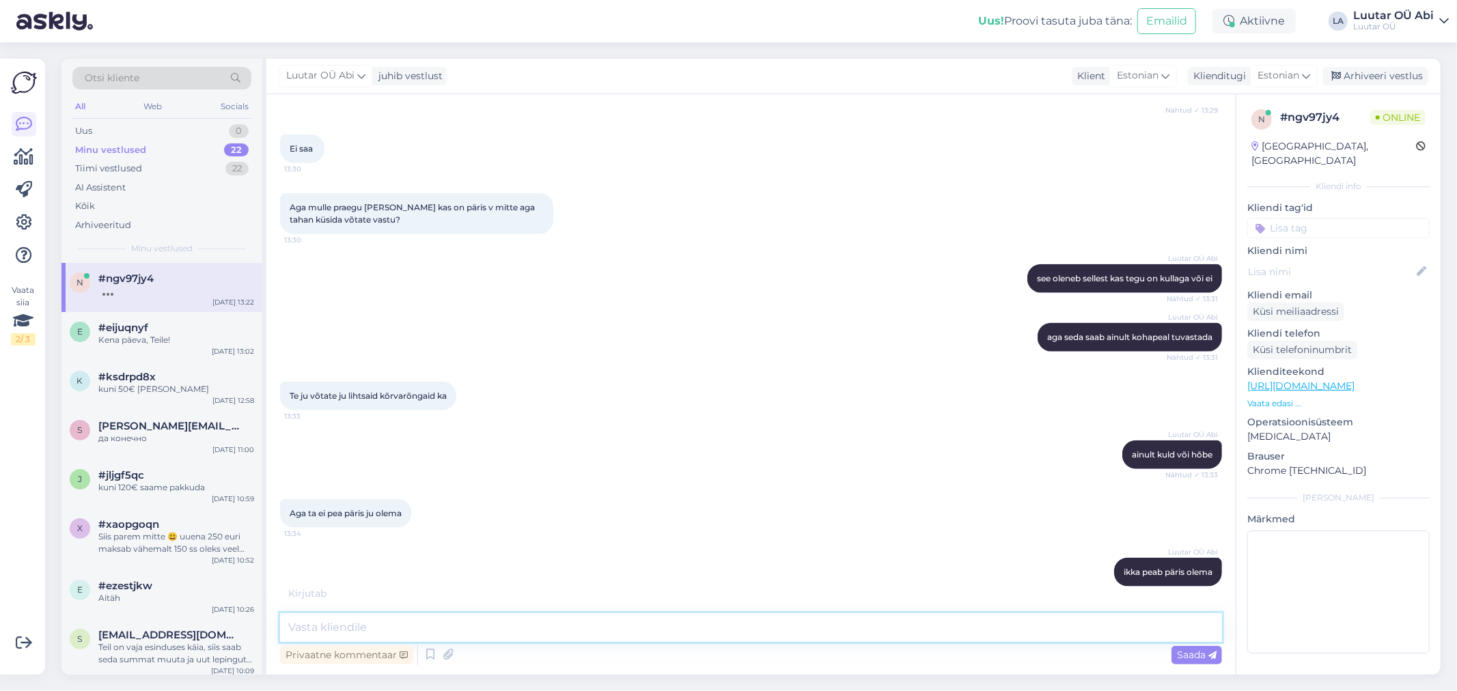
scroll to position [1326, 0]
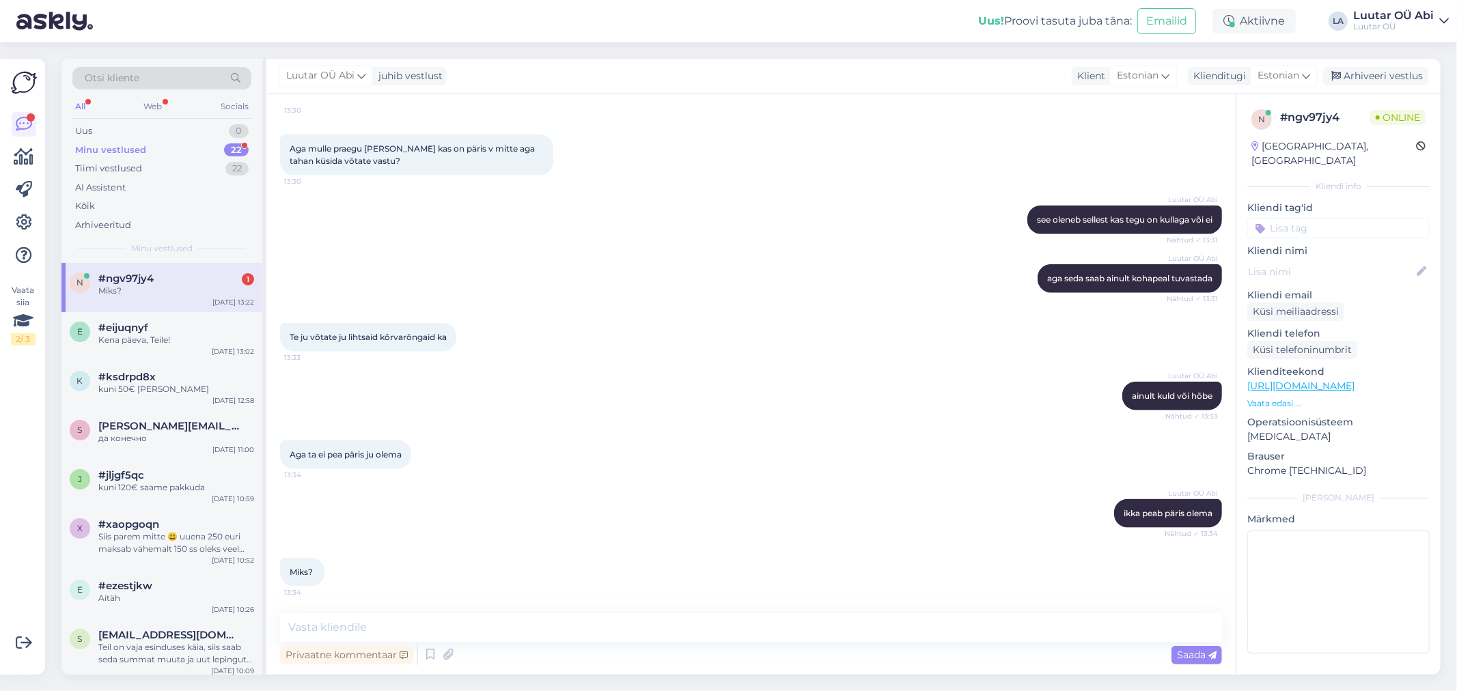
click at [576, 535] on div "Luutar OÜ Abi ikka peab päris olema Nähtud ✓ 13:34" at bounding box center [751, 513] width 942 height 59
drag, startPoint x: 581, startPoint y: 626, endPoint x: 589, endPoint y: 611, distance: 16.8
click at [582, 625] on textarea at bounding box center [751, 627] width 942 height 29
type textarea "Head aega!"
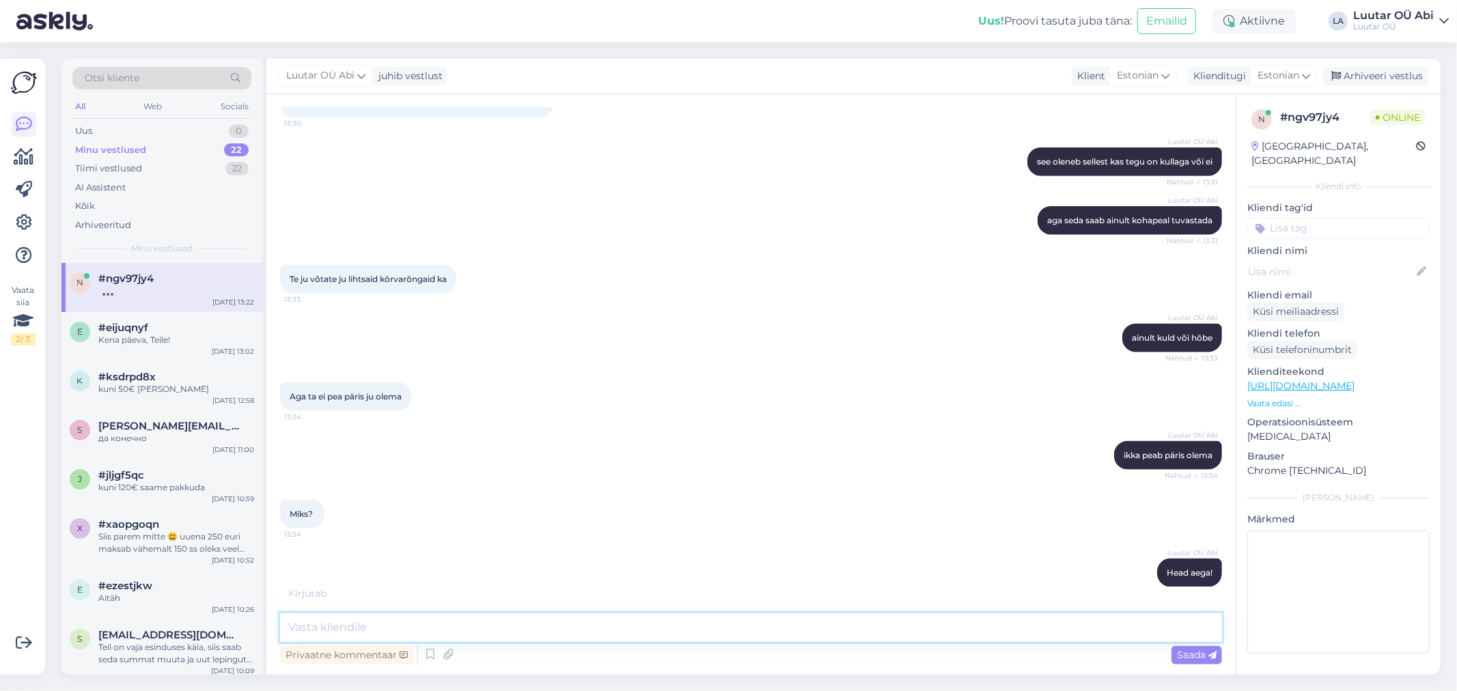
scroll to position [1443, 0]
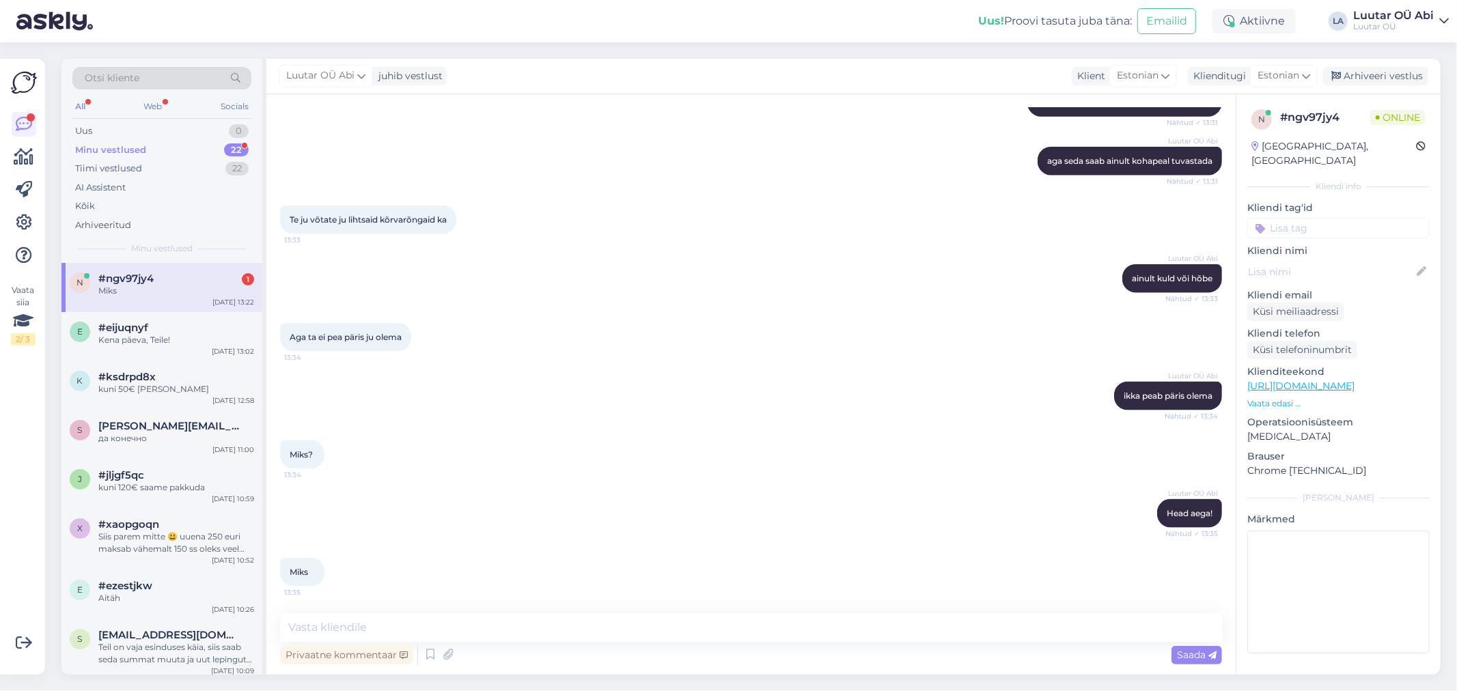
click at [731, 194] on div "Te ju võtate ju lihtsaid kõrvarõngaid ka 13:33" at bounding box center [751, 220] width 942 height 59
click at [681, 246] on div "Te ju võtate ju lihtsaid kõrvarõngaid ka 13:33" at bounding box center [751, 220] width 942 height 59
click at [173, 277] on div "#ngv97jy4 1" at bounding box center [176, 279] width 156 height 12
click at [184, 119] on div "Otsi kliente All Web Socials Uus 1 Minu vestlused 22 Tiimi vestlused 22 AI Assi…" at bounding box center [161, 161] width 201 height 204
click at [182, 124] on div "Uus 1" at bounding box center [161, 131] width 179 height 19
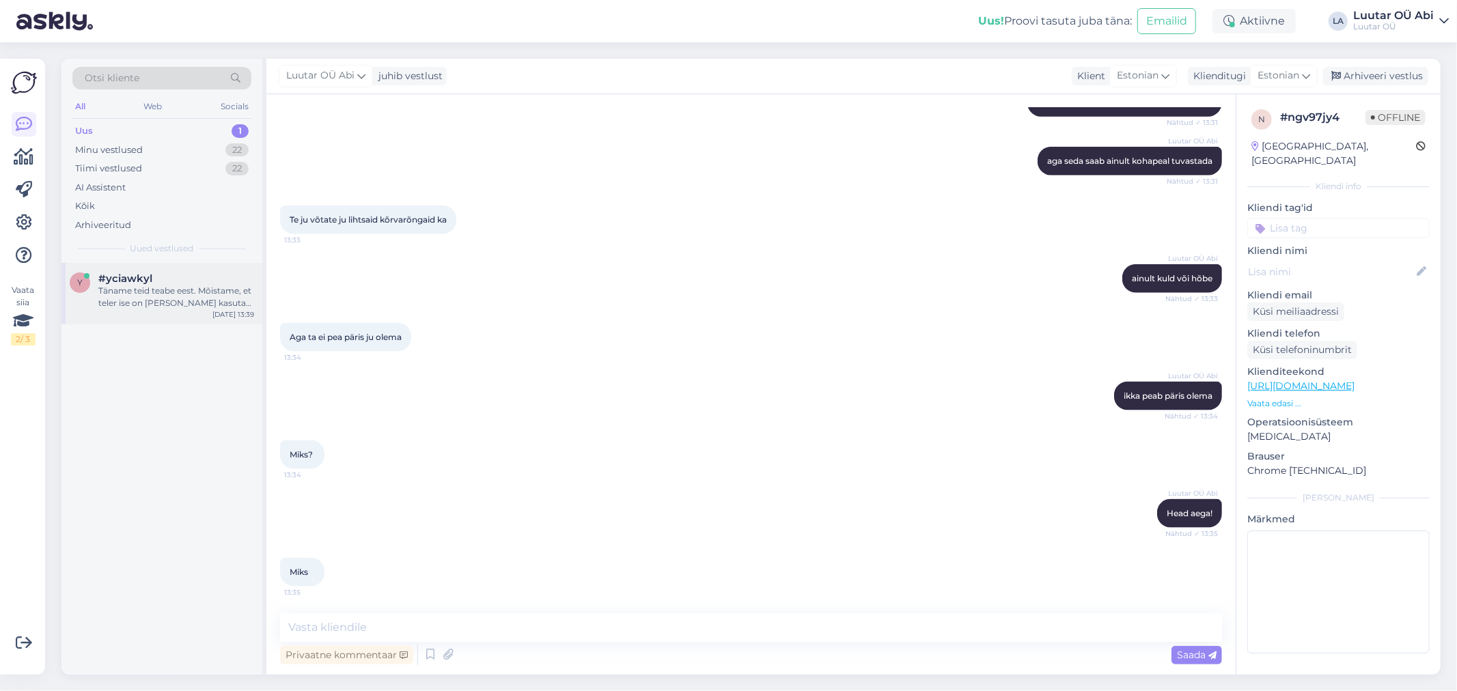
click at [178, 268] on div "y #yciawkyl Täname teid teabe eest. Mõistame, et teler ise on [PERSON_NAME] kas…" at bounding box center [161, 293] width 201 height 61
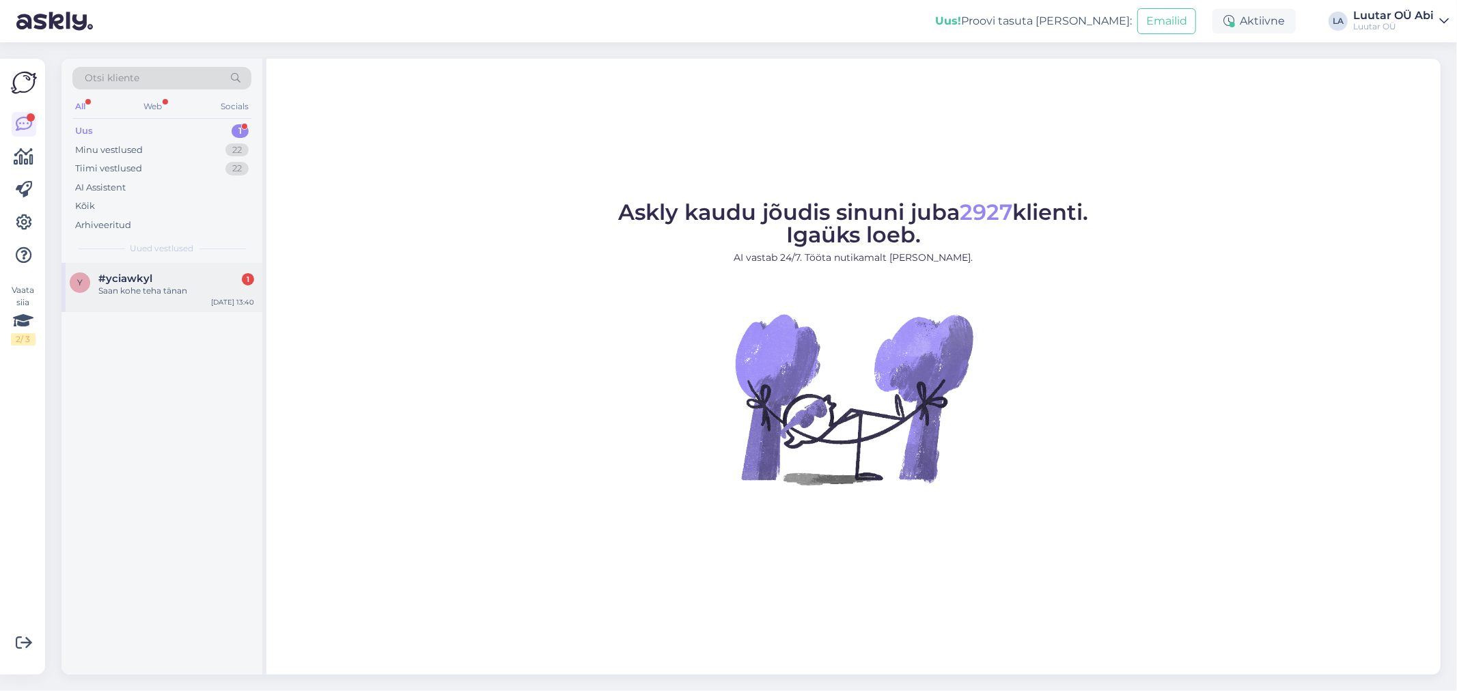
click at [193, 273] on div "#yciawkyl 1" at bounding box center [176, 279] width 156 height 12
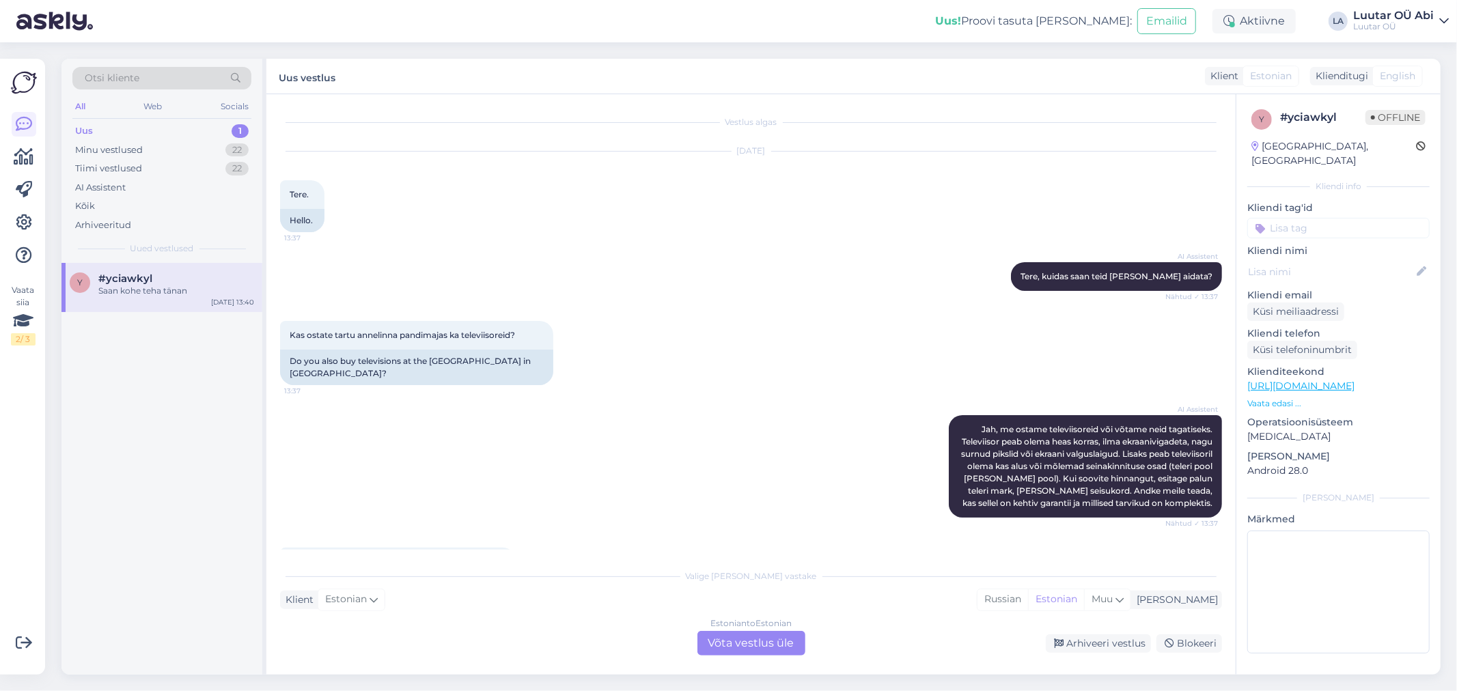
scroll to position [456, 0]
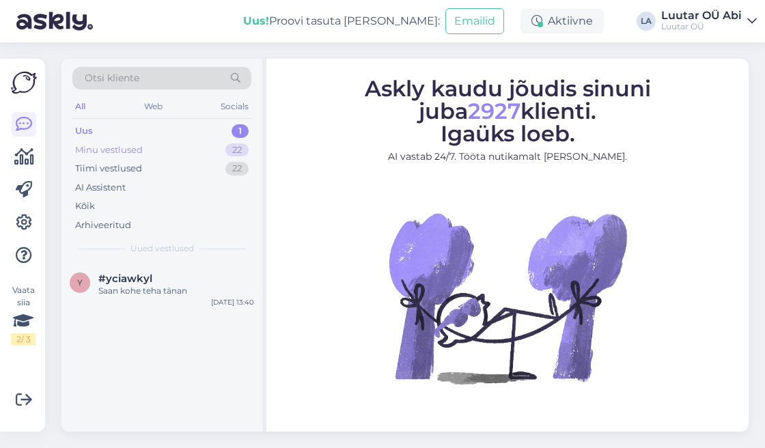
click at [203, 150] on div "Minu vestlused 22" at bounding box center [161, 150] width 179 height 19
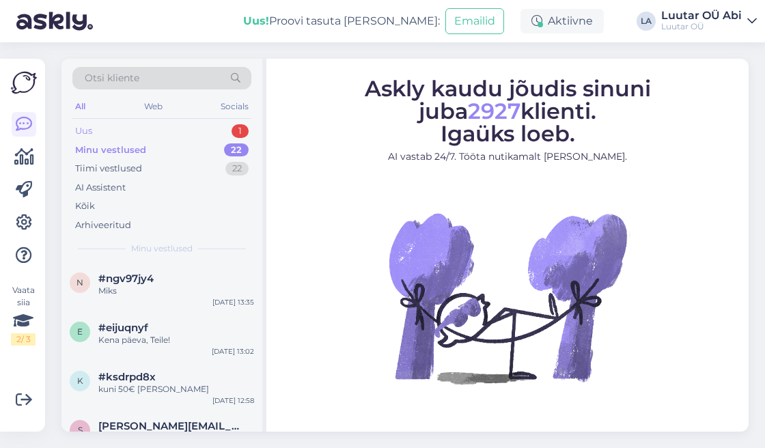
click at [186, 127] on div "Uus 1" at bounding box center [161, 131] width 179 height 19
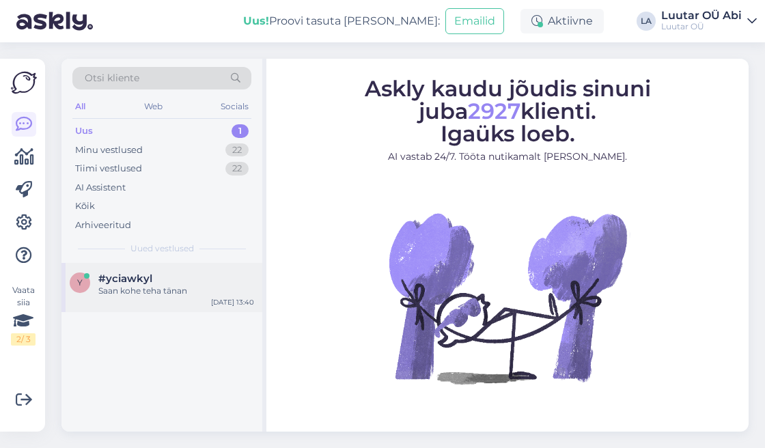
click at [159, 287] on div "Saan kohe teha tänan" at bounding box center [176, 291] width 156 height 12
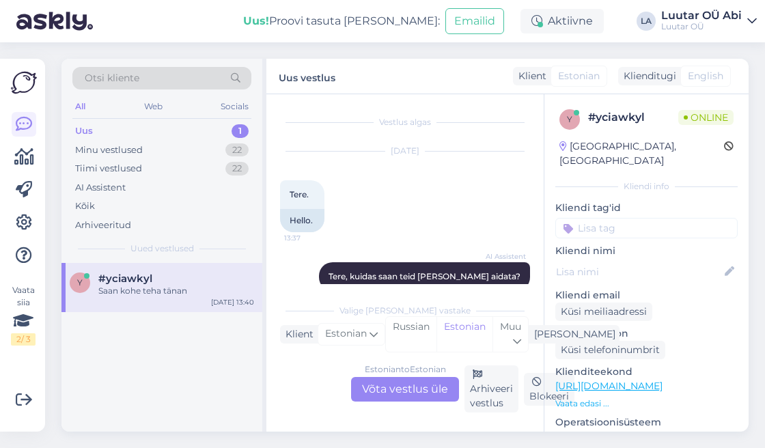
scroll to position [758, 0]
